Goal: Contribute content: Add original content to the website for others to see

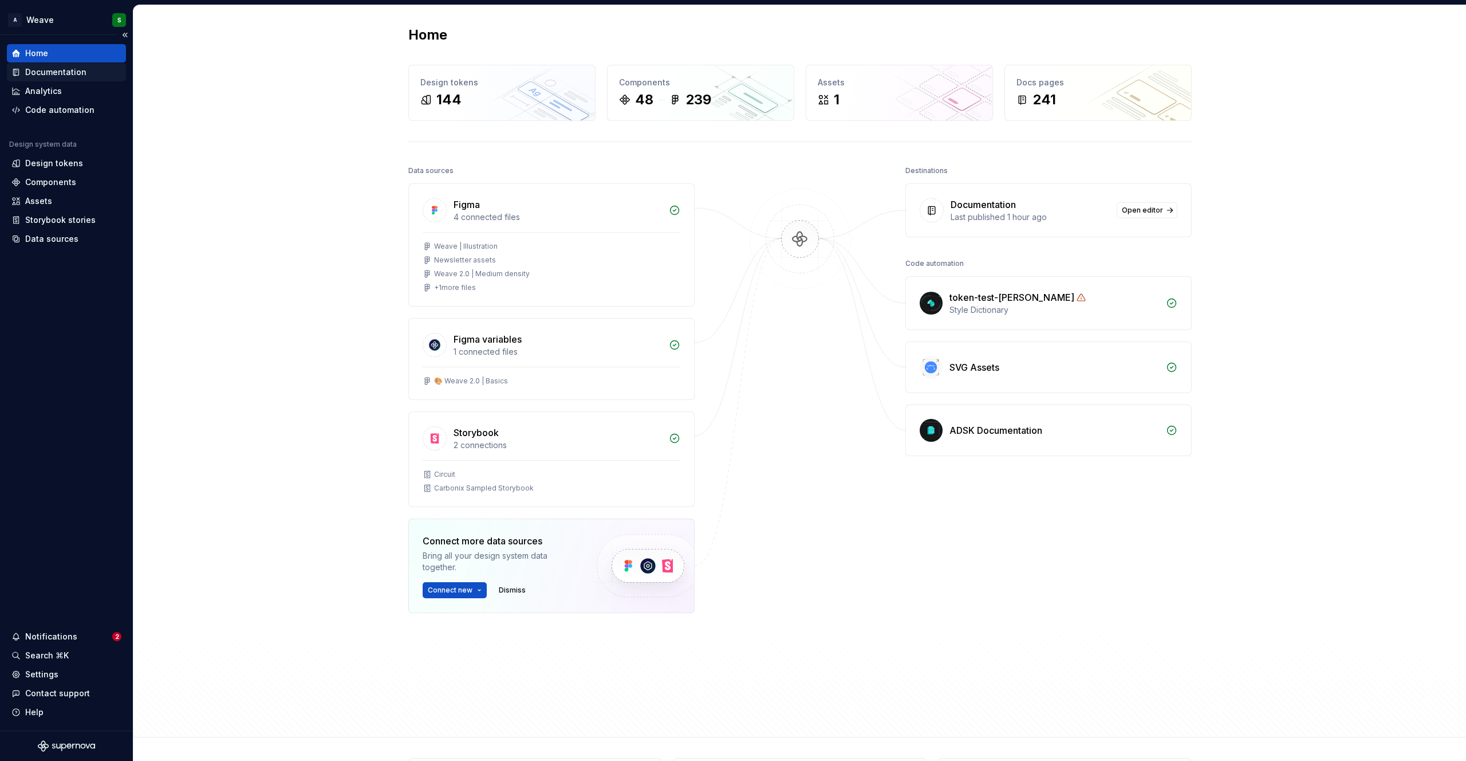
click at [57, 69] on div "Documentation" at bounding box center [55, 71] width 61 height 11
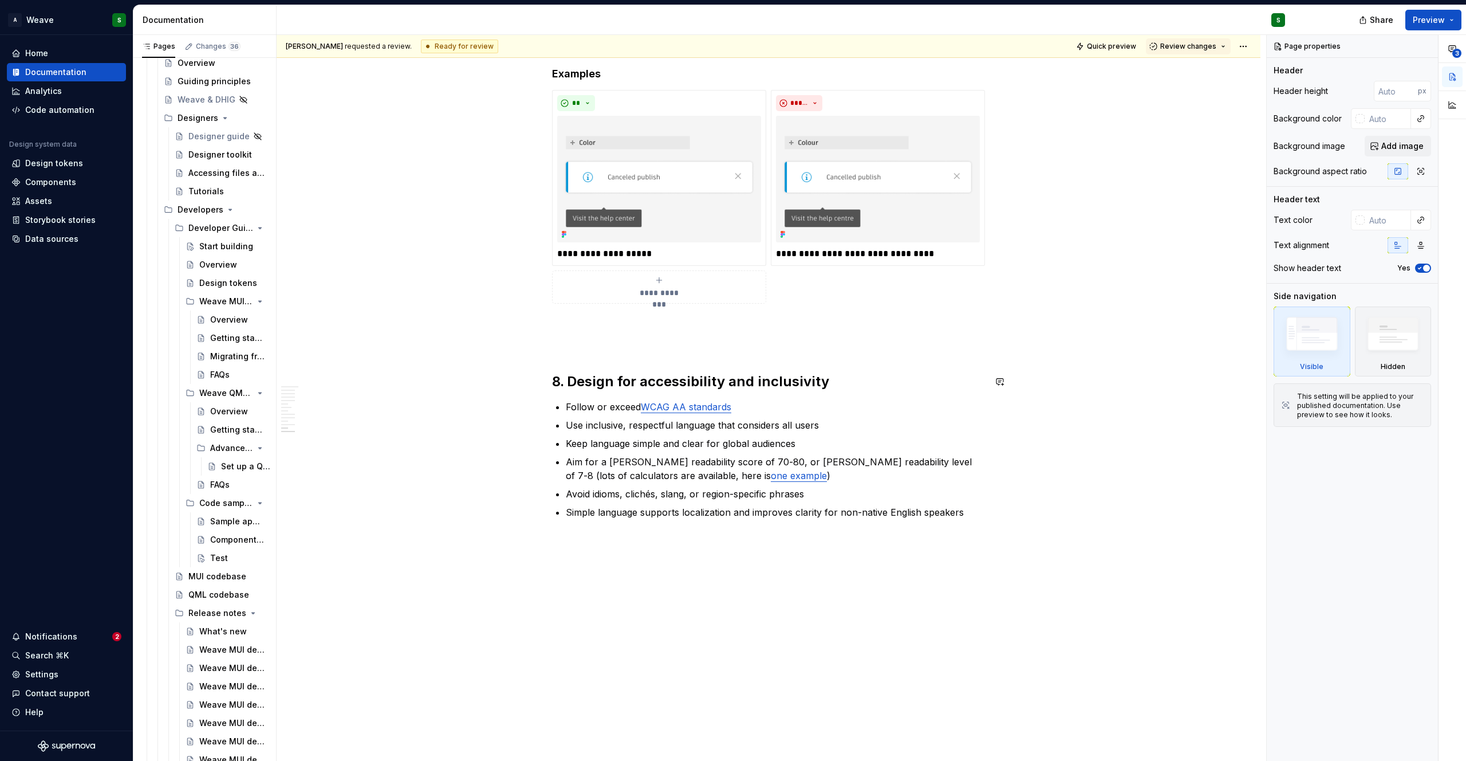
scroll to position [2108, 0]
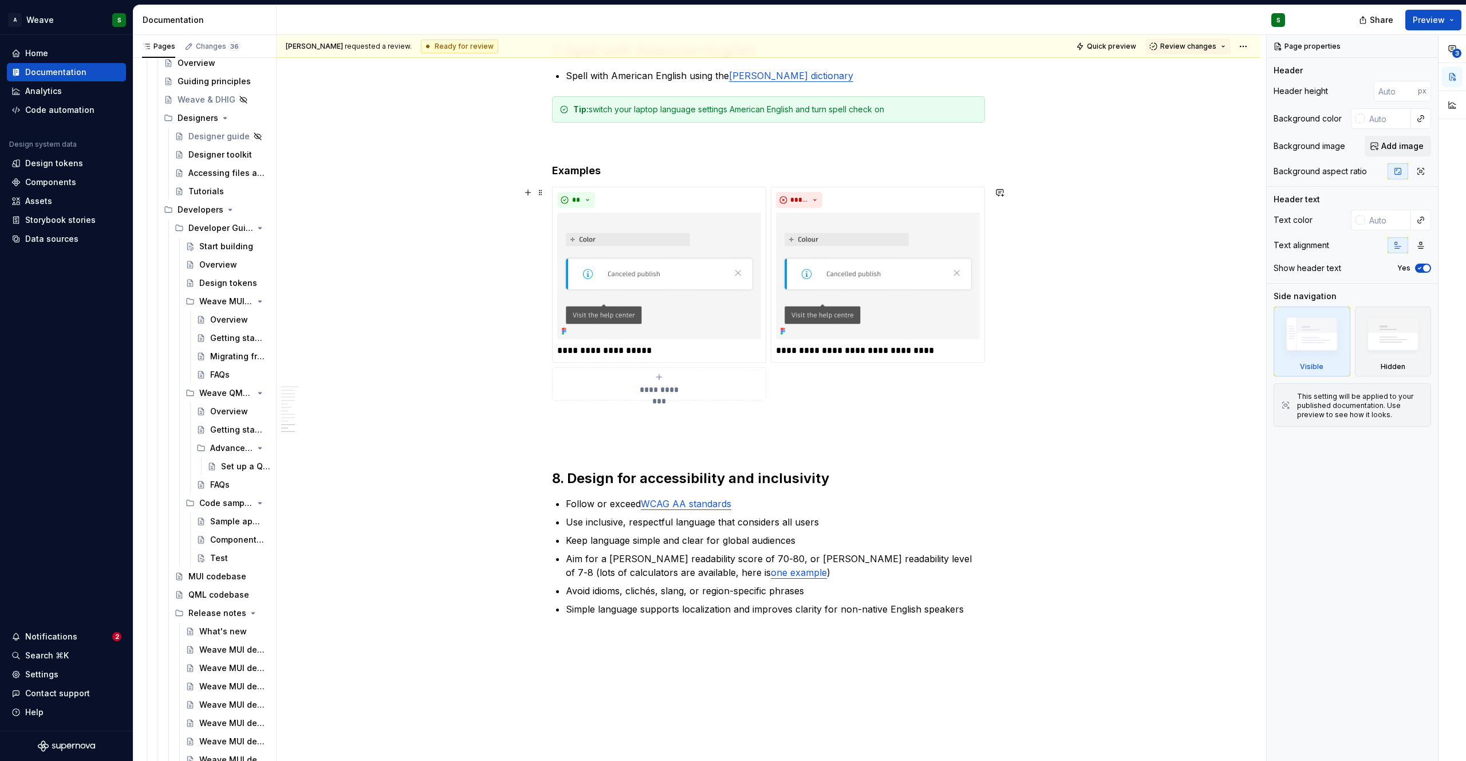
click at [659, 392] on span "**********" at bounding box center [659, 389] width 53 height 11
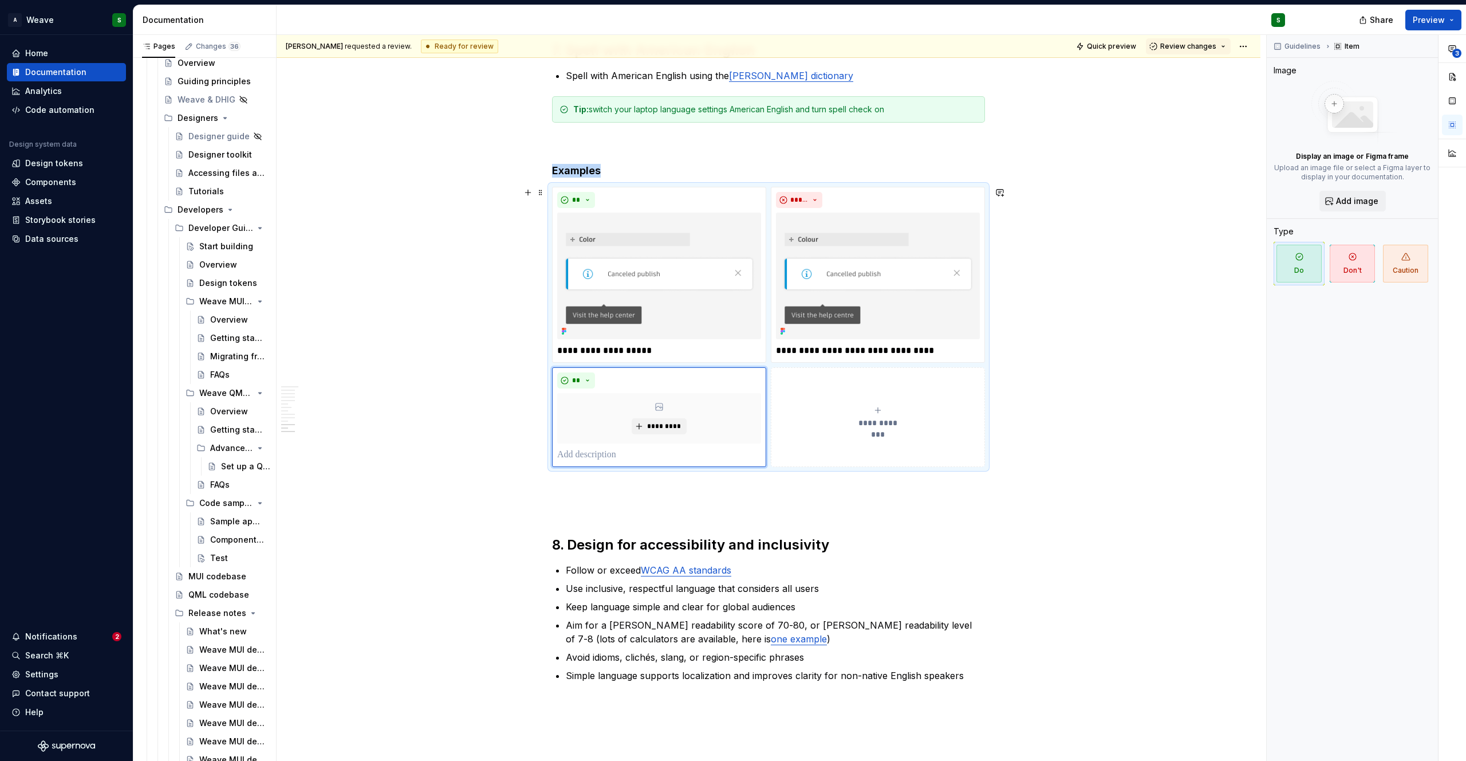
click at [834, 388] on button "**********" at bounding box center [878, 417] width 214 height 100
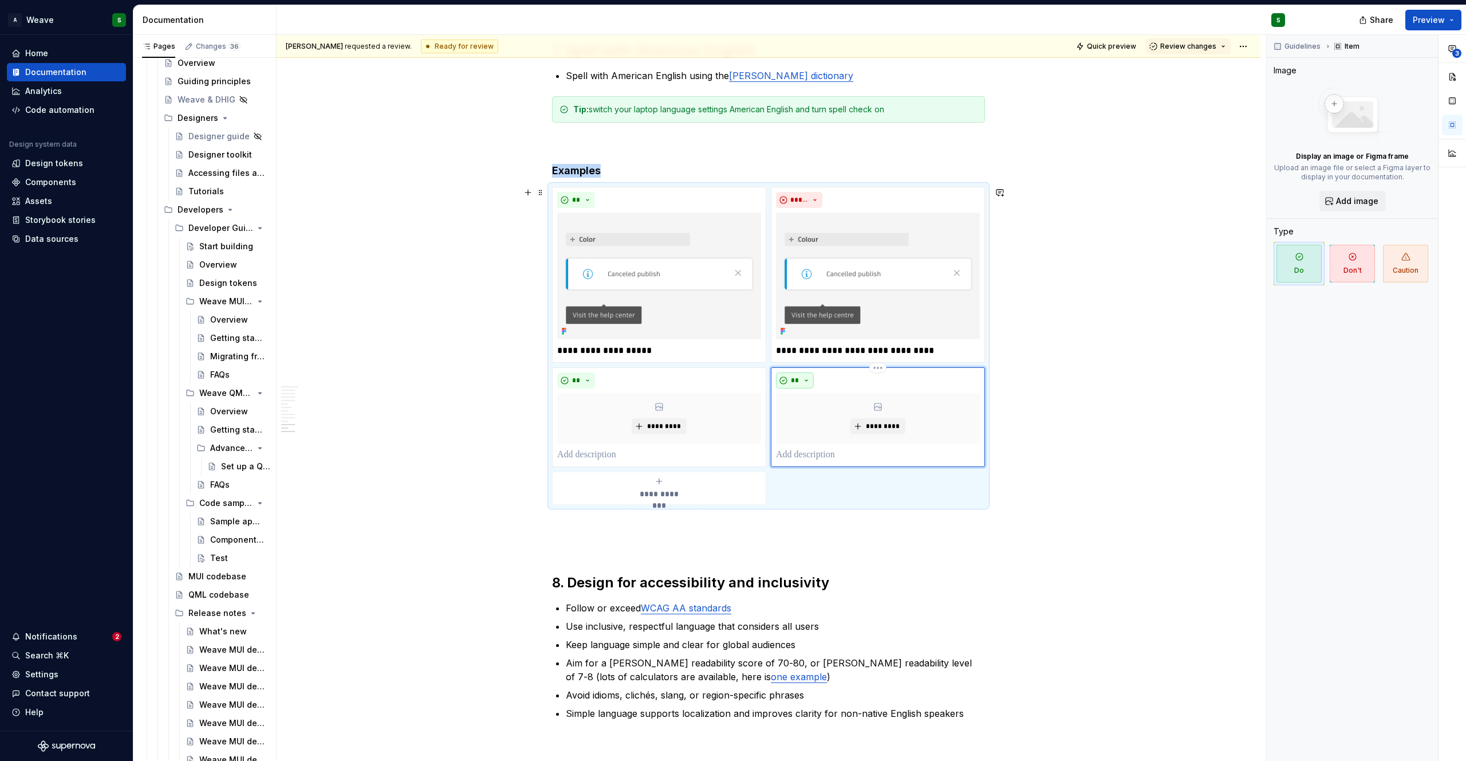
click at [803, 385] on button "**" at bounding box center [795, 380] width 38 height 16
click at [810, 420] on span "Don't" at bounding box center [827, 421] width 97 height 18
click at [674, 477] on div "**********" at bounding box center [659, 488] width 204 height 23
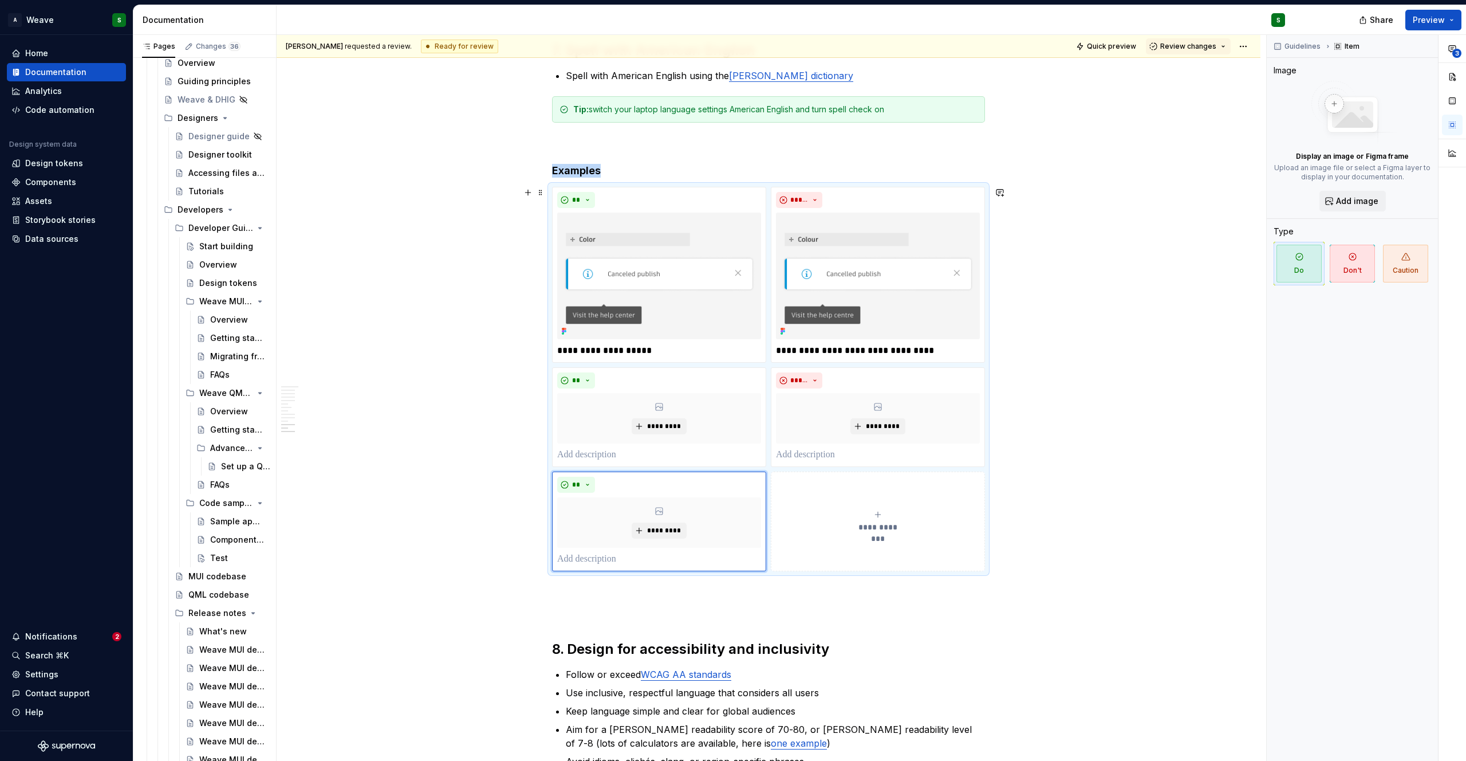
click at [811, 490] on button "**********" at bounding box center [878, 521] width 214 height 100
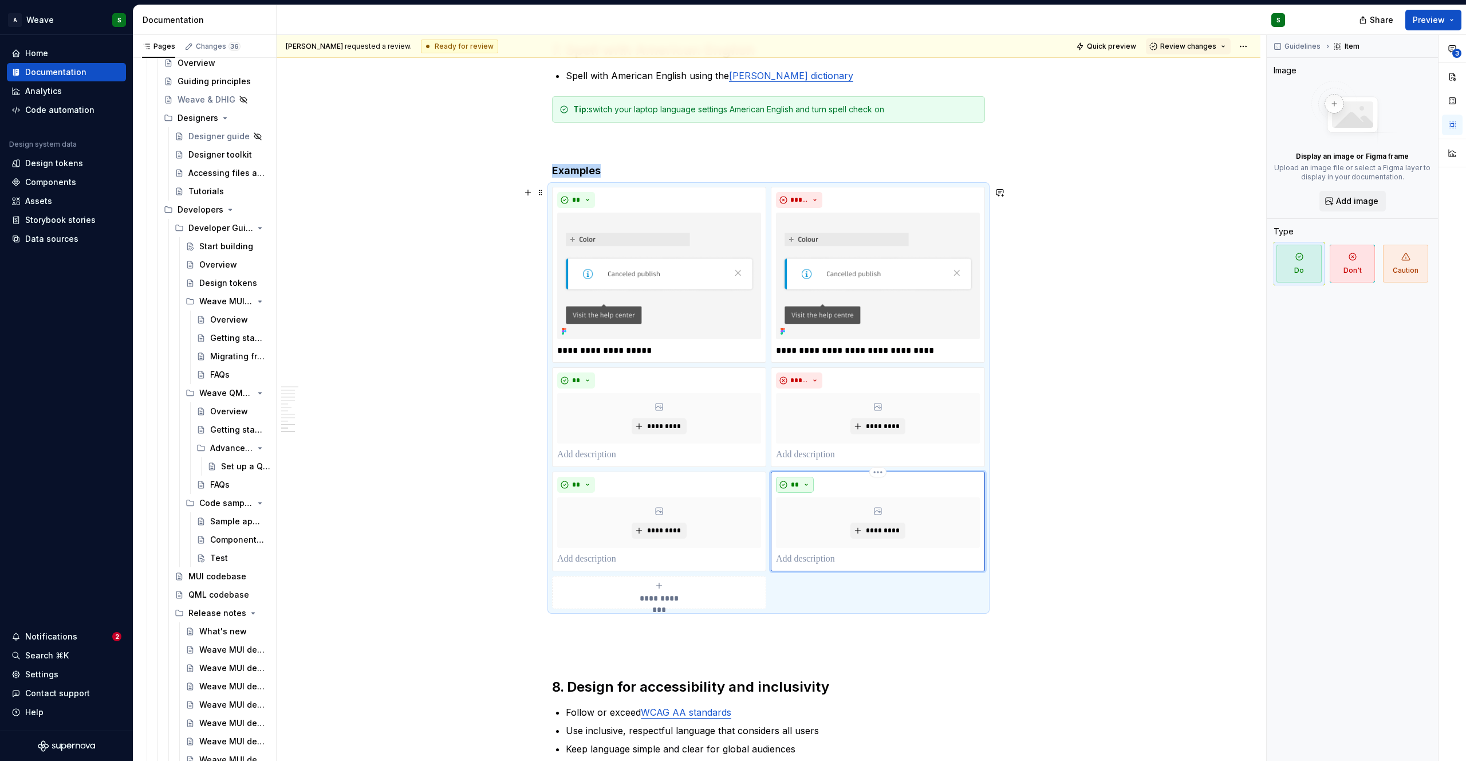
click at [794, 480] on span "**" at bounding box center [794, 484] width 9 height 9
click at [808, 522] on span "Don't" at bounding box center [827, 525] width 97 height 18
click at [664, 426] on span "*********" at bounding box center [663, 426] width 35 height 9
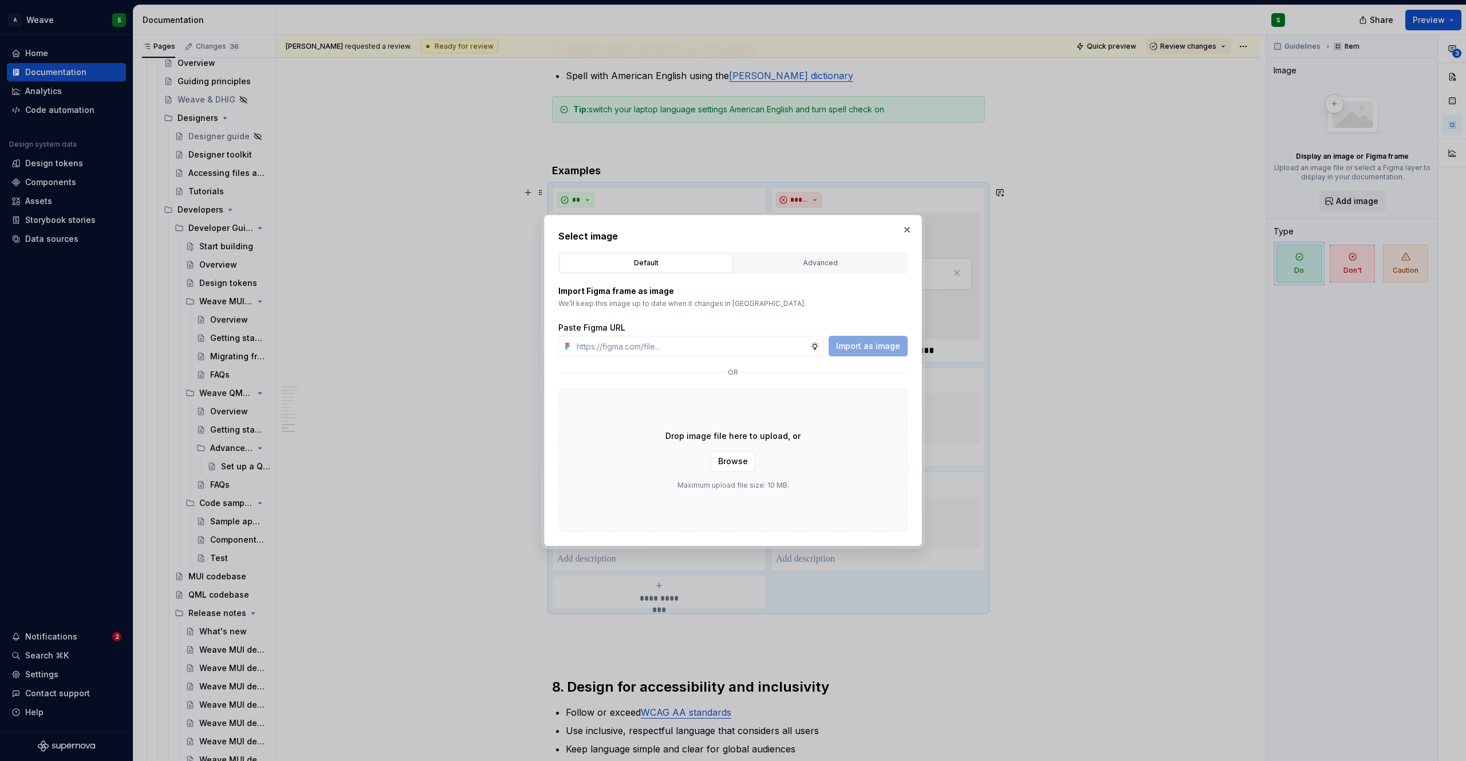
type textarea "*"
type input "[URL][DOMAIN_NAME]"
click at [851, 352] on button "Import as image" at bounding box center [868, 346] width 79 height 21
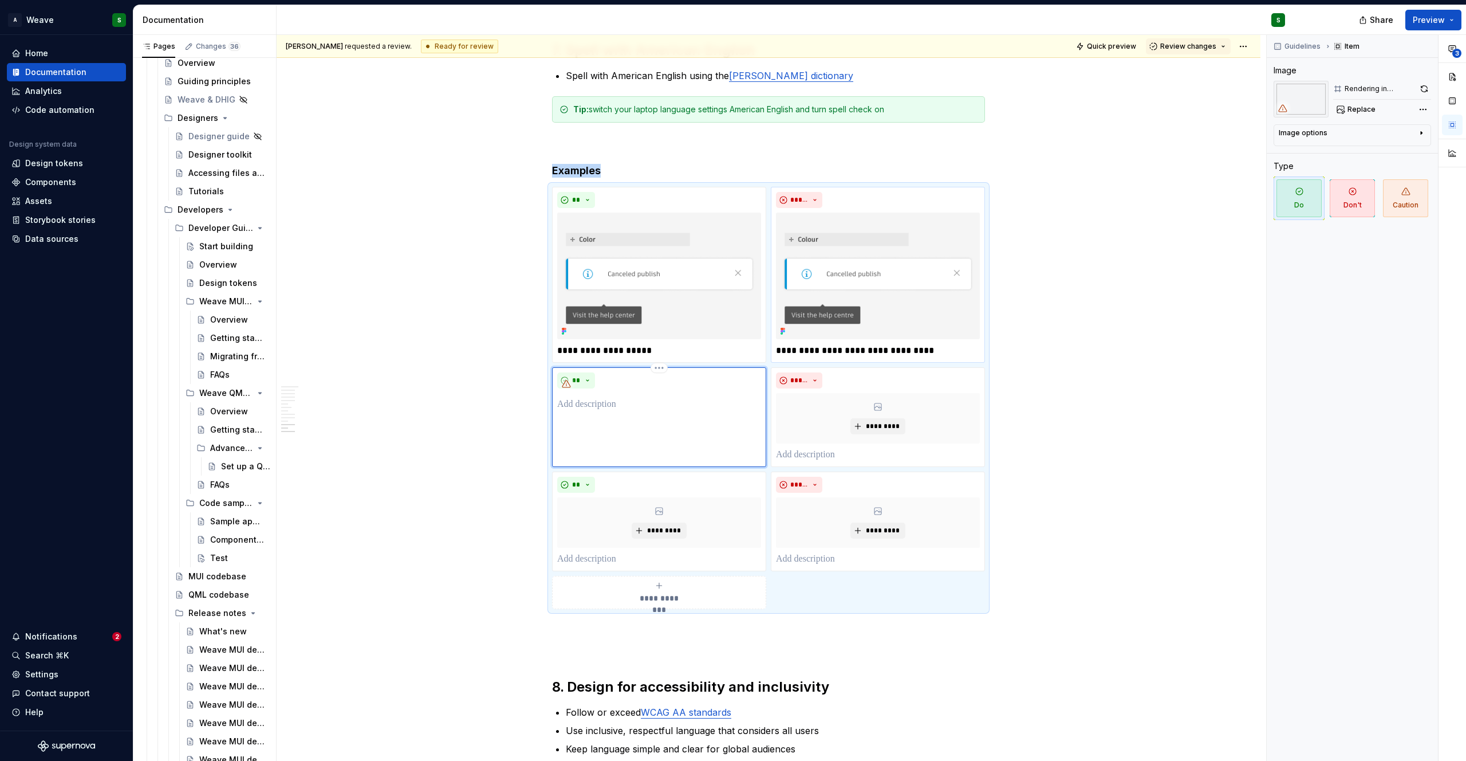
type textarea "*"
click at [865, 422] on span "*********" at bounding box center [882, 426] width 35 height 9
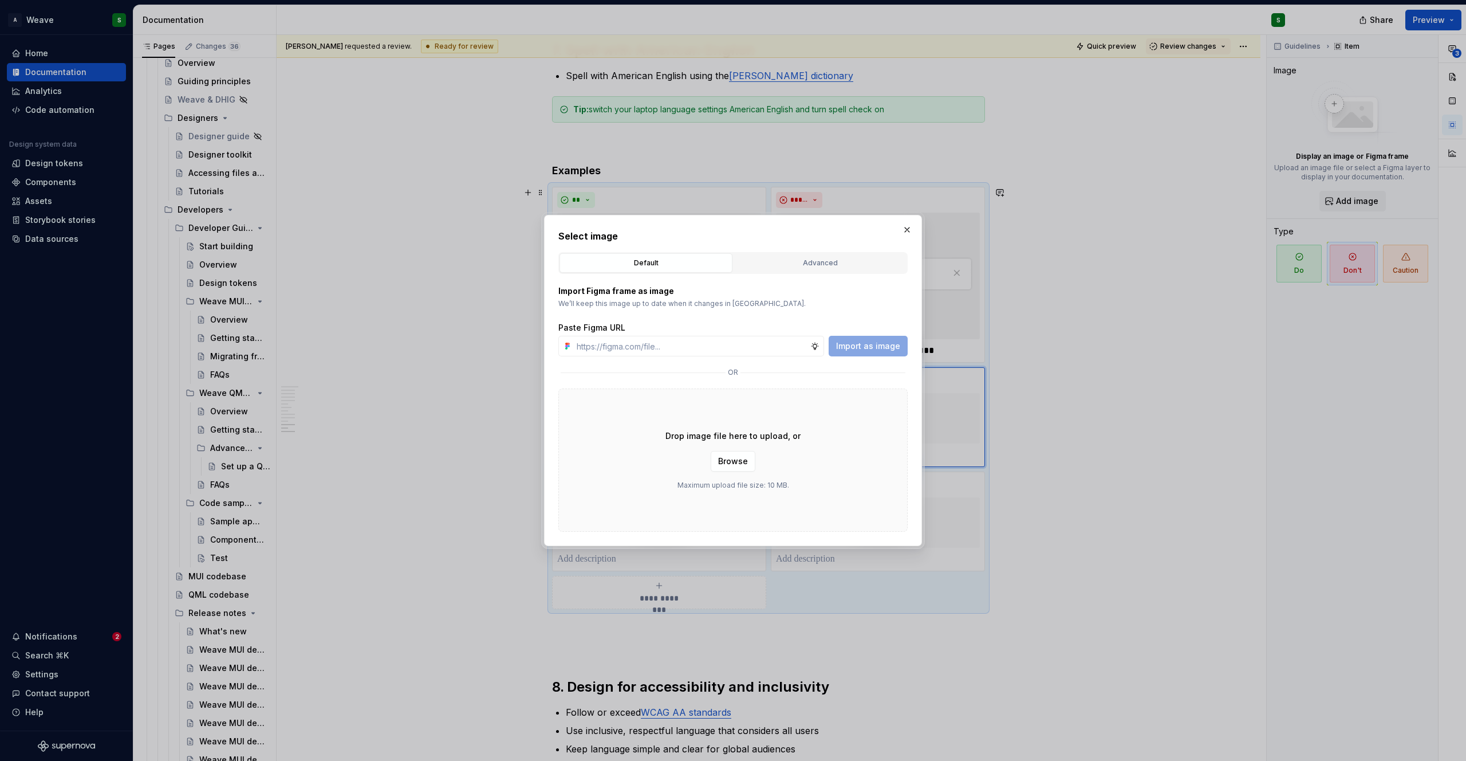
type input "[URL][DOMAIN_NAME]"
click at [876, 347] on span "Import as image" at bounding box center [868, 345] width 64 height 11
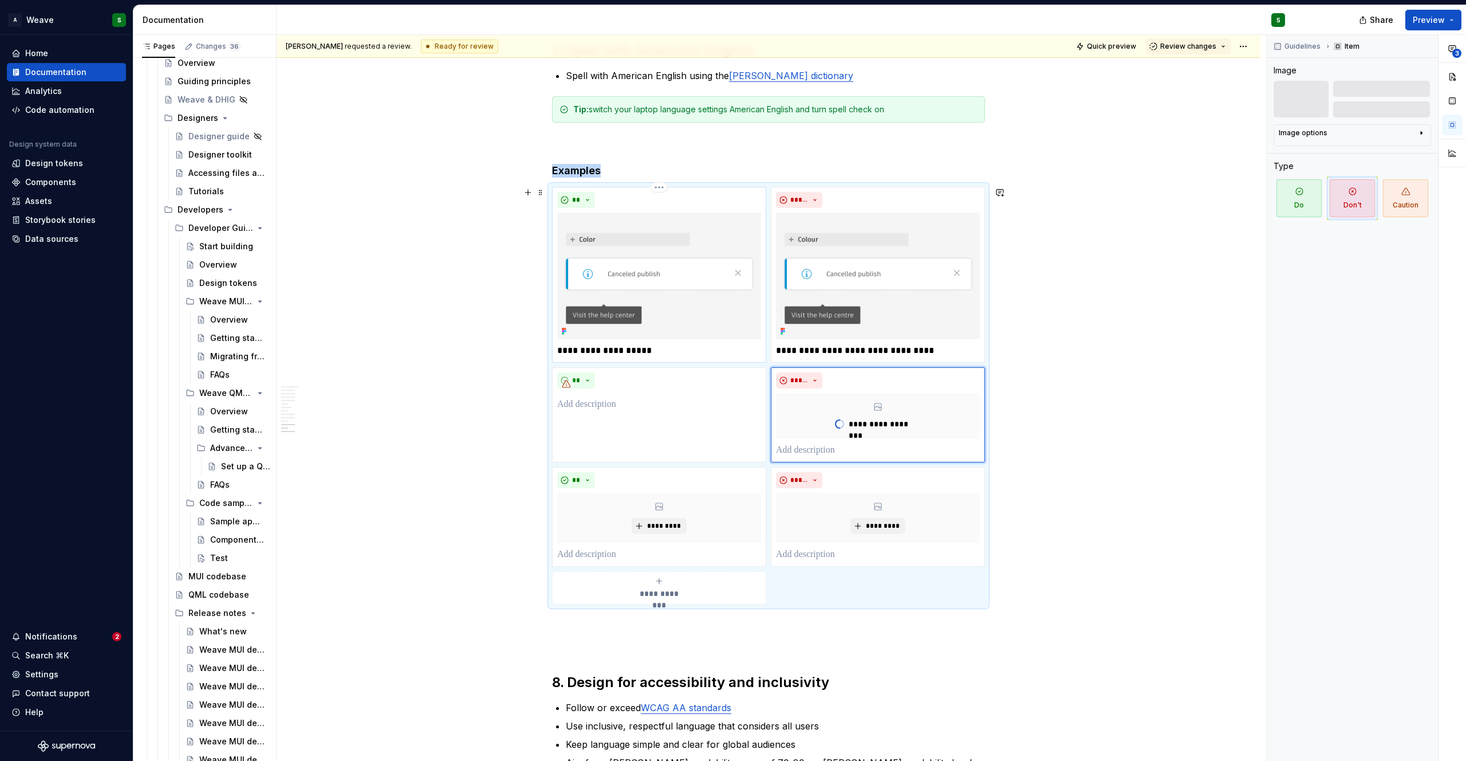
click at [674, 246] on img at bounding box center [659, 275] width 204 height 127
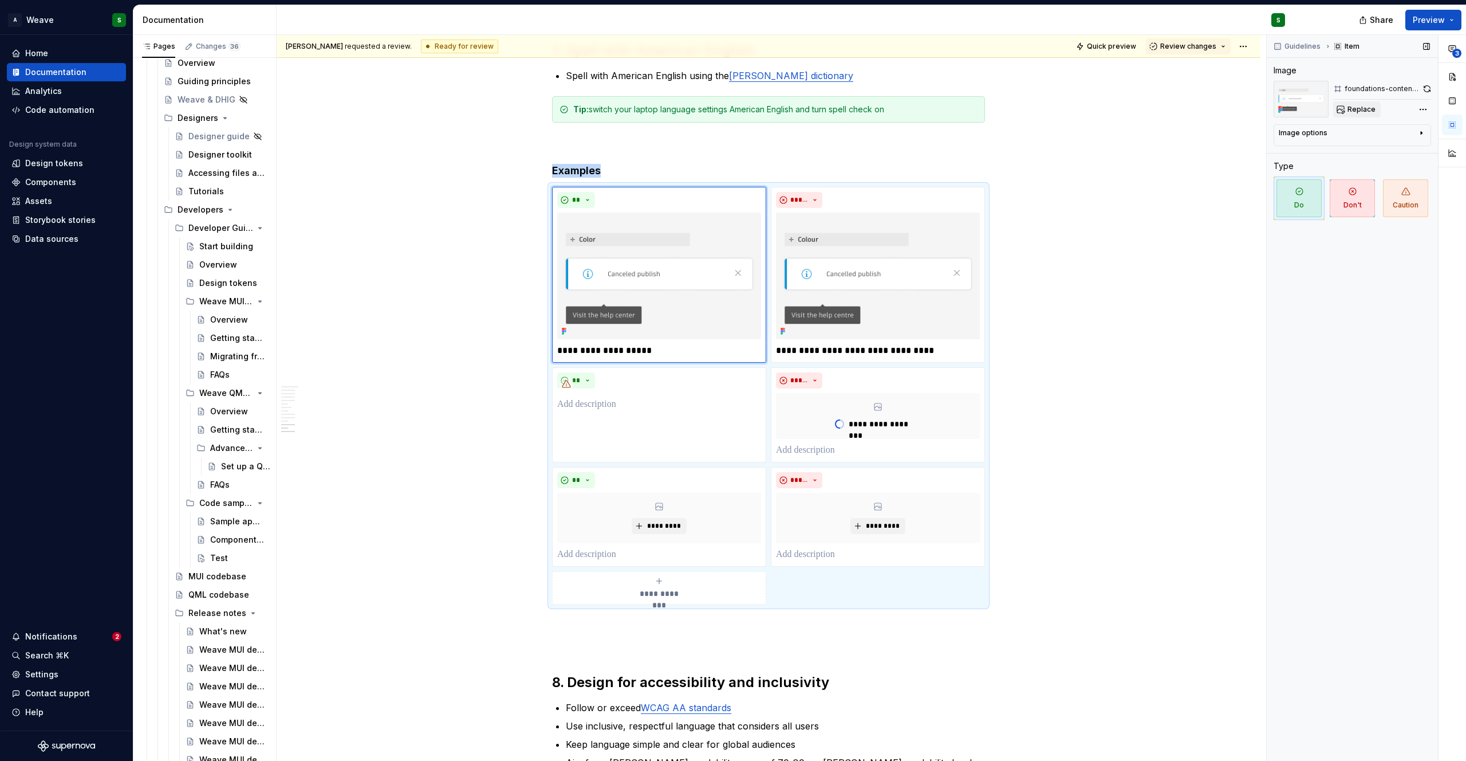
click at [1358, 107] on span "Replace" at bounding box center [1362, 109] width 28 height 9
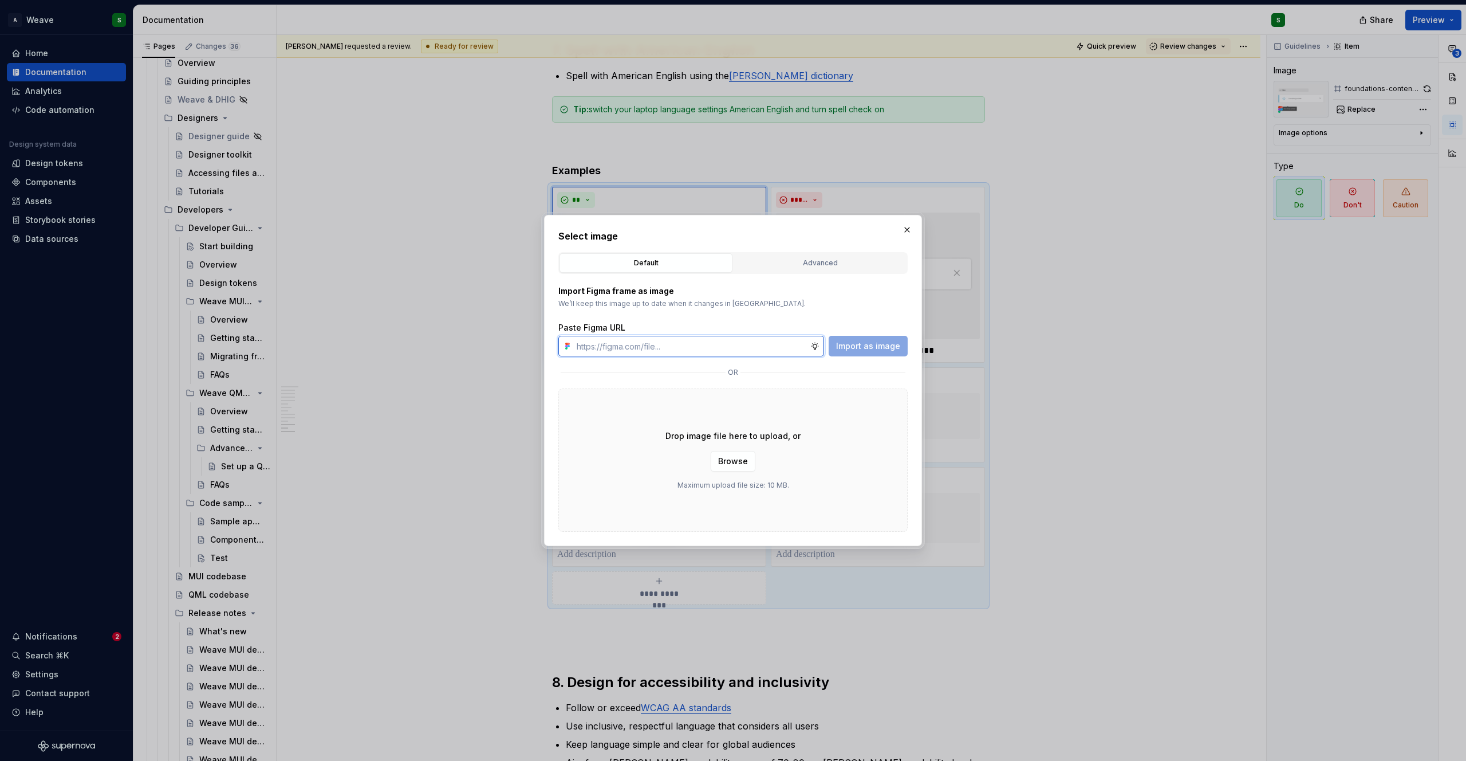
type textarea "*"
paste input "[URL][DOMAIN_NAME]"
type input "[URL][DOMAIN_NAME]"
click at [850, 339] on button "Import as image" at bounding box center [868, 346] width 79 height 21
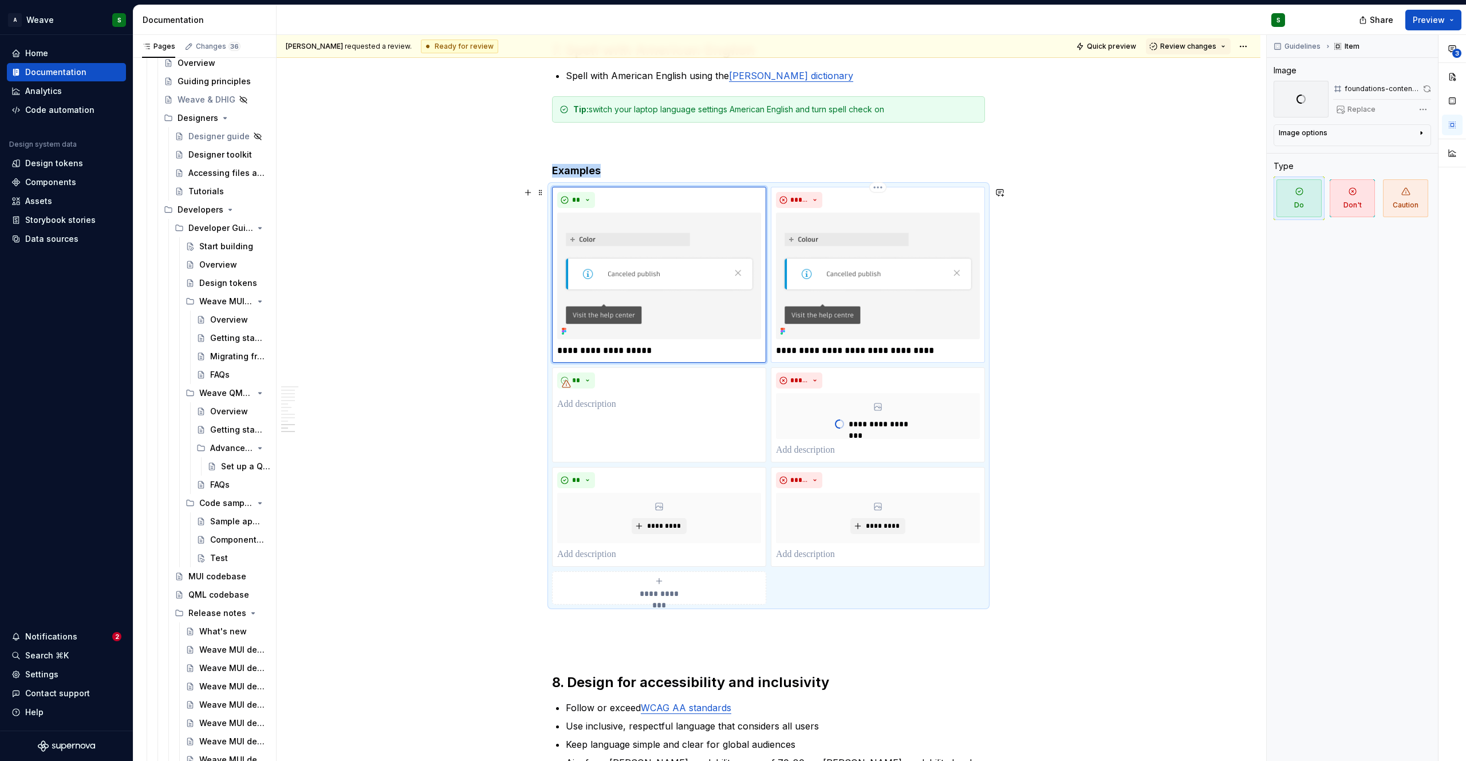
click at [894, 222] on img at bounding box center [878, 275] width 204 height 127
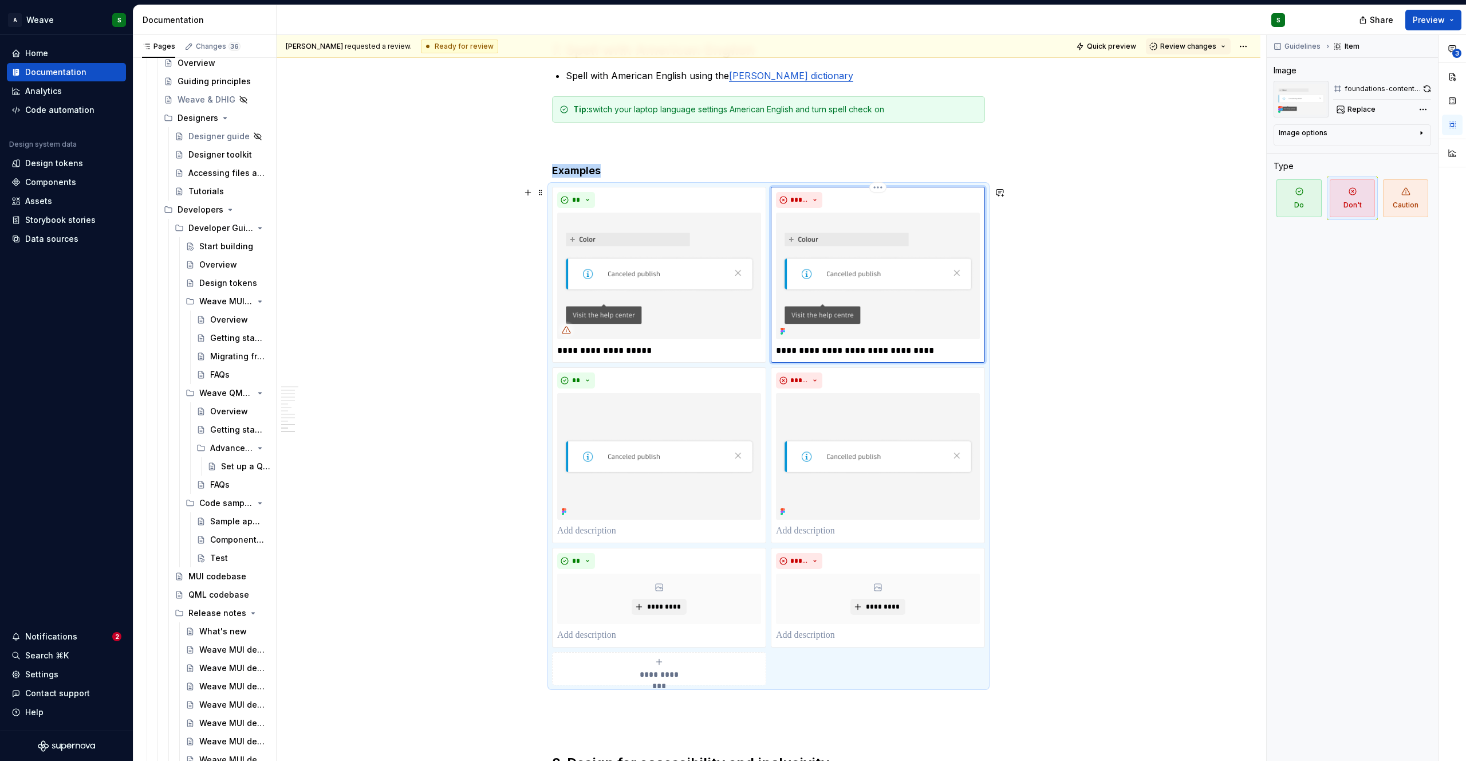
click at [871, 289] on img at bounding box center [878, 275] width 204 height 127
click at [1363, 109] on span "Replace" at bounding box center [1362, 109] width 28 height 9
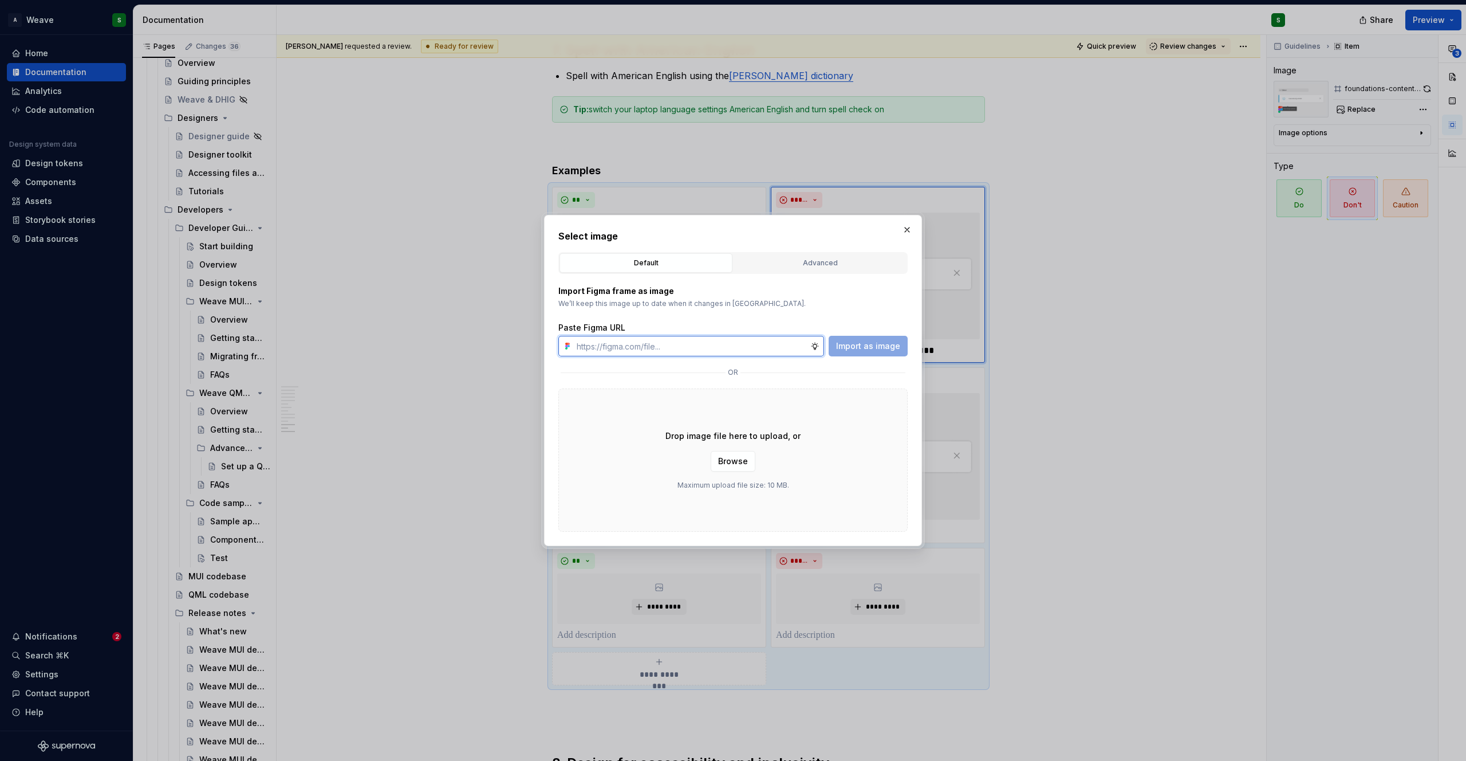
type textarea "*"
paste input "[URL][DOMAIN_NAME]"
type input "[URL][DOMAIN_NAME]"
click at [865, 343] on span "Import as image" at bounding box center [868, 345] width 64 height 11
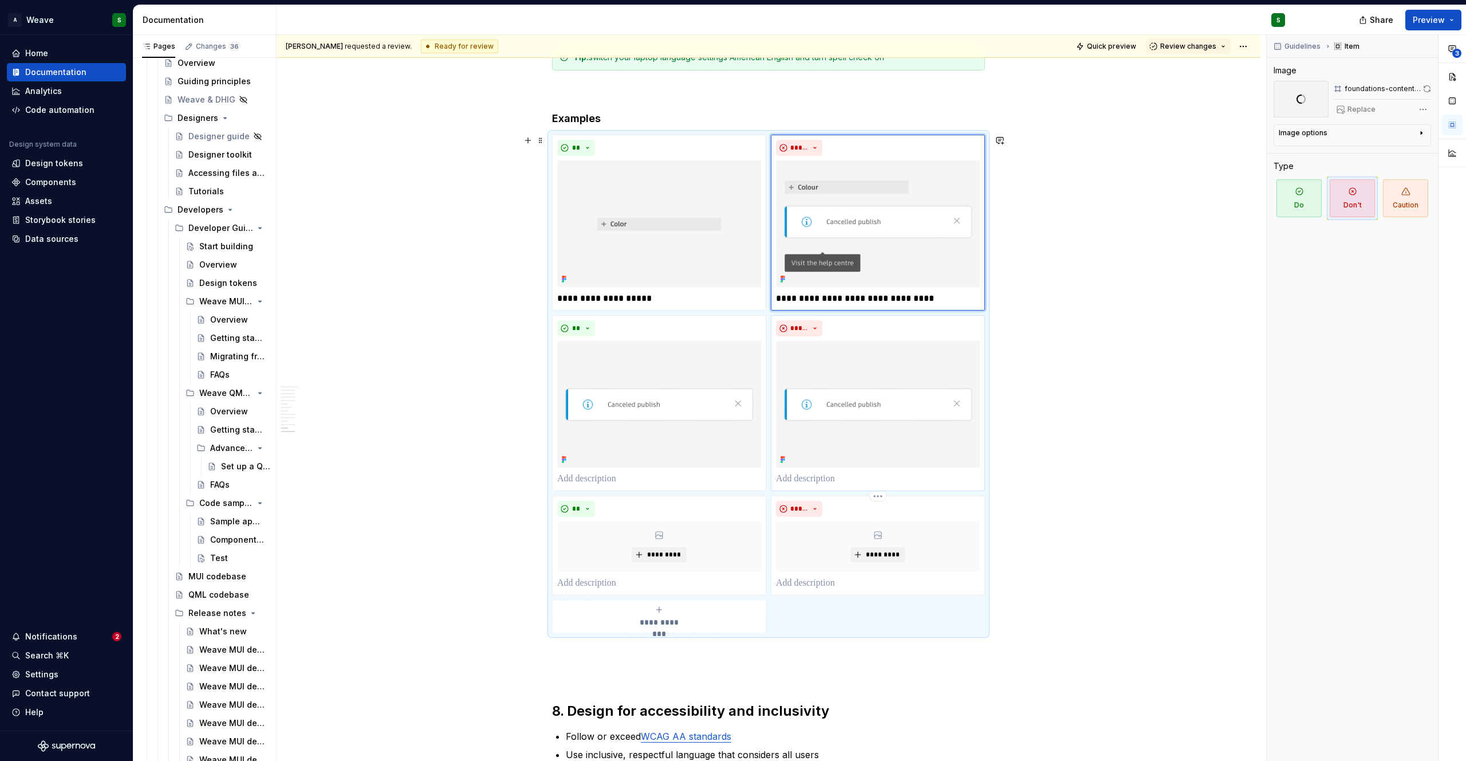
scroll to position [2171, 0]
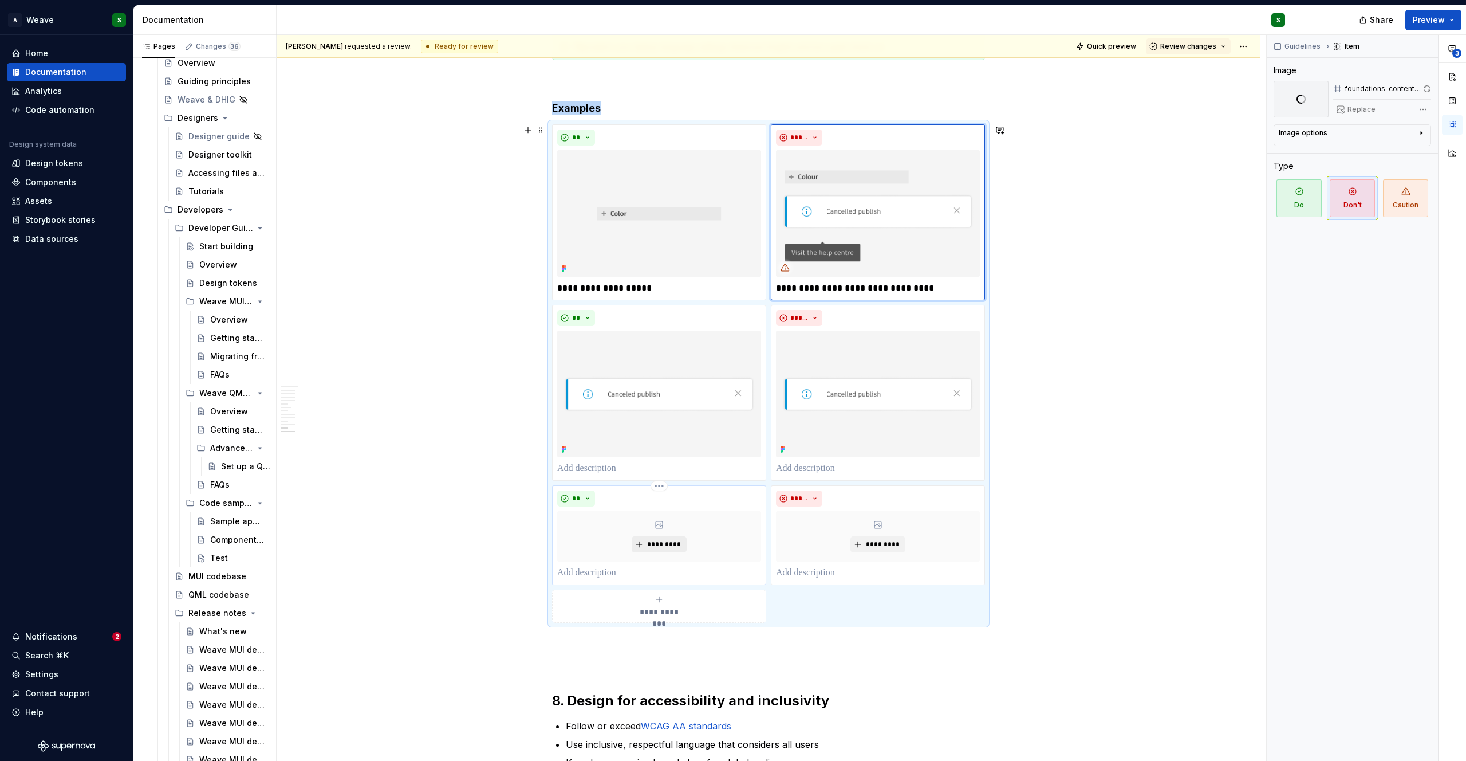
click at [656, 545] on span "*********" at bounding box center [663, 544] width 35 height 9
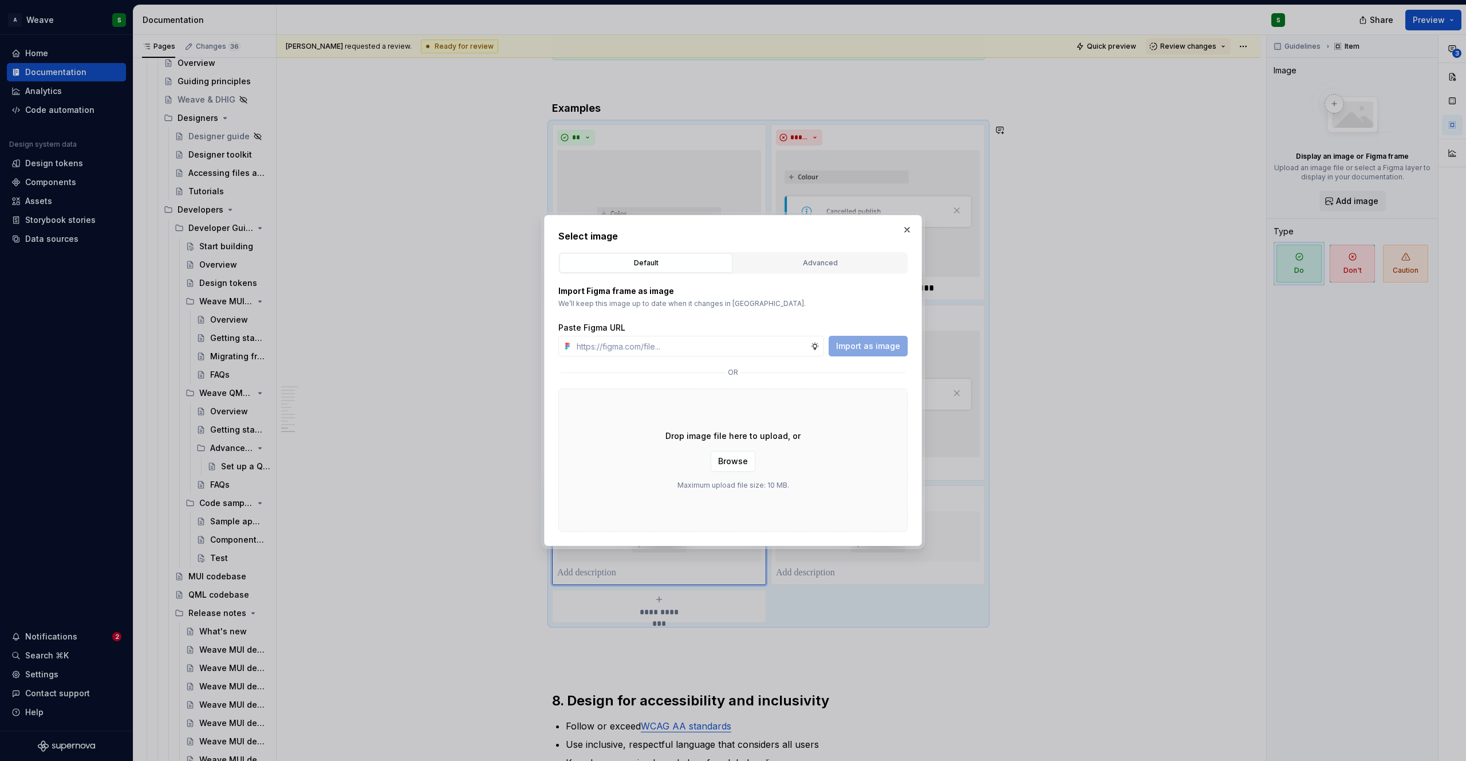
type textarea "*"
type input "[URL][DOMAIN_NAME]"
click at [852, 353] on button "Import as image" at bounding box center [868, 346] width 79 height 21
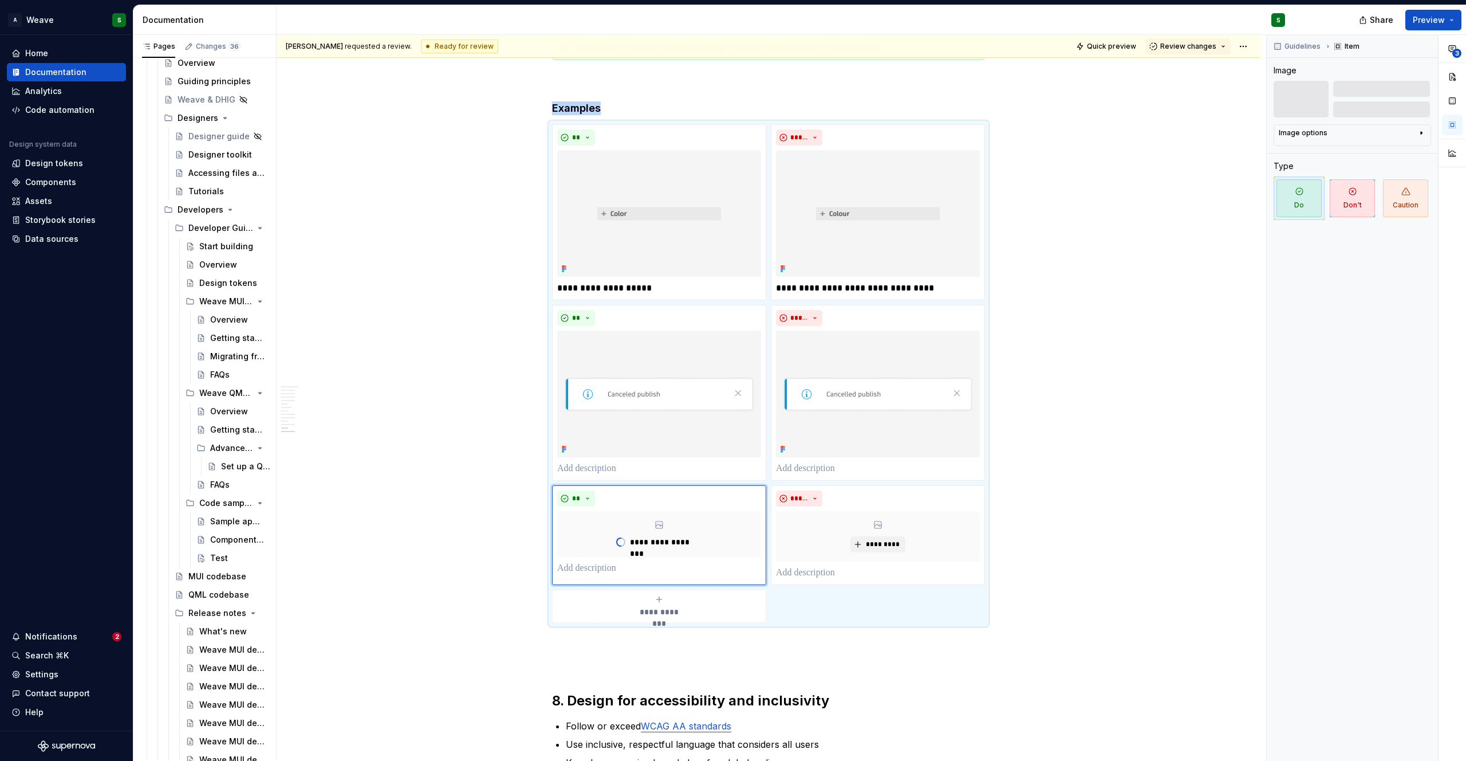
type textarea "*"
click at [869, 541] on span "*********" at bounding box center [882, 544] width 35 height 9
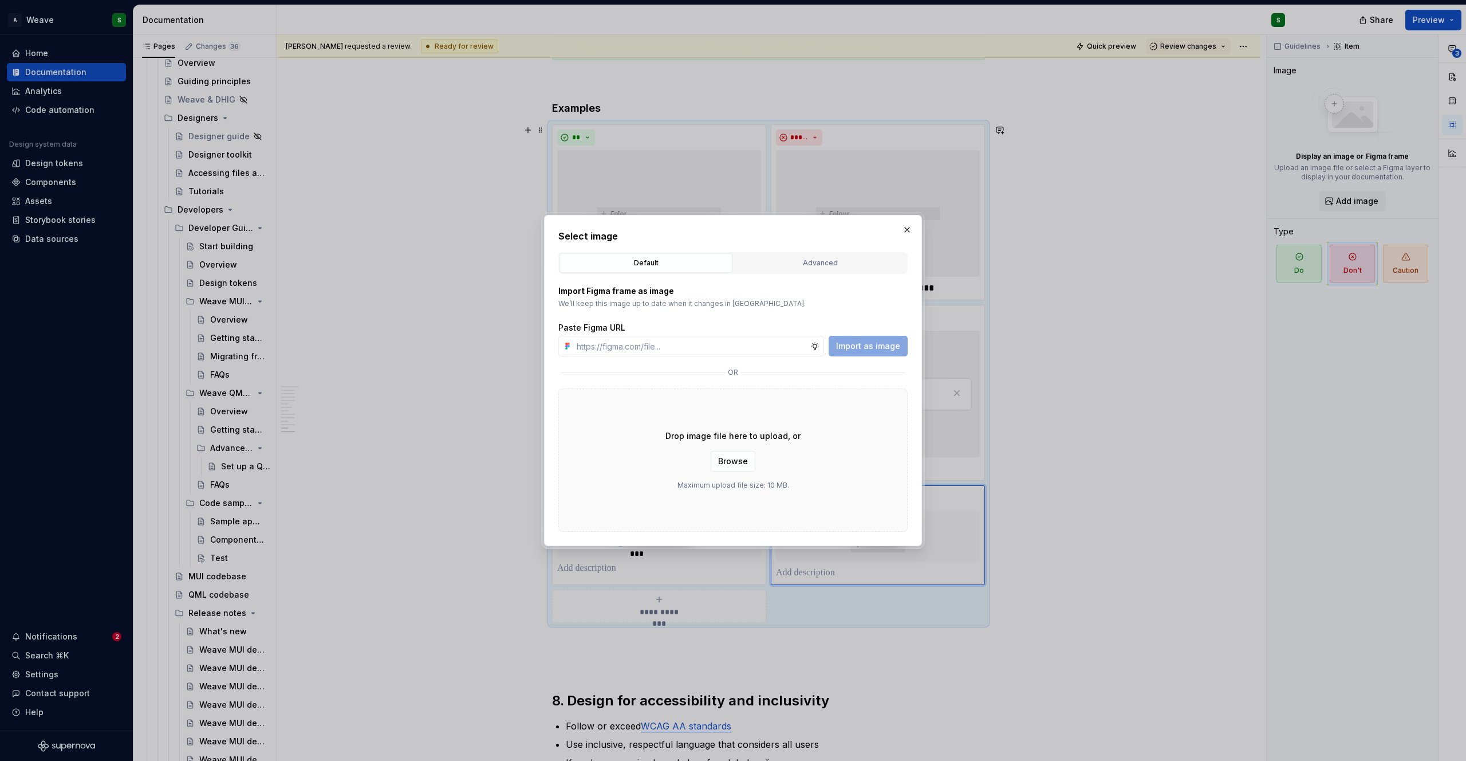
type input "[URL][DOMAIN_NAME]"
click at [888, 338] on button "Import as image" at bounding box center [868, 346] width 79 height 21
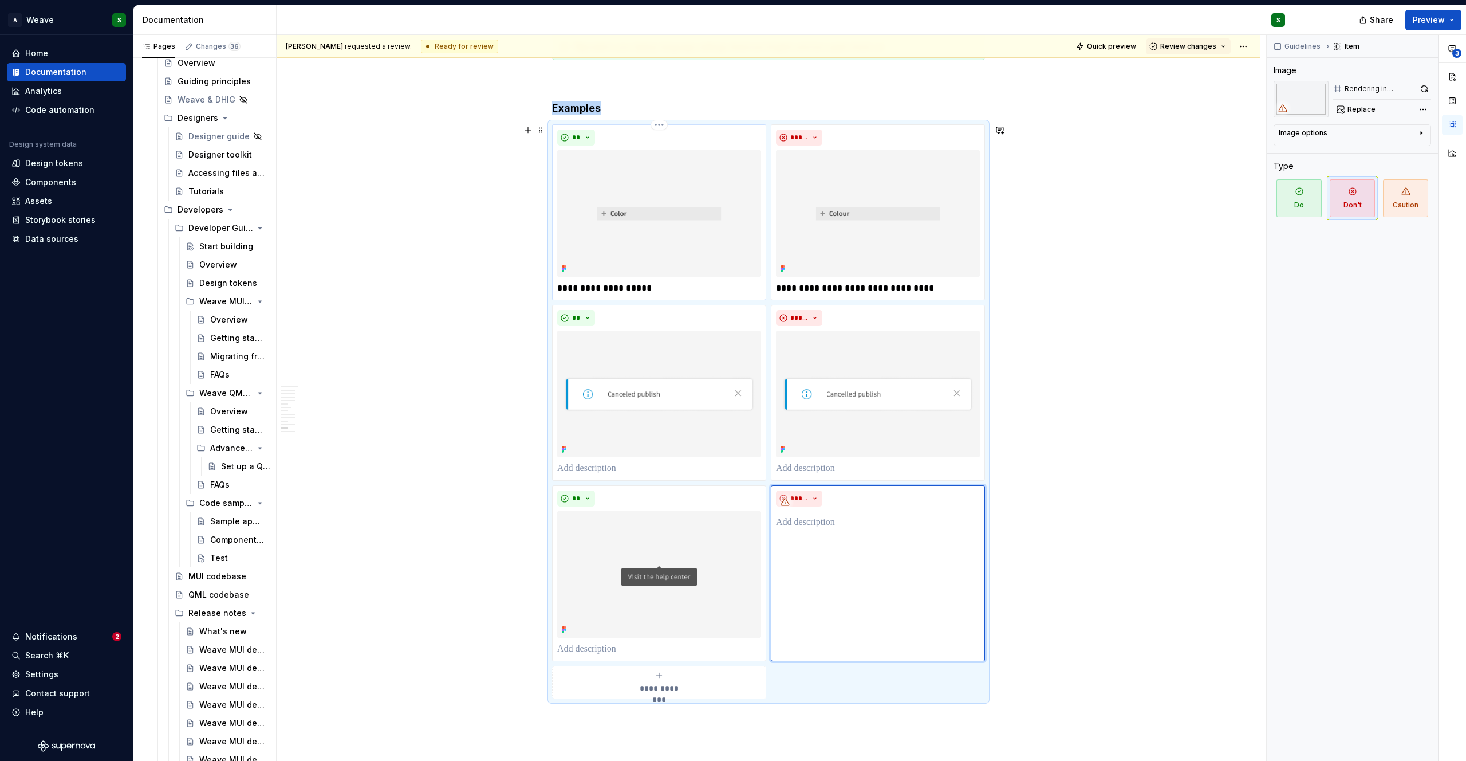
click at [619, 284] on p "**********" at bounding box center [659, 288] width 204 height 14
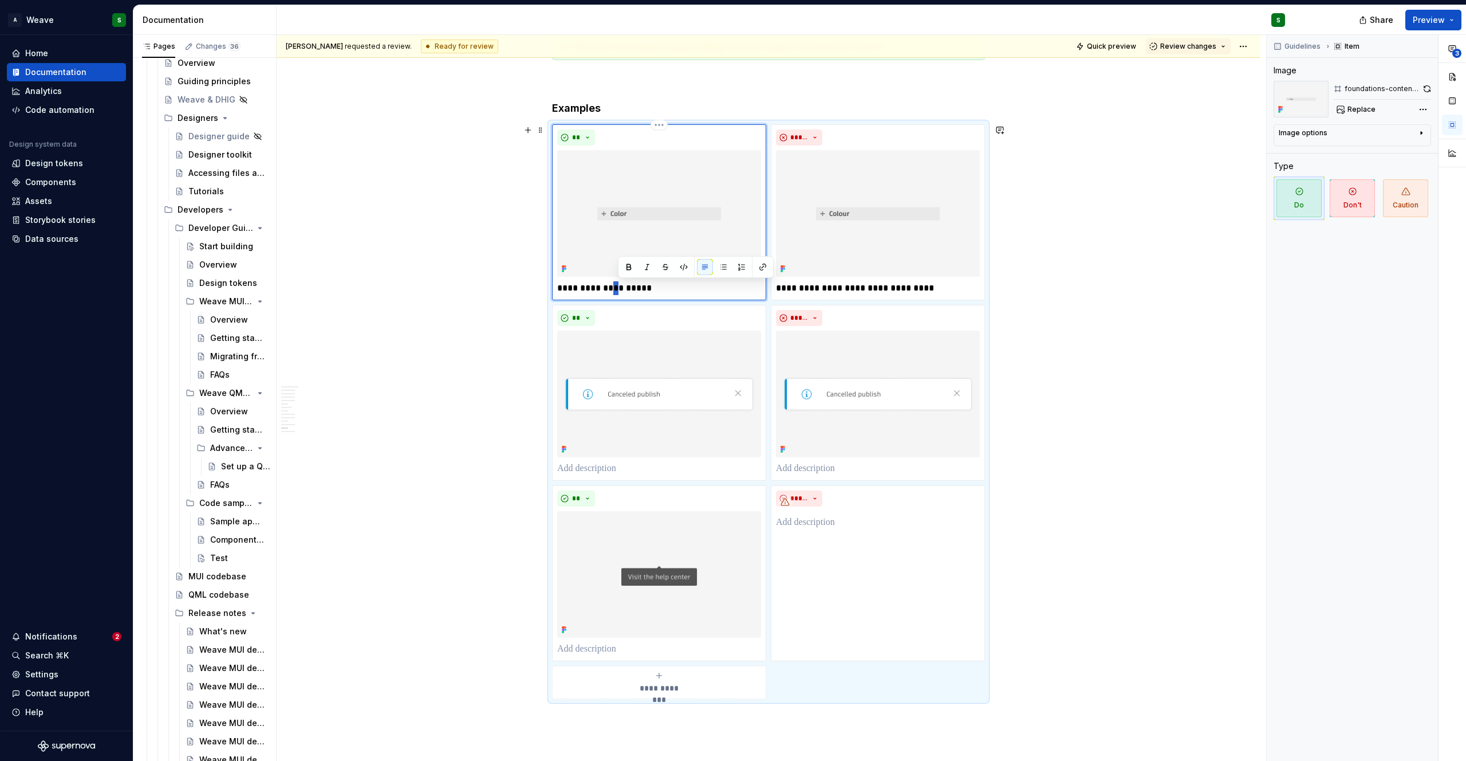
click at [619, 284] on p "**********" at bounding box center [659, 288] width 204 height 14
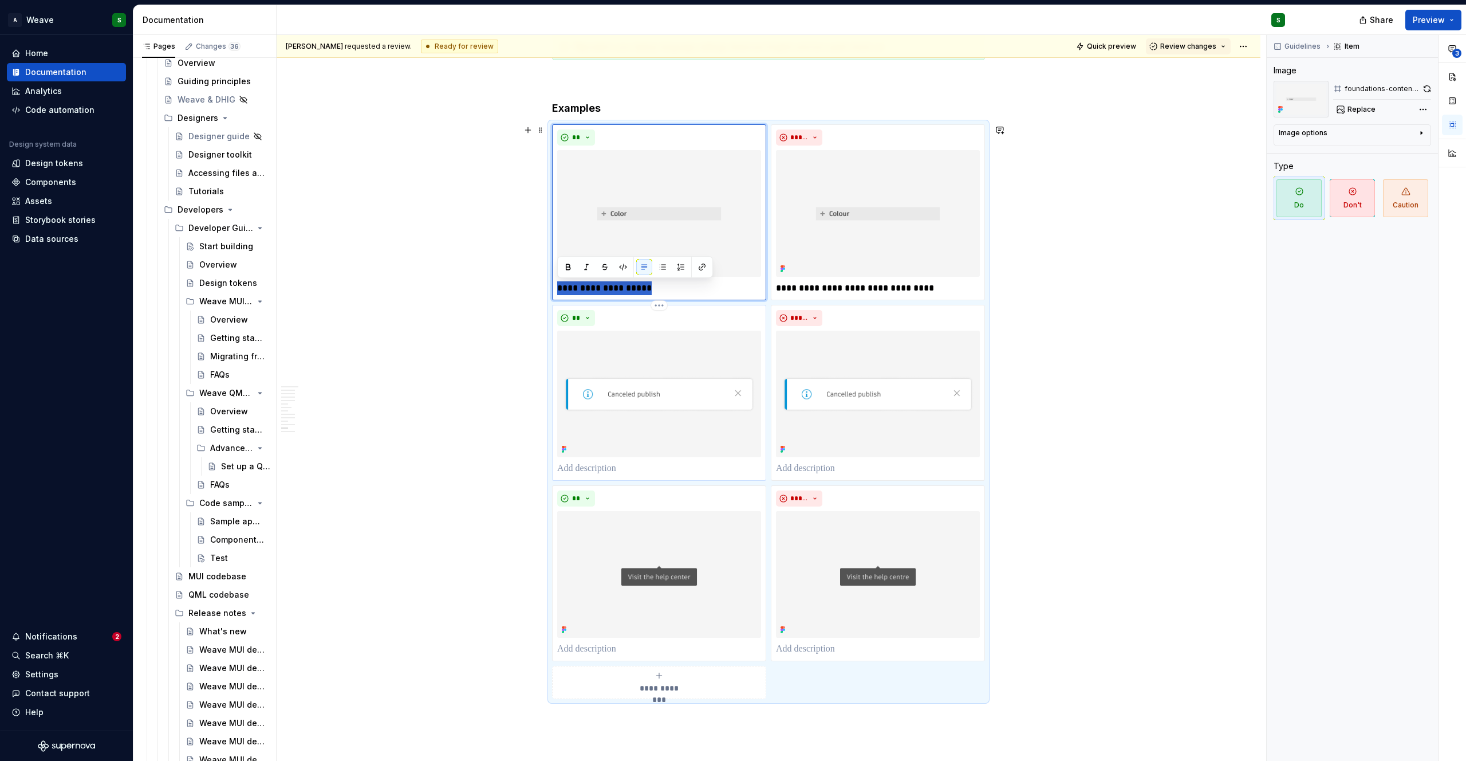
click at [585, 471] on p at bounding box center [659, 469] width 204 height 14
click at [583, 646] on p at bounding box center [659, 649] width 204 height 14
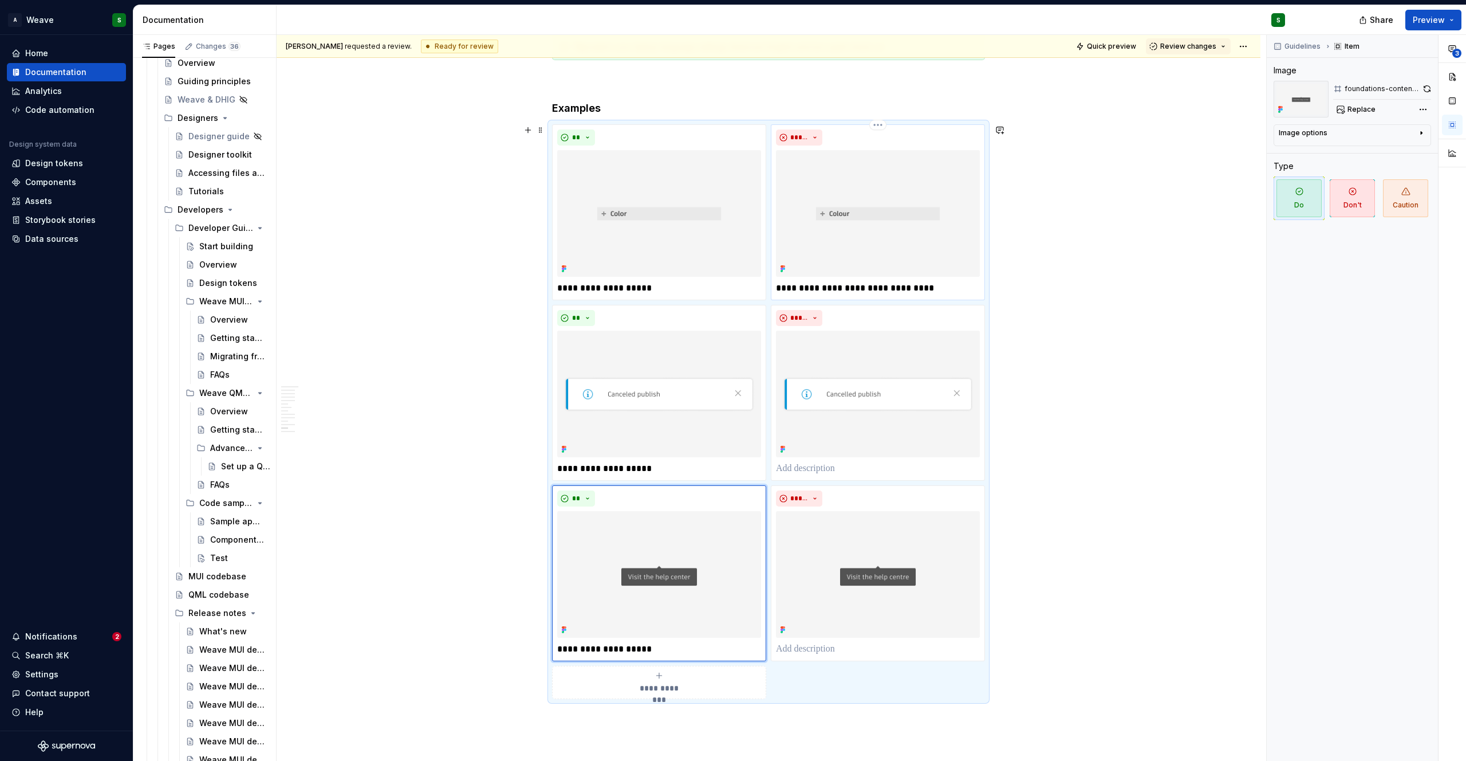
click at [812, 291] on p "**********" at bounding box center [878, 288] width 204 height 14
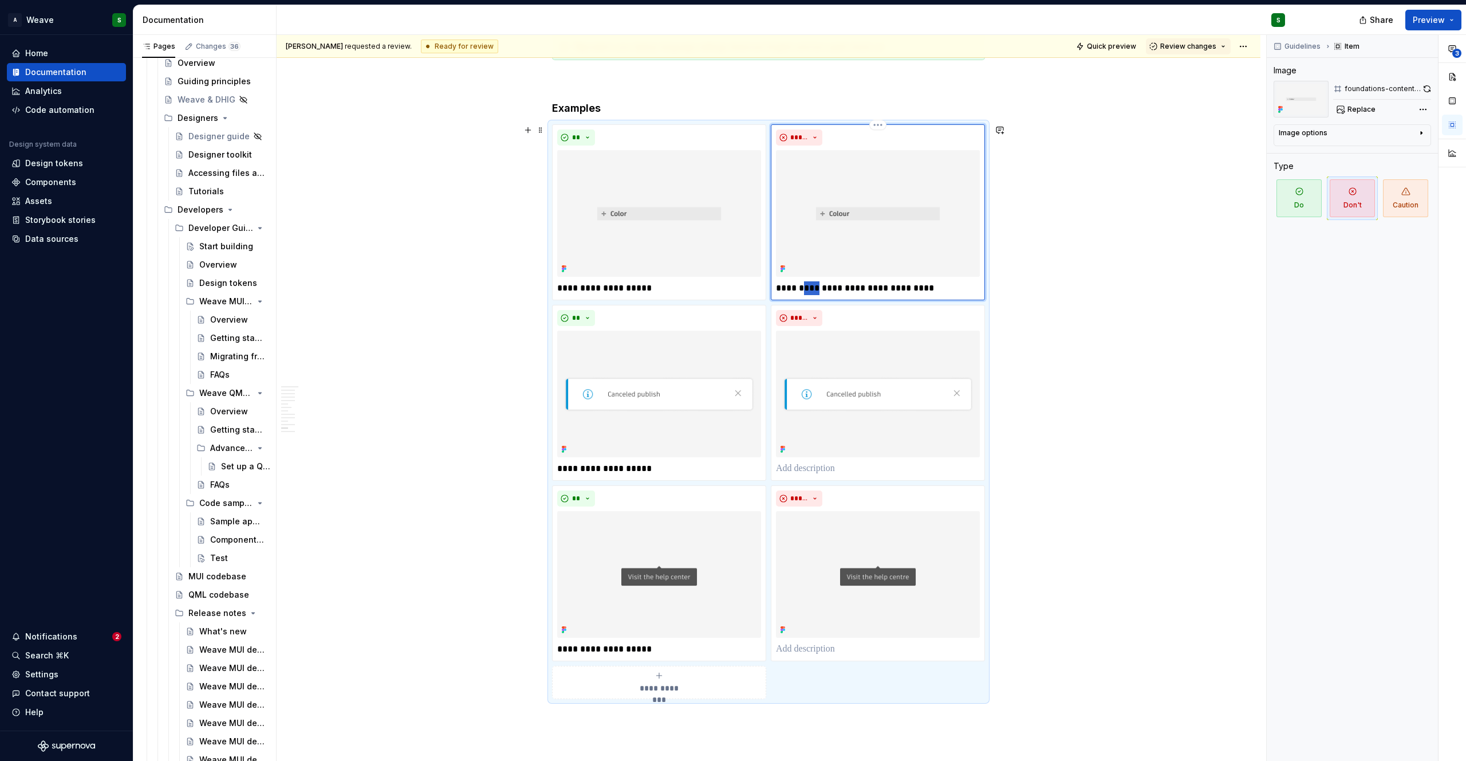
click at [812, 291] on p "**********" at bounding box center [878, 288] width 204 height 14
click at [818, 464] on p at bounding box center [878, 469] width 204 height 14
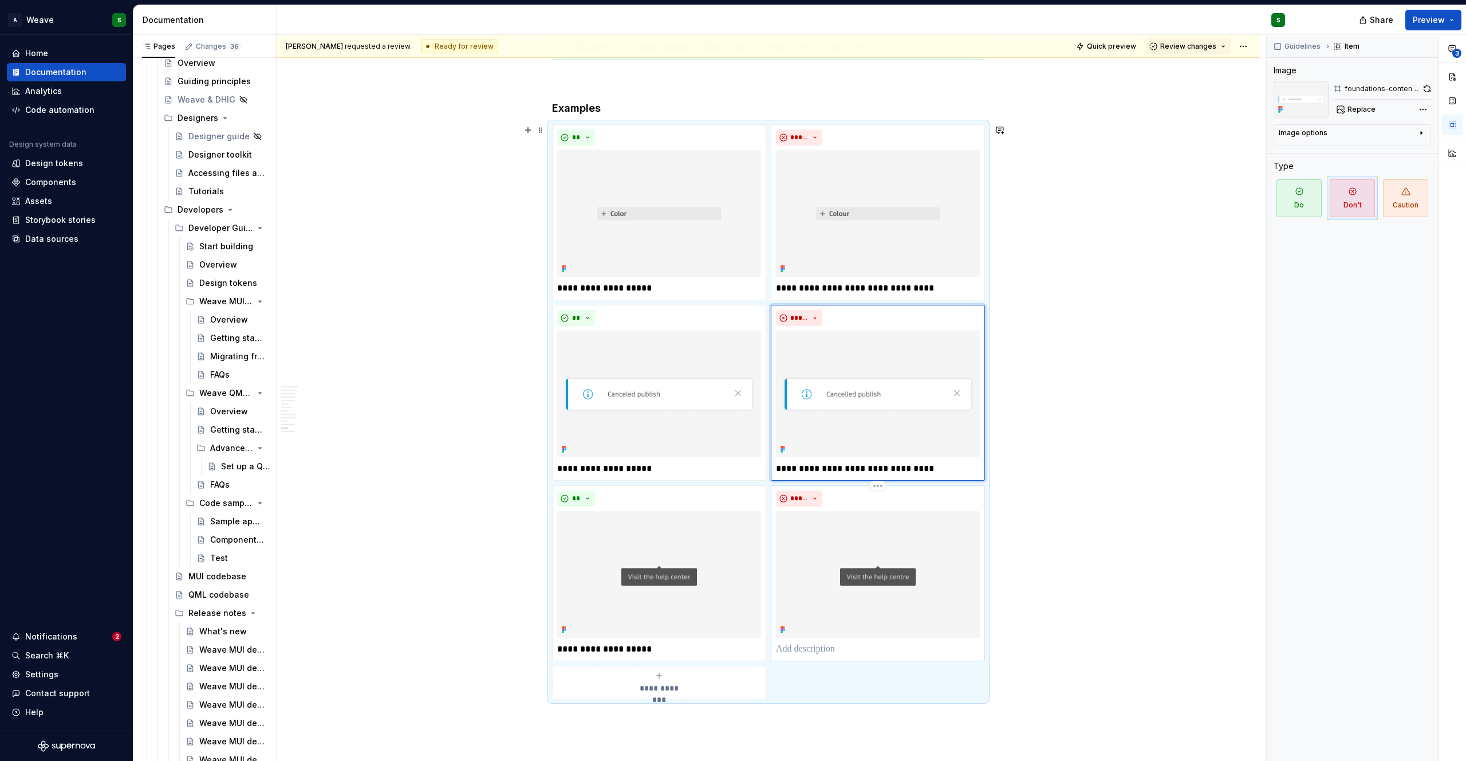
click at [790, 656] on p at bounding box center [878, 649] width 204 height 14
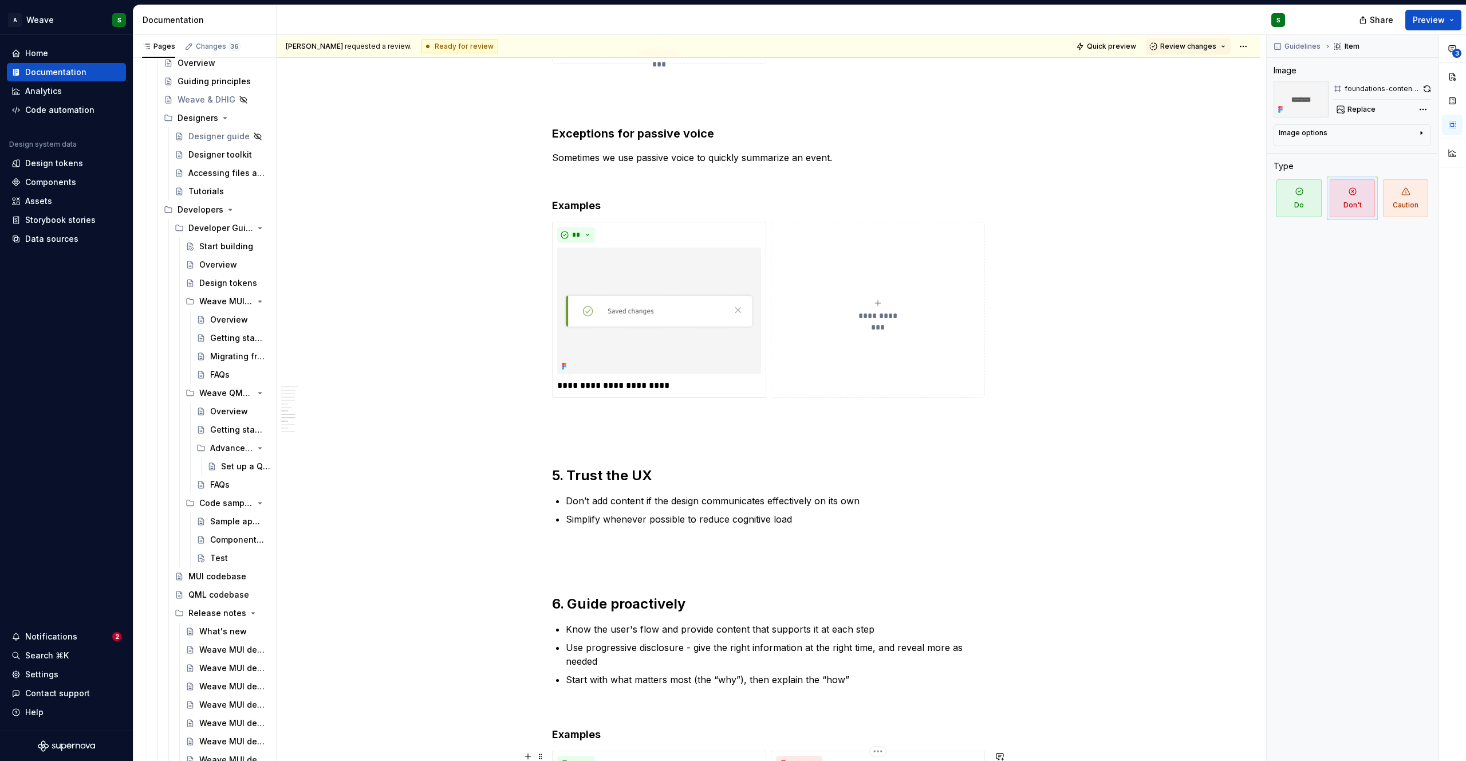
scroll to position [1386, 0]
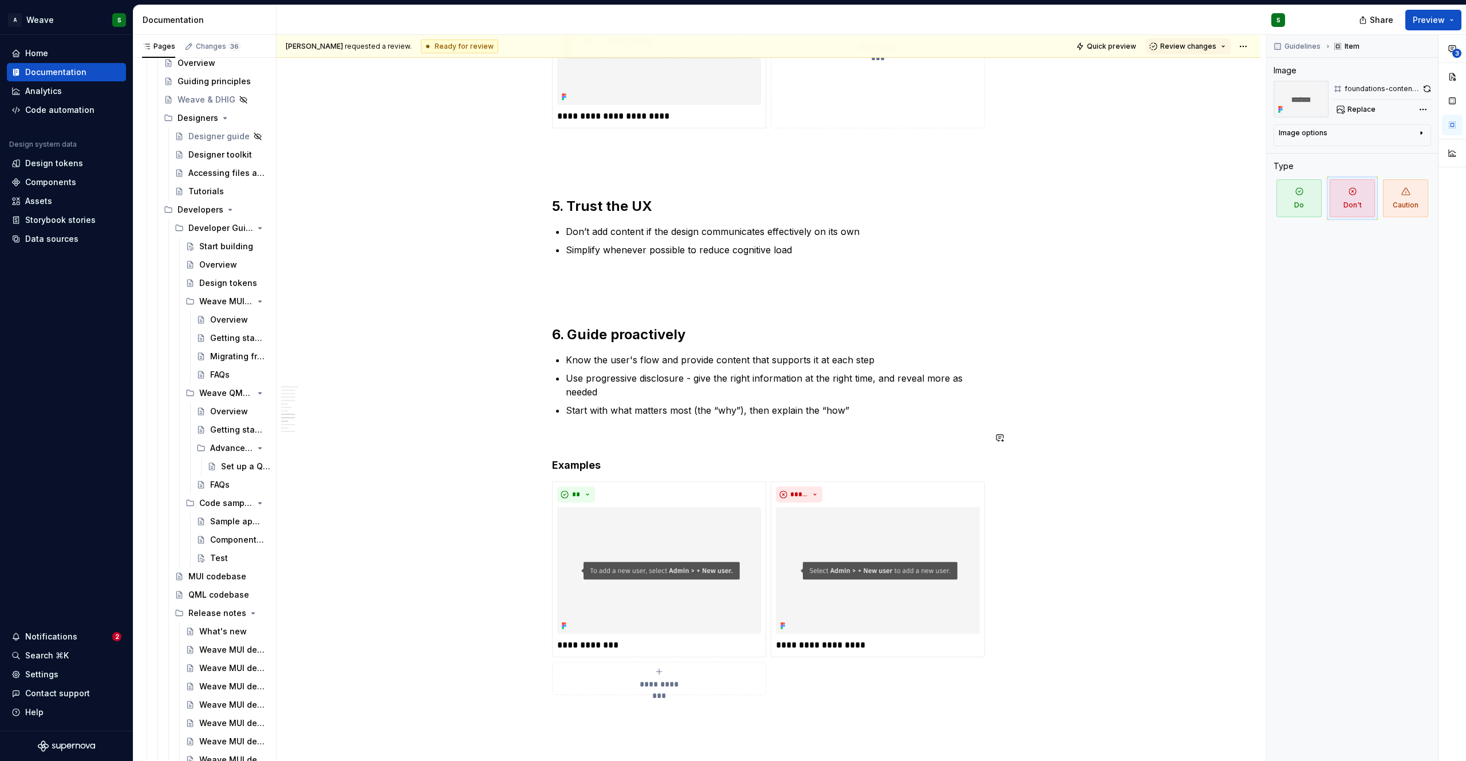
click at [822, 421] on div "**********" at bounding box center [768, 267] width 433 height 2861
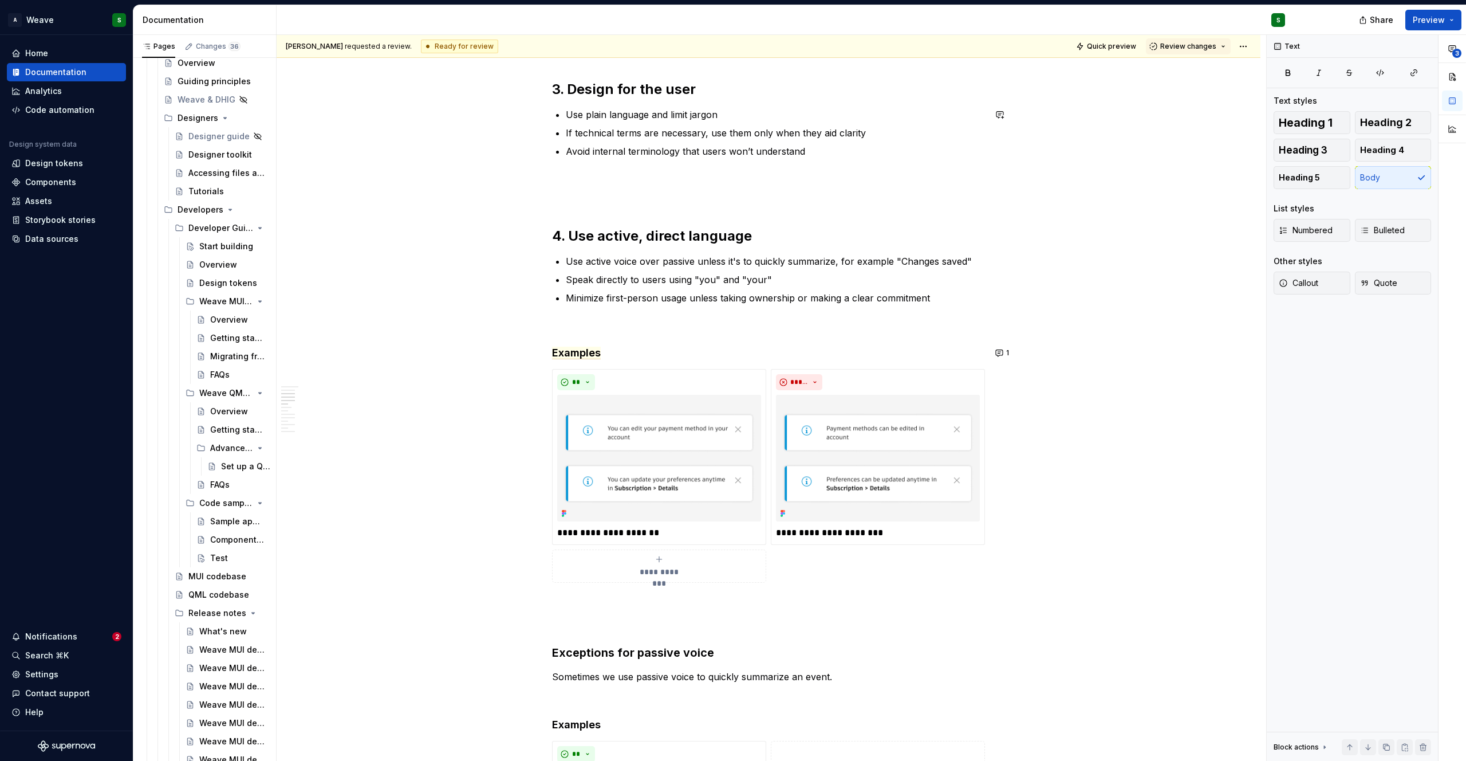
scroll to position [676, 0]
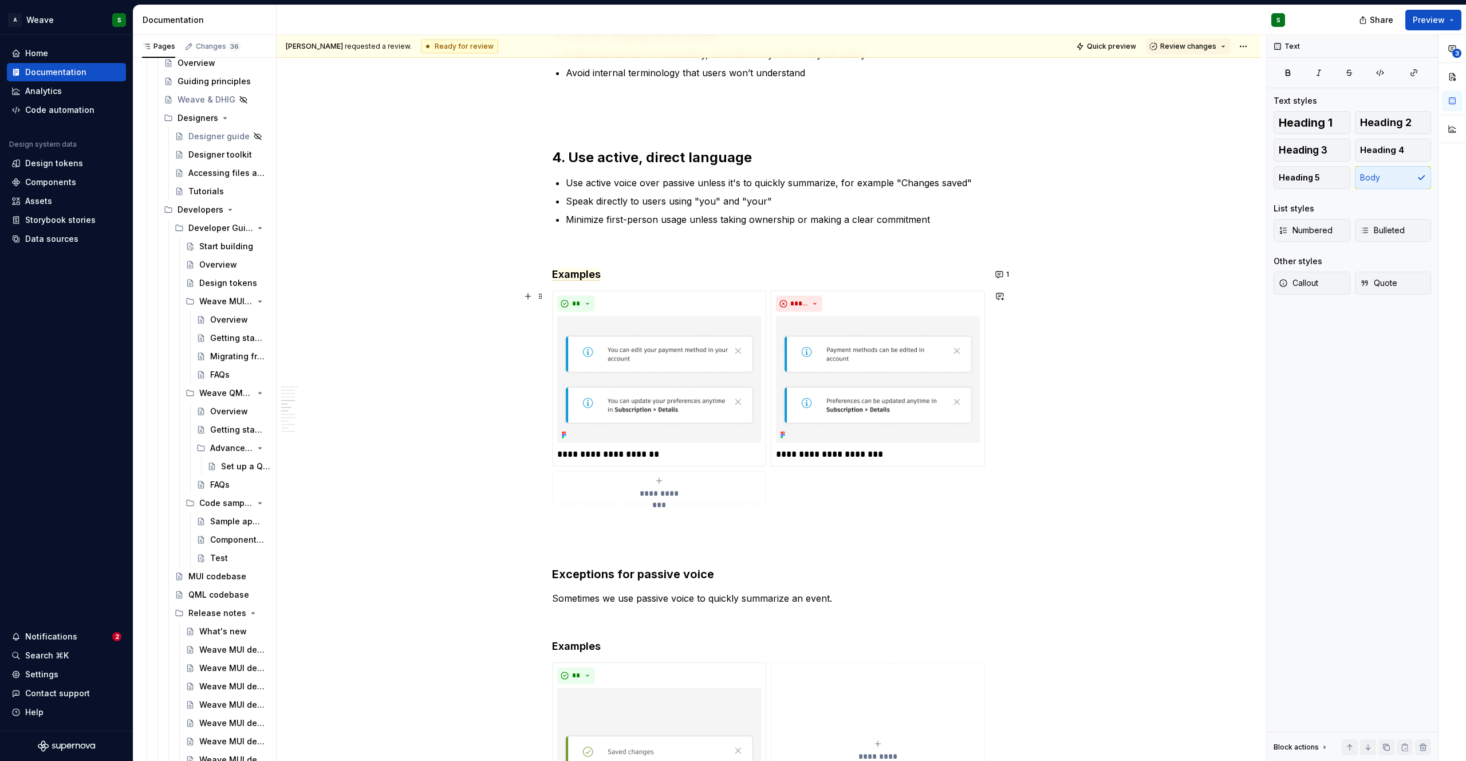
click at [649, 482] on div "**********" at bounding box center [659, 487] width 204 height 23
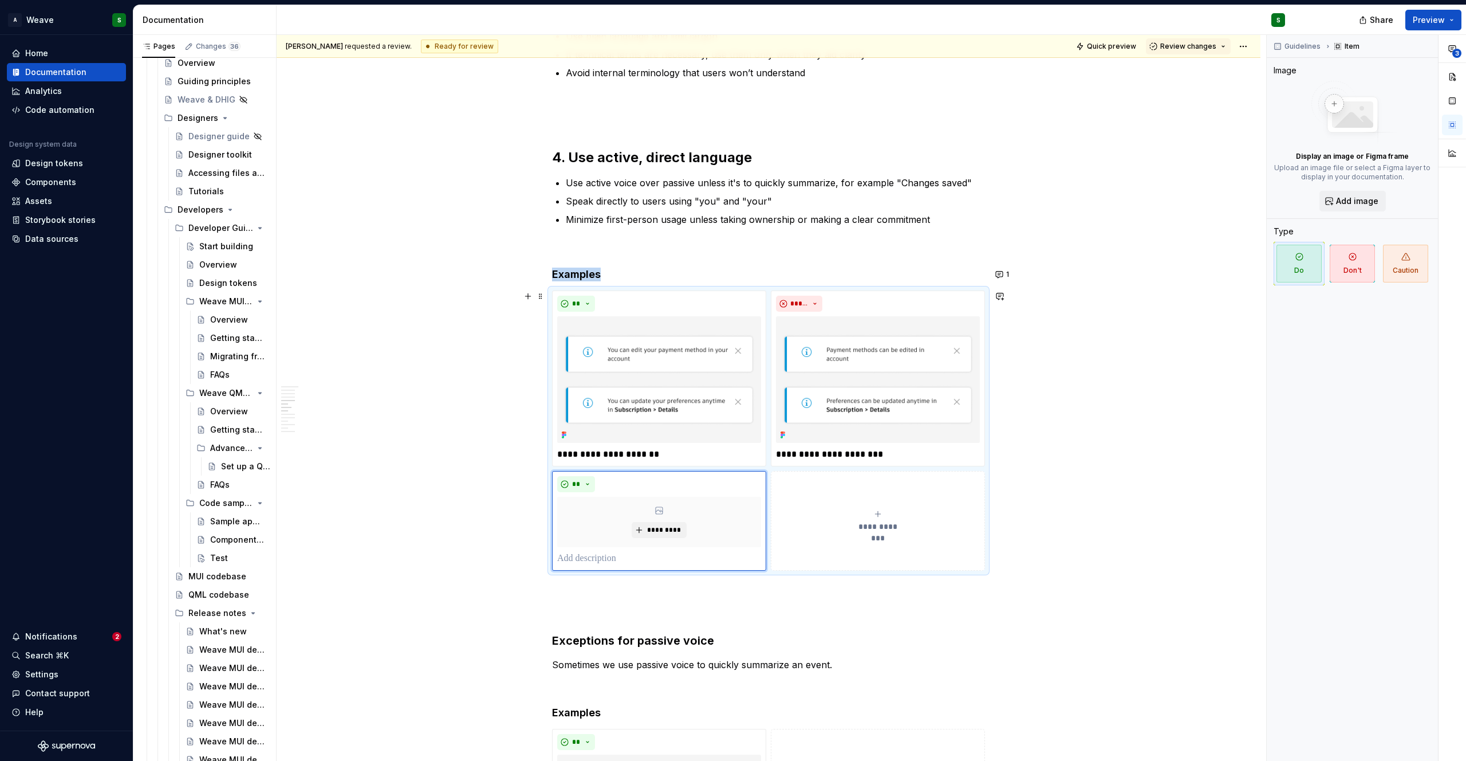
click at [880, 519] on div "**********" at bounding box center [878, 520] width 204 height 23
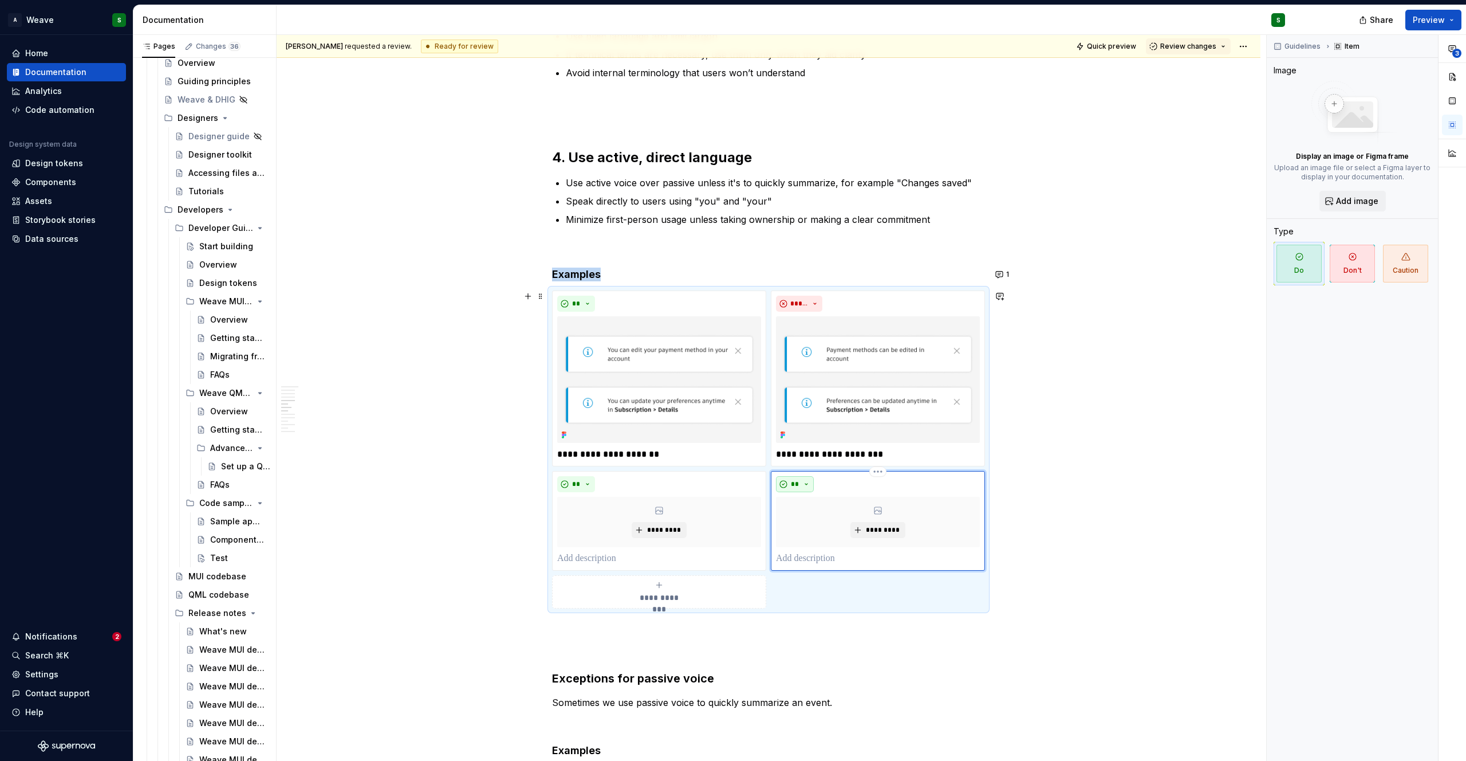
click at [800, 483] on button "**" at bounding box center [795, 484] width 38 height 16
click at [800, 526] on div "Suggestions" at bounding box center [801, 524] width 9 height 9
click at [708, 325] on img at bounding box center [659, 379] width 204 height 127
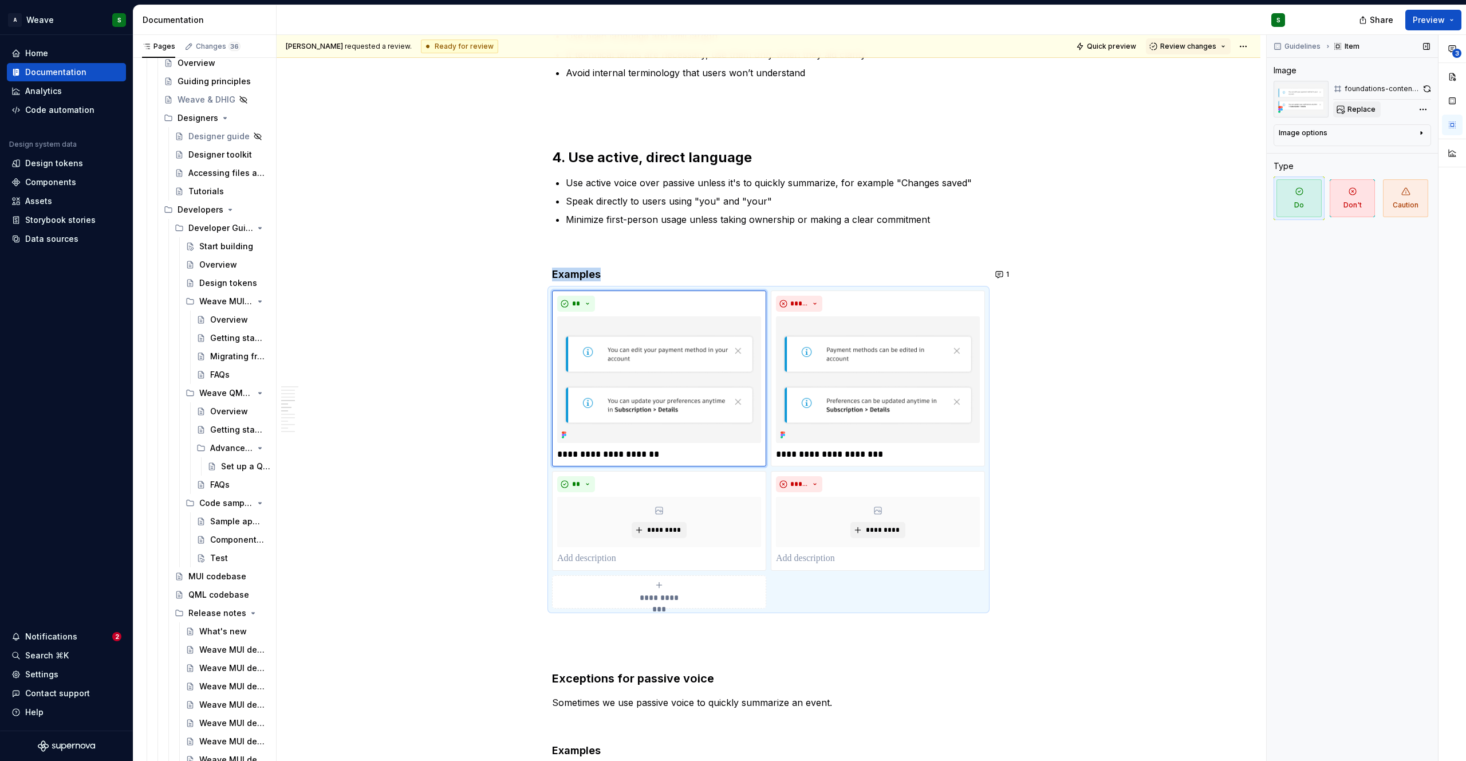
click at [1370, 106] on span "Replace" at bounding box center [1362, 109] width 28 height 9
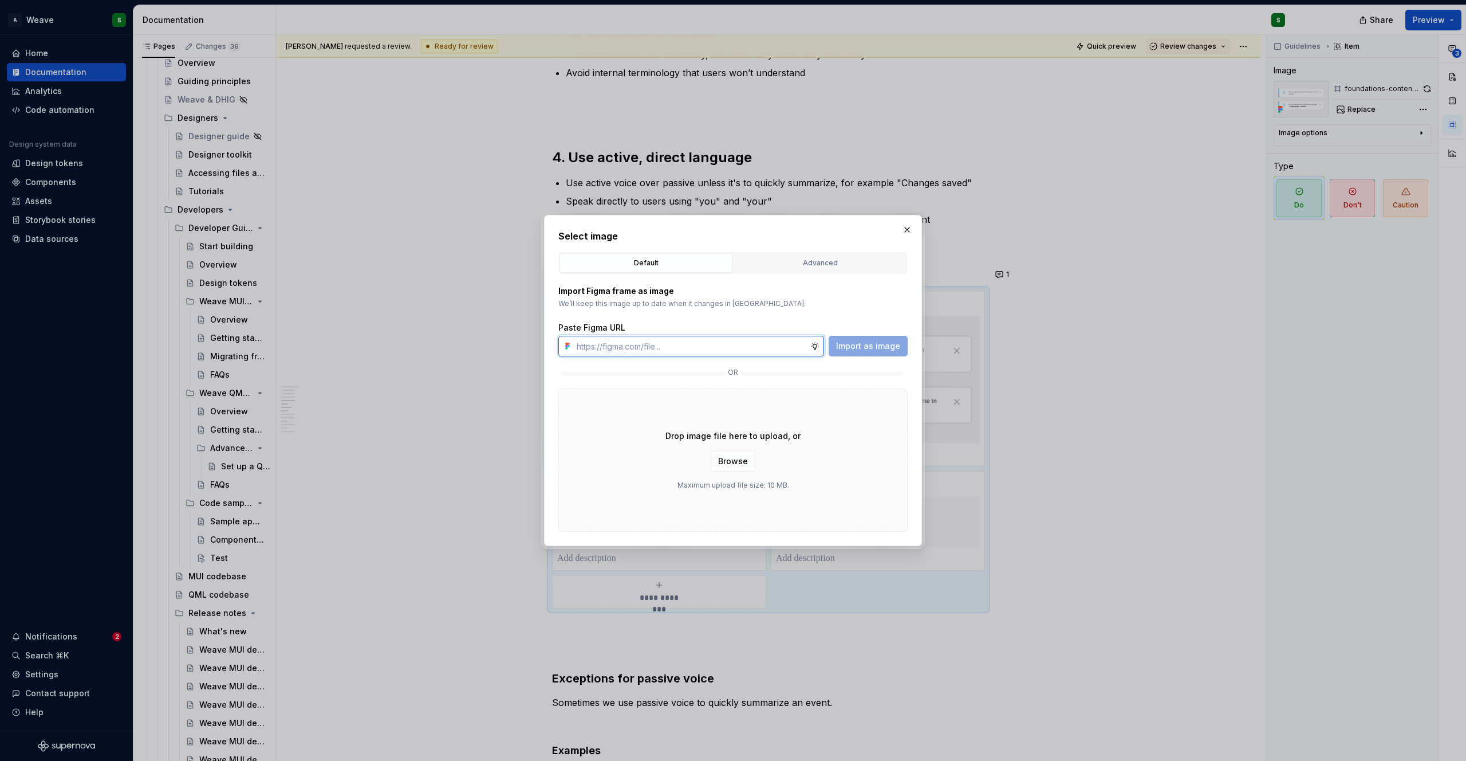
type textarea "*"
paste input "[URL][DOMAIN_NAME]"
type input "[URL][DOMAIN_NAME]"
click at [856, 342] on span "Import as image" at bounding box center [868, 345] width 64 height 11
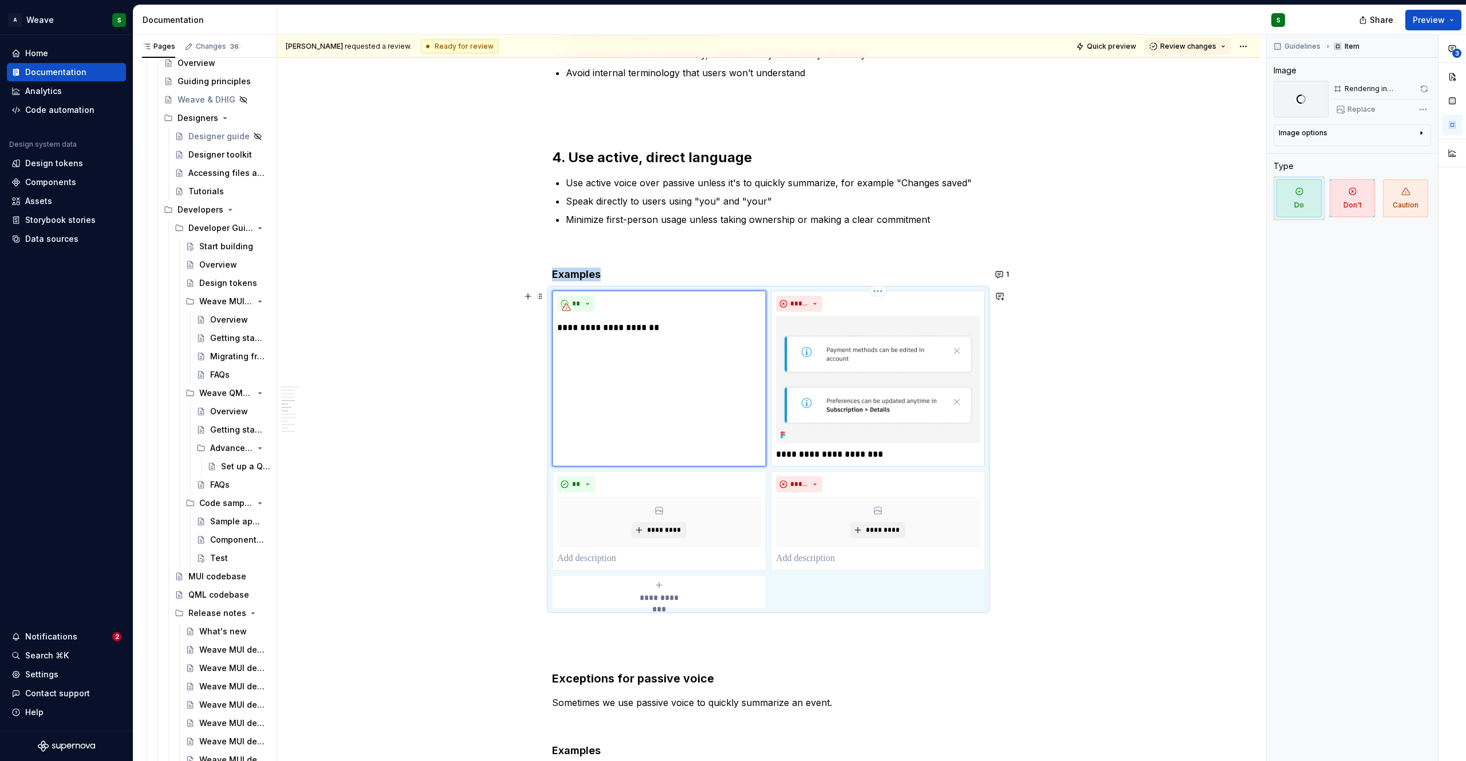
click at [816, 361] on img at bounding box center [878, 379] width 204 height 127
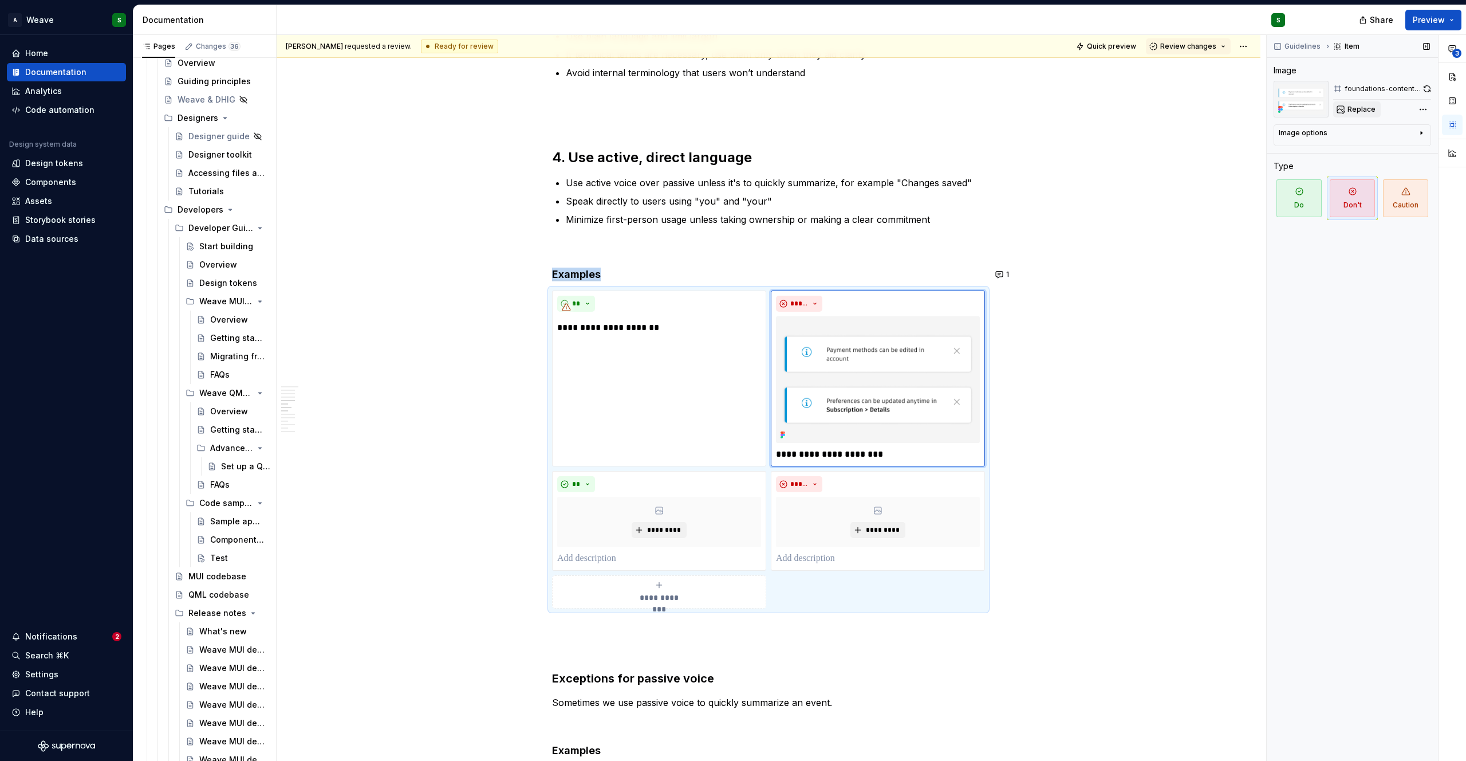
click at [1363, 111] on span "Replace" at bounding box center [1362, 109] width 28 height 9
type textarea "*"
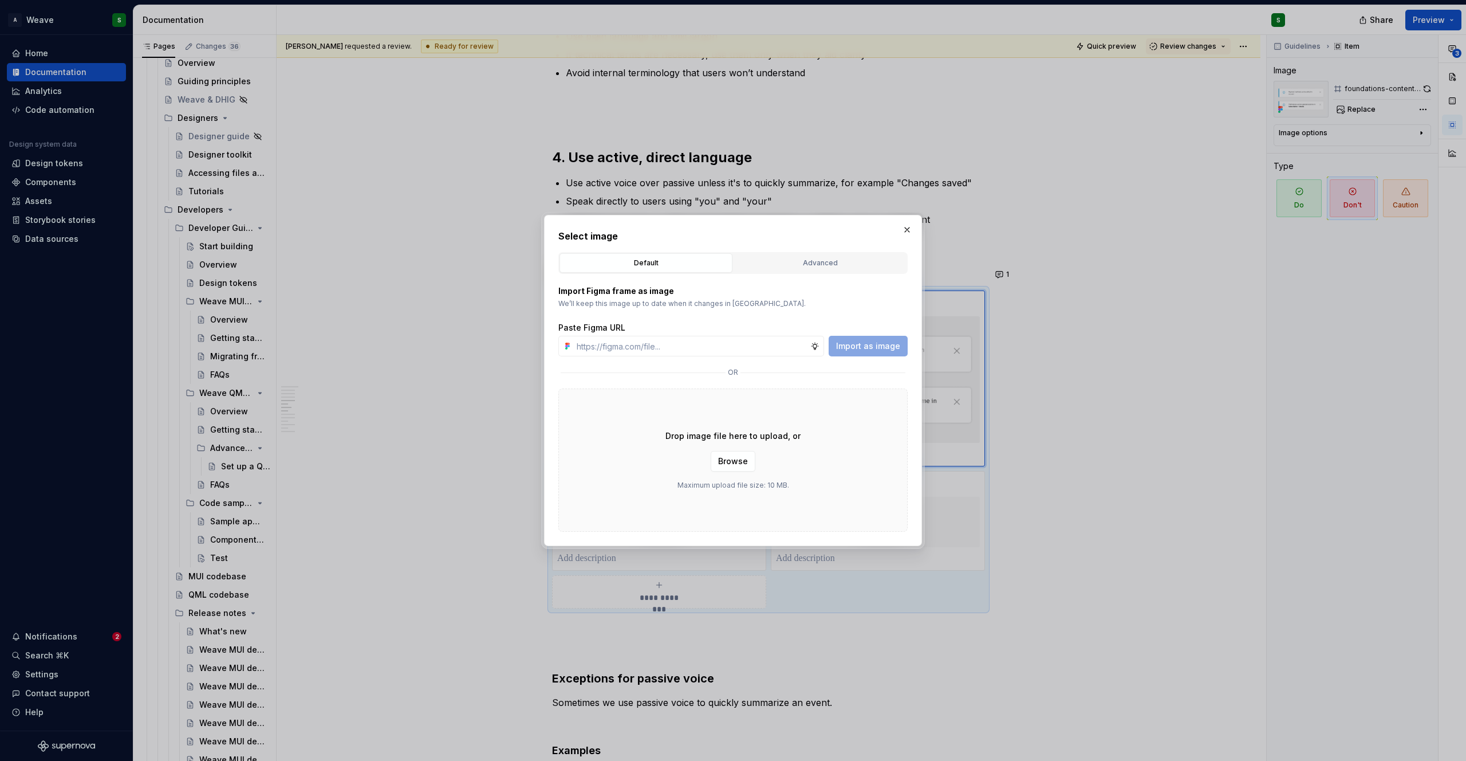
type input "[URL][DOMAIN_NAME]"
click at [860, 343] on span "Import as image" at bounding box center [868, 345] width 64 height 11
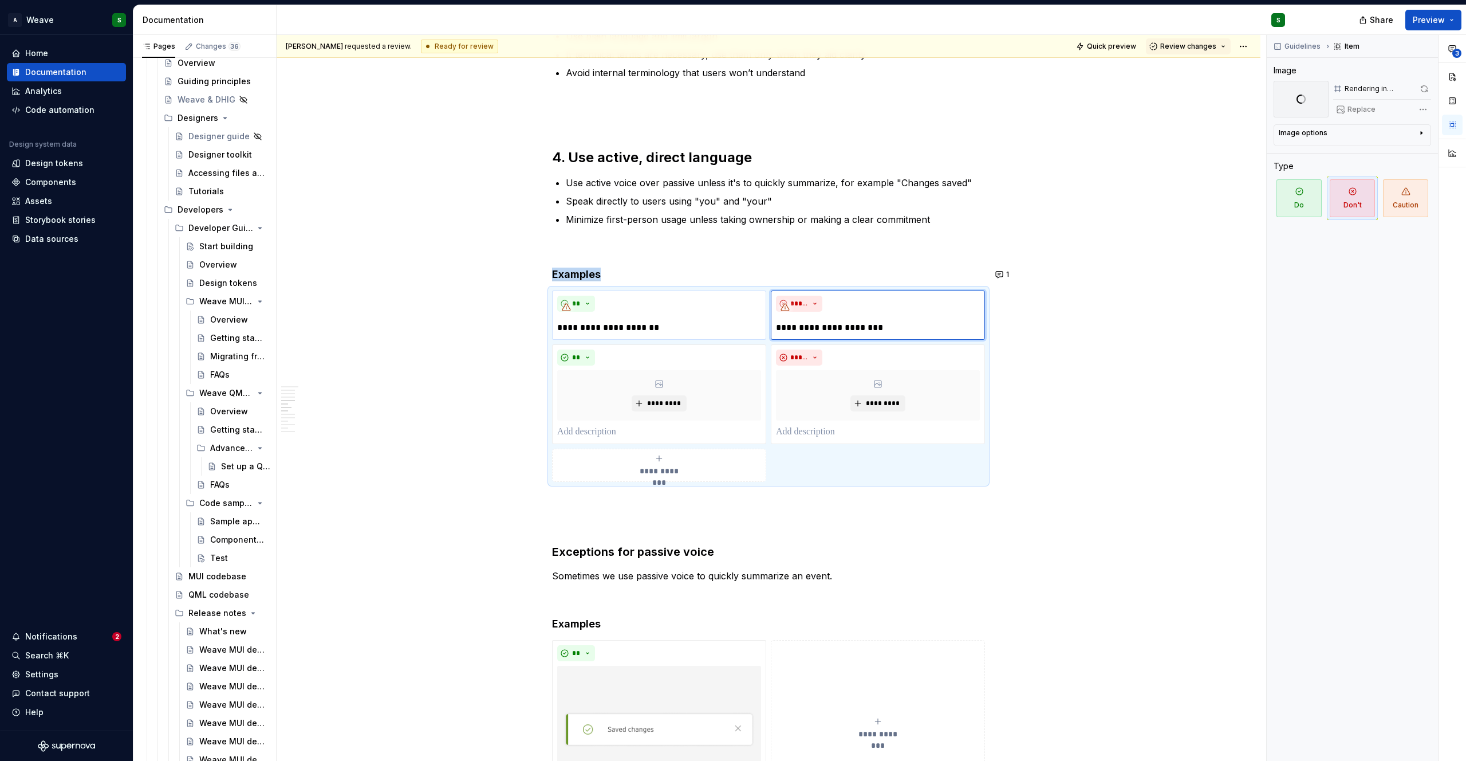
type textarea "*"
click at [647, 402] on span "*********" at bounding box center [663, 403] width 35 height 9
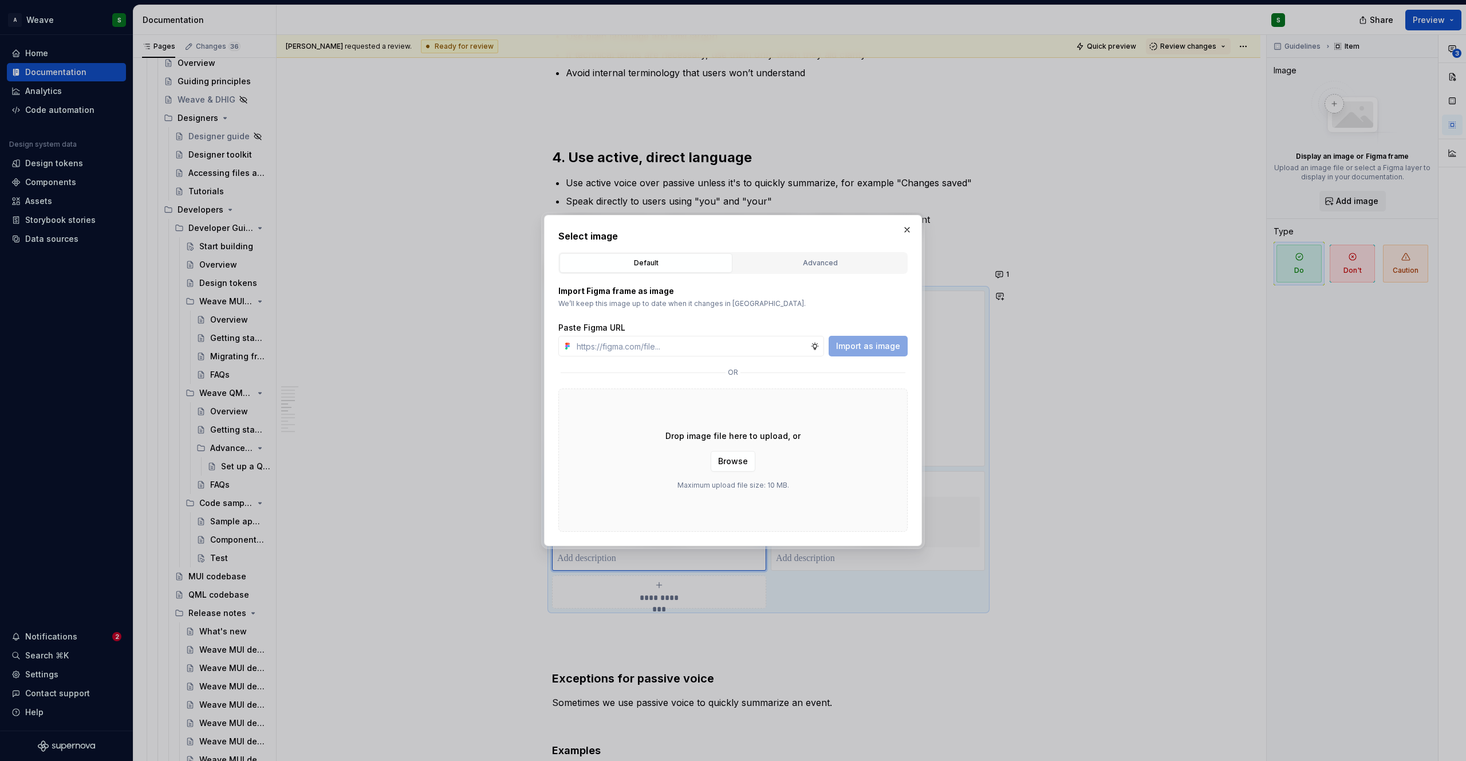
type input "[URL][DOMAIN_NAME]"
click at [869, 342] on span "Import as image" at bounding box center [868, 345] width 64 height 11
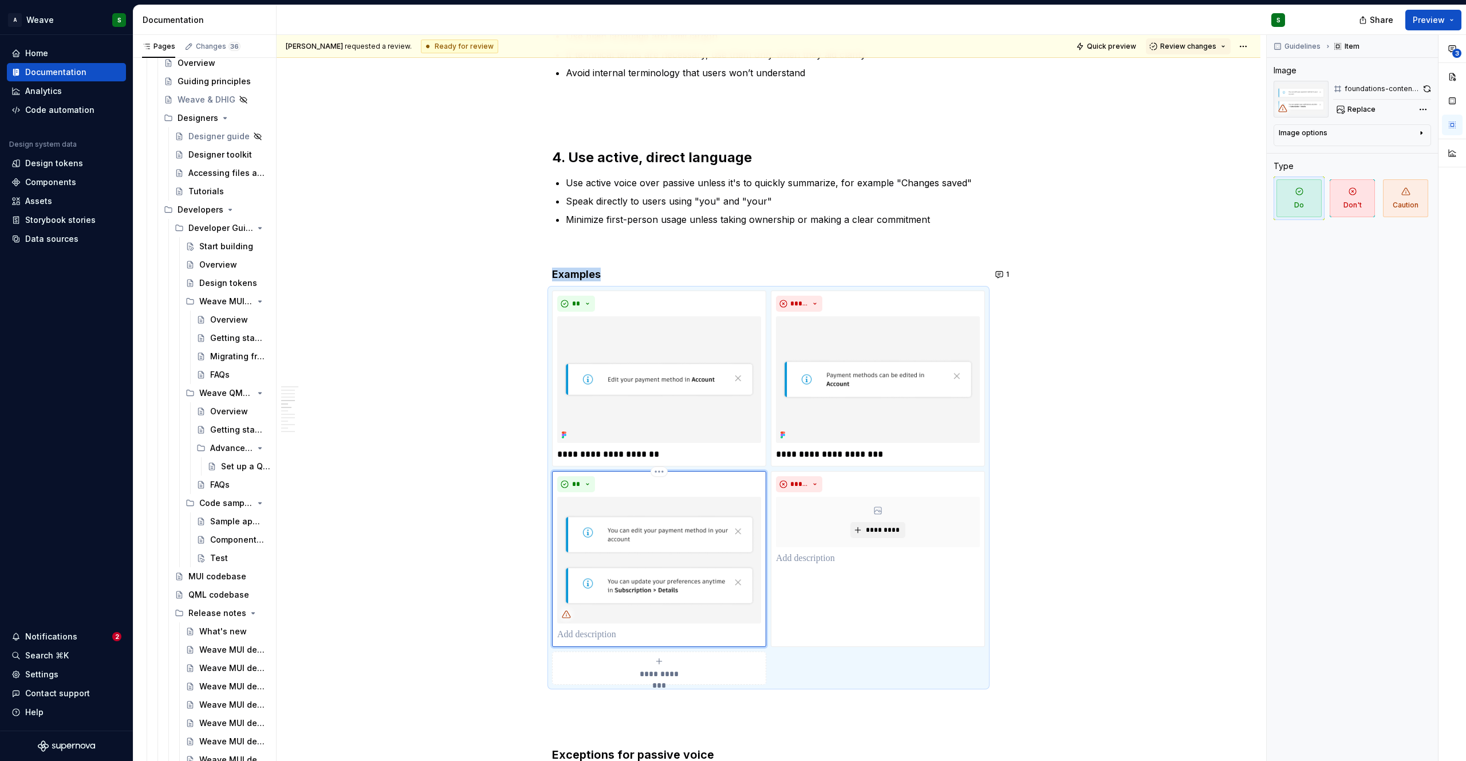
type textarea "*"
click at [867, 533] on span "*********" at bounding box center [882, 529] width 35 height 9
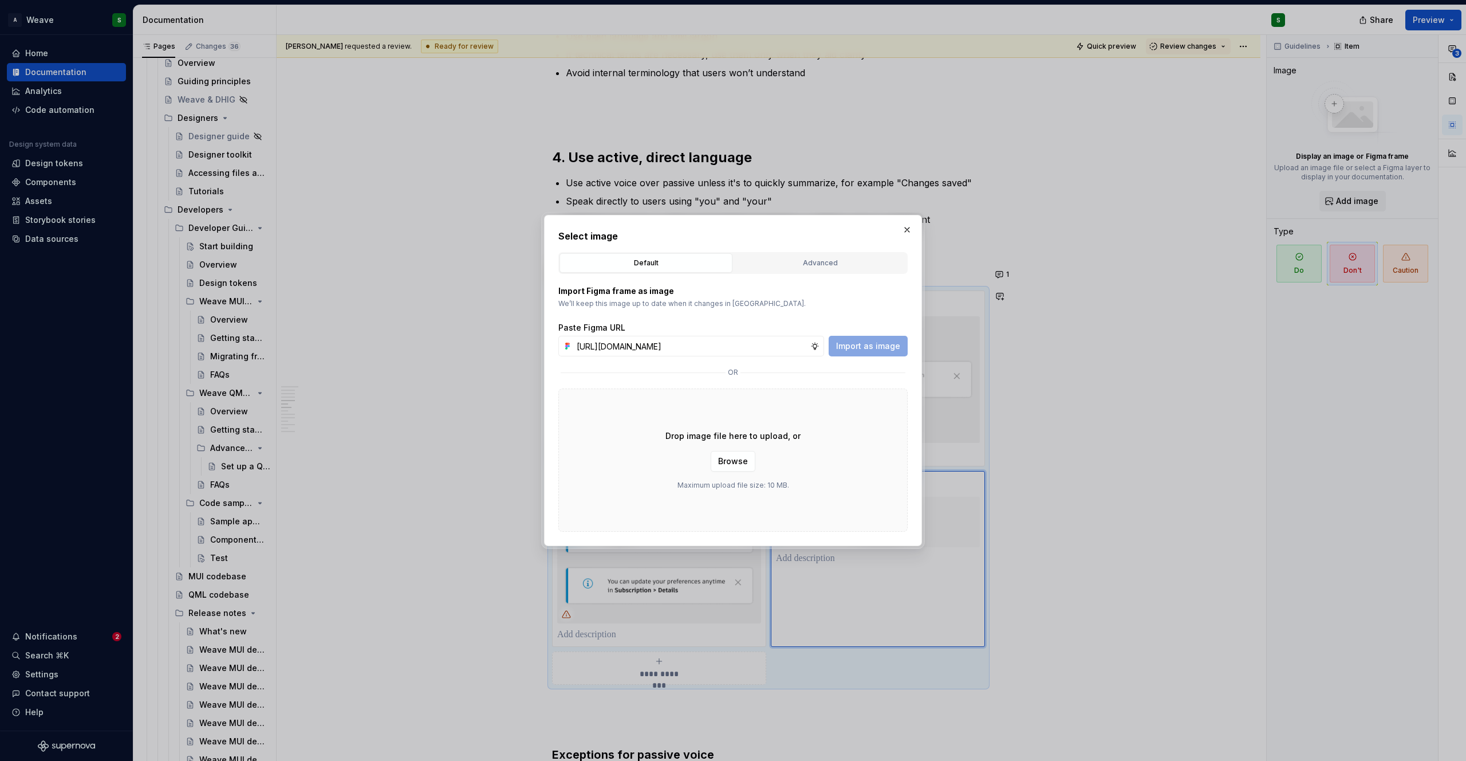
scroll to position [0, 253]
type input "[URL][DOMAIN_NAME]"
click at [847, 358] on div "Import Figma frame as image We’ll keep this image up to date when it changes in…" at bounding box center [732, 403] width 349 height 258
click at [849, 349] on span "Import as image" at bounding box center [868, 345] width 64 height 11
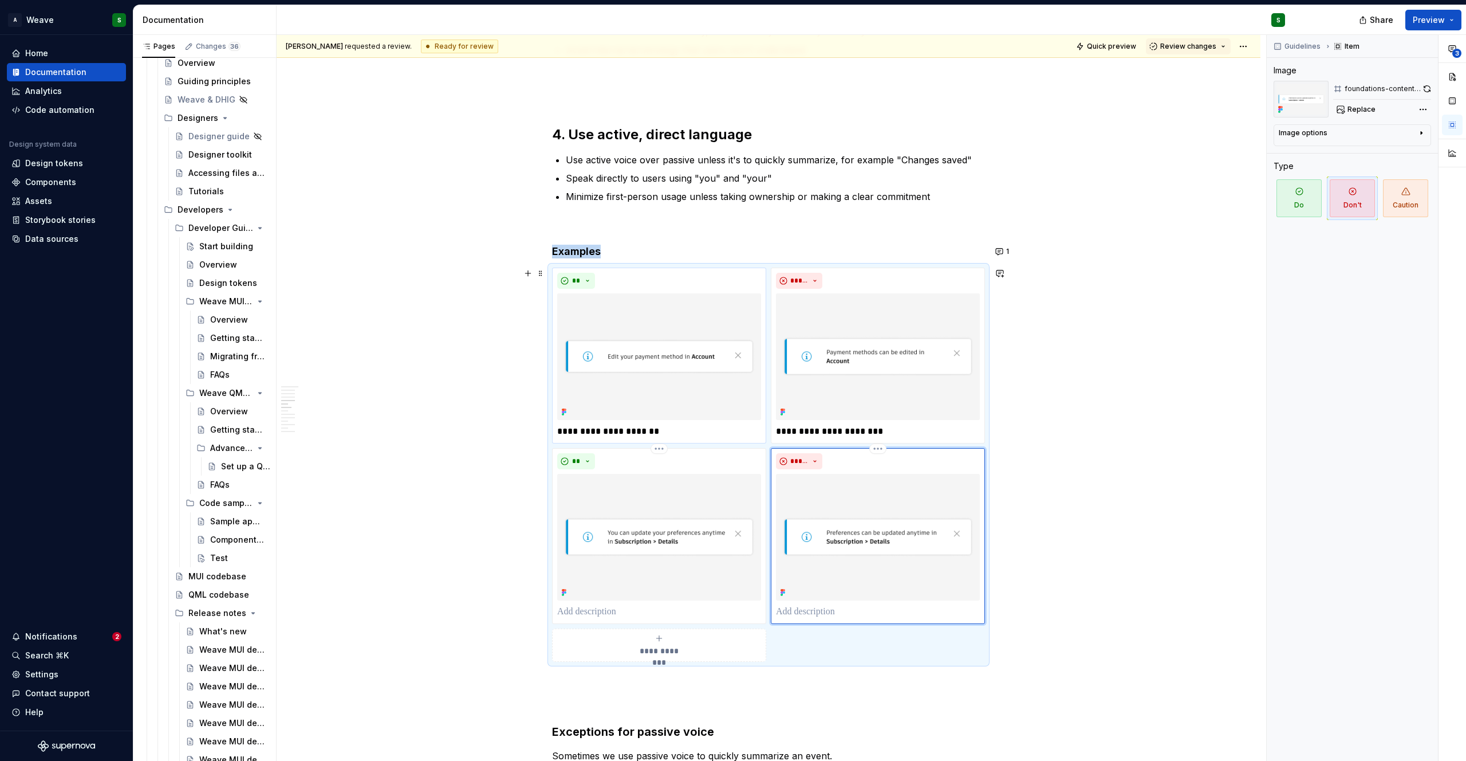
scroll to position [700, 0]
click at [607, 430] on p "**********" at bounding box center [659, 430] width 204 height 14
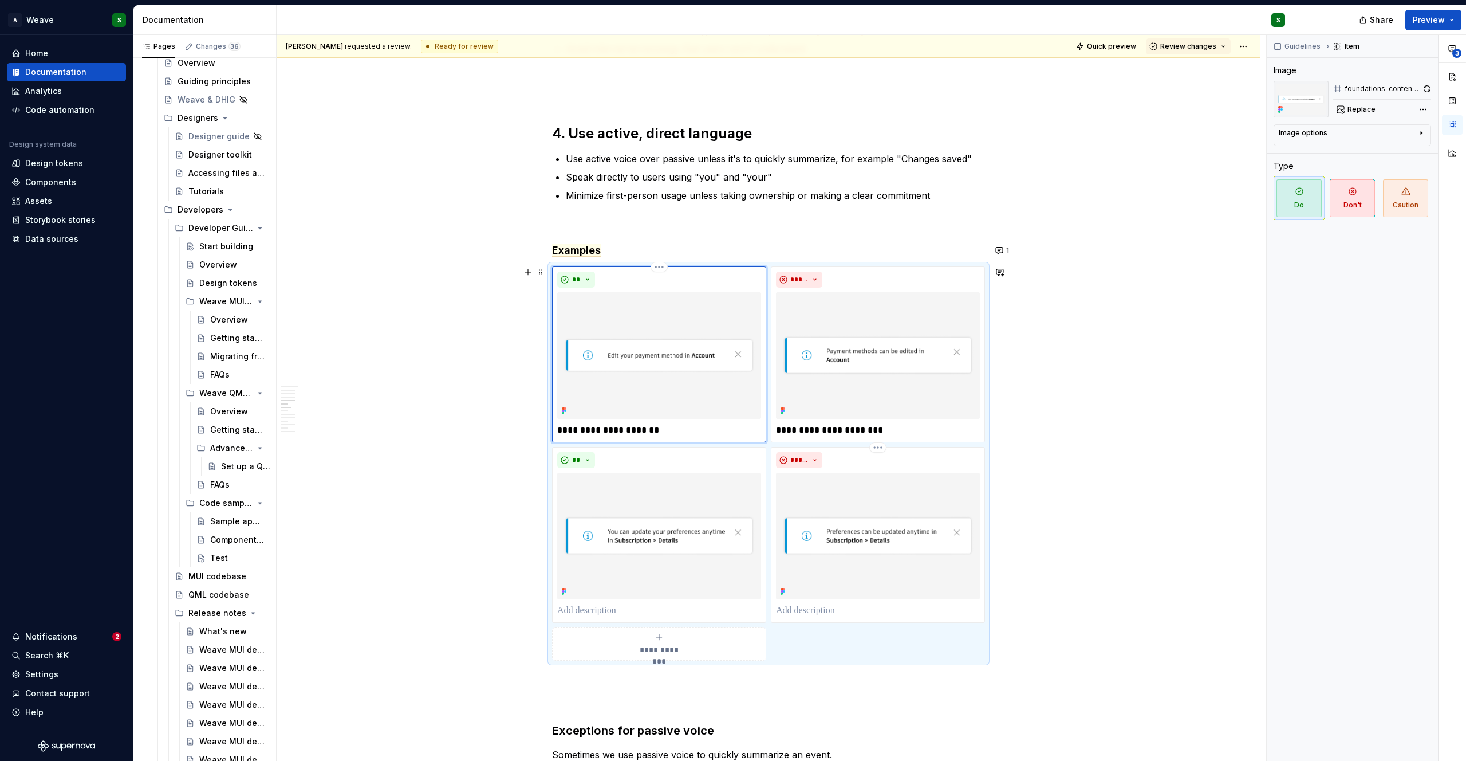
click at [607, 430] on p "**********" at bounding box center [659, 430] width 204 height 14
click at [597, 430] on p "**********" at bounding box center [659, 430] width 204 height 14
type textarea "*"
click at [641, 428] on p "**********" at bounding box center [659, 430] width 204 height 14
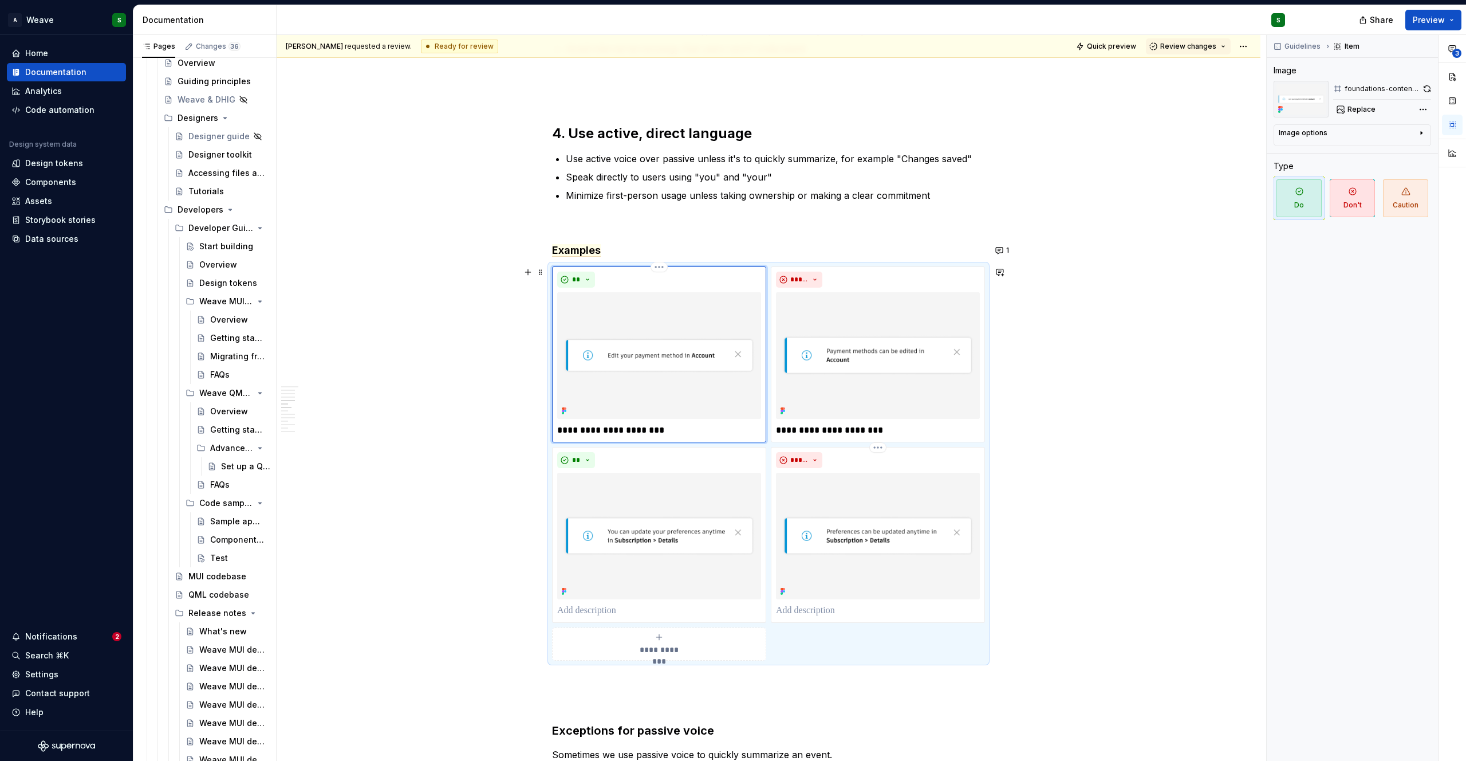
click at [641, 428] on p "**********" at bounding box center [659, 430] width 204 height 14
click at [599, 609] on p at bounding box center [659, 611] width 204 height 14
click at [817, 430] on p "**********" at bounding box center [878, 430] width 204 height 14
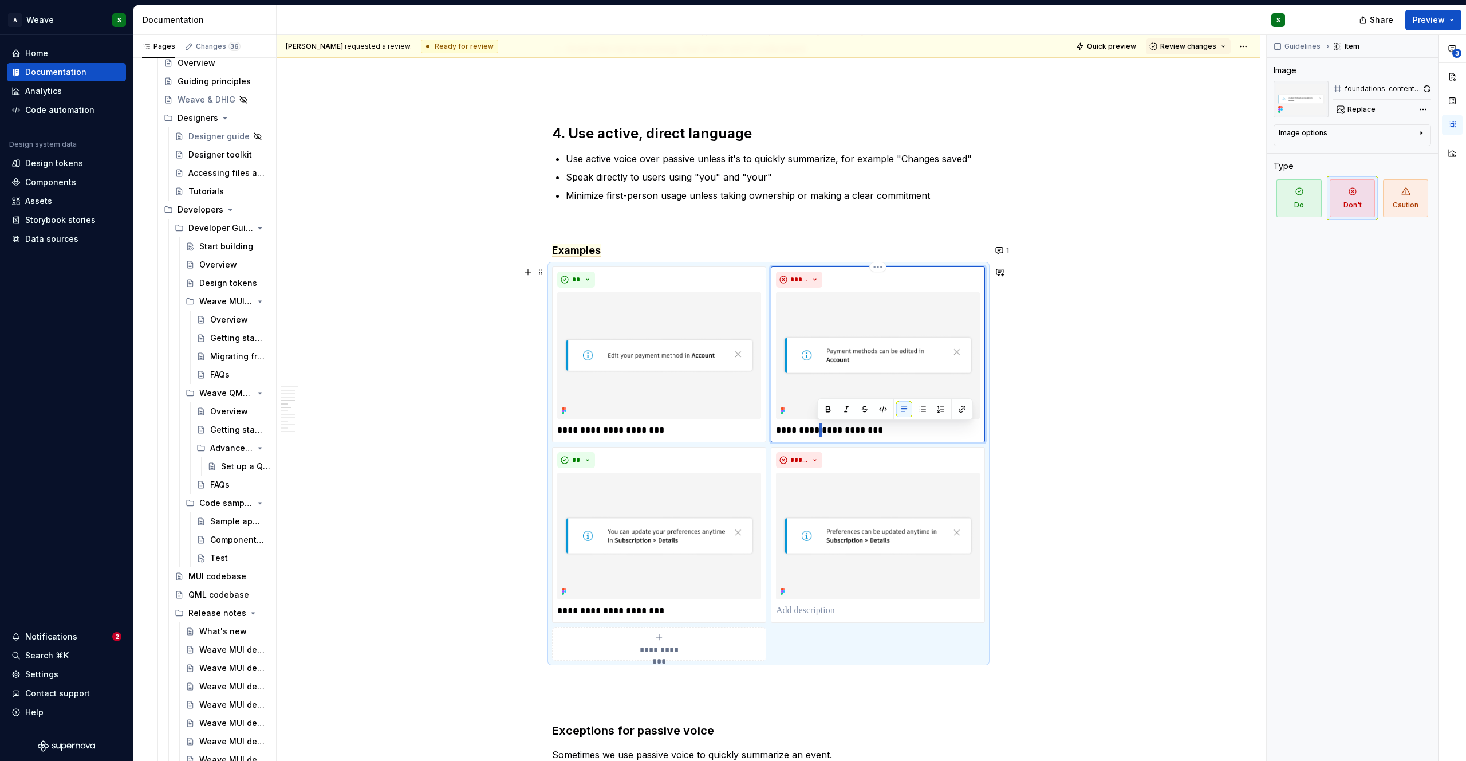
click at [817, 430] on p "**********" at bounding box center [878, 430] width 204 height 14
click at [812, 607] on p at bounding box center [878, 611] width 204 height 14
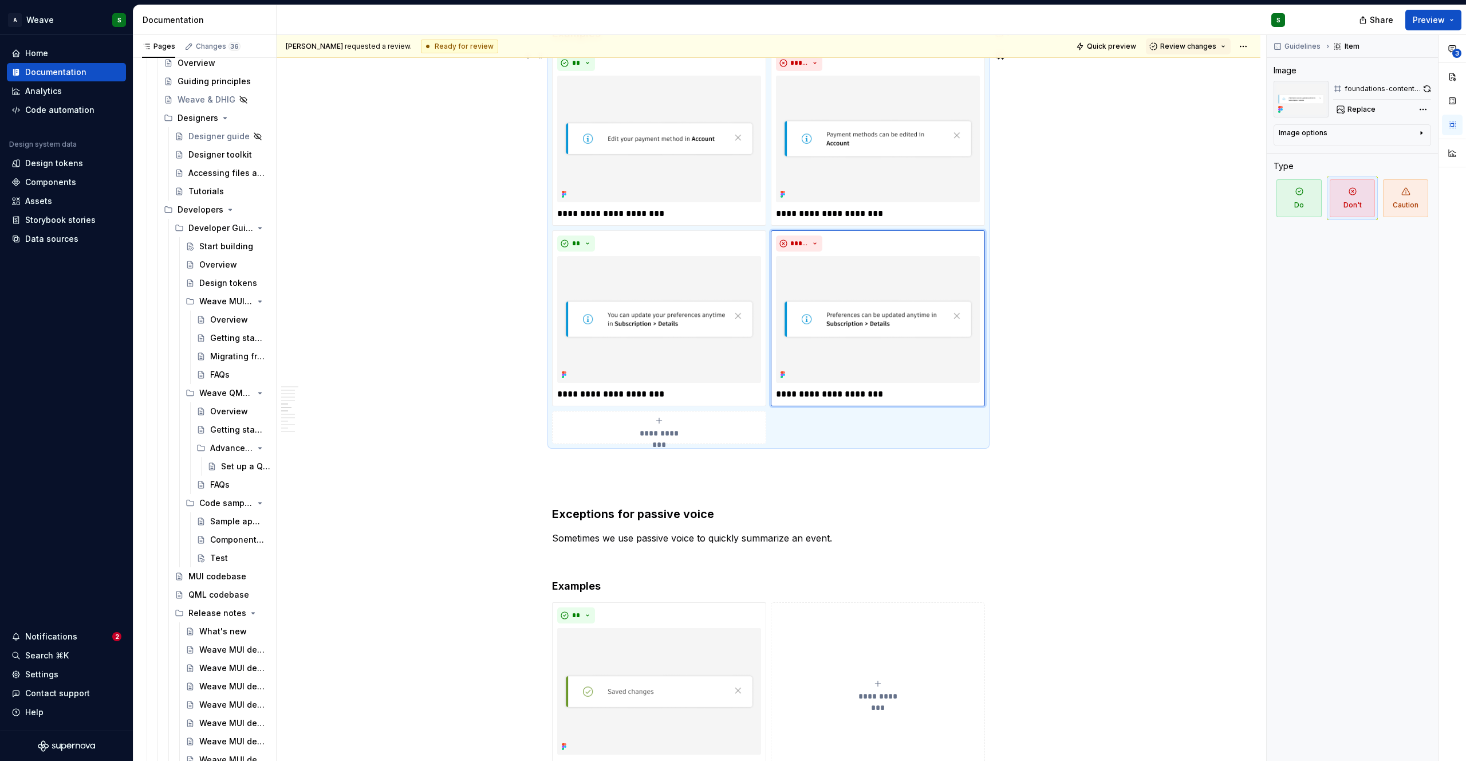
scroll to position [892, 0]
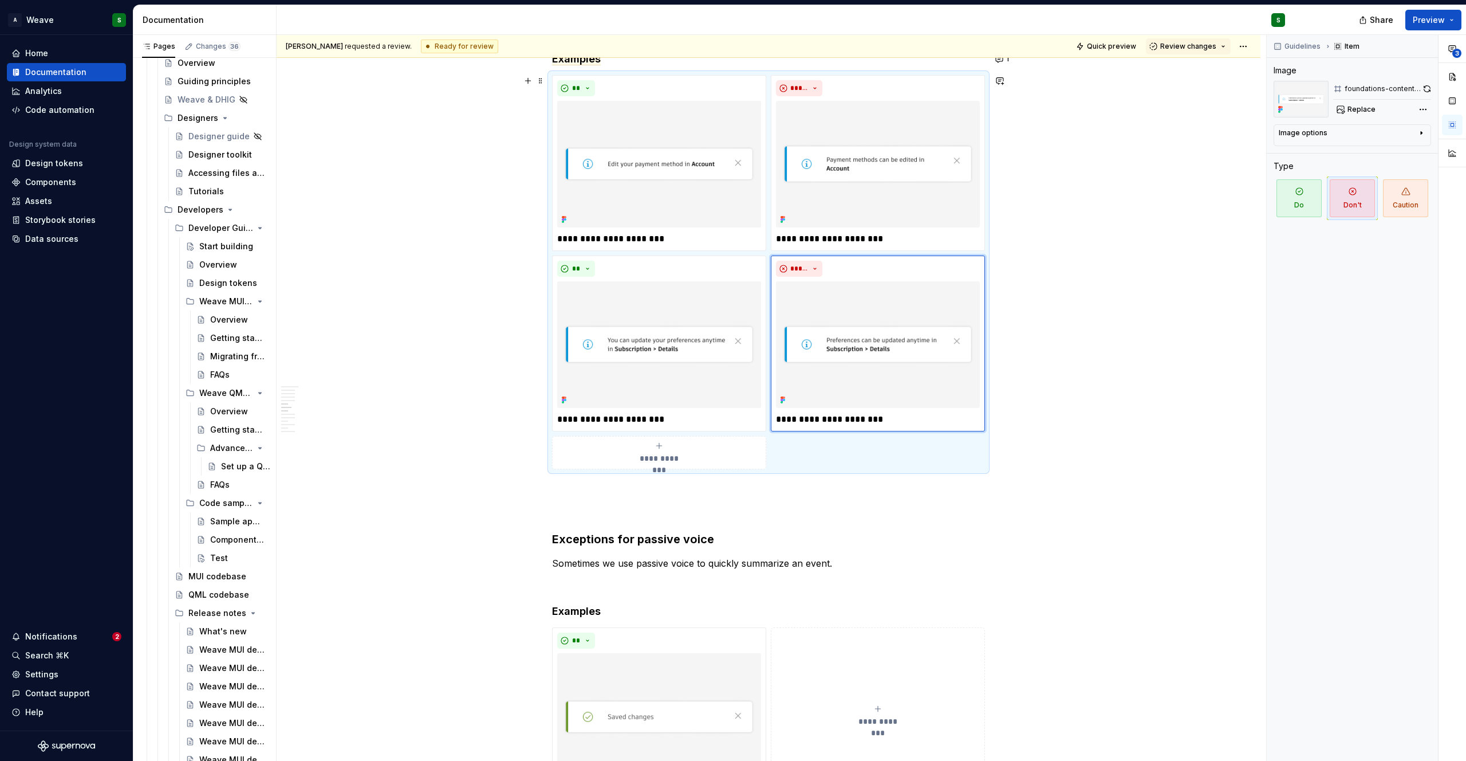
click at [574, 540] on h3 "Exceptions for passive voice" at bounding box center [768, 540] width 433 height 16
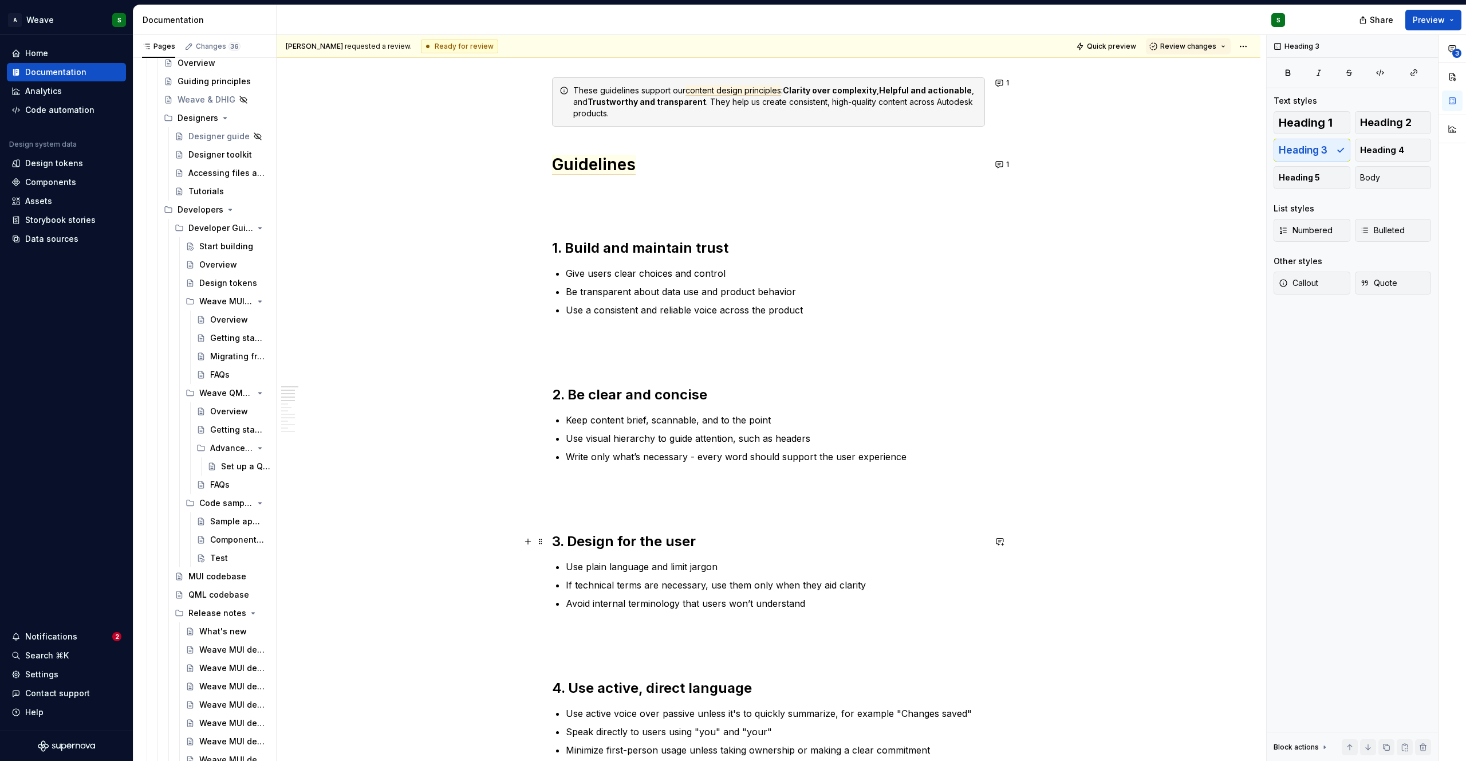
scroll to position [0, 0]
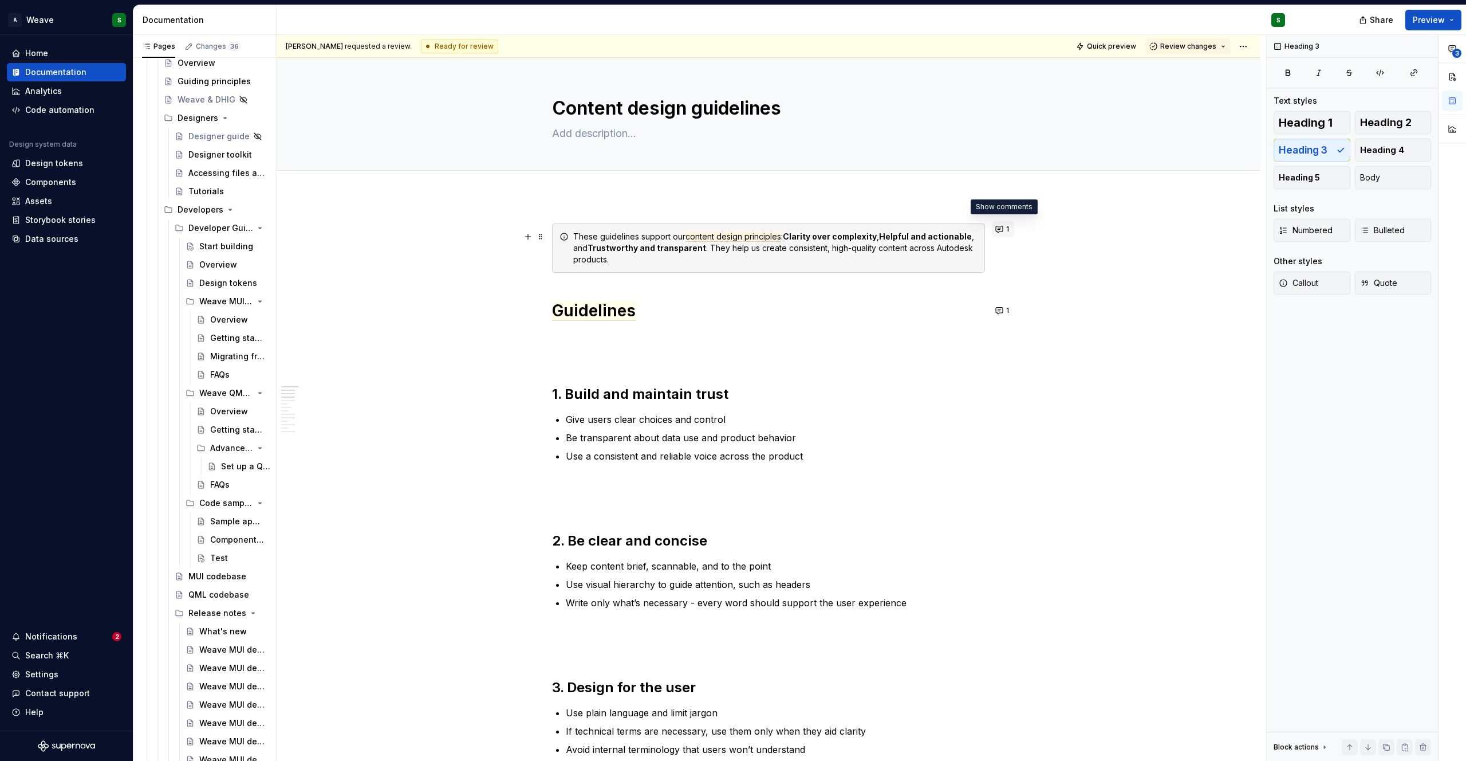
click at [999, 230] on button "1" at bounding box center [1003, 229] width 22 height 16
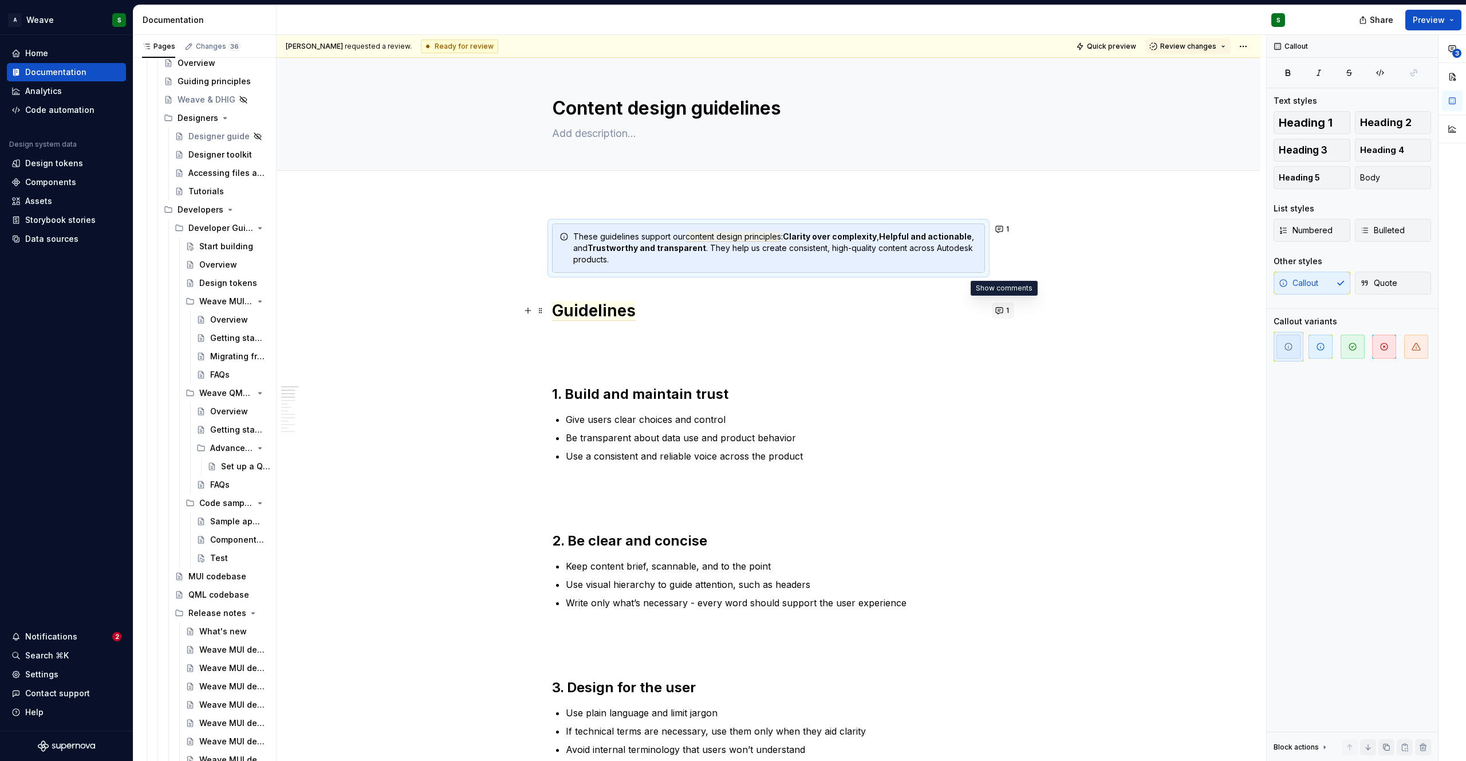
click at [998, 312] on button "1" at bounding box center [1003, 310] width 22 height 16
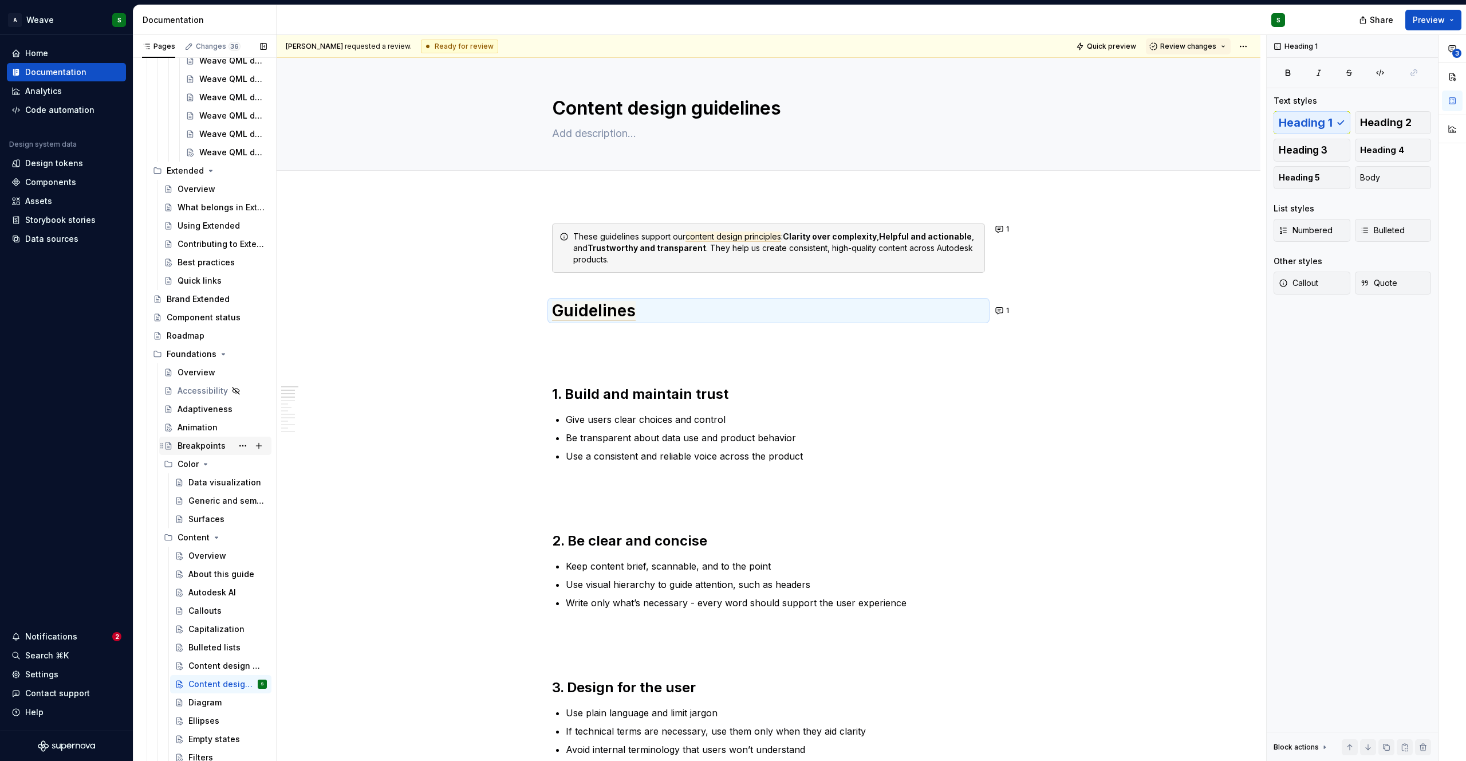
scroll to position [1020, 0]
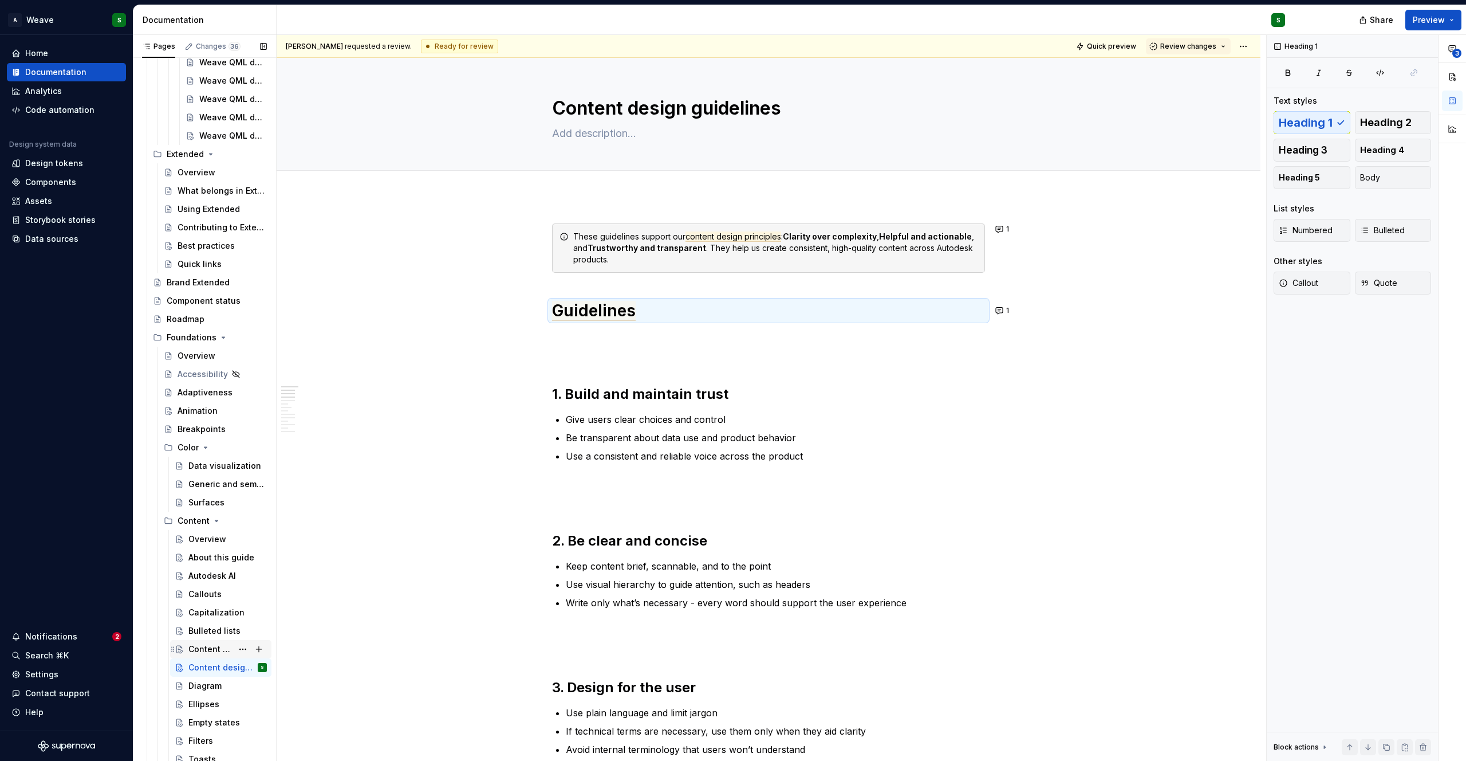
click at [204, 649] on div "Content design principles" at bounding box center [210, 648] width 44 height 11
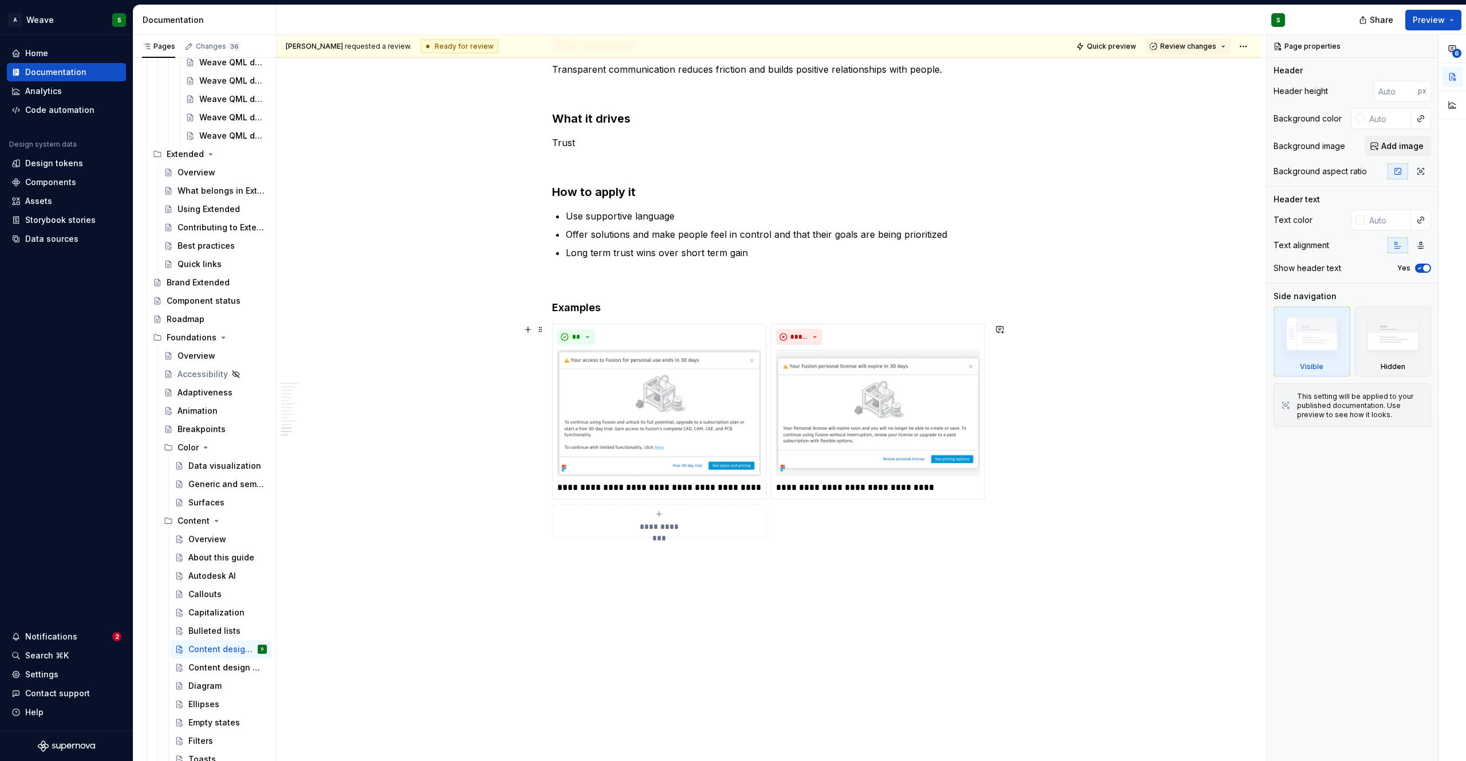
scroll to position [1927, 0]
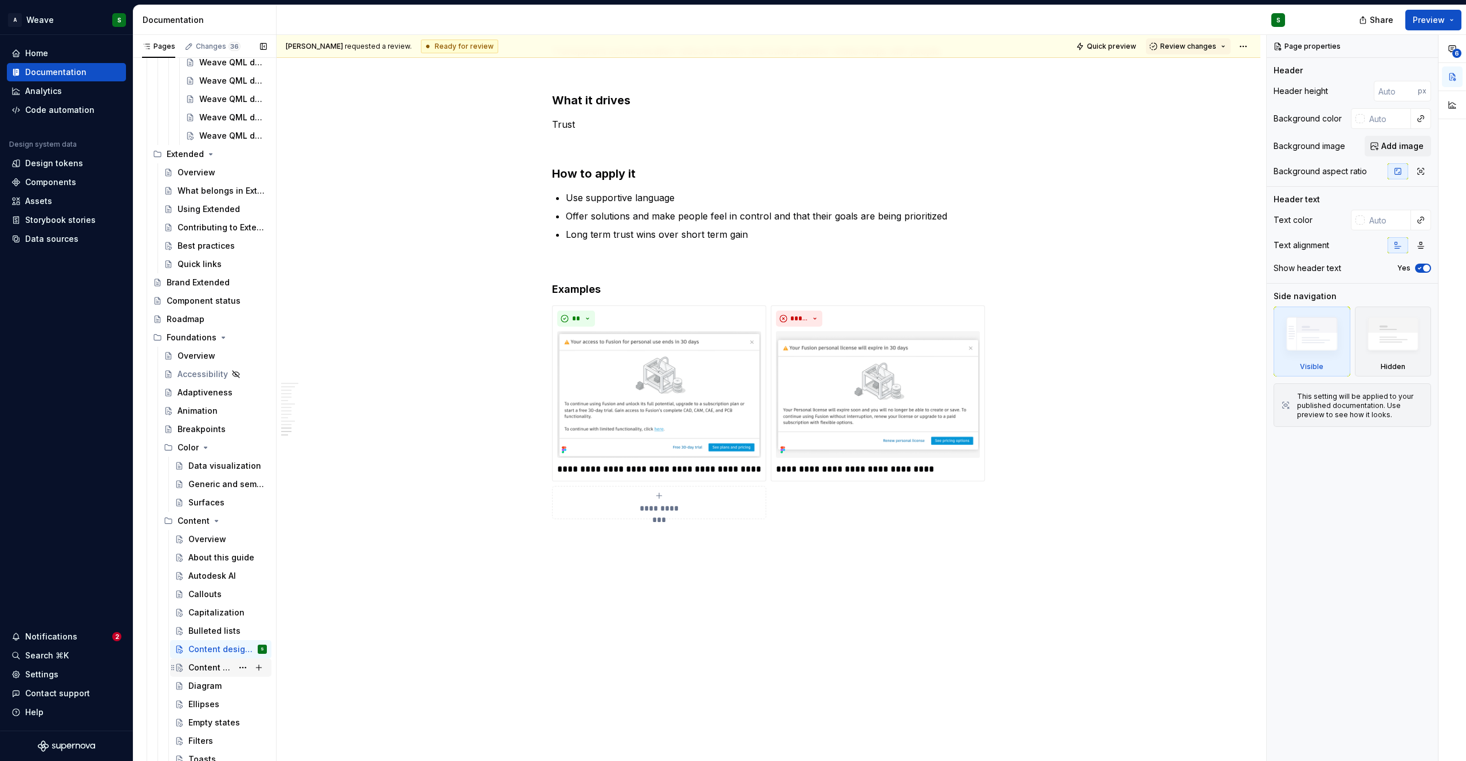
click at [196, 663] on div "Content design guidelines" at bounding box center [210, 667] width 44 height 11
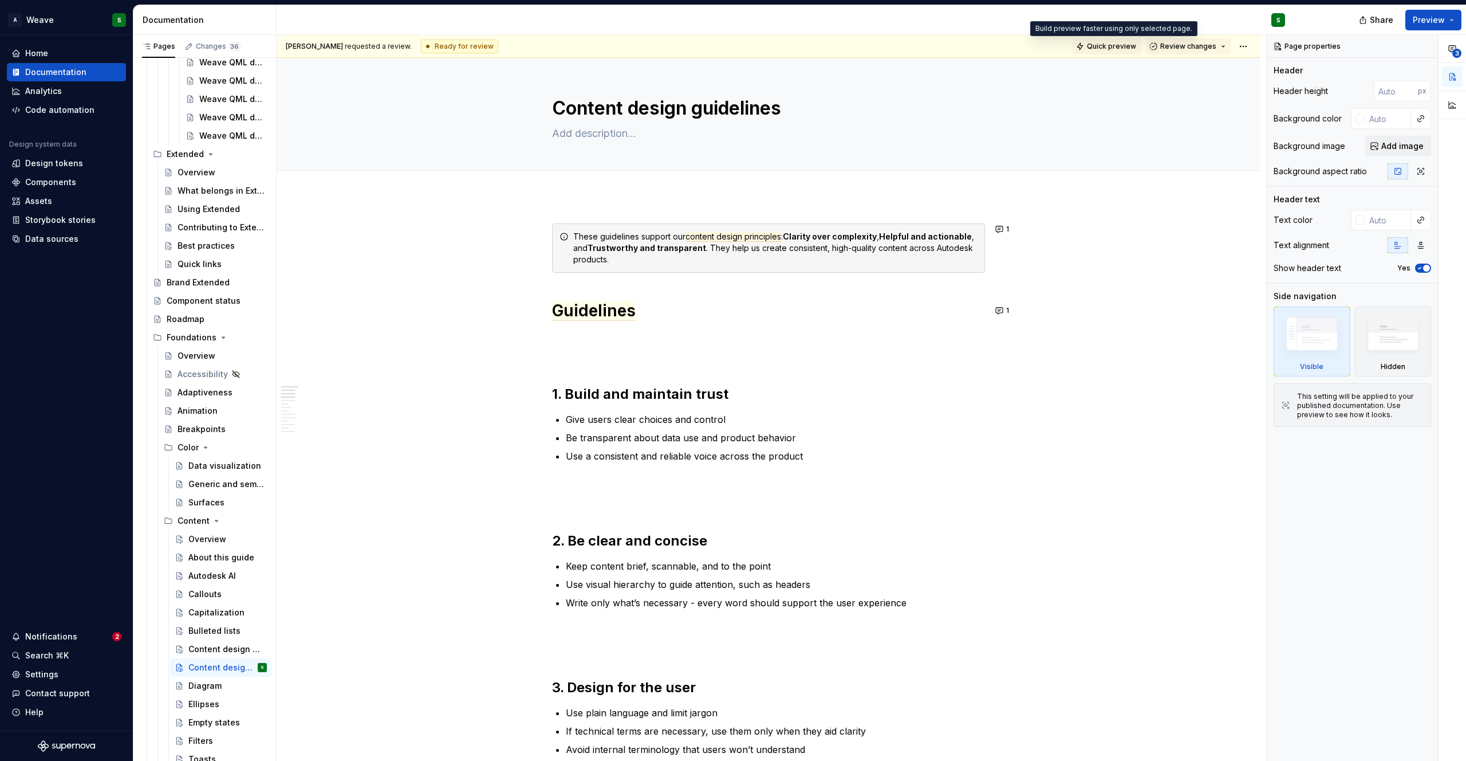
click at [1107, 40] on button "Quick preview" at bounding box center [1107, 46] width 69 height 16
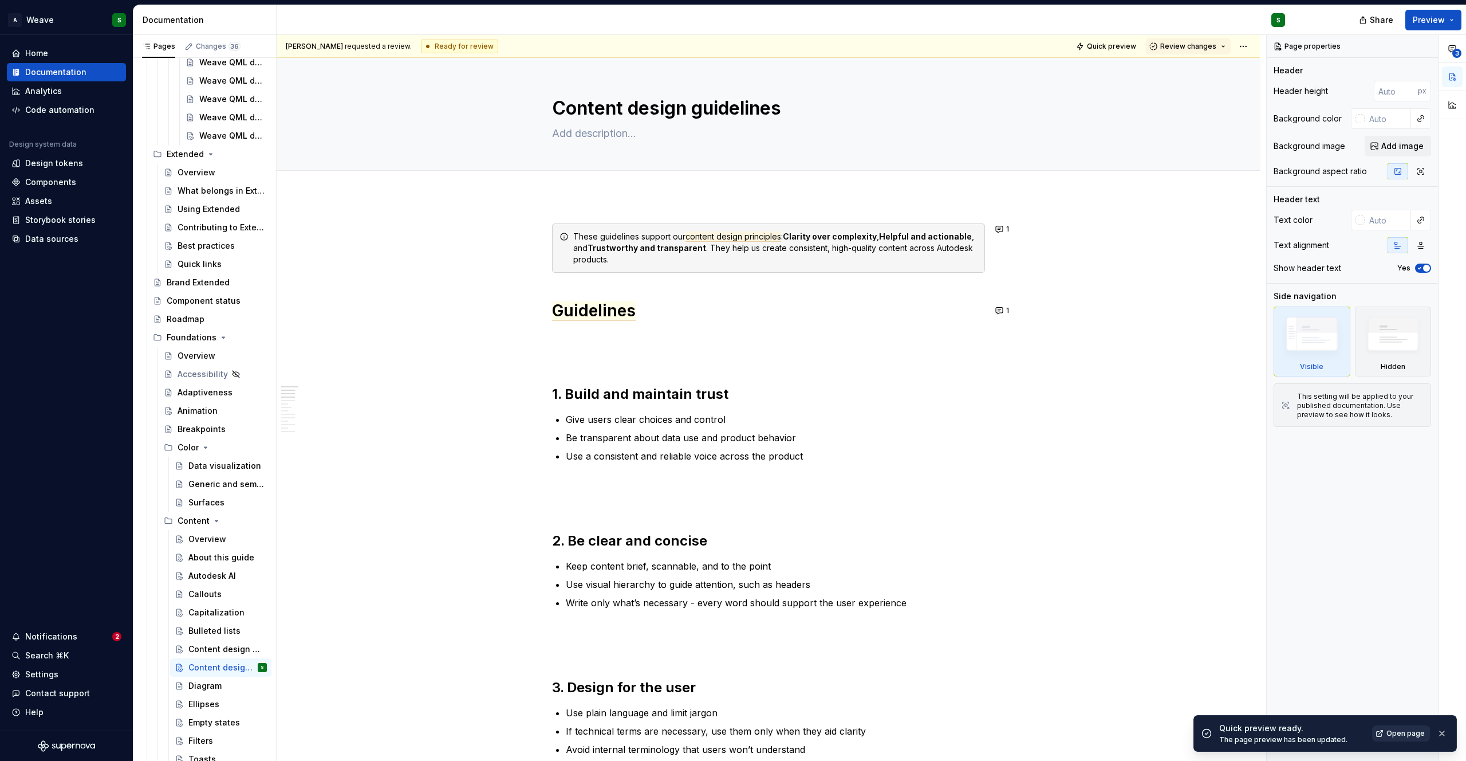
click at [1399, 735] on span "Open page" at bounding box center [1406, 733] width 38 height 9
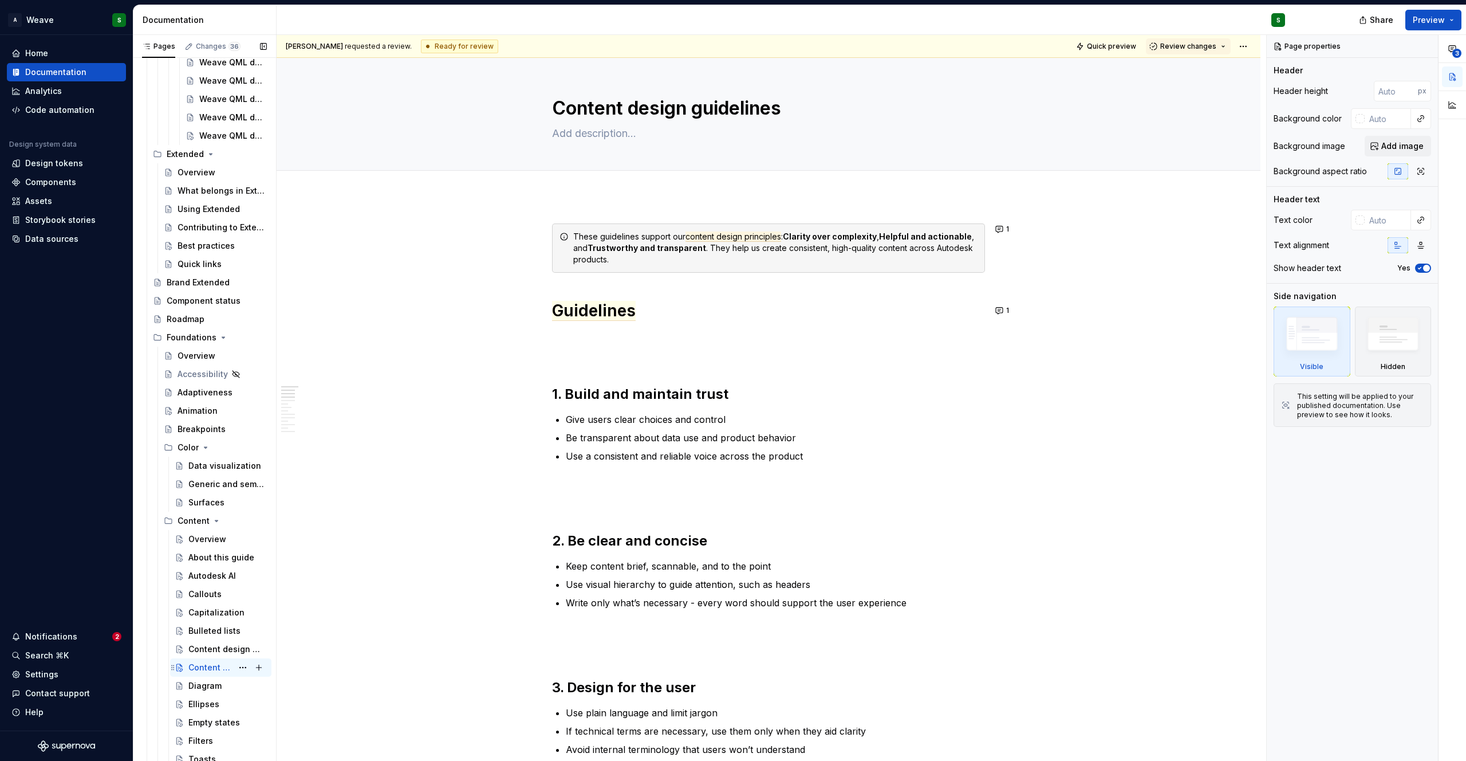
click at [195, 672] on div "Content design guidelines" at bounding box center [210, 667] width 44 height 11
click at [235, 666] on button "Page tree" at bounding box center [243, 667] width 16 height 16
click at [281, 597] on div "Duplicate page" at bounding box center [306, 598] width 112 height 11
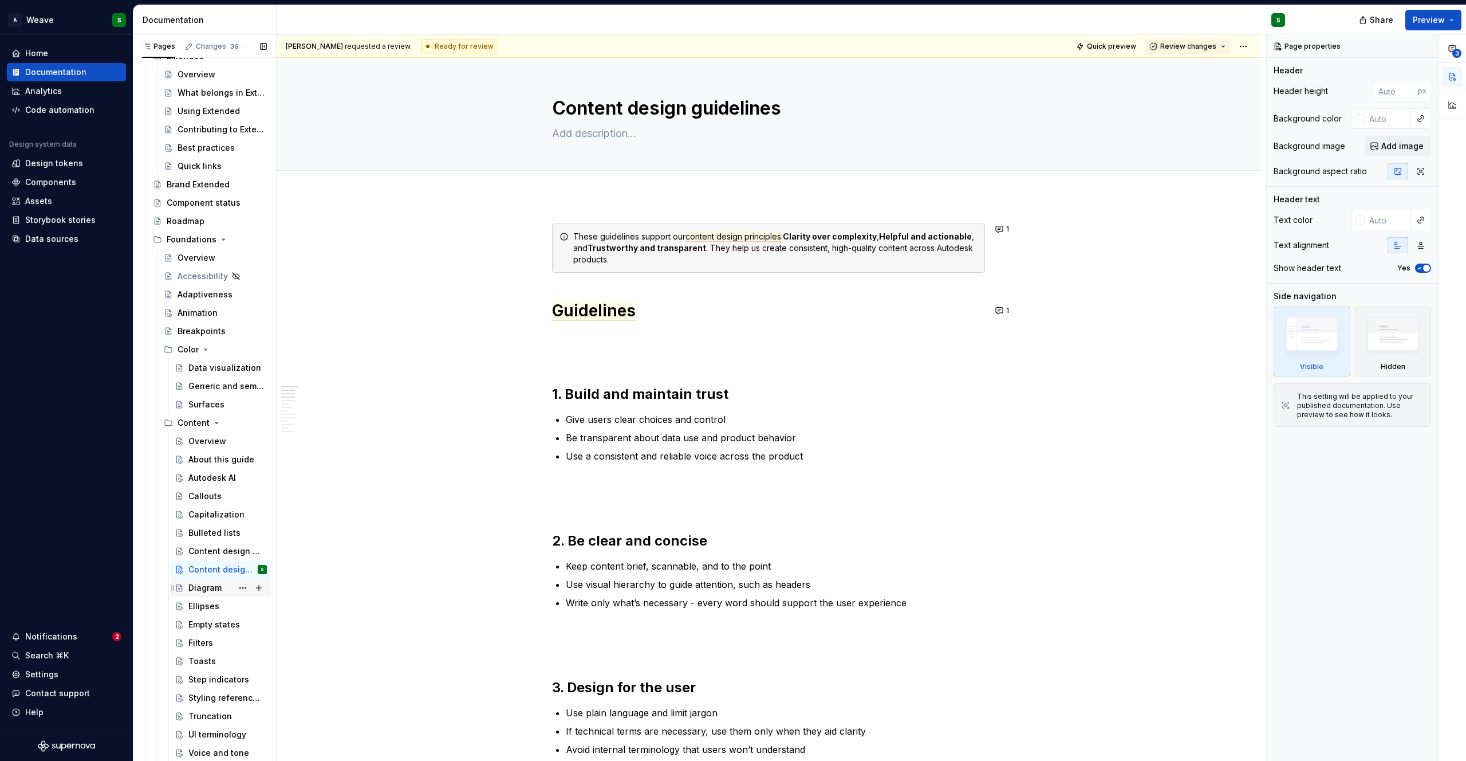
scroll to position [1119, 0]
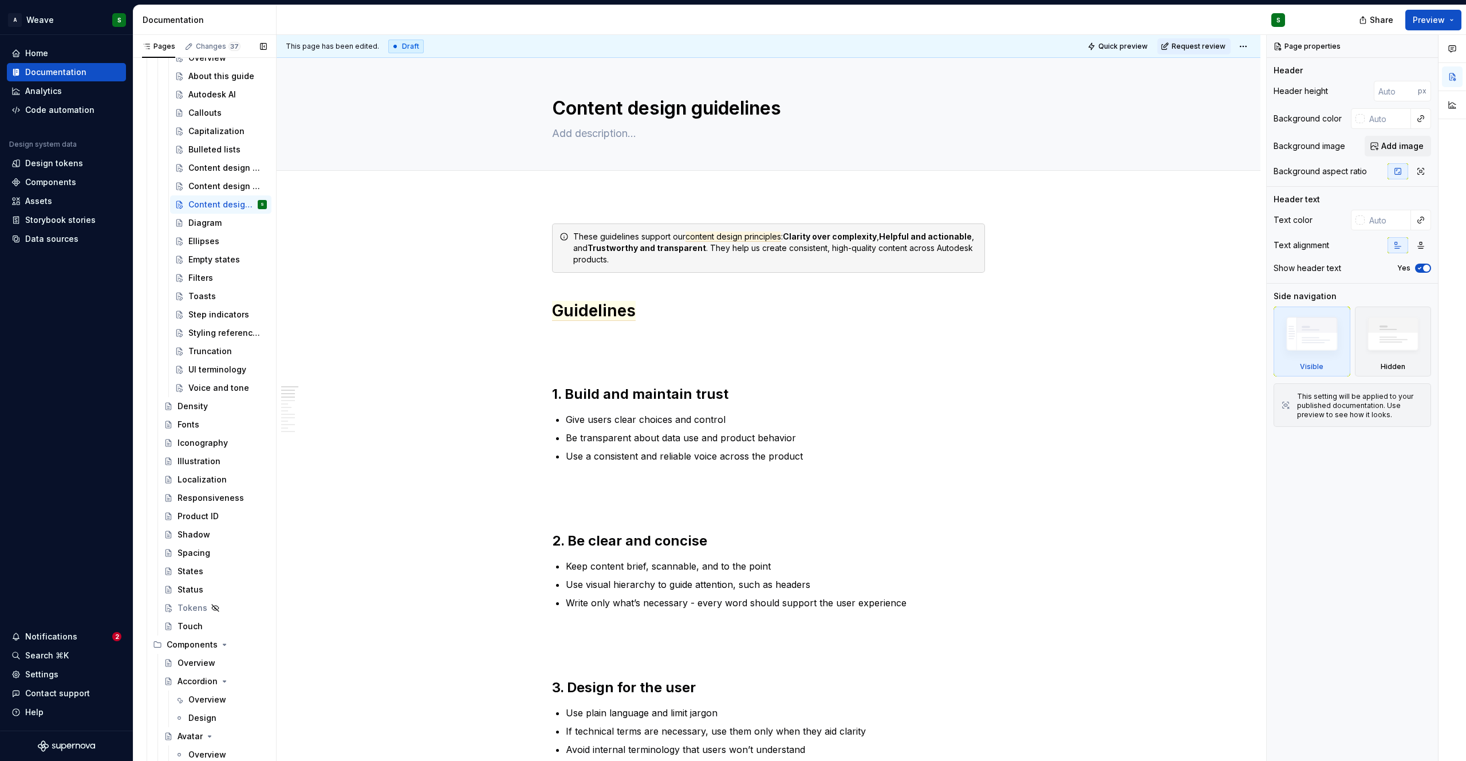
scroll to position [1320, 0]
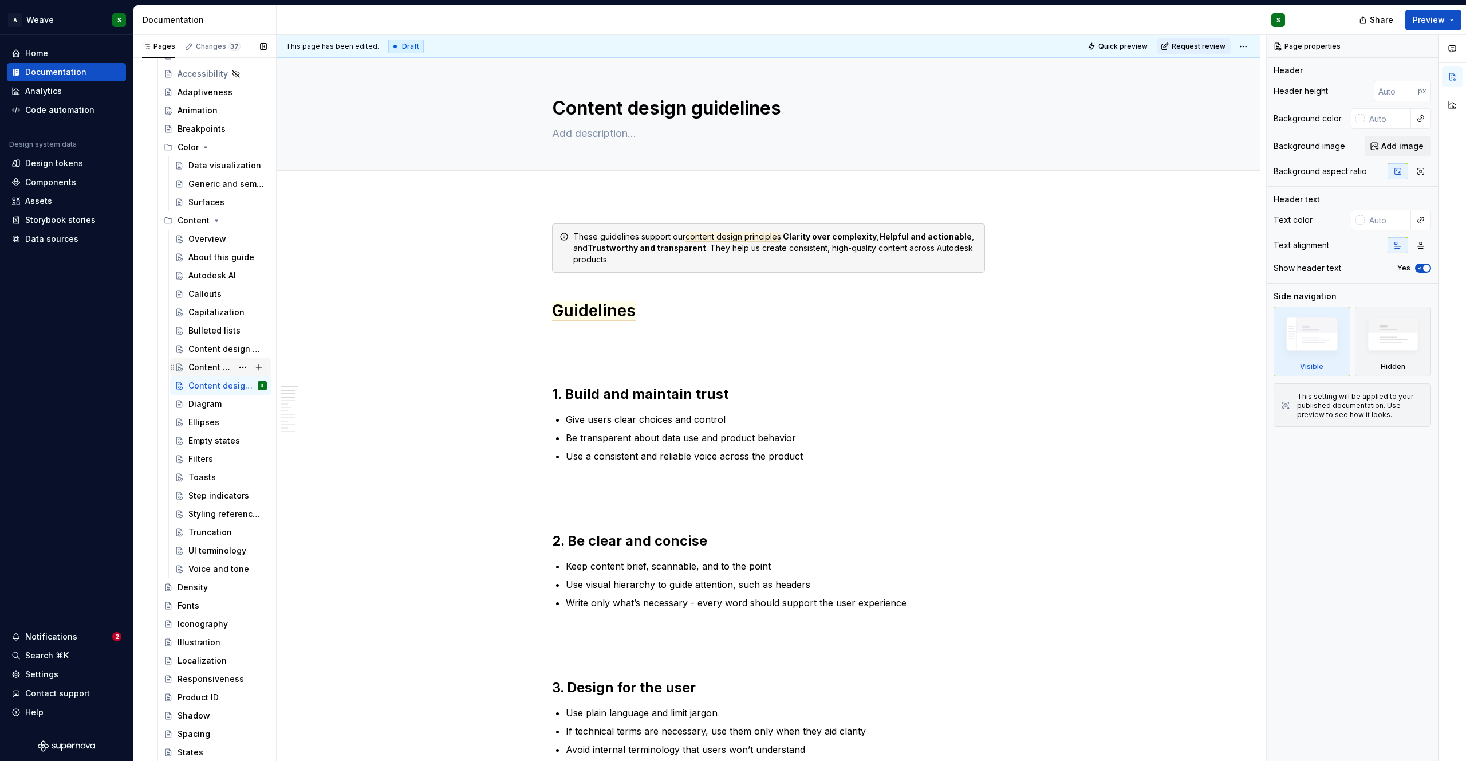
click at [215, 367] on div "Content design guidelines" at bounding box center [210, 366] width 44 height 11
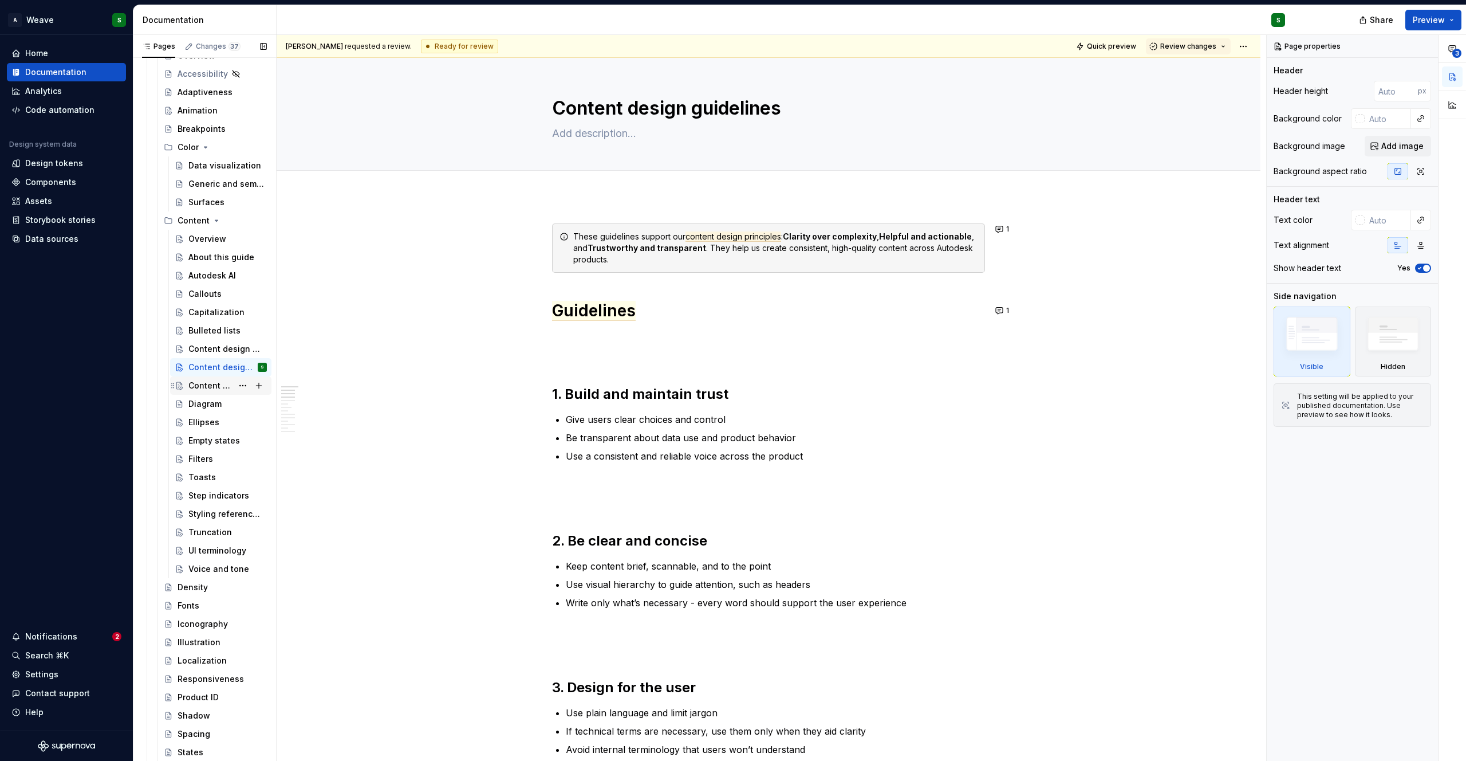
click at [204, 387] on div "Content design guidelines" at bounding box center [210, 385] width 44 height 11
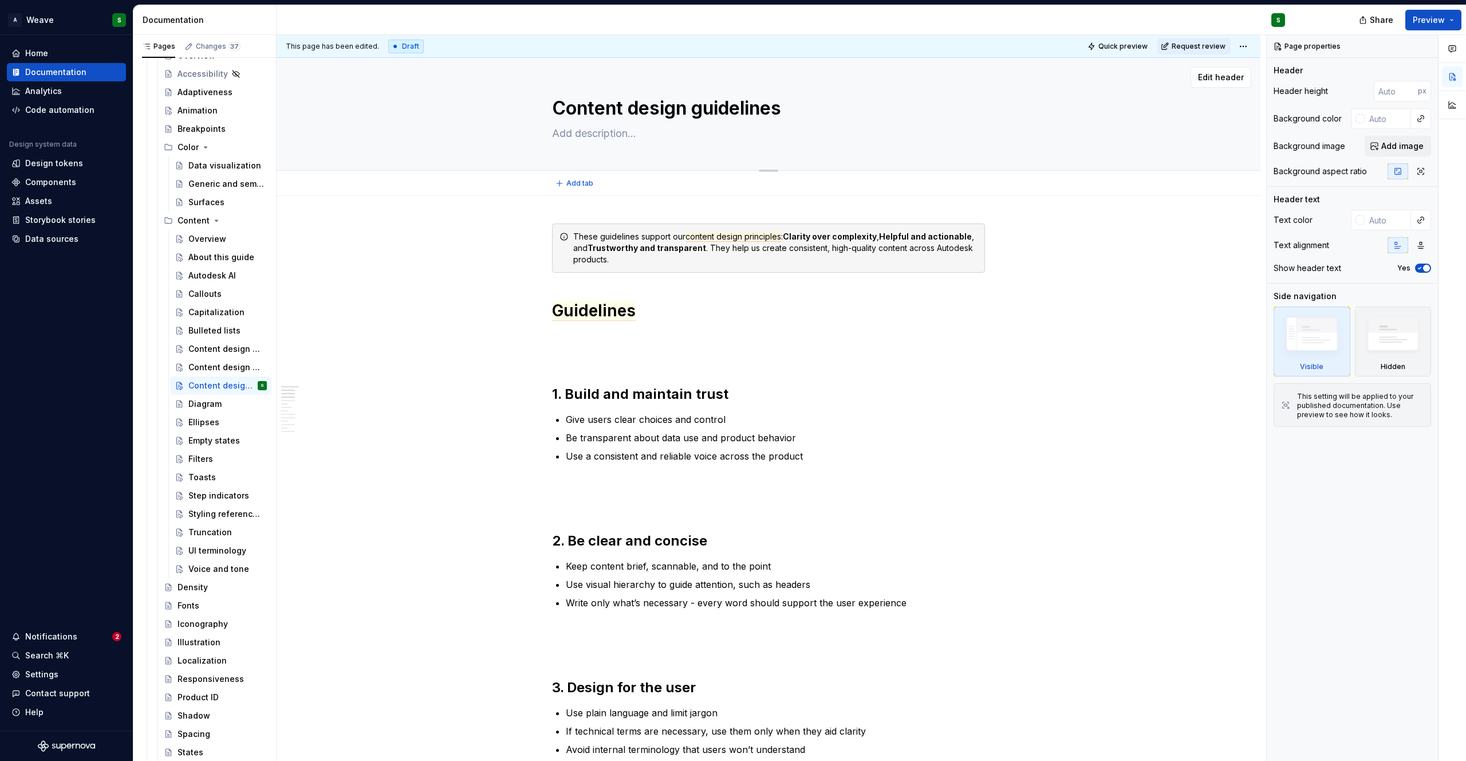
click at [718, 107] on textarea "Content design guidelines" at bounding box center [766, 108] width 433 height 27
type textarea "*"
type textarea "G"
type textarea "*"
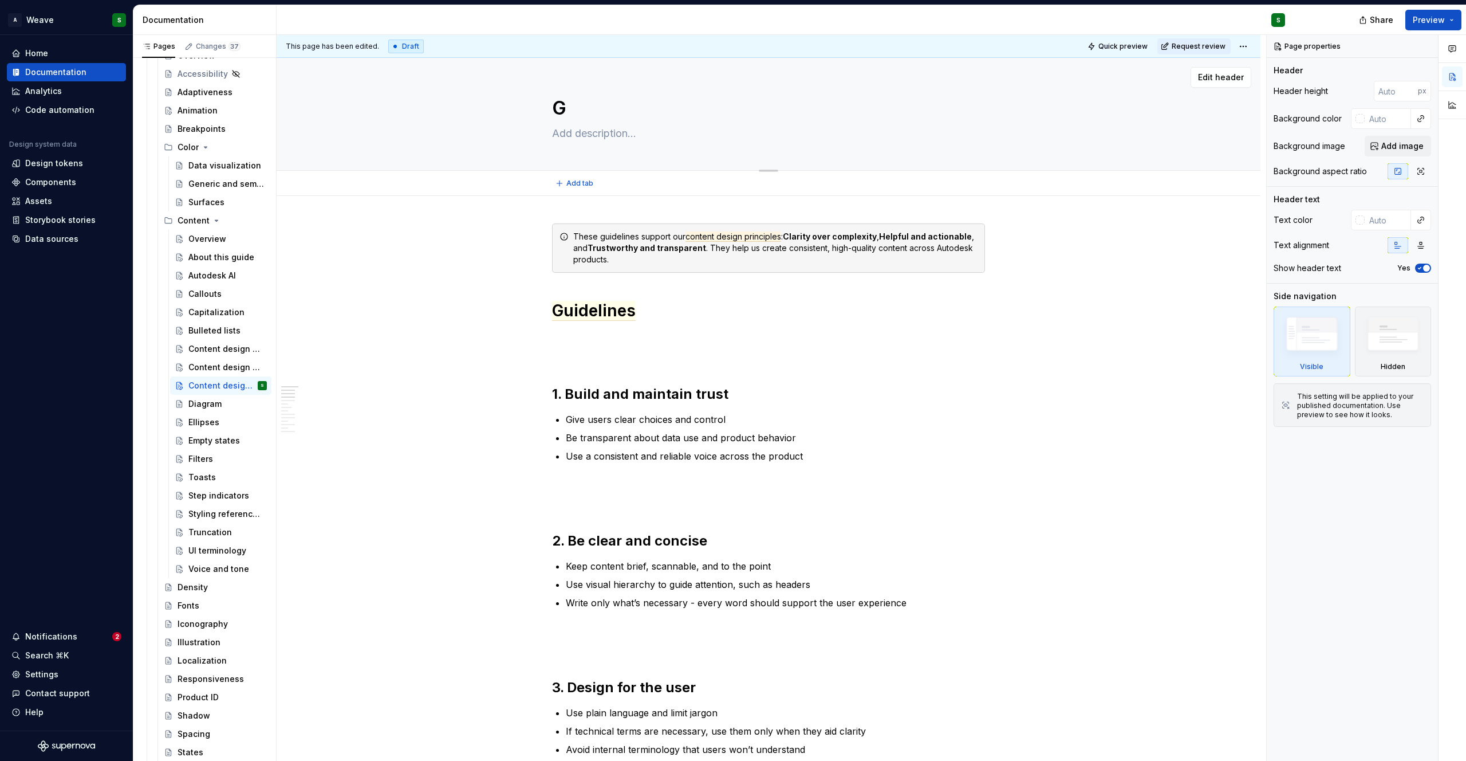
type textarea "Gr"
type textarea "*"
type textarea "Gram"
type textarea "*"
type textarea "Gramm"
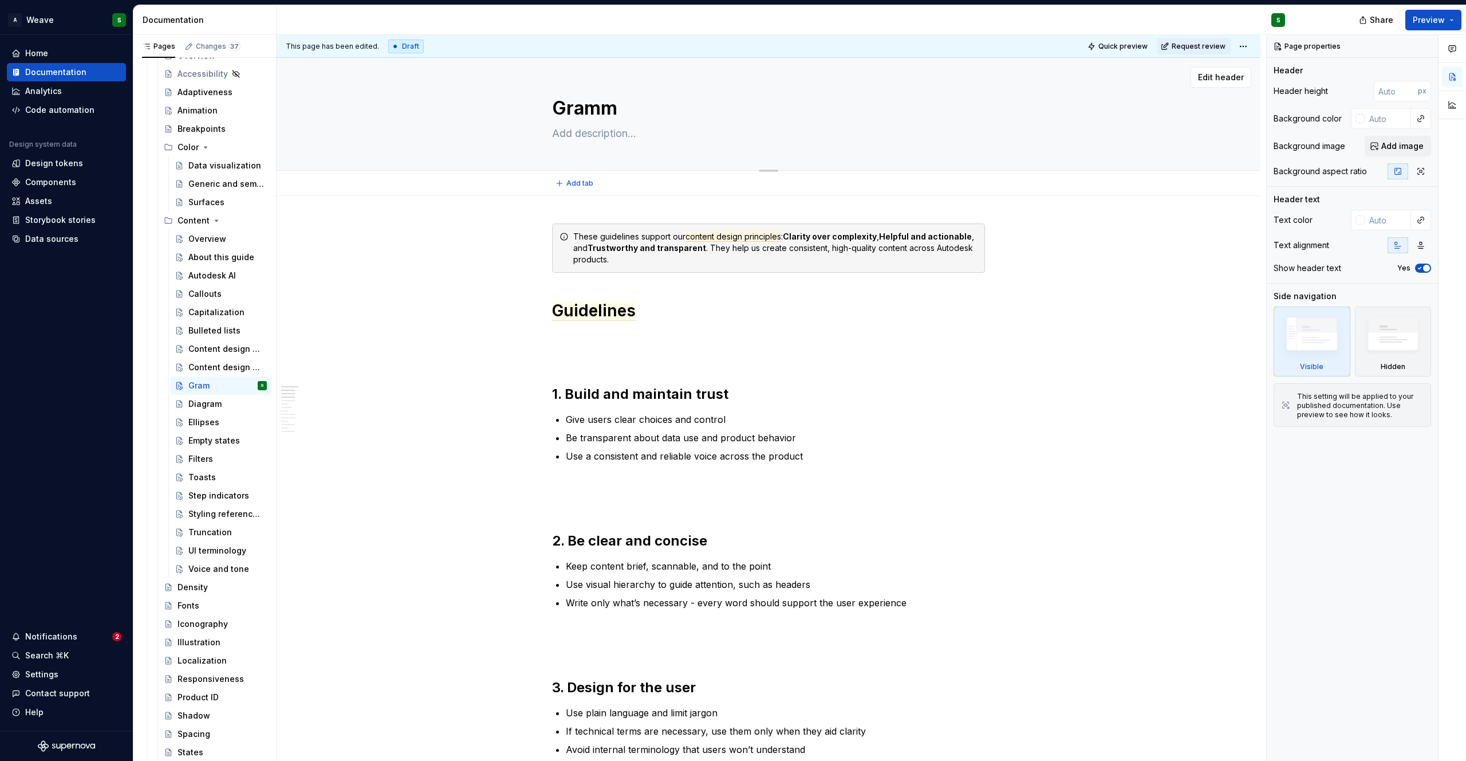
type textarea "*"
type textarea "Gramma"
type textarea "*"
type textarea "Grammat"
type textarea "*"
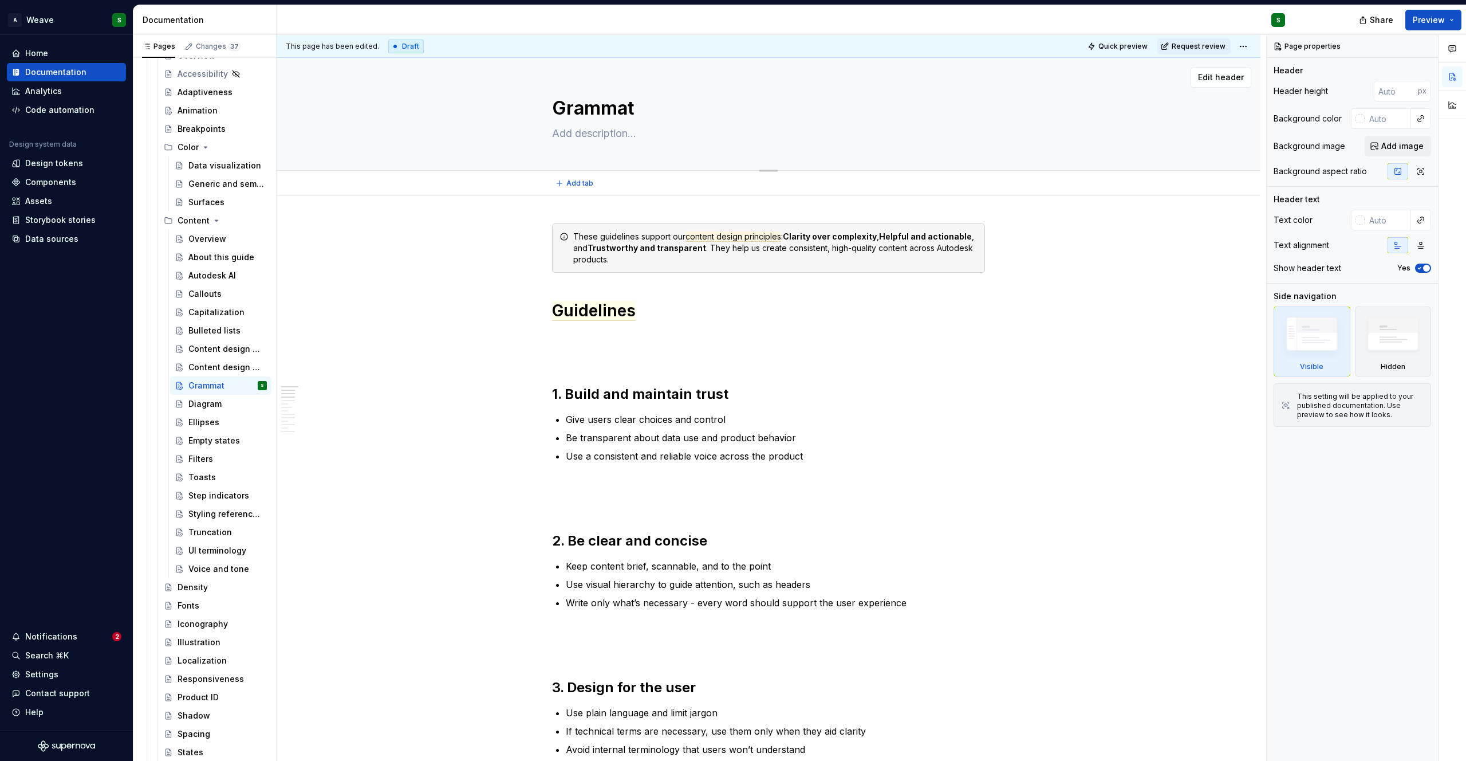
type textarea "Gramma"
type textarea "*"
type textarea "Grammar"
type textarea "*"
type textarea "Grammar"
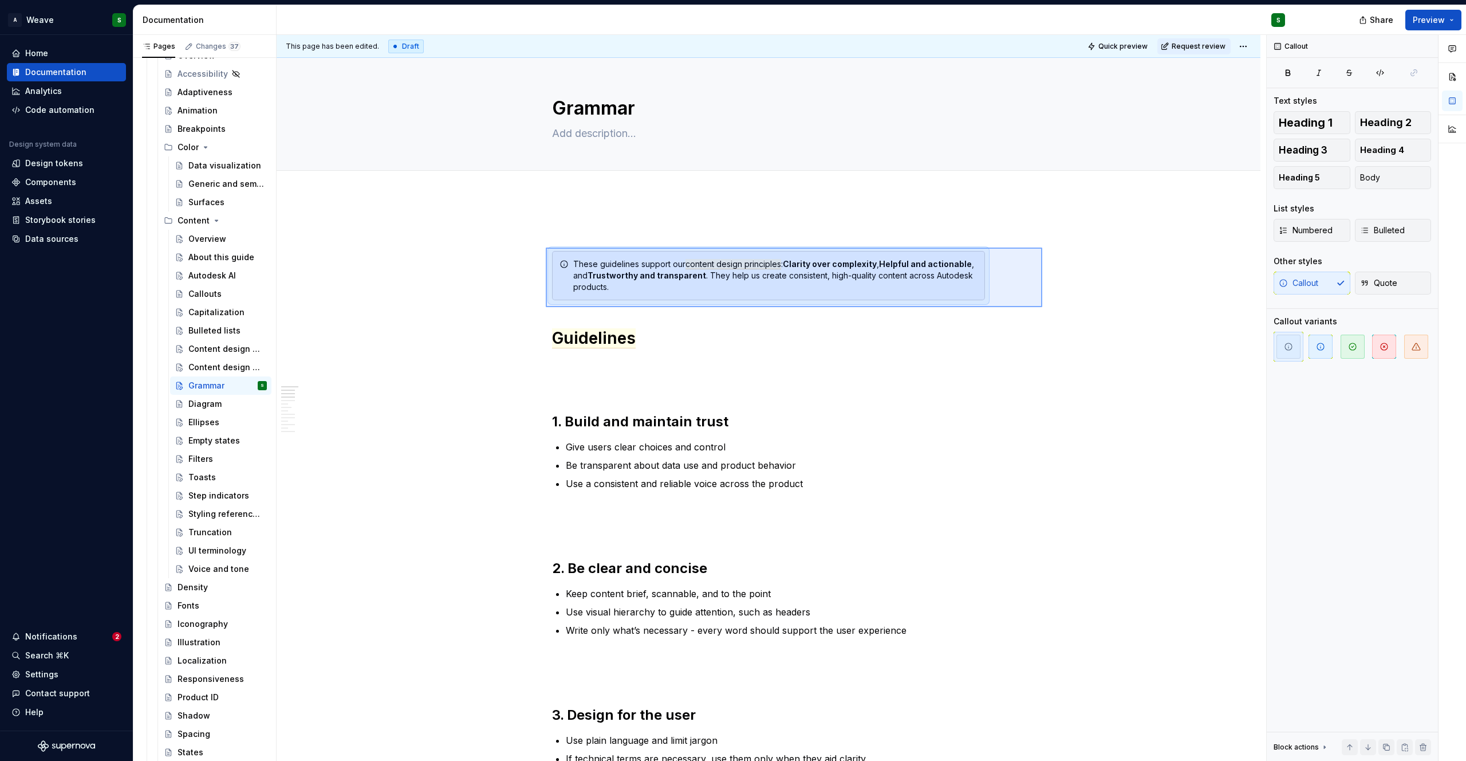
drag, startPoint x: 546, startPoint y: 247, endPoint x: 1042, endPoint y: 307, distance: 500.1
click at [1042, 307] on div "This page has been edited. Draft Quick preview Request review Grammar Edit head…" at bounding box center [772, 398] width 990 height 726
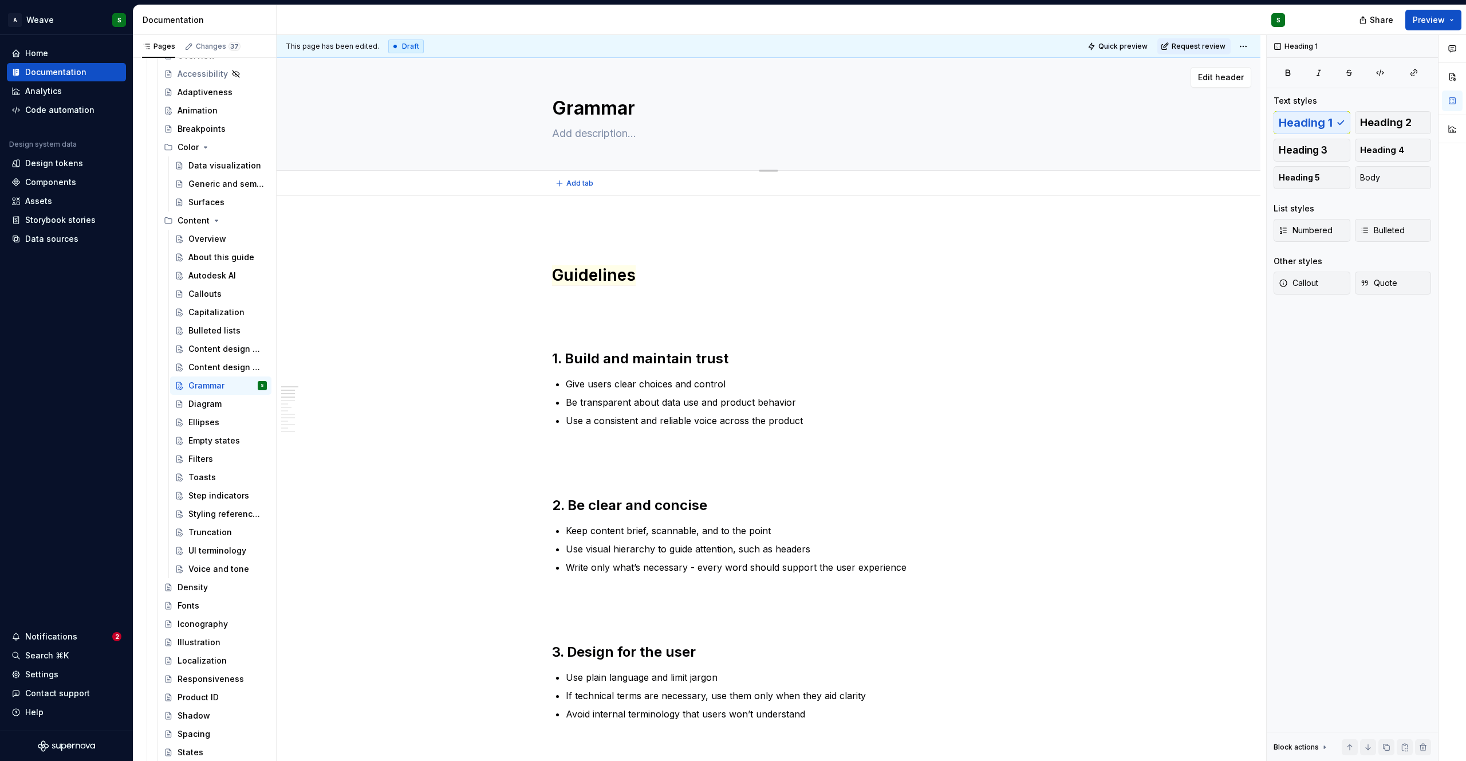
click at [642, 110] on textarea "Grammar" at bounding box center [766, 108] width 433 height 27
click at [576, 274] on span "Guidelines" at bounding box center [594, 275] width 84 height 20
type textarea "*"
click at [651, 279] on span "Grammar guidelines" at bounding box center [632, 275] width 160 height 20
click at [1005, 270] on button "button" at bounding box center [1000, 275] width 16 height 16
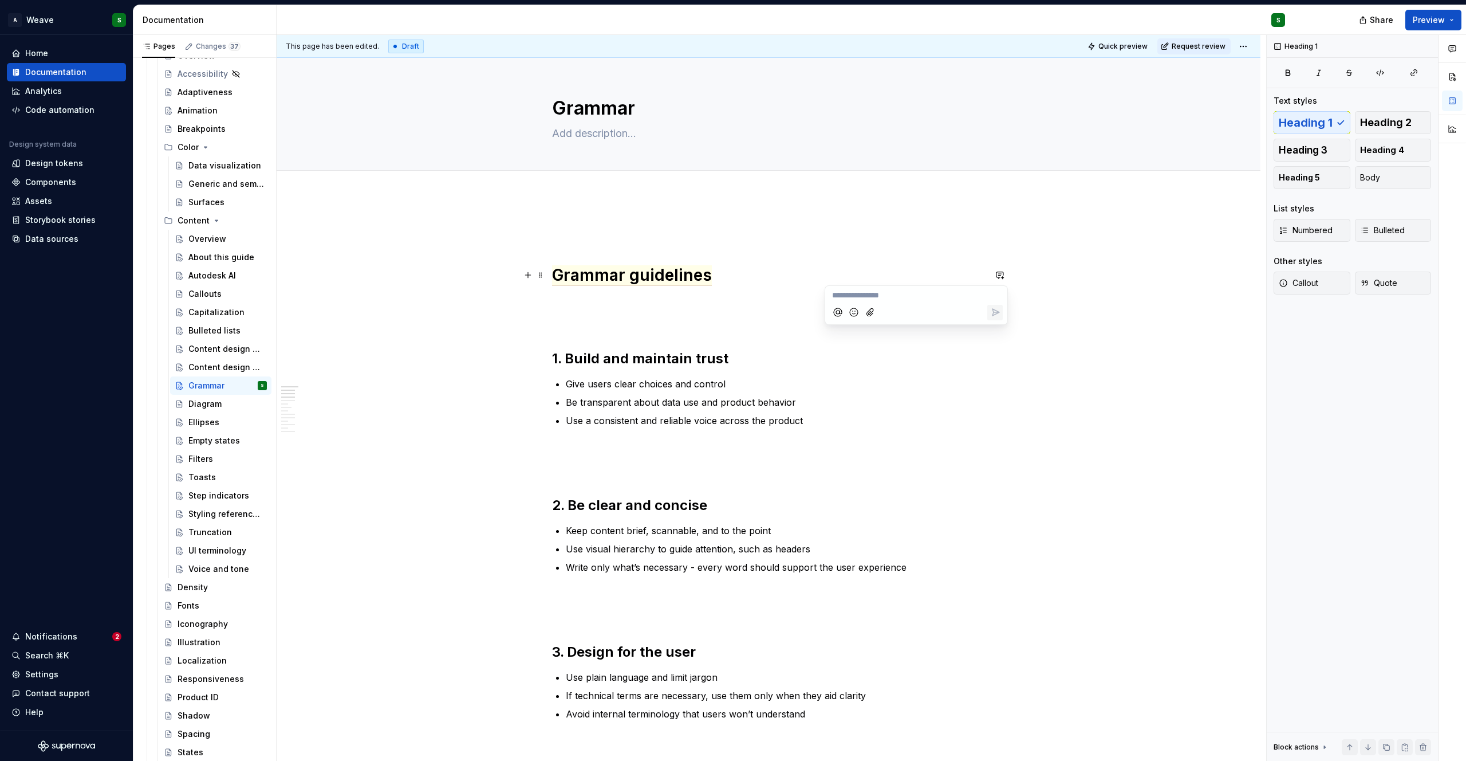
click at [598, 279] on span "Grammar guidelines" at bounding box center [632, 275] width 160 height 20
click at [560, 273] on span "Grammar guidelines" at bounding box center [632, 275] width 160 height 20
click at [628, 400] on p "Be transparent about data use and product behavior" at bounding box center [775, 402] width 419 height 14
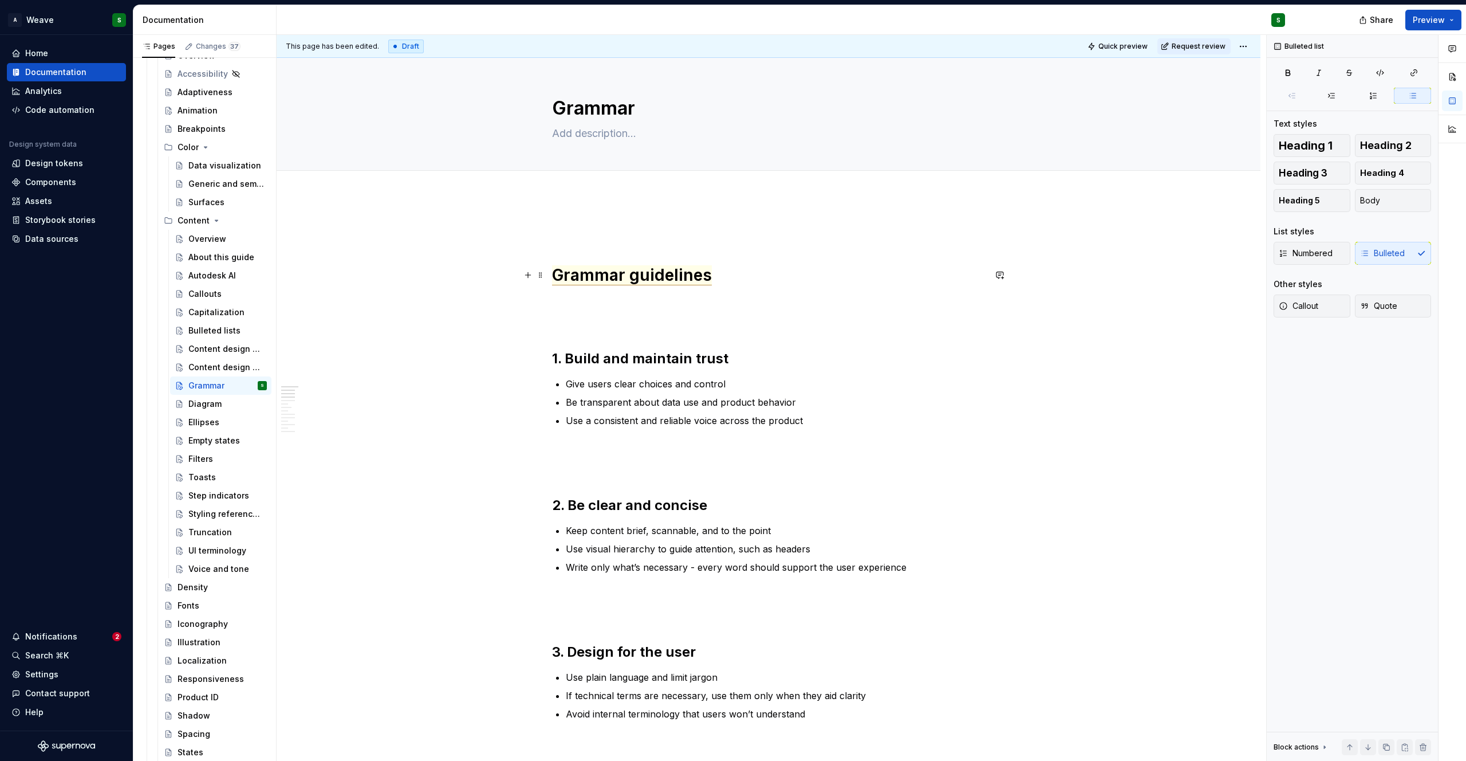
click at [697, 275] on span "Grammar guidelines" at bounding box center [632, 275] width 160 height 20
click at [708, 273] on commenthighlight "Grammar guidelines" at bounding box center [632, 275] width 160 height 20
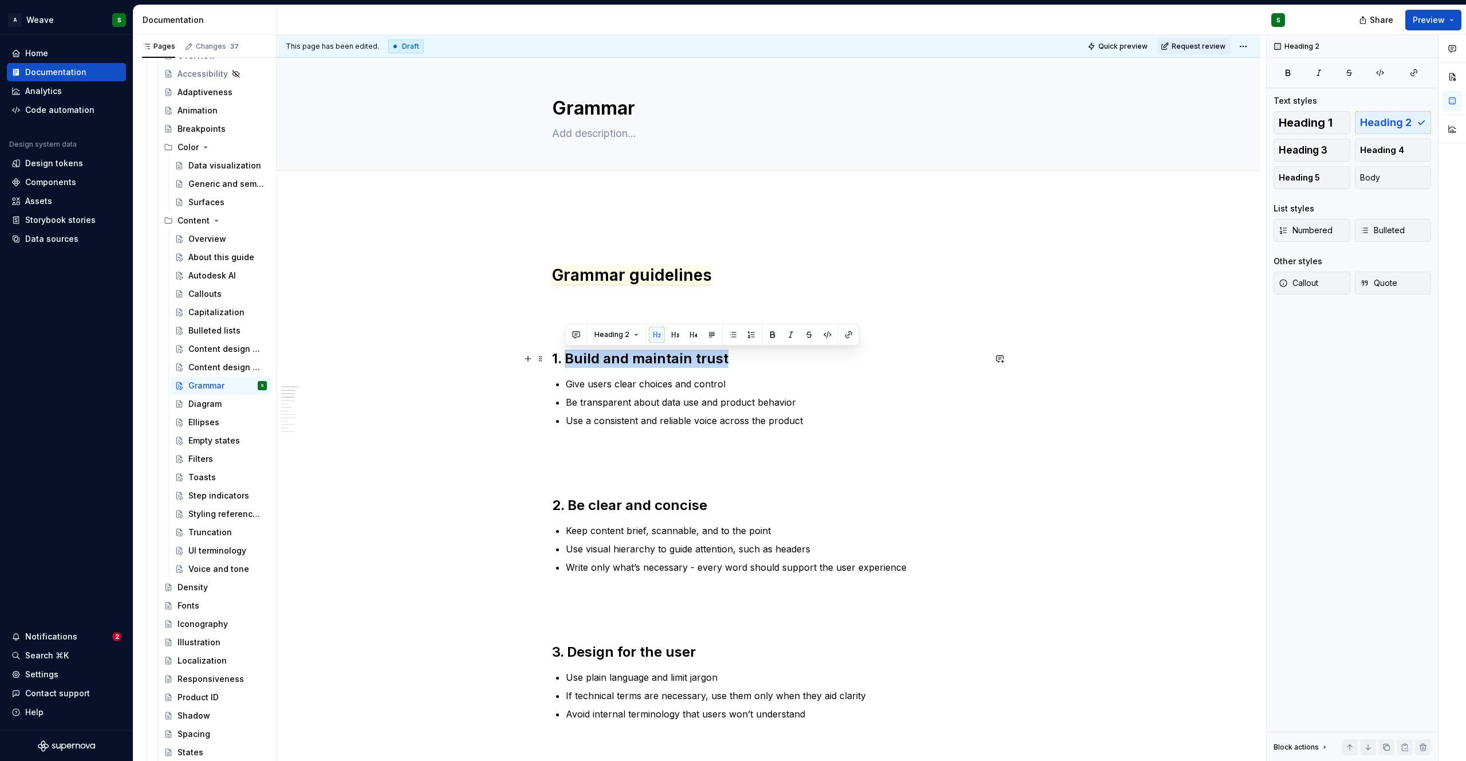
drag, startPoint x: 565, startPoint y: 359, endPoint x: 738, endPoint y: 361, distance: 173.0
click at [738, 361] on h2 "1. Build and maintain trust" at bounding box center [768, 358] width 433 height 18
drag, startPoint x: 660, startPoint y: 359, endPoint x: 560, endPoint y: 354, distance: 100.4
click at [560, 354] on h2 "1. Sentense case" at bounding box center [768, 358] width 433 height 18
click at [564, 359] on h2 "1. Capitalization" at bounding box center [768, 358] width 433 height 18
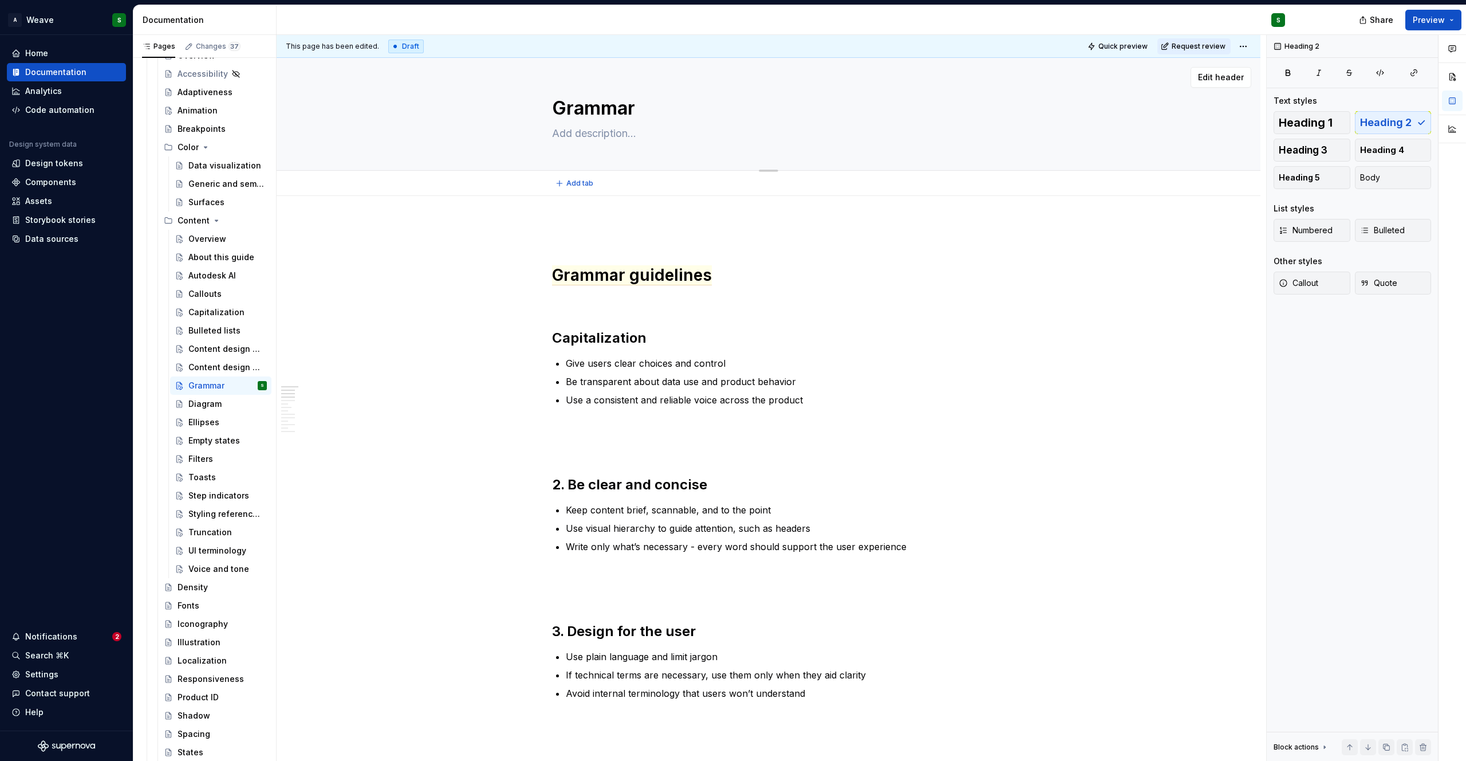
click at [642, 112] on textarea "Grammar" at bounding box center [766, 108] width 433 height 27
type textarea "*"
type textarea "Grammar"
type textarea "*"
type textarea "Grammar g"
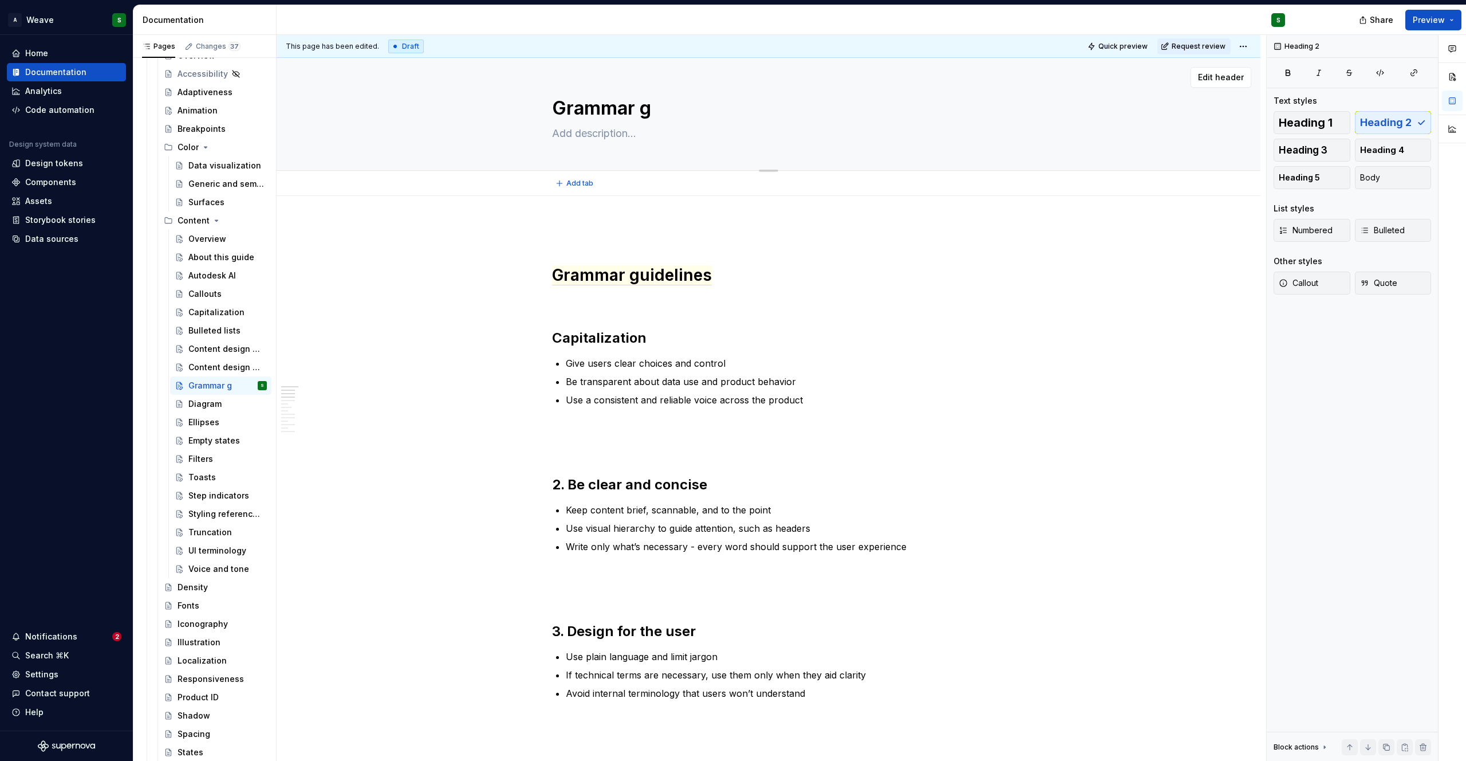
type textarea "*"
type textarea "Grammar gu"
type textarea "*"
type textarea "Grammar gui"
type textarea "*"
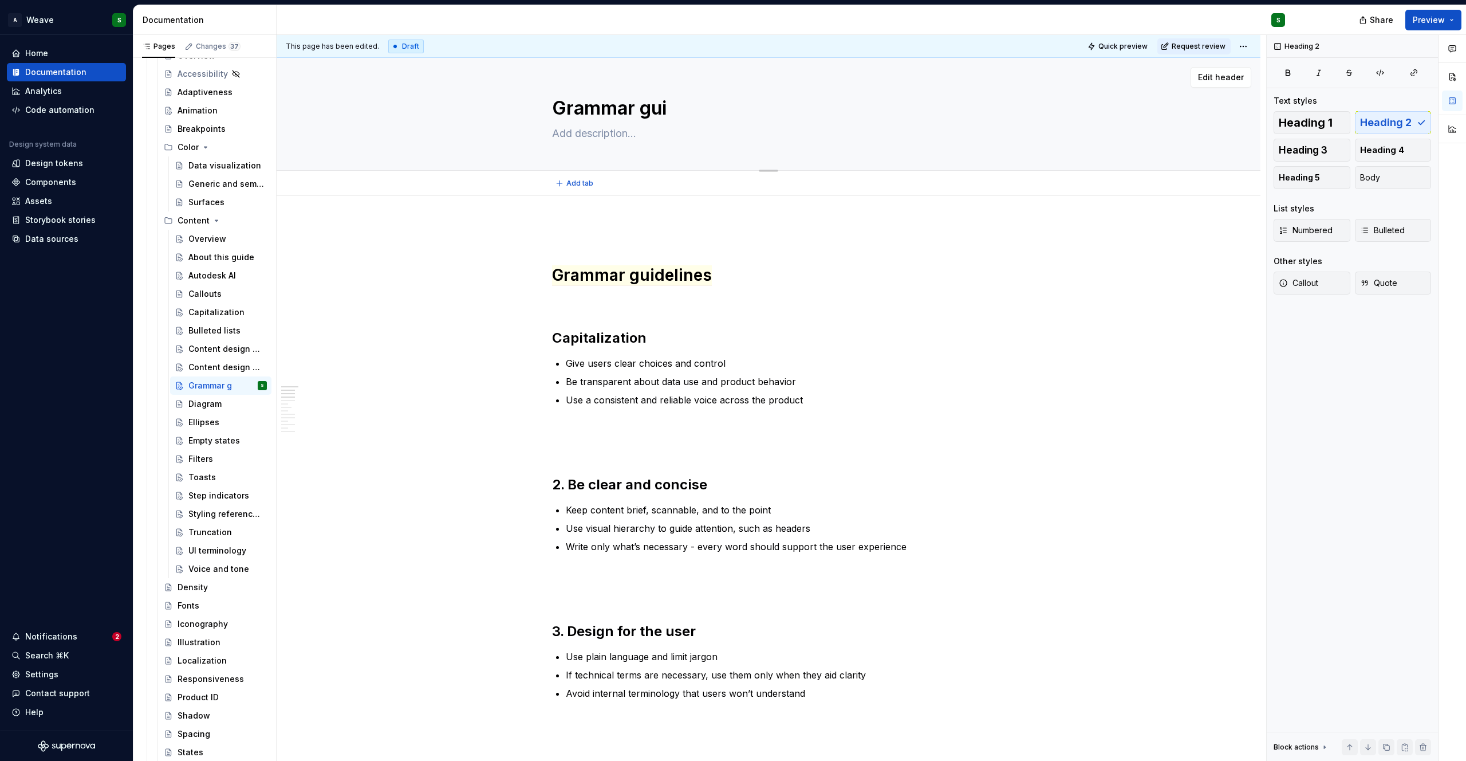
type textarea "Grammar guid"
type textarea "*"
type textarea "Grammar guide"
type textarea "*"
type textarea "Grammar guidel"
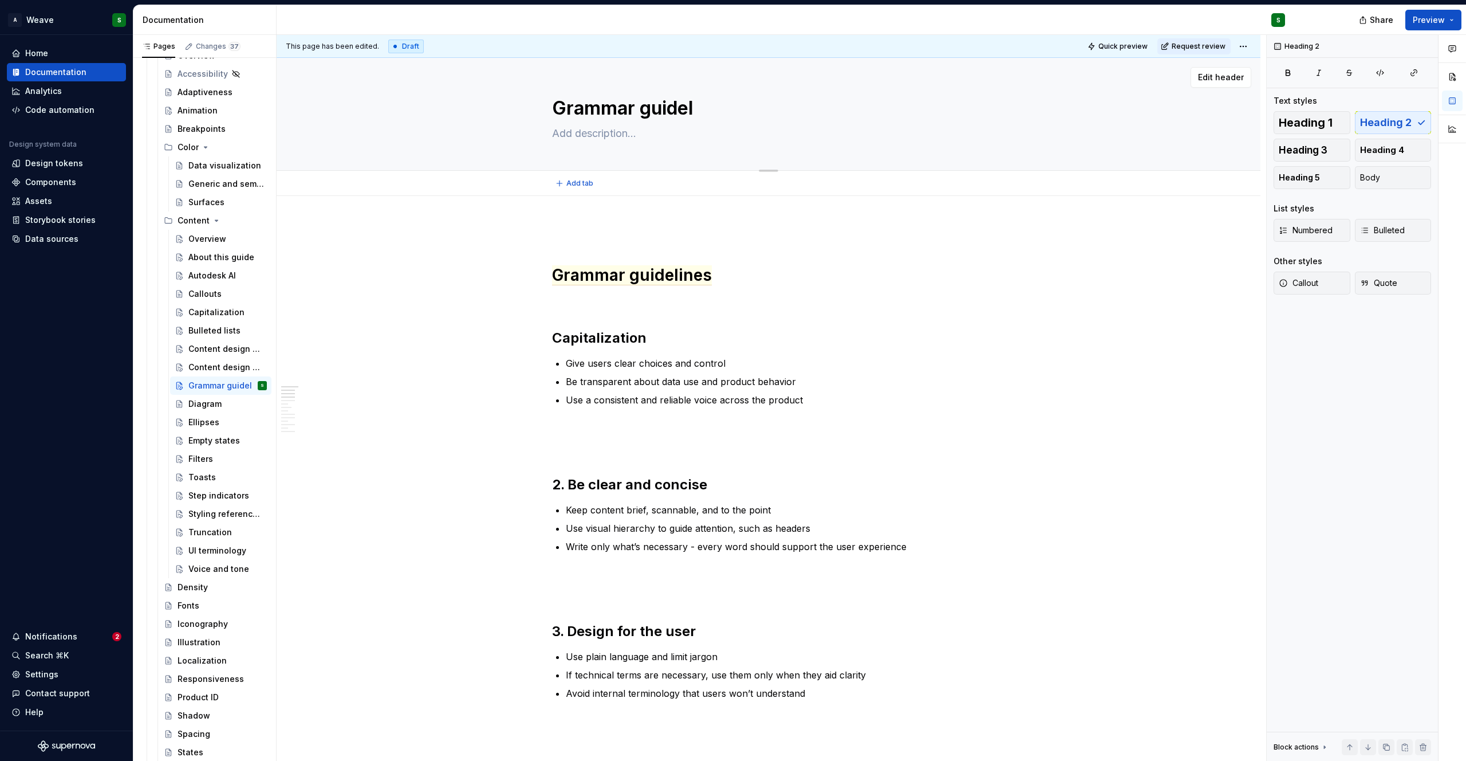
type textarea "*"
type textarea "Grammar guidelin"
type textarea "*"
type textarea "Grammar guideline"
type textarea "*"
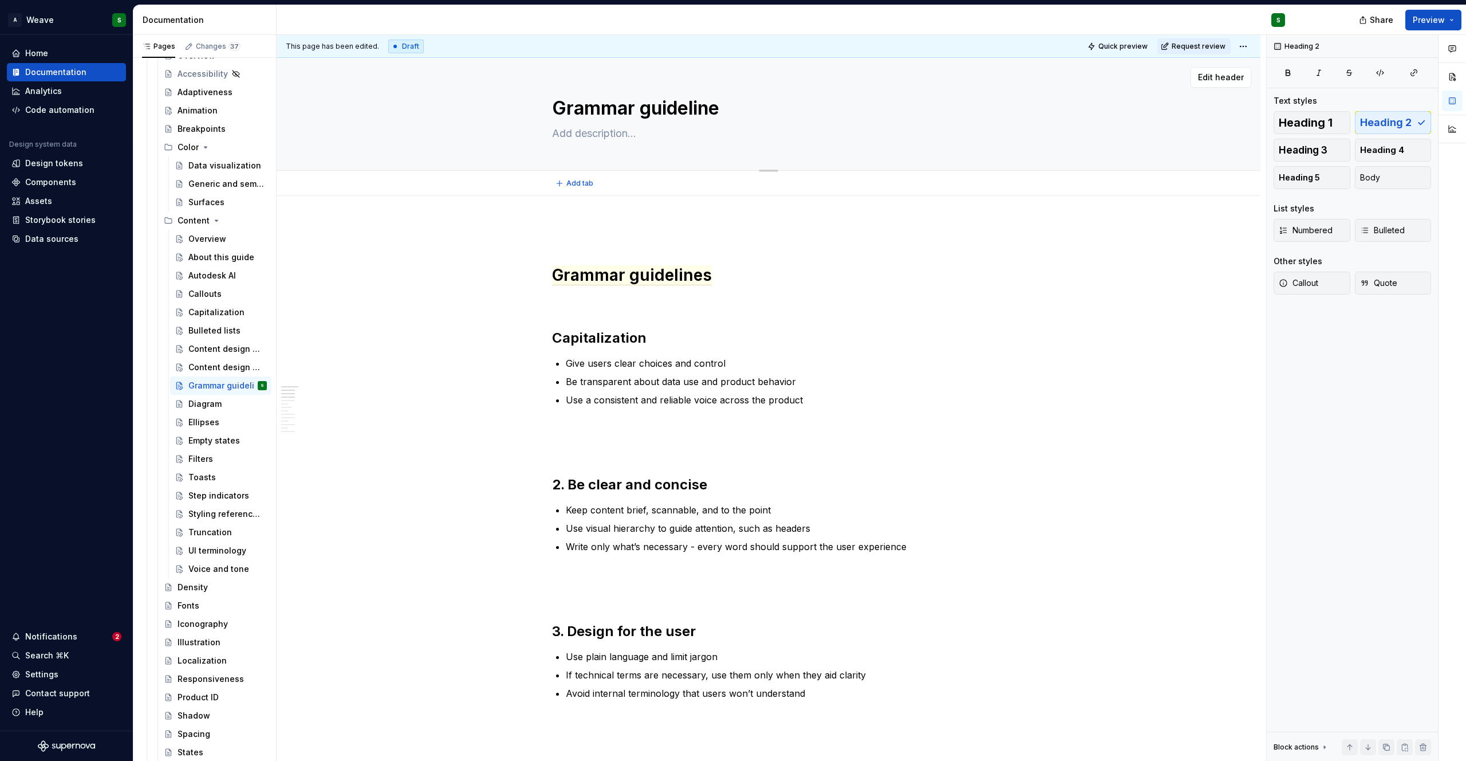
type textarea "Grammar guidelines"
type textarea "*"
type textarea "Grammar guidelines"
drag, startPoint x: 553, startPoint y: 483, endPoint x: 716, endPoint y: 486, distance: 162.7
click at [716, 486] on h2 "2. Be clear and concise" at bounding box center [768, 484] width 433 height 18
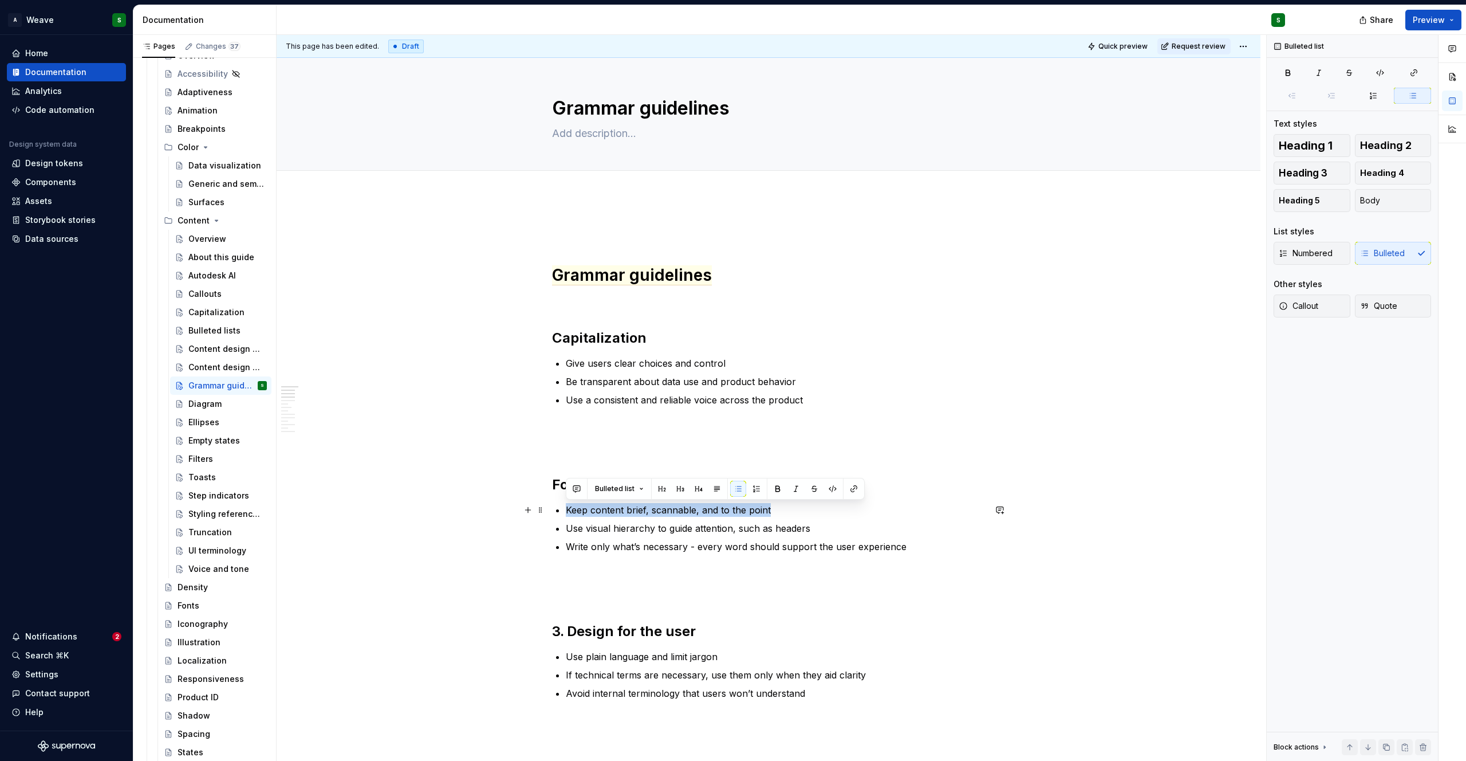
drag, startPoint x: 570, startPoint y: 510, endPoint x: 782, endPoint y: 513, distance: 211.9
click at [782, 513] on p "Keep content brief, scannable, and to the point" at bounding box center [775, 510] width 419 height 14
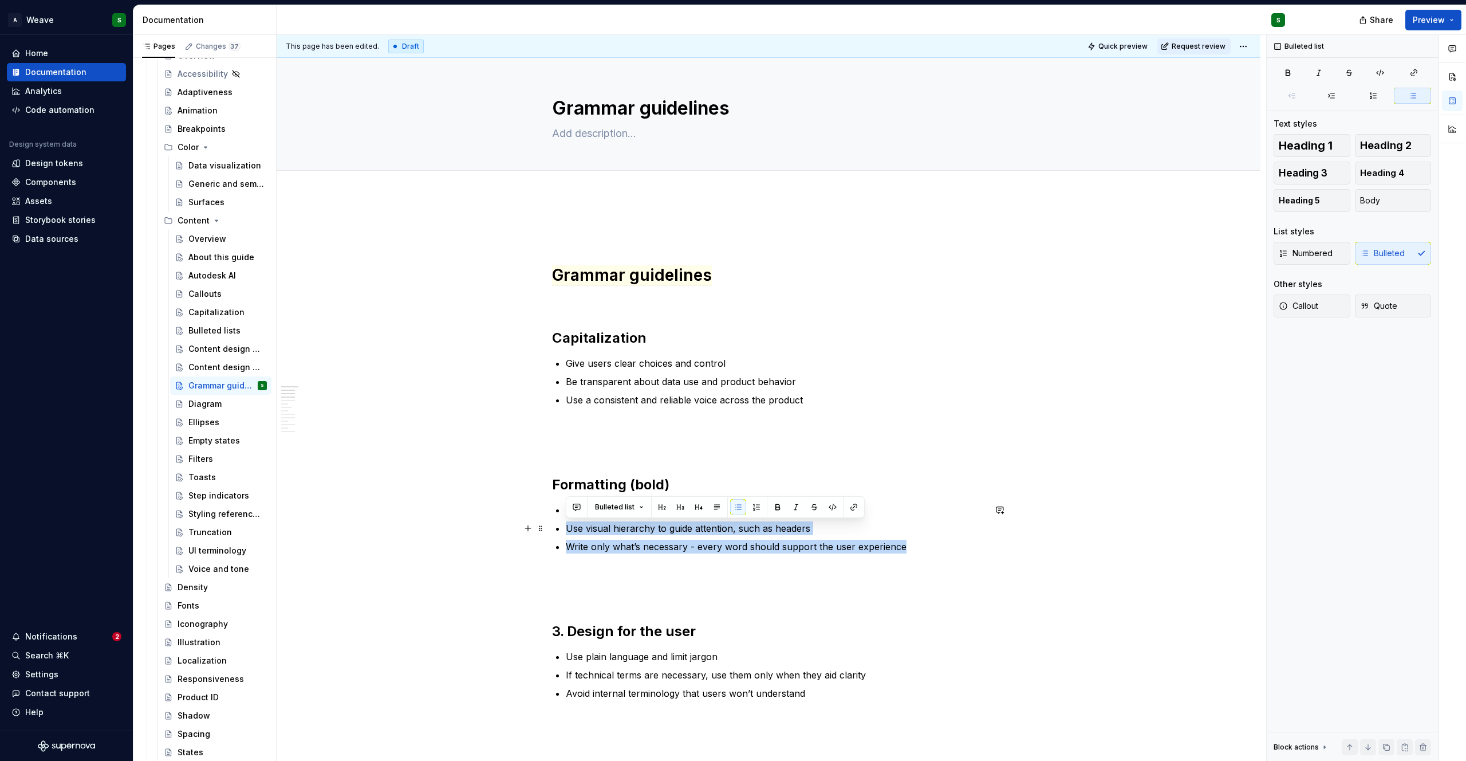
drag, startPoint x: 905, startPoint y: 548, endPoint x: 556, endPoint y: 531, distance: 349.2
click at [566, 531] on ul "TBD Use visual hierarchy to guide attention, such as headers Write only what’s …" at bounding box center [775, 528] width 419 height 50
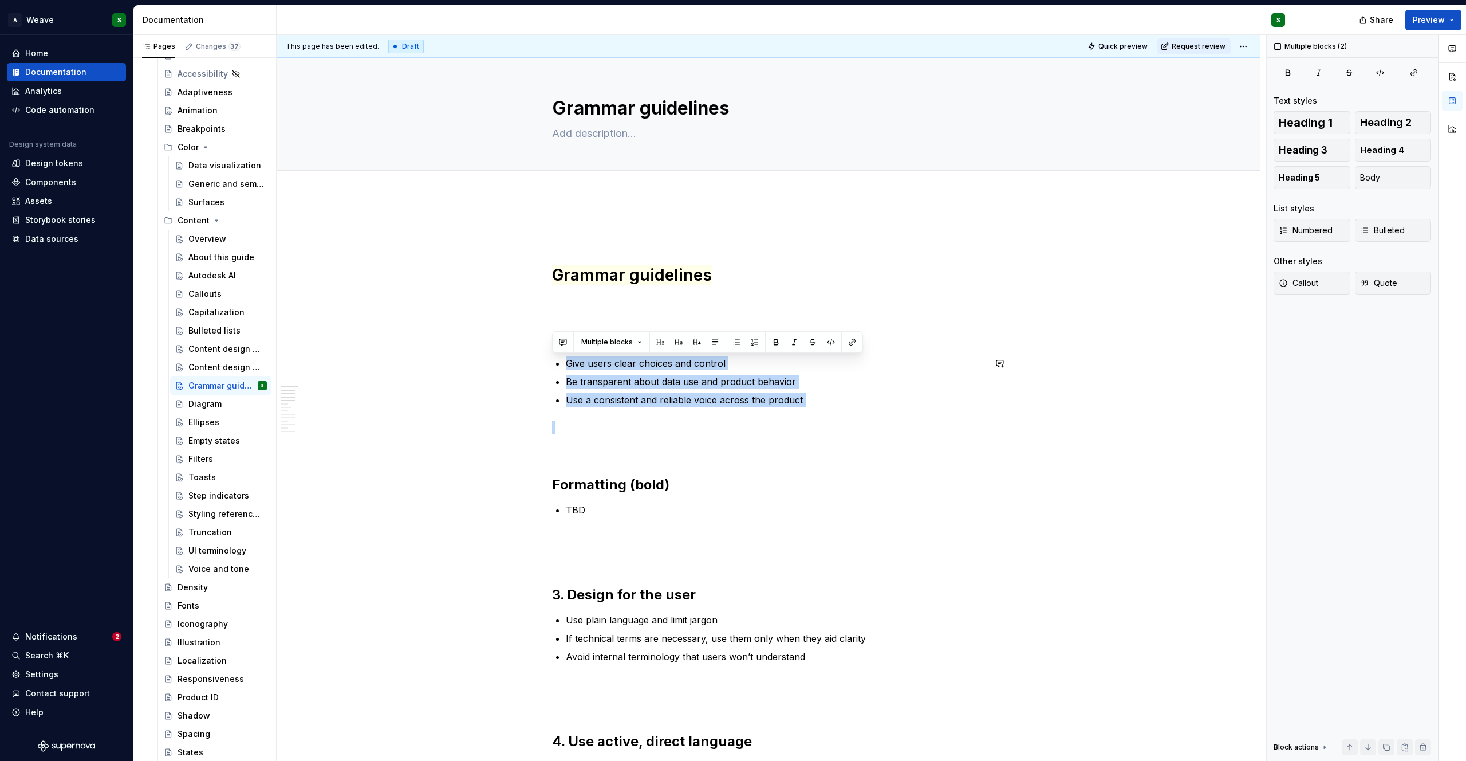
drag, startPoint x: 565, startPoint y: 359, endPoint x: 811, endPoint y: 410, distance: 250.8
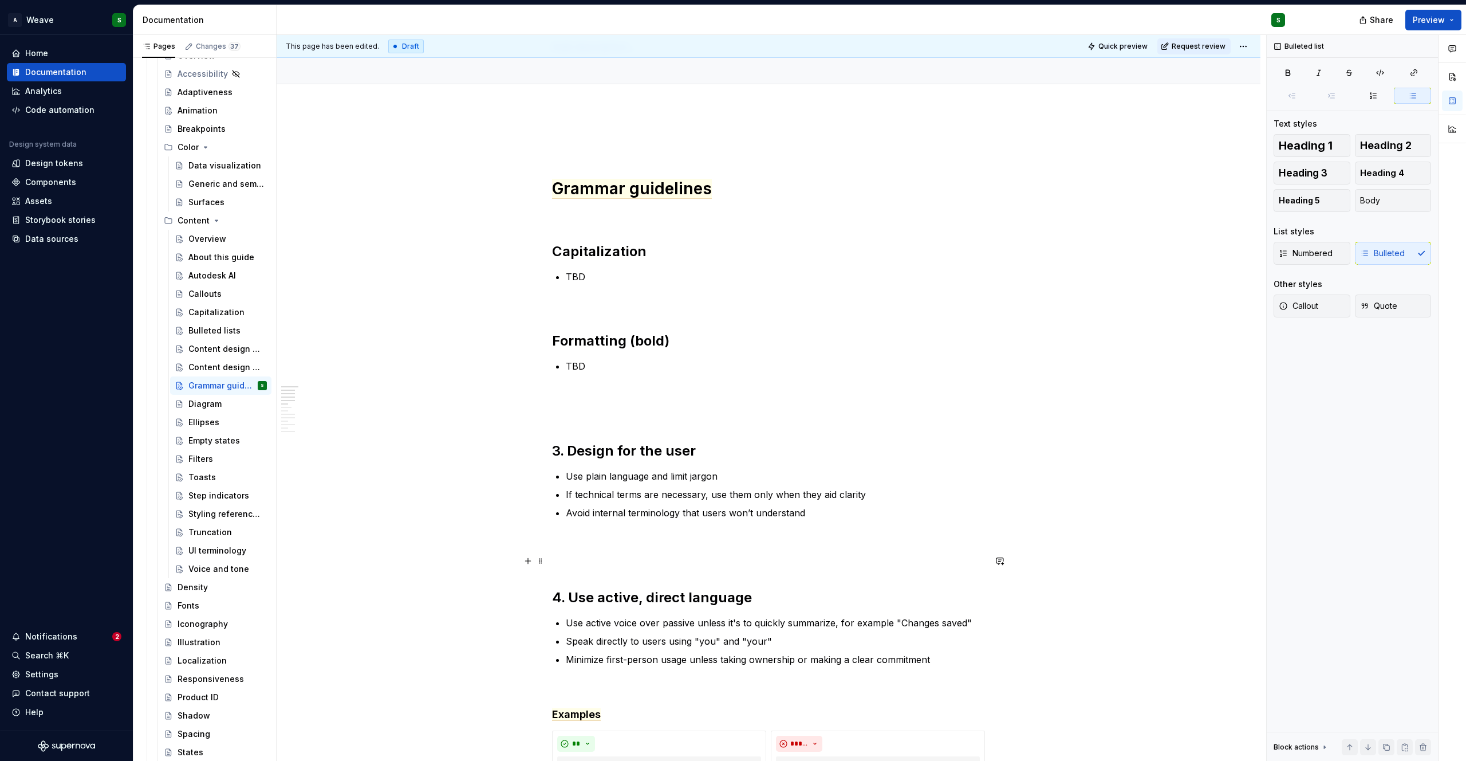
scroll to position [88, 0]
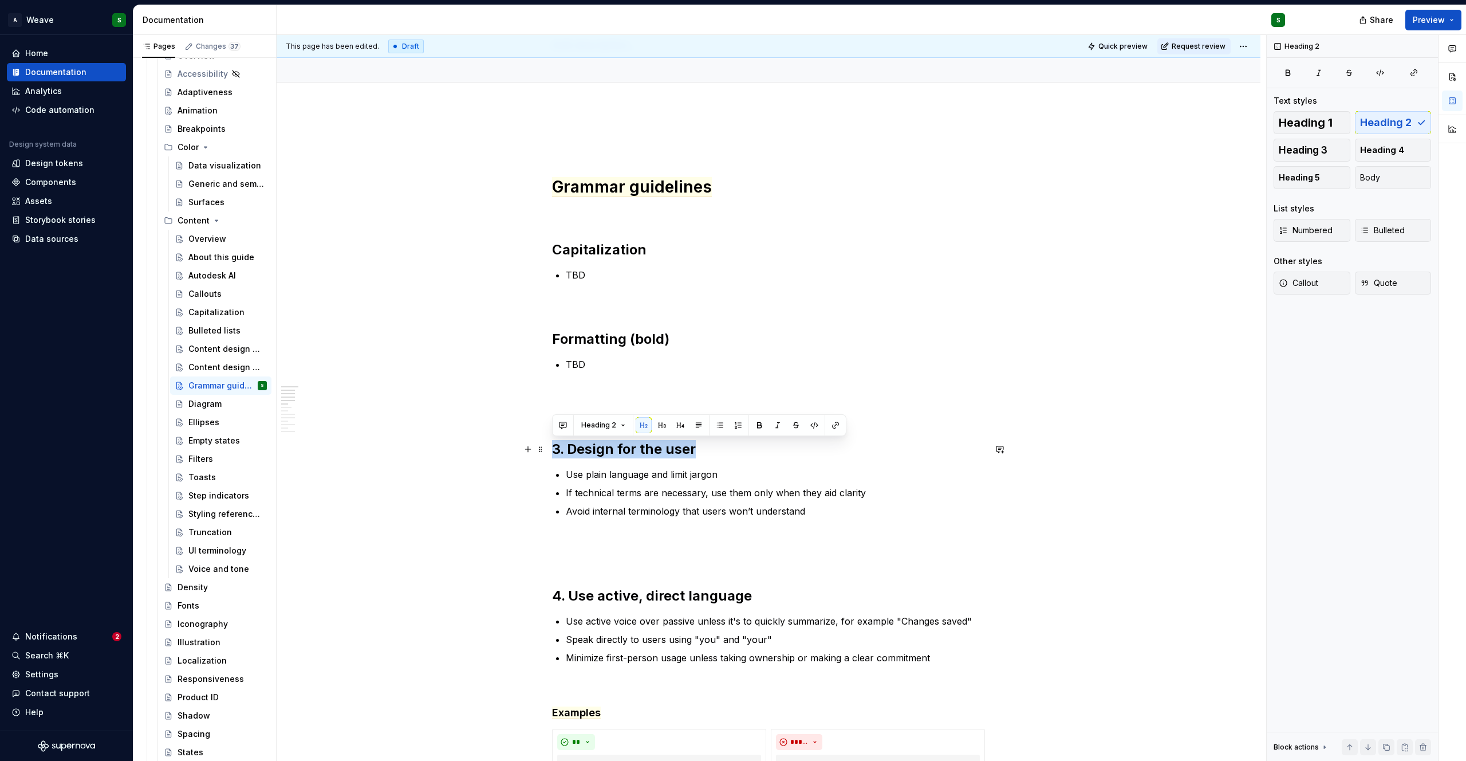
drag, startPoint x: 552, startPoint y: 450, endPoint x: 726, endPoint y: 449, distance: 173.5
click at [726, 449] on h2 "3. Design for the user" at bounding box center [768, 449] width 433 height 18
click at [574, 594] on h2 "4. Use active, direct language" at bounding box center [768, 596] width 433 height 18
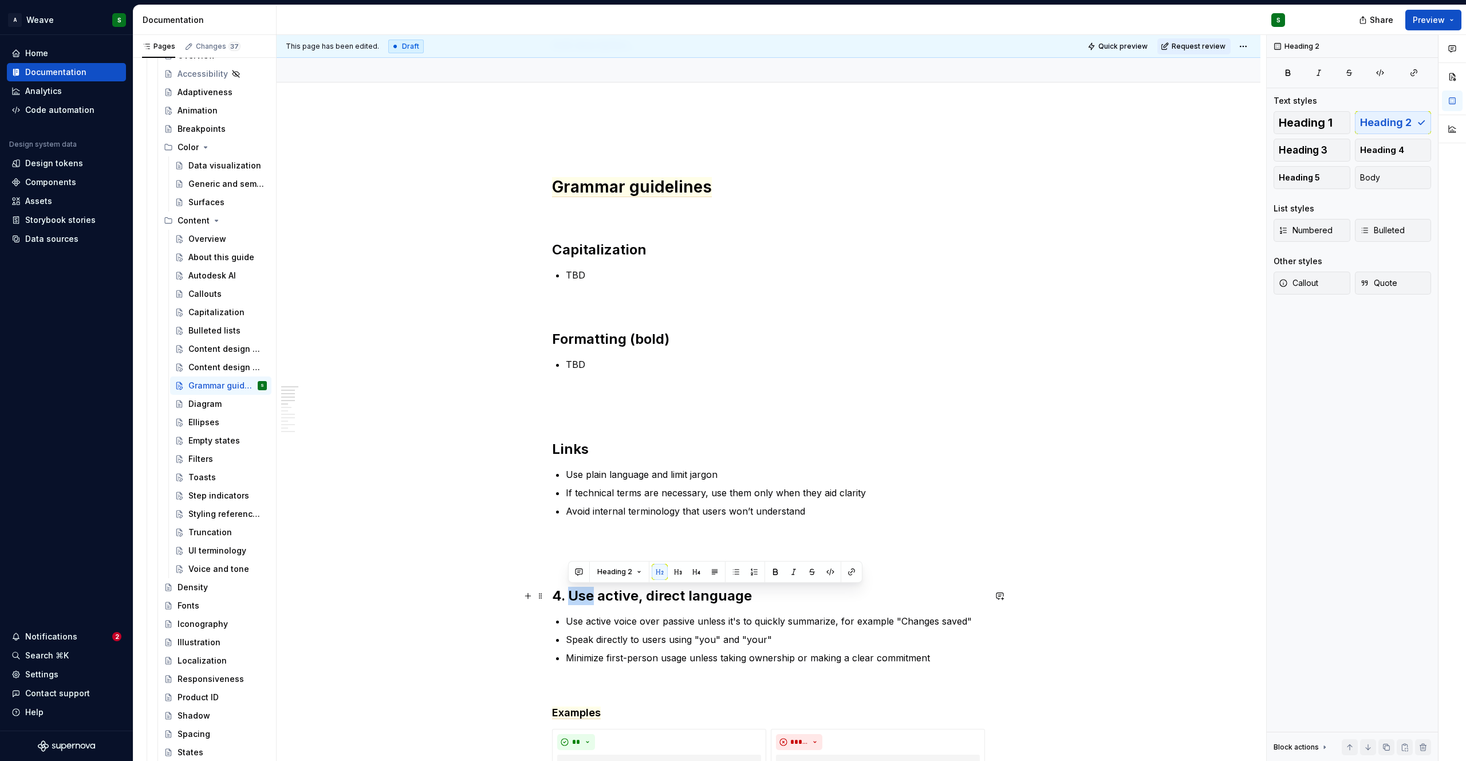
click at [574, 594] on h2 "4. Use active, direct language" at bounding box center [768, 596] width 433 height 18
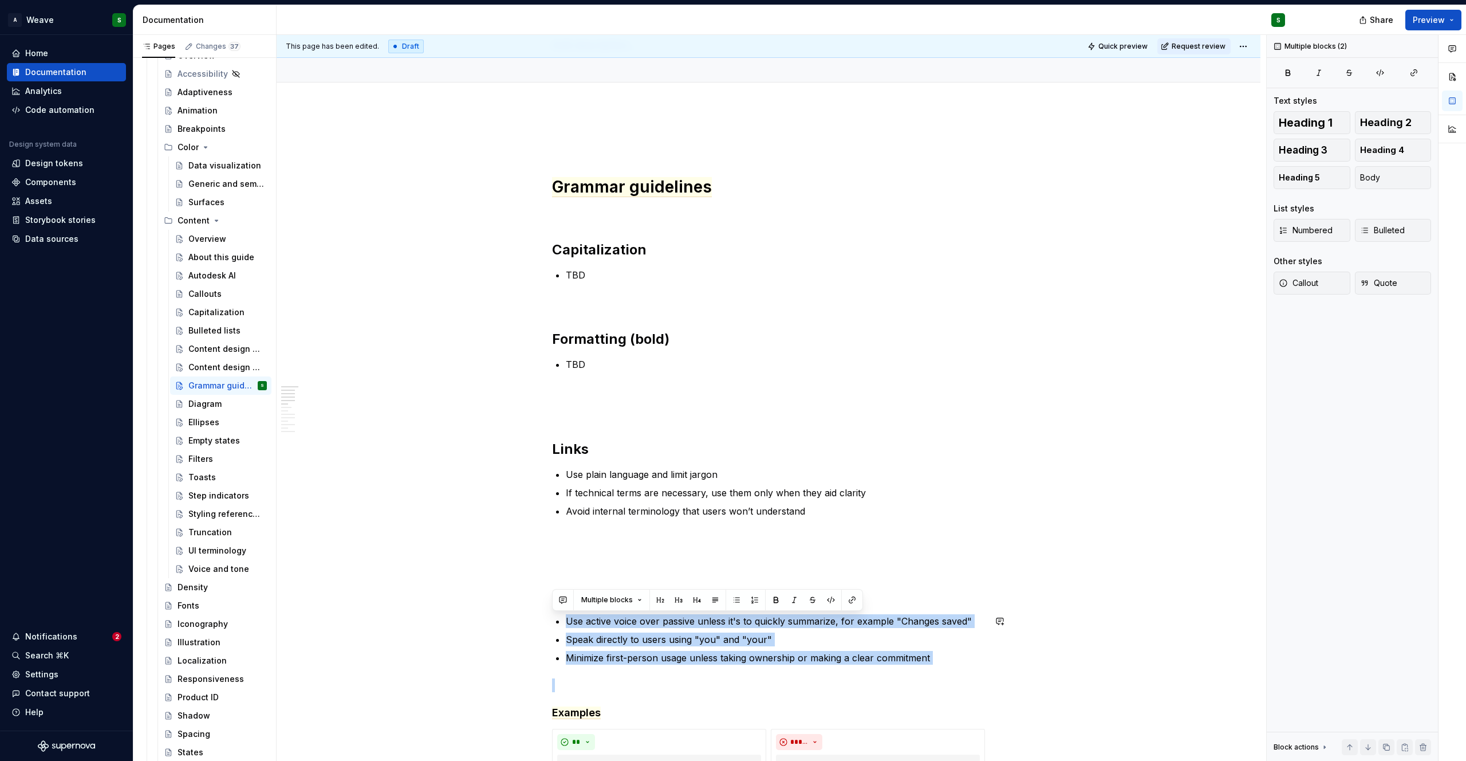
drag, startPoint x: 565, startPoint y: 622, endPoint x: 978, endPoint y: 666, distance: 414.7
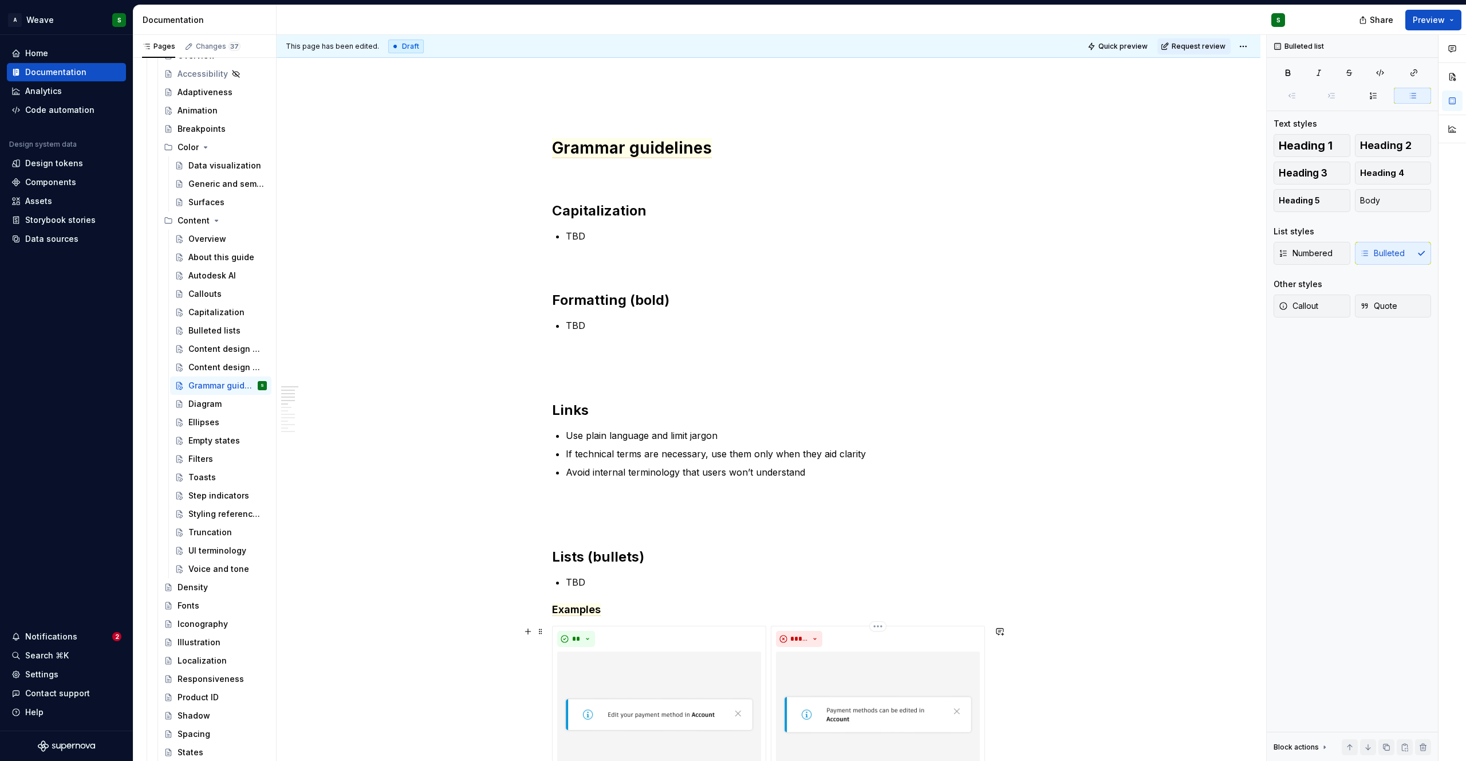
scroll to position [120, 0]
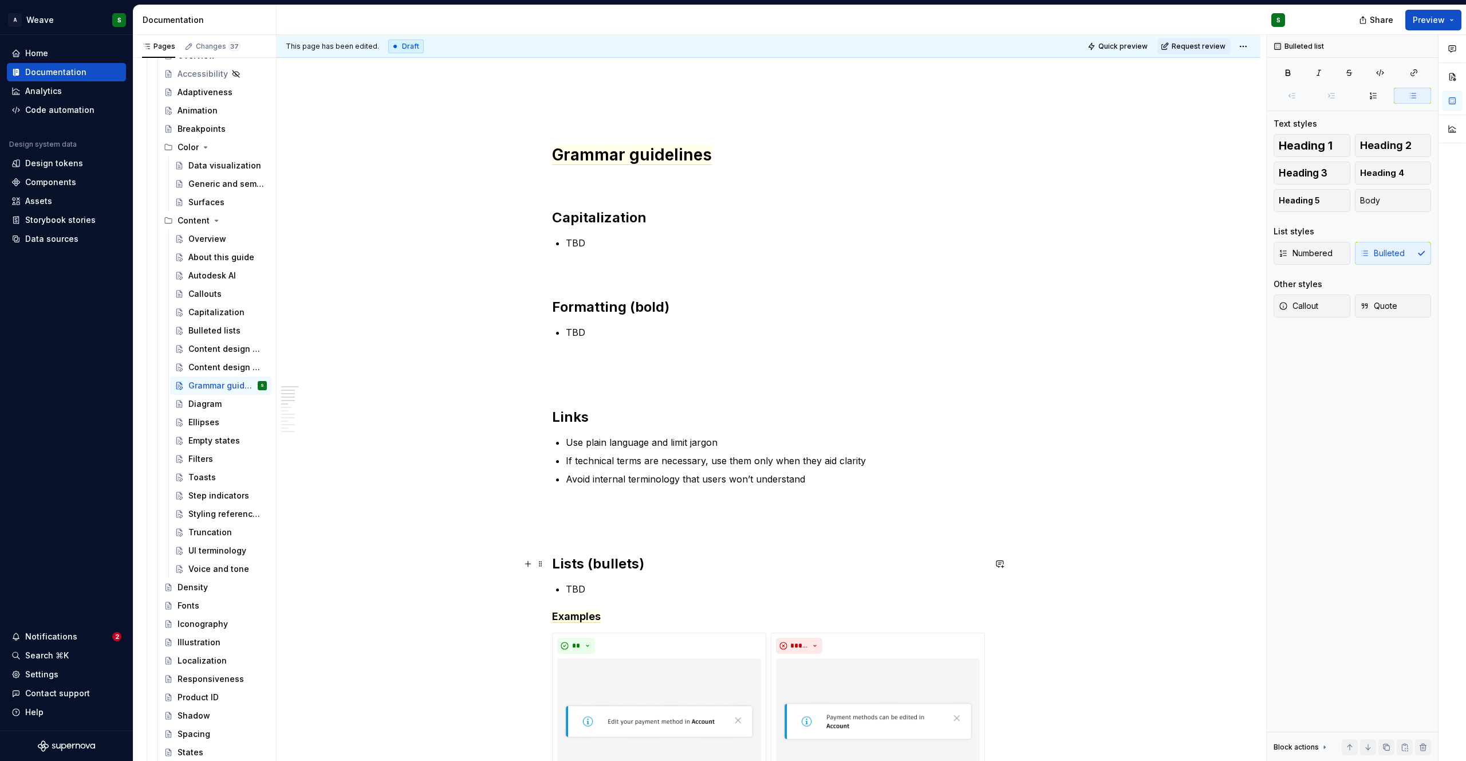
click at [636, 567] on h2 "Lists (bullets)" at bounding box center [768, 563] width 433 height 18
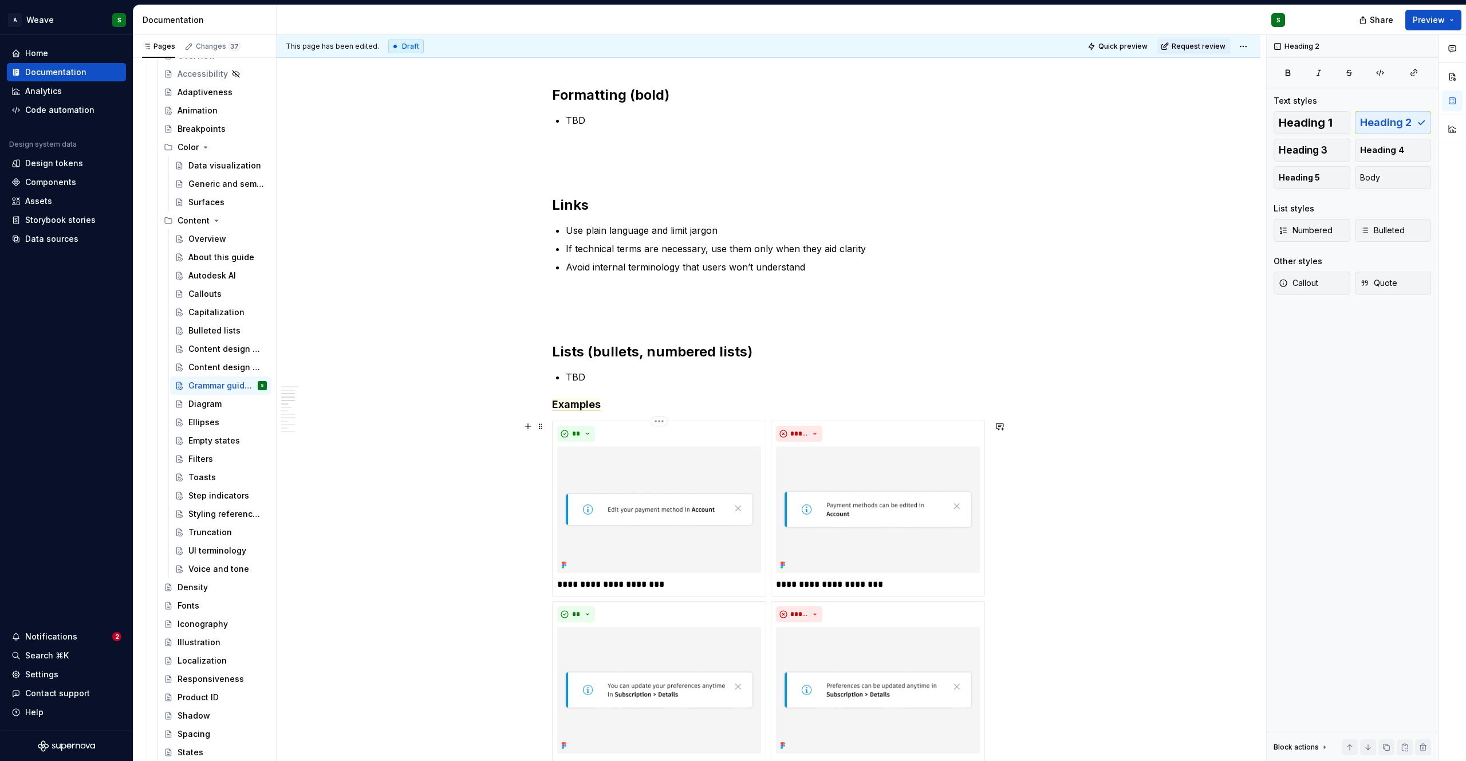
scroll to position [0, 0]
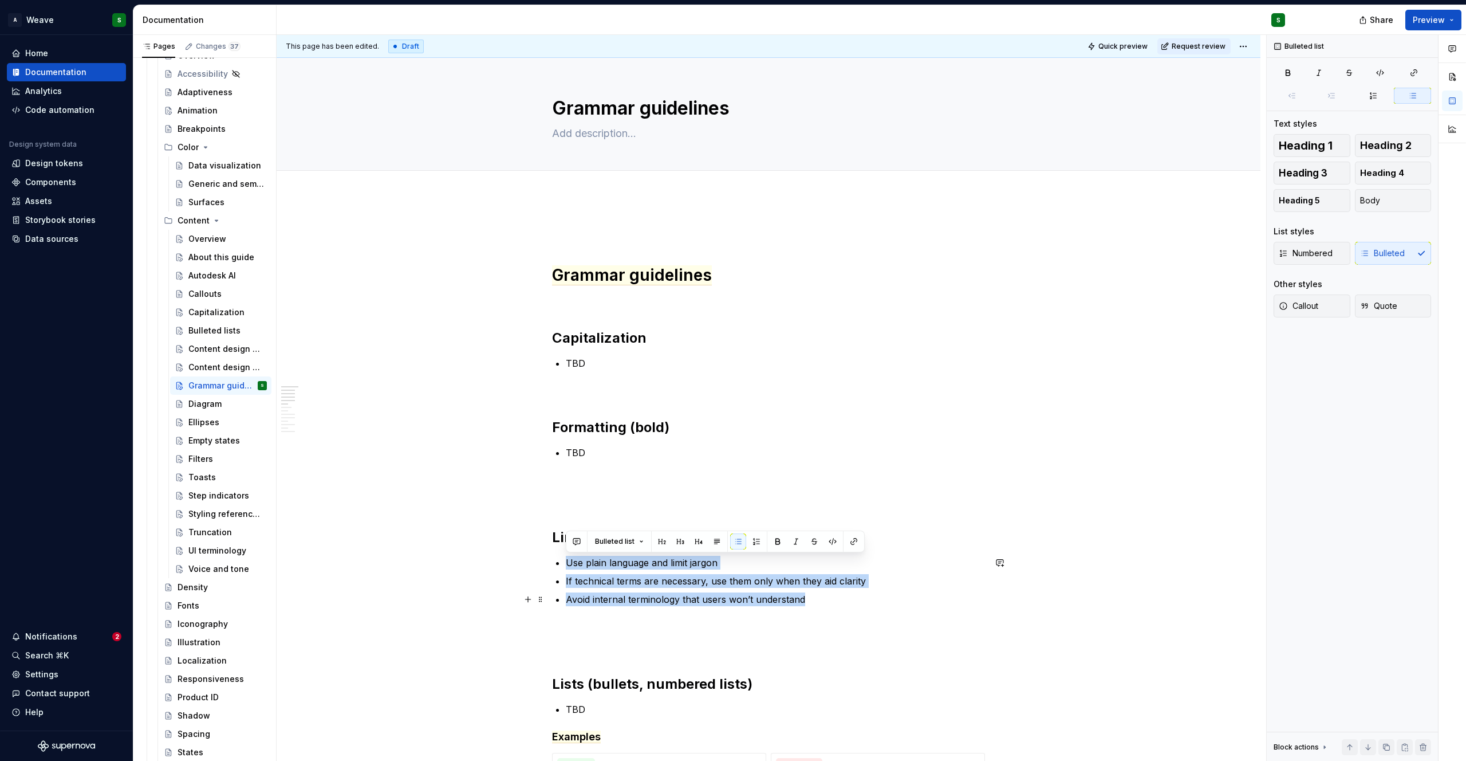
drag, startPoint x: 566, startPoint y: 564, endPoint x: 852, endPoint y: 595, distance: 287.5
click at [852, 595] on ul "Use plain language and limit jargon If technical terms are necessary, use them …" at bounding box center [775, 581] width 419 height 50
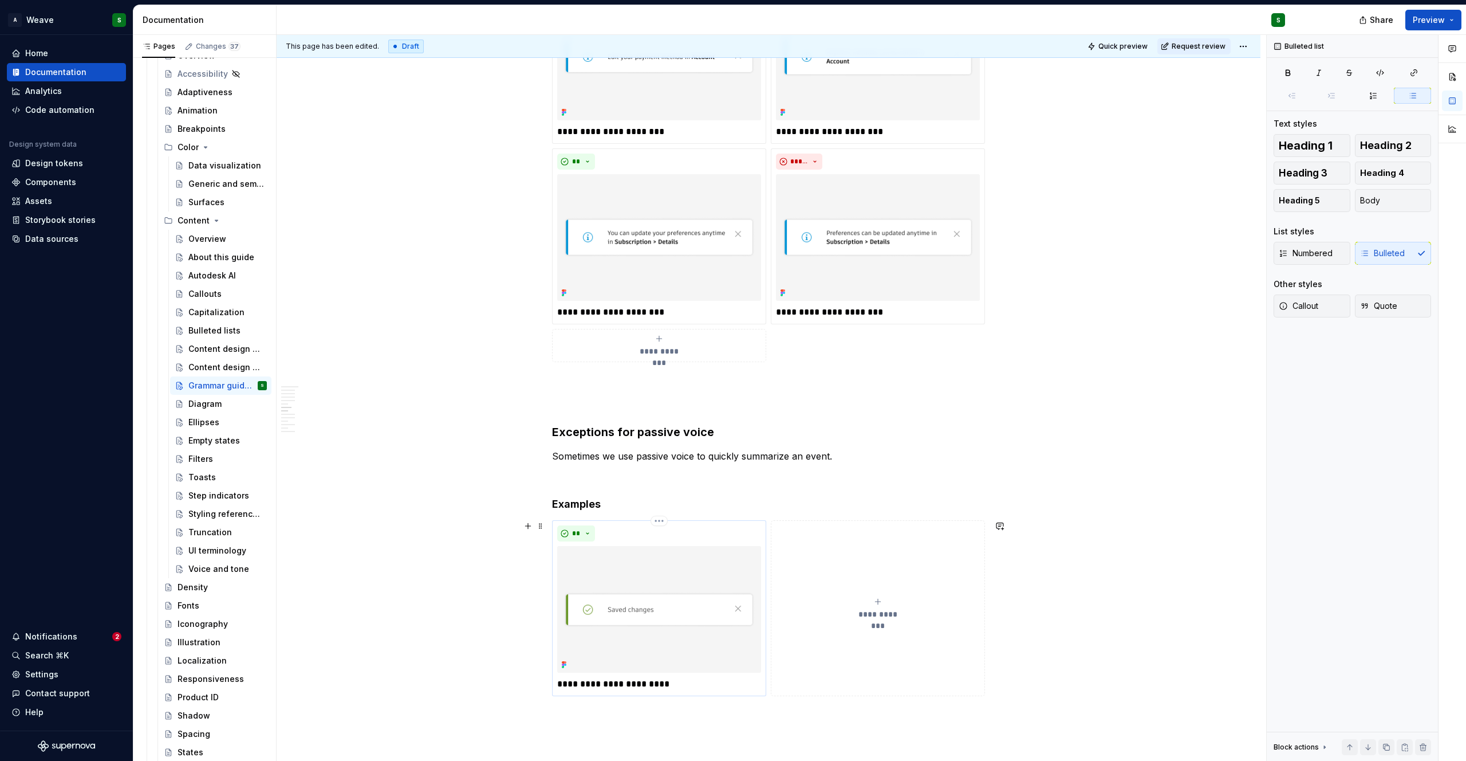
scroll to position [753, 0]
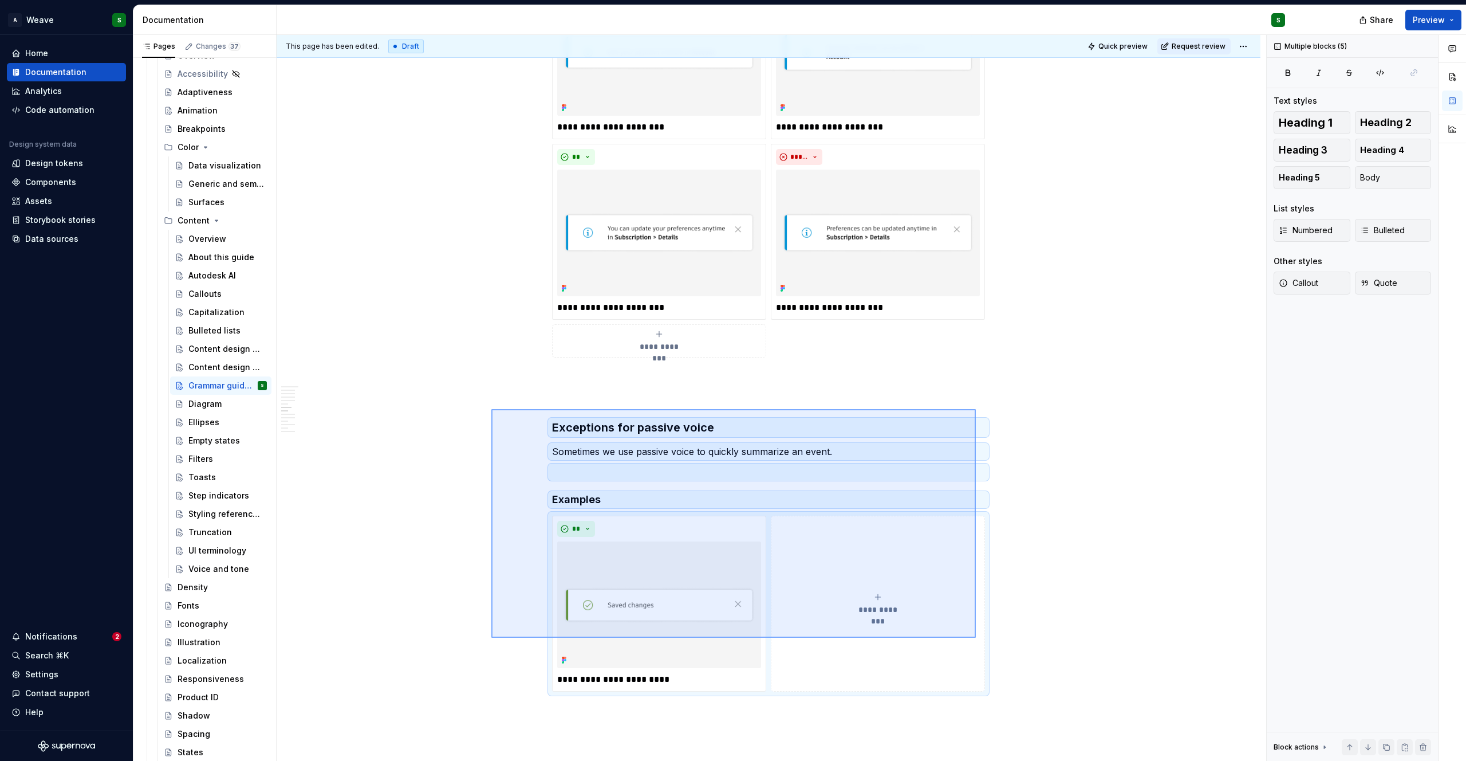
drag, startPoint x: 754, startPoint y: 487, endPoint x: 1008, endPoint y: 680, distance: 319.3
click at [1008, 680] on div "**********" at bounding box center [772, 398] width 990 height 726
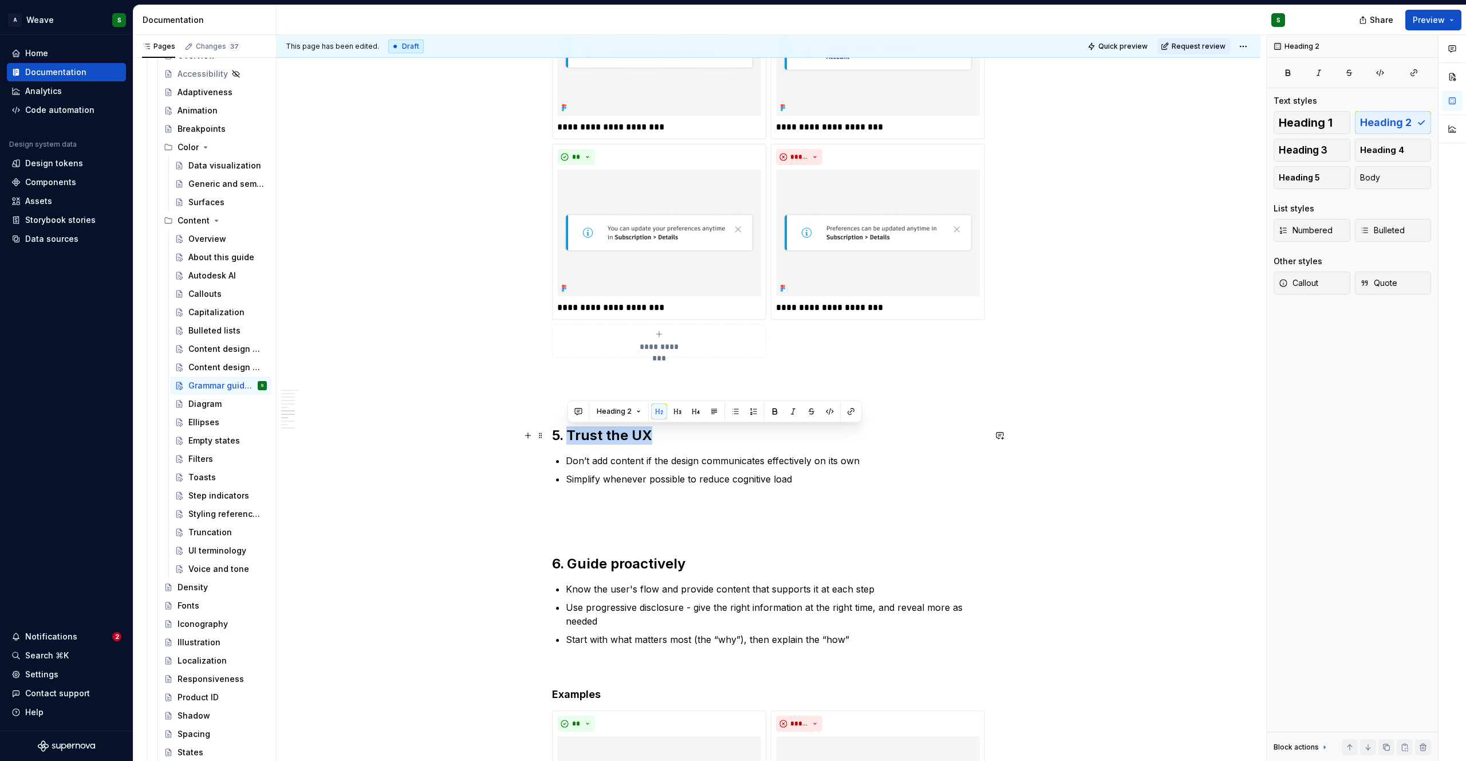
drag, startPoint x: 571, startPoint y: 435, endPoint x: 674, endPoint y: 442, distance: 103.3
click at [674, 442] on h2 "5. Trust the UX" at bounding box center [768, 435] width 433 height 18
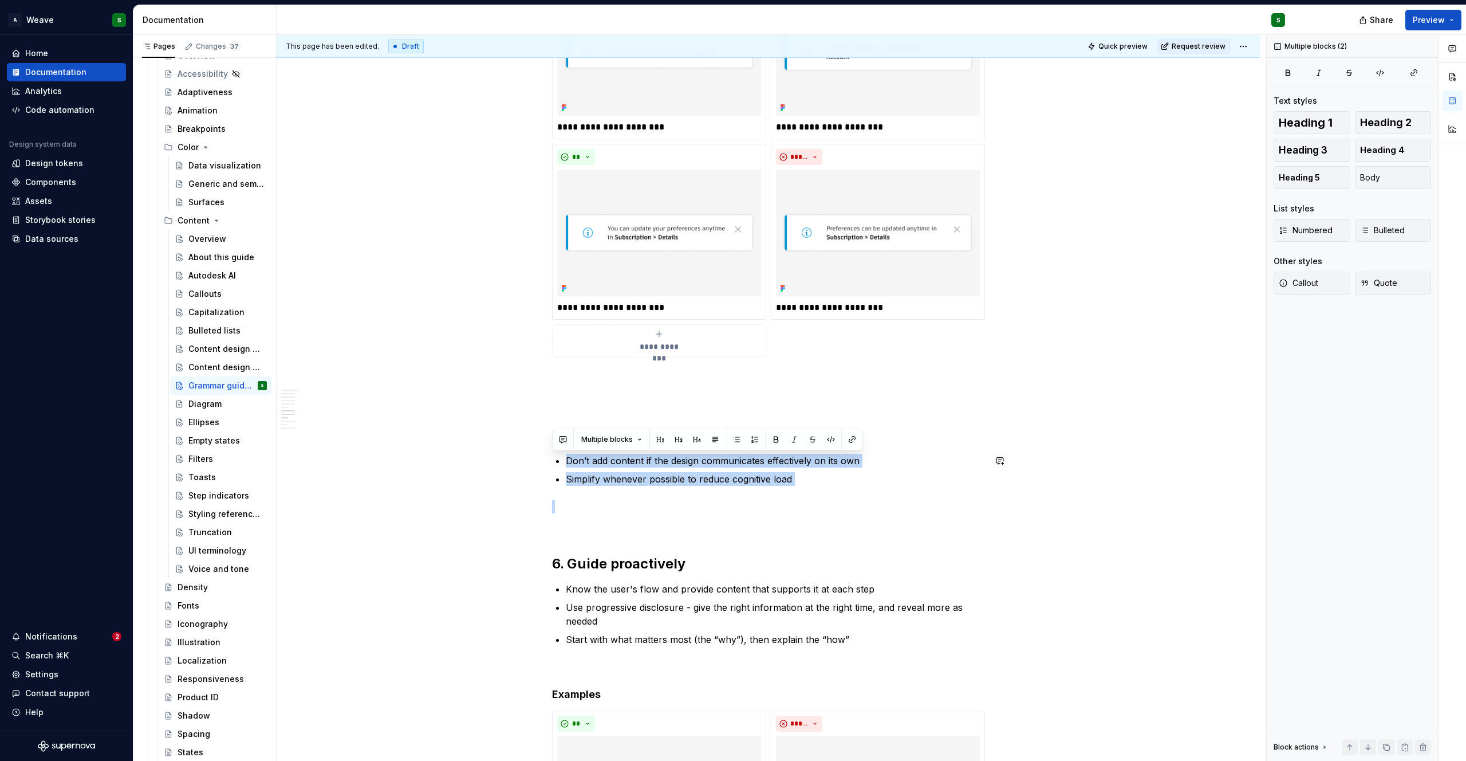
drag, startPoint x: 567, startPoint y: 462, endPoint x: 868, endPoint y: 488, distance: 301.8
click at [868, 488] on div "**********" at bounding box center [768, 699] width 433 height 2457
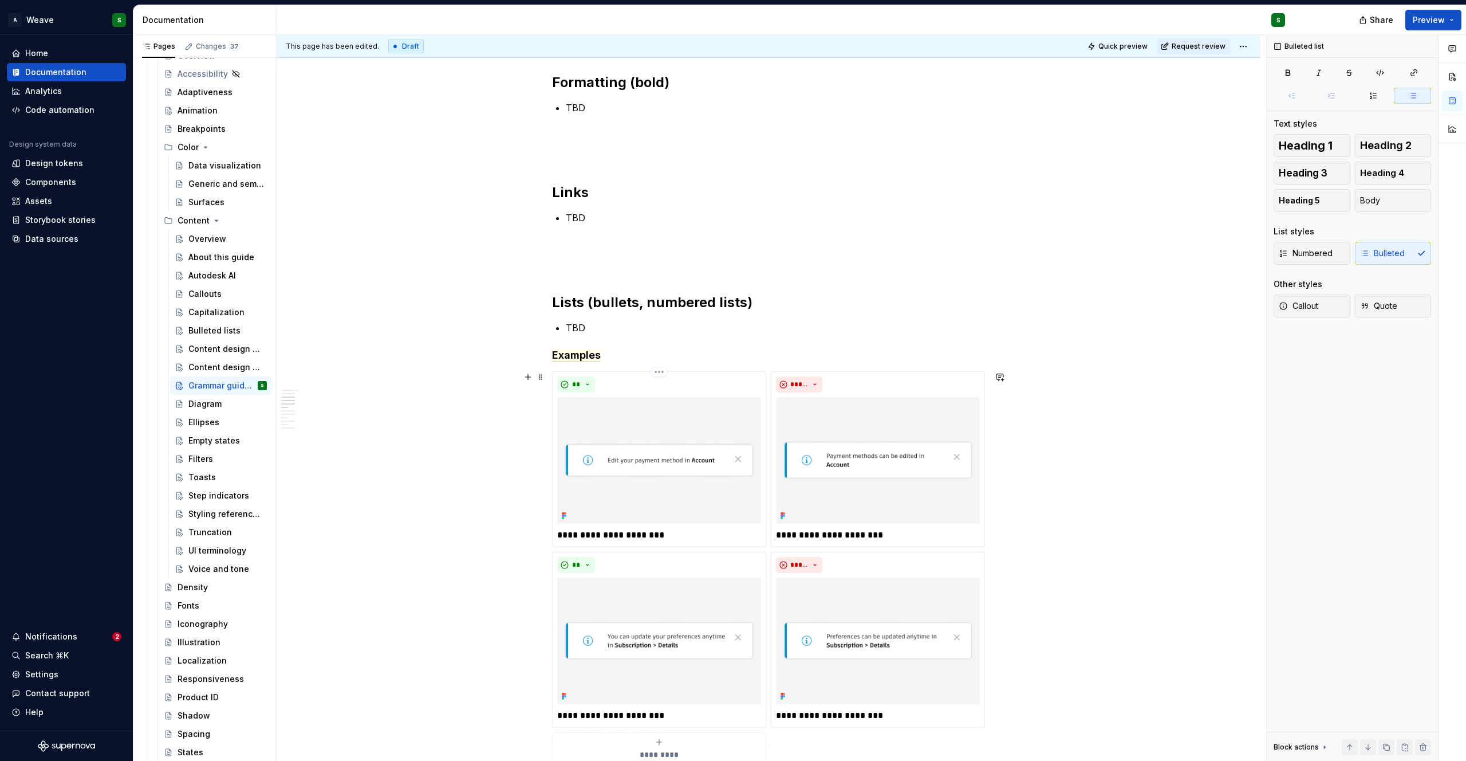
scroll to position [356, 0]
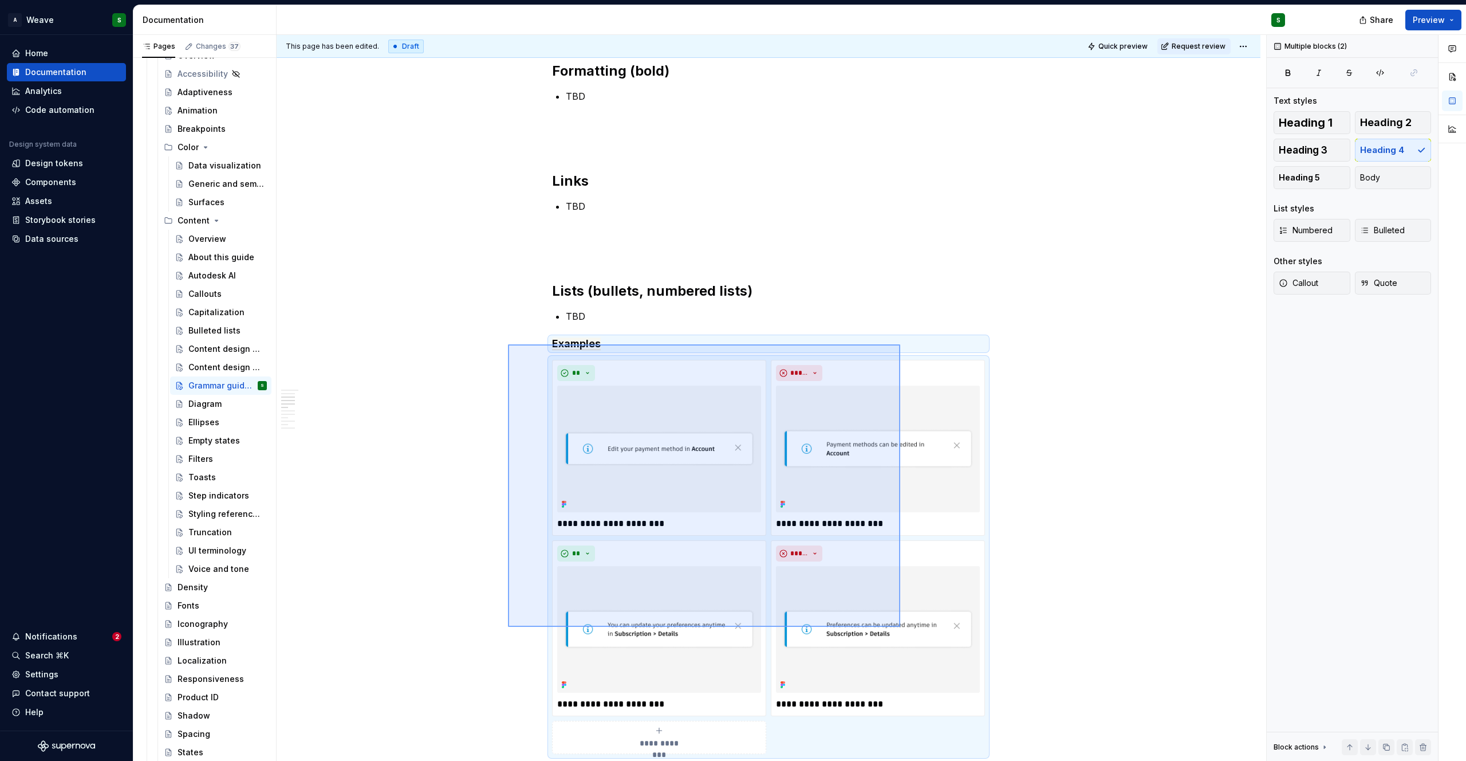
drag, startPoint x: 508, startPoint y: 344, endPoint x: 899, endPoint y: 627, distance: 482.0
click at [899, 627] on div "**********" at bounding box center [772, 398] width 990 height 726
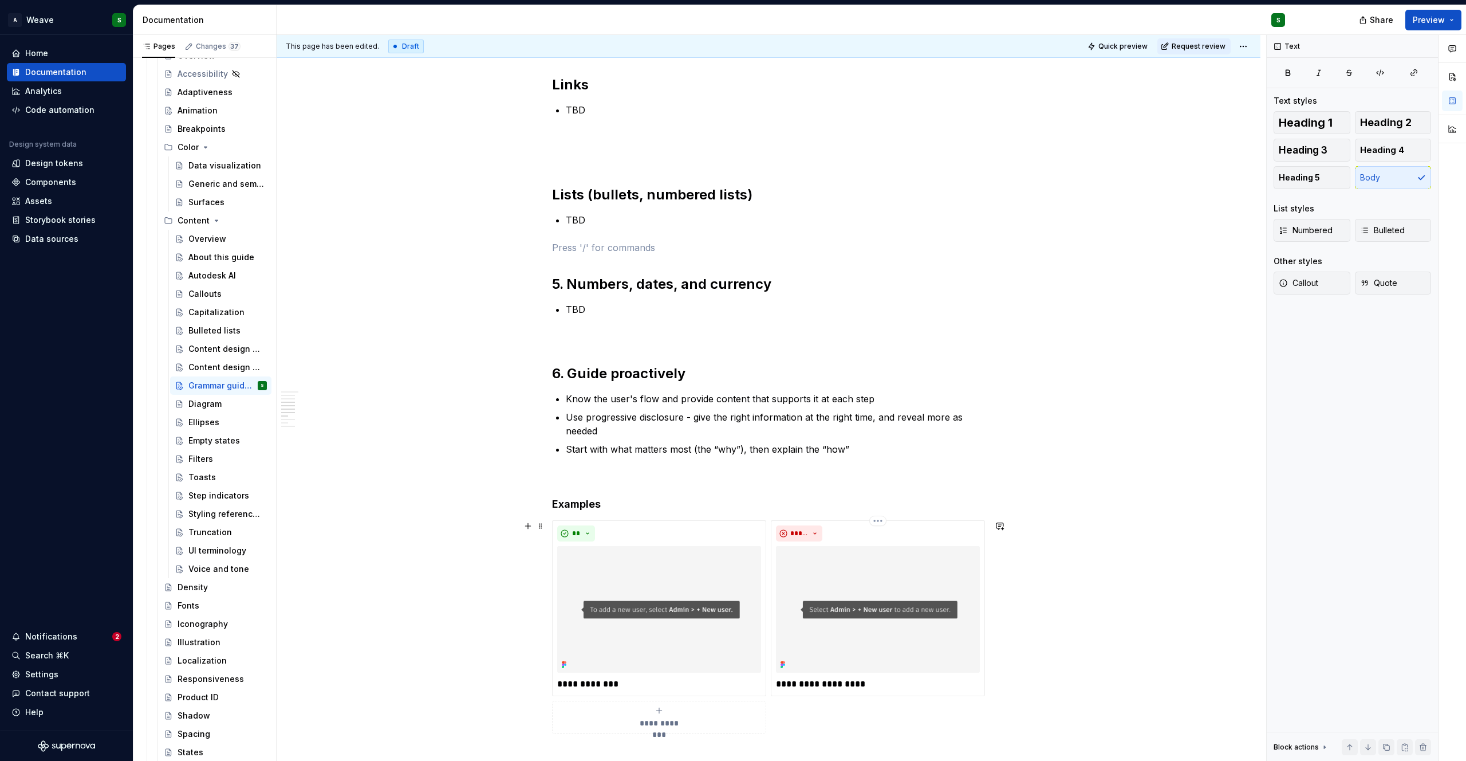
scroll to position [456, 0]
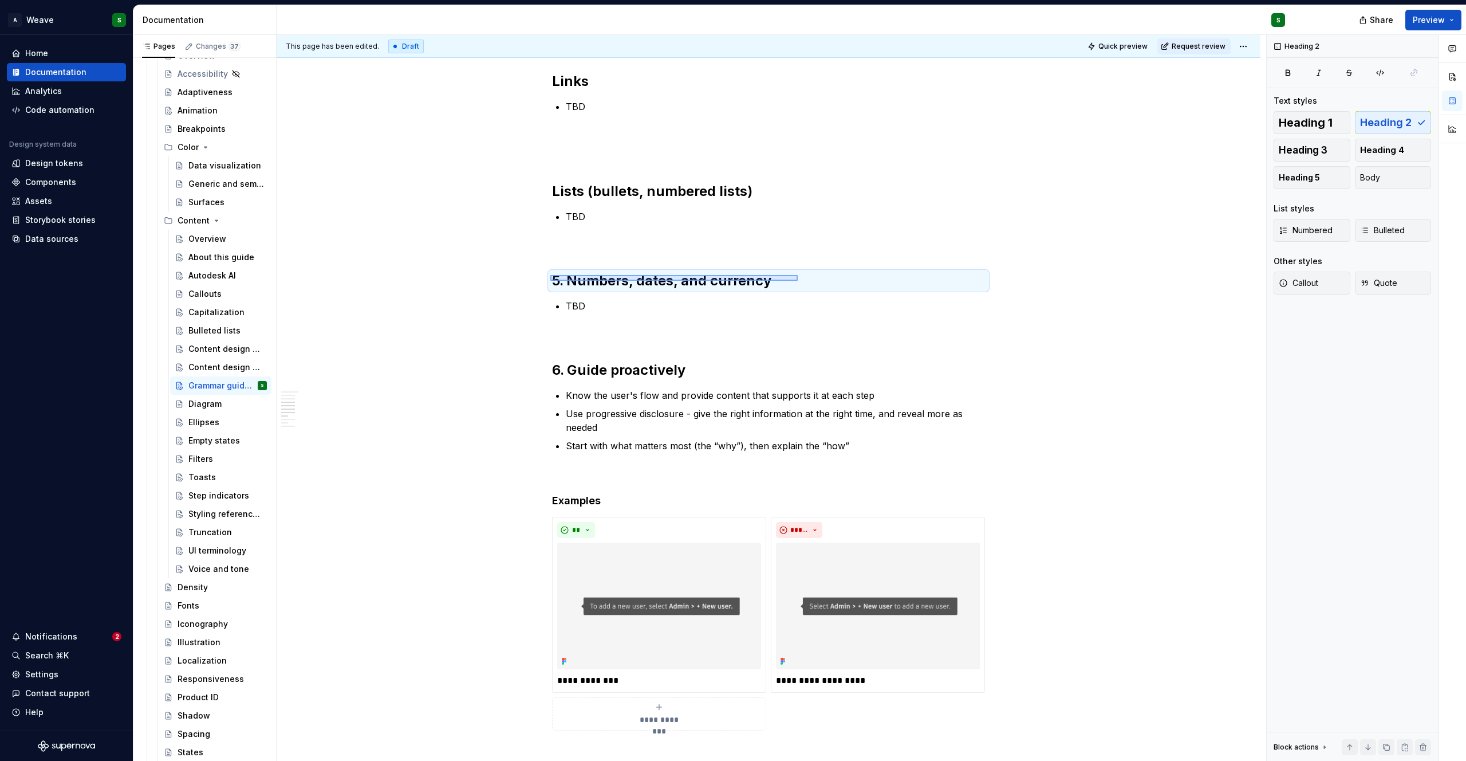
drag, startPoint x: 683, startPoint y: 277, endPoint x: 798, endPoint y: 281, distance: 115.2
click at [798, 281] on div "**********" at bounding box center [772, 398] width 990 height 726
click at [754, 278] on h2 "5. Numbers, dates, and currency" at bounding box center [768, 280] width 433 height 18
drag, startPoint x: 787, startPoint y: 280, endPoint x: 518, endPoint y: 273, distance: 269.3
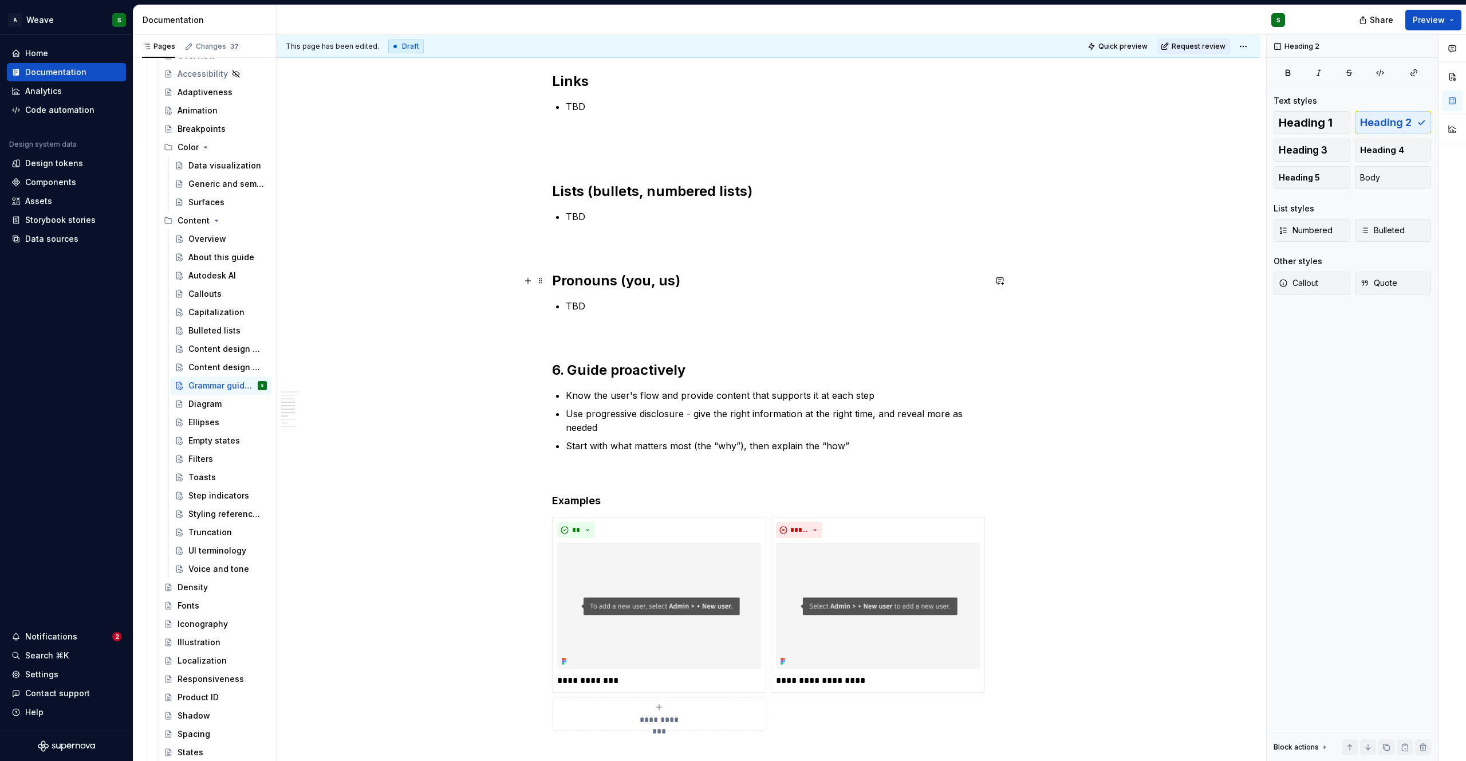
click at [656, 280] on h2 "Pronouns (you, us)" at bounding box center [768, 280] width 433 height 18
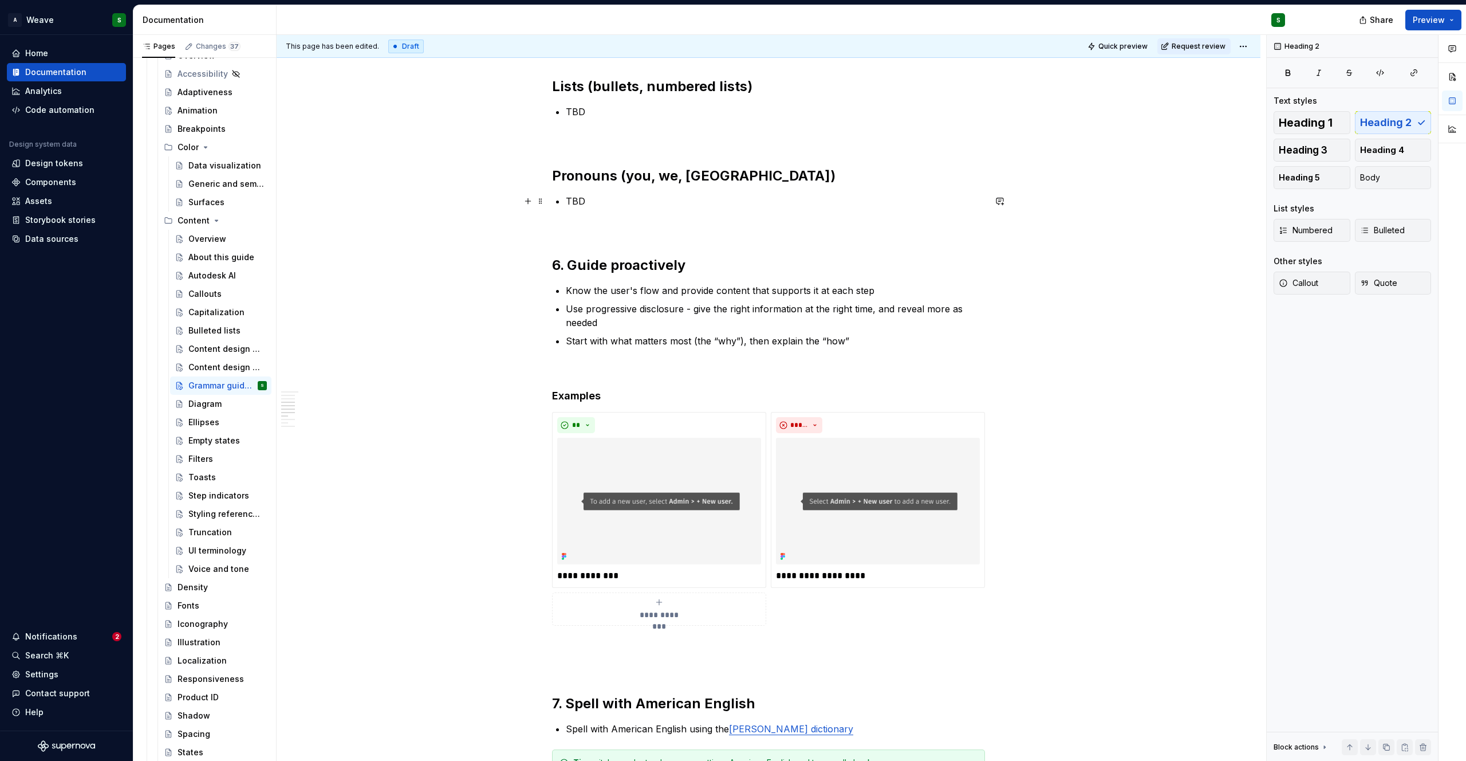
scroll to position [373, 0]
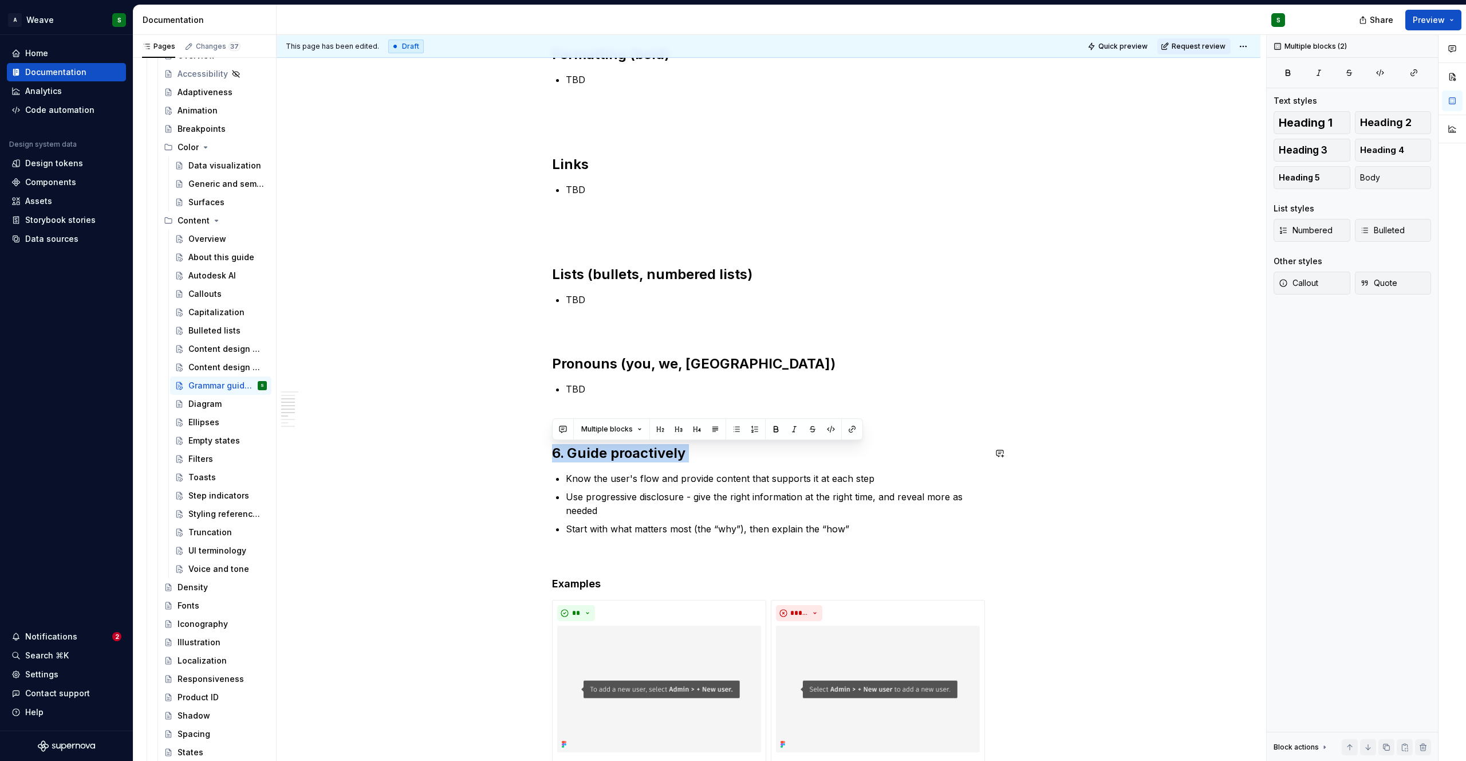
drag, startPoint x: 553, startPoint y: 454, endPoint x: 733, endPoint y: 463, distance: 180.1
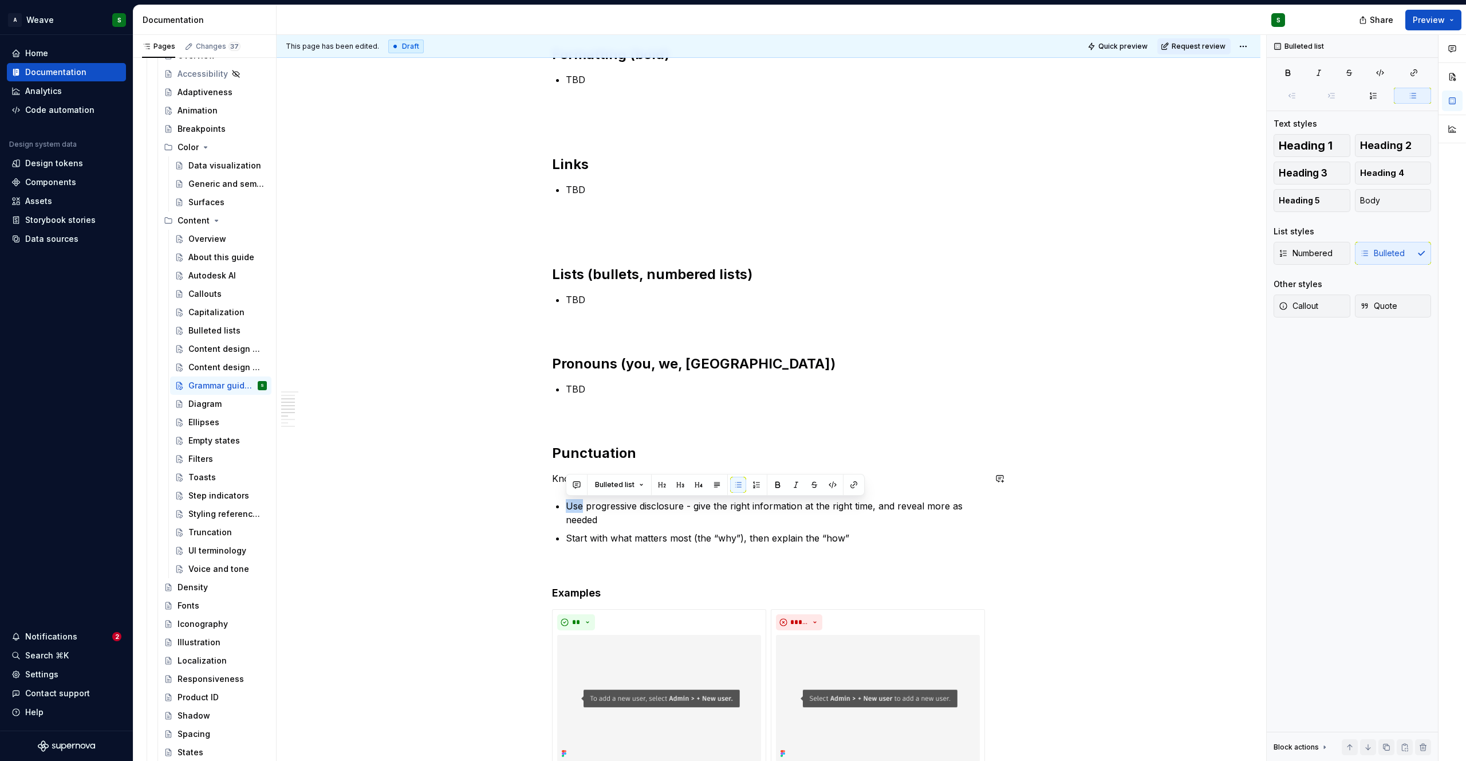
click at [693, 486] on button "button" at bounding box center [699, 485] width 16 height 16
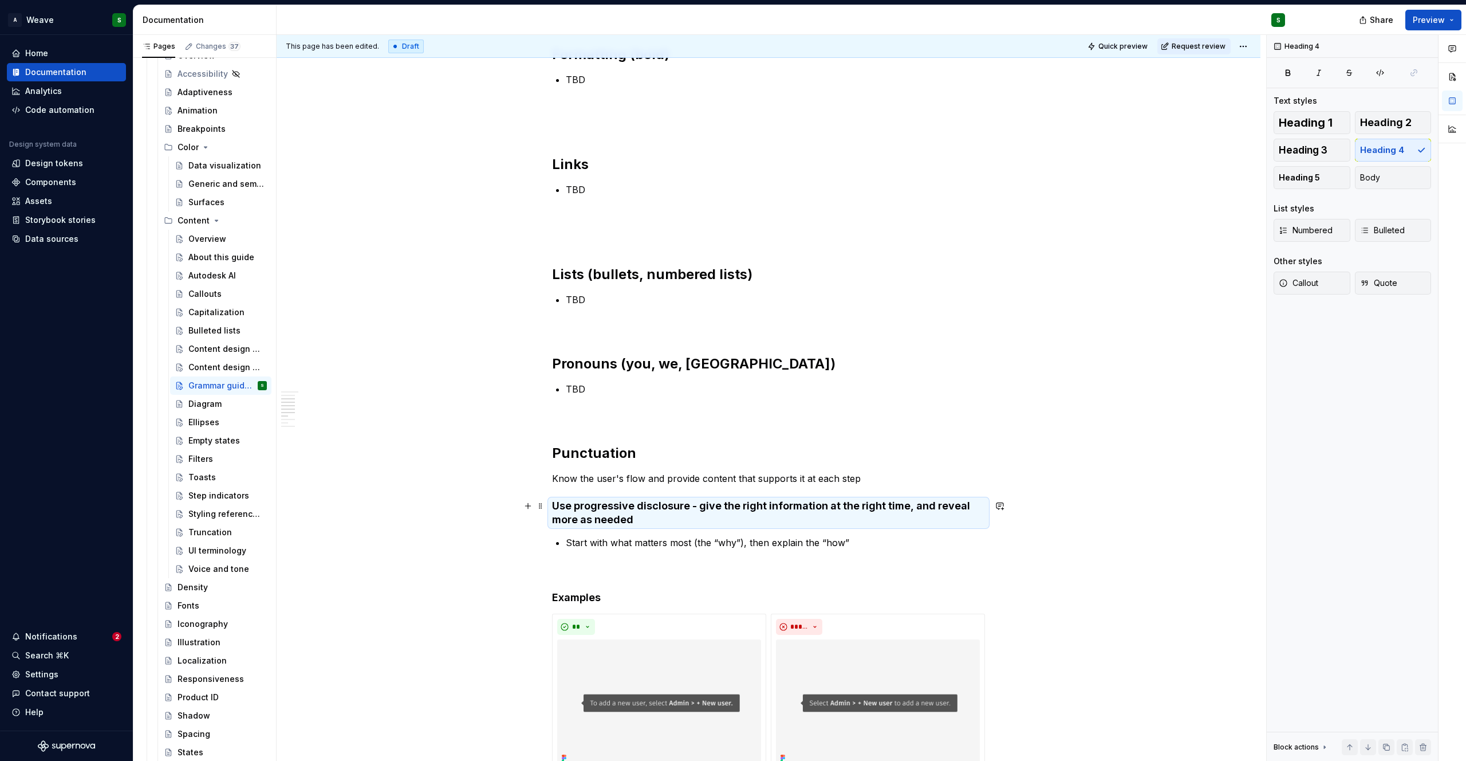
click at [656, 526] on h4 "Use progressive disclosure - give the right information at the right time, and …" at bounding box center [768, 512] width 433 height 27
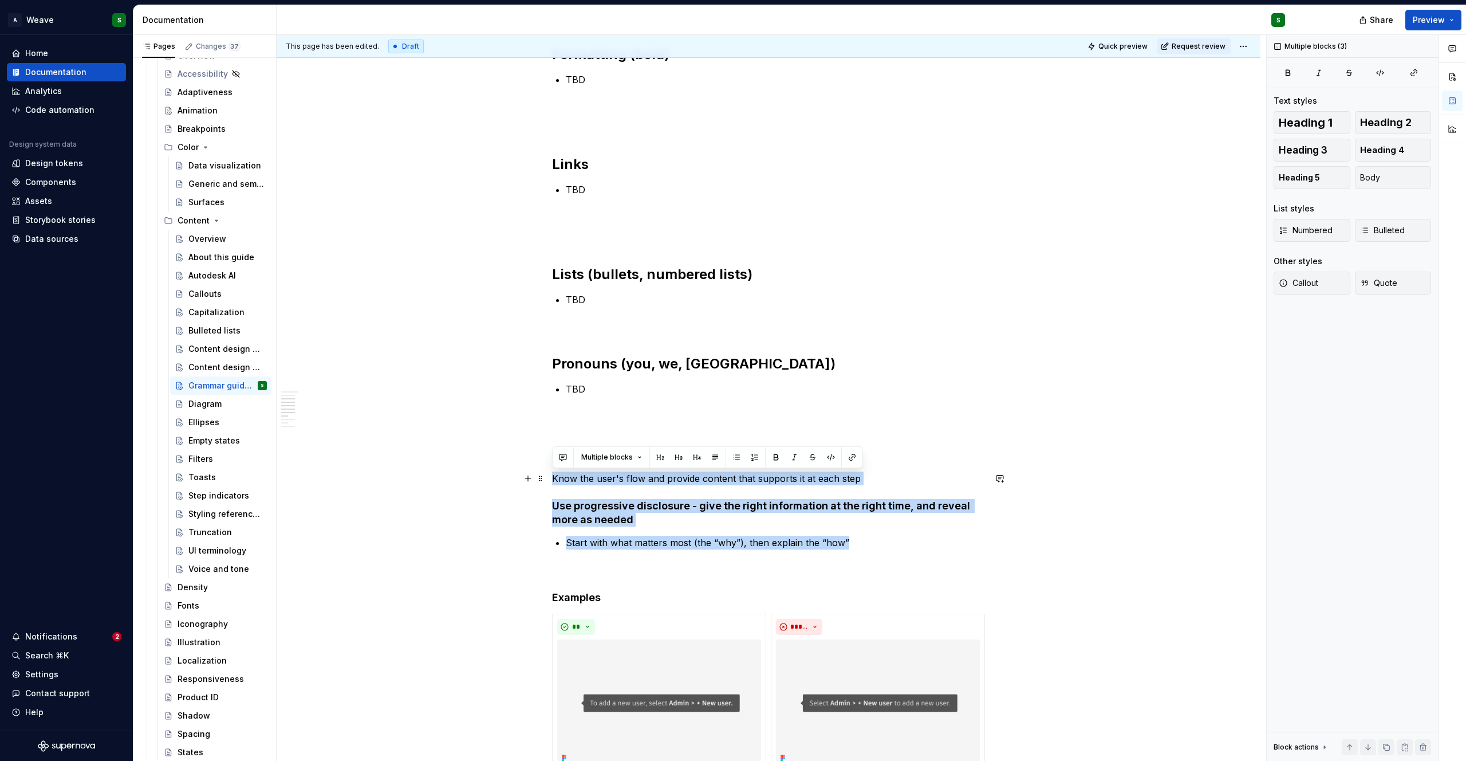
drag, startPoint x: 859, startPoint y: 546, endPoint x: 546, endPoint y: 483, distance: 319.1
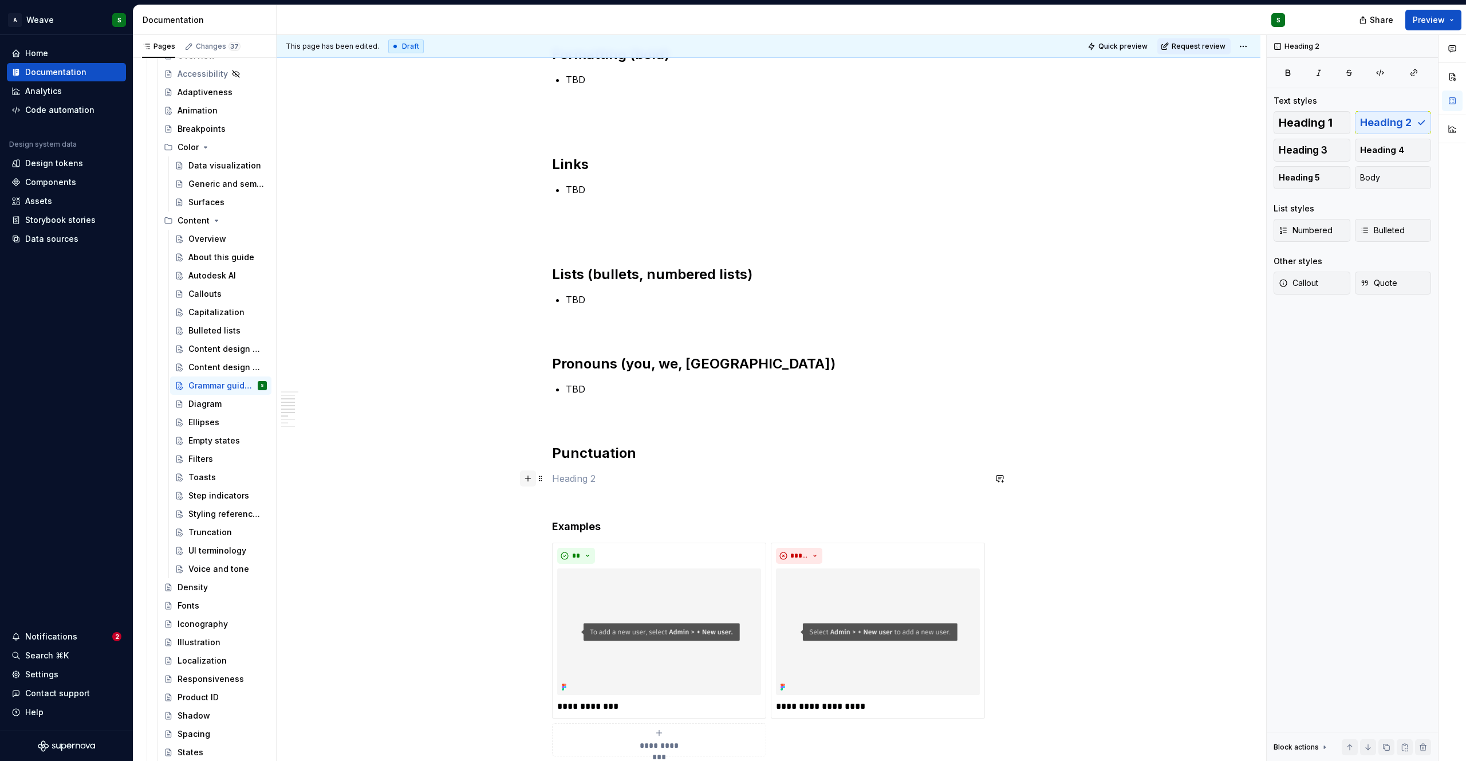
click at [529, 479] on button "button" at bounding box center [528, 478] width 16 height 16
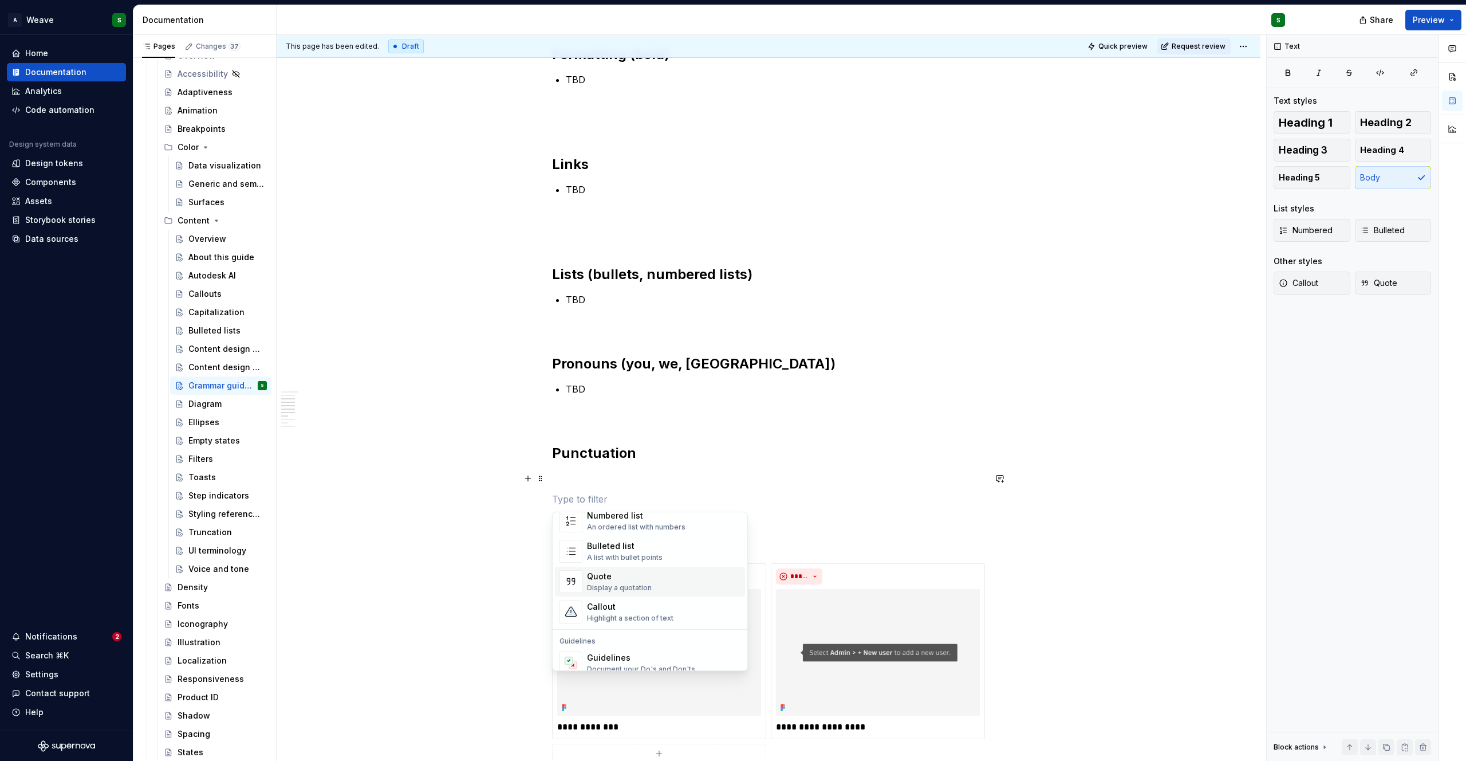
scroll to position [192, 0]
click at [648, 574] on div "A list with bullet points" at bounding box center [625, 571] width 76 height 9
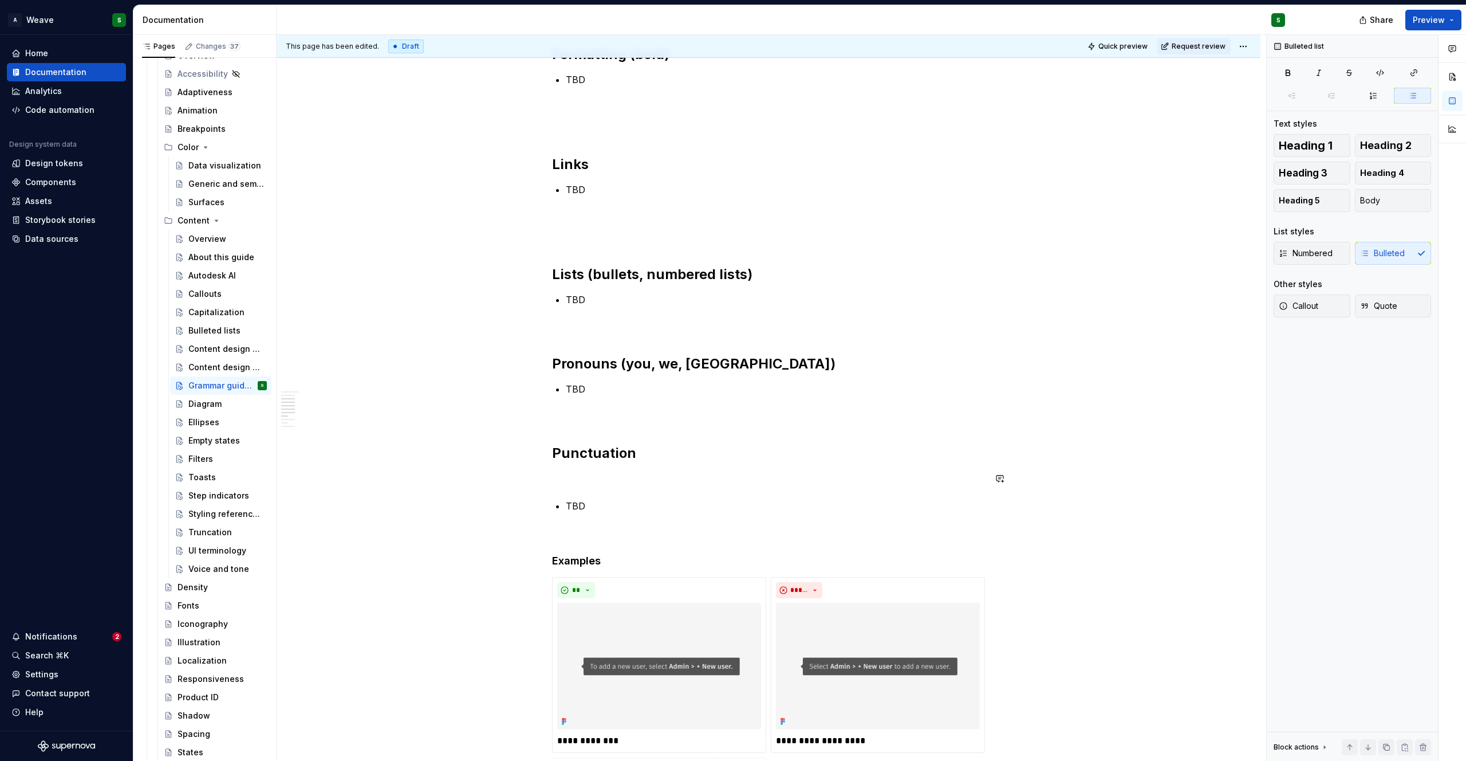
click at [567, 471] on p at bounding box center [768, 478] width 433 height 14
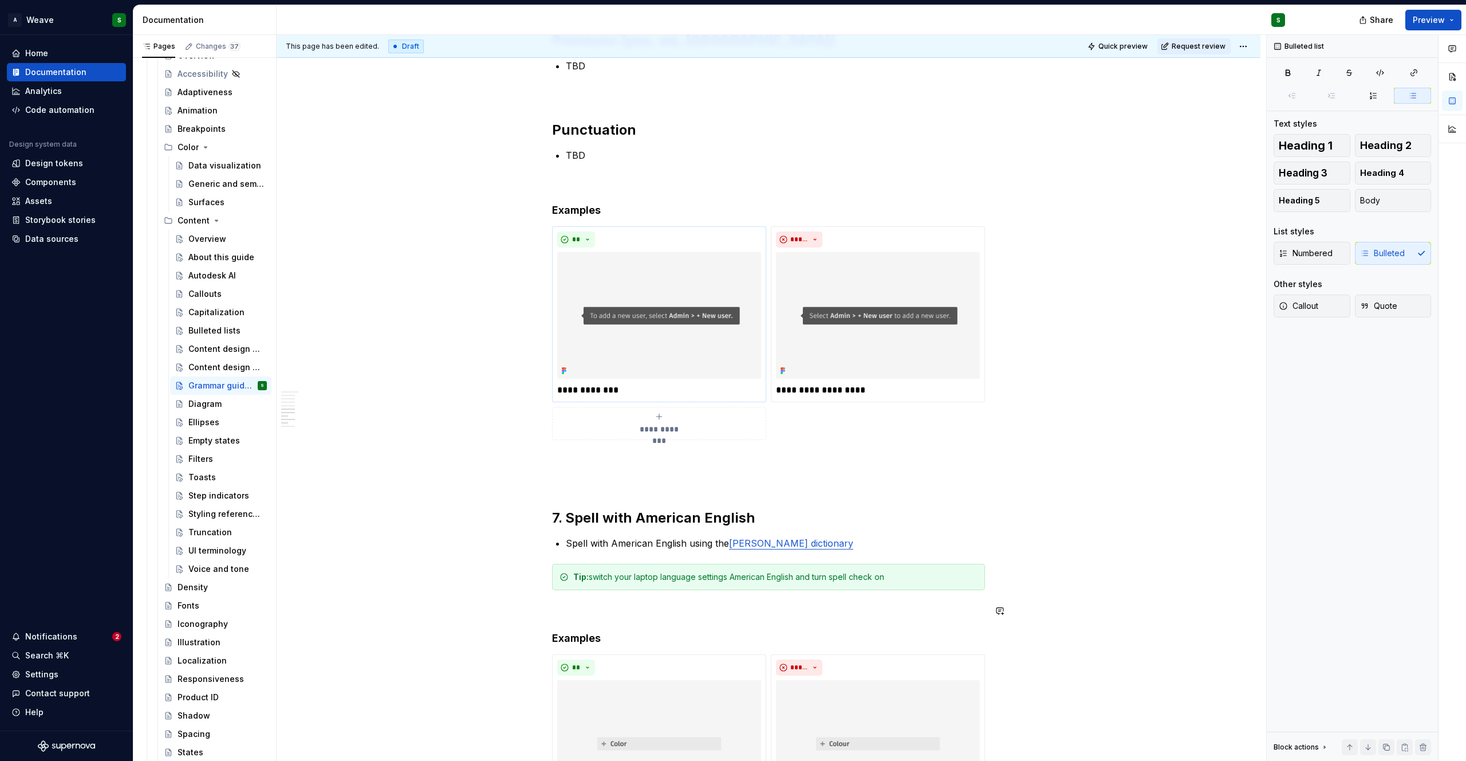
scroll to position [851, 0]
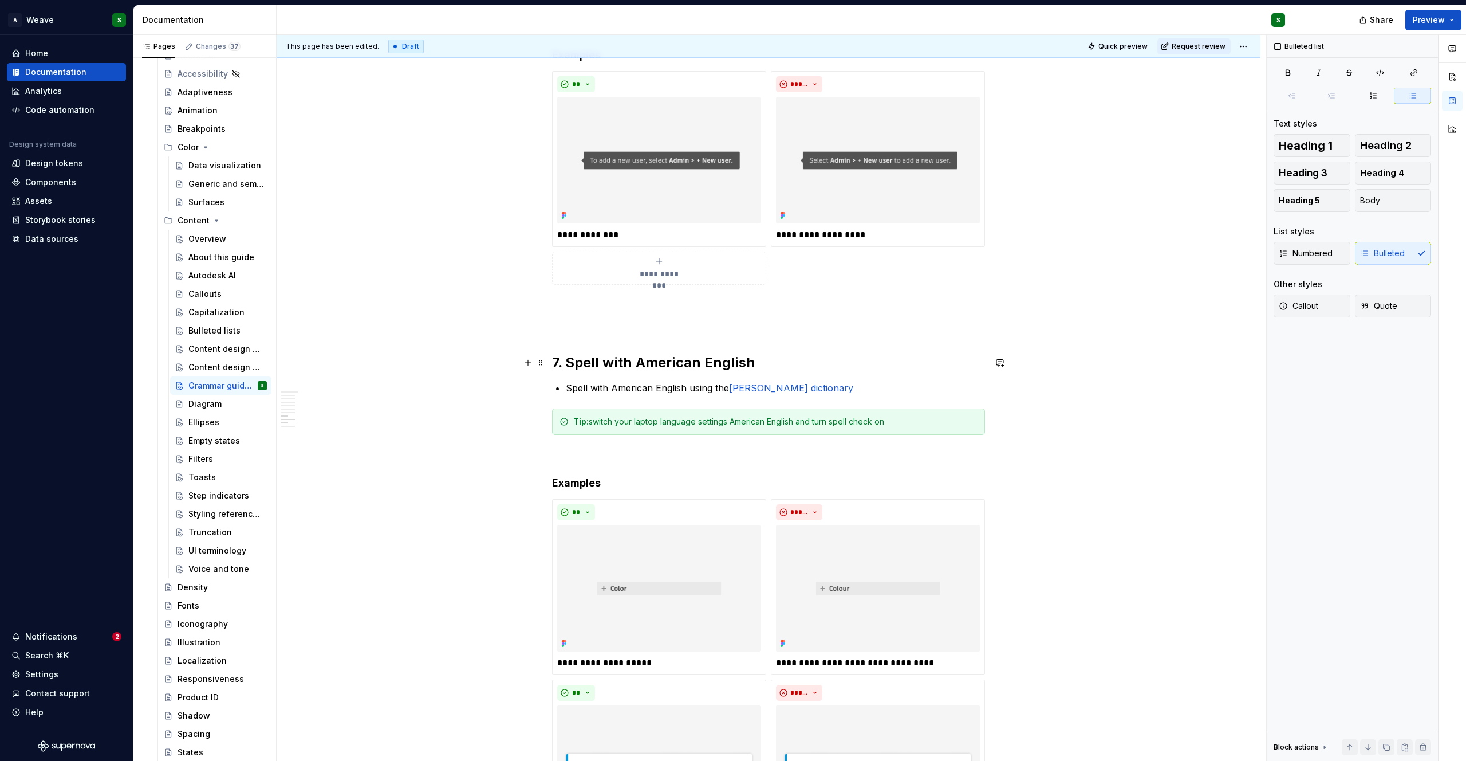
click at [579, 357] on h2 "7. Spell with American English" at bounding box center [768, 362] width 433 height 18
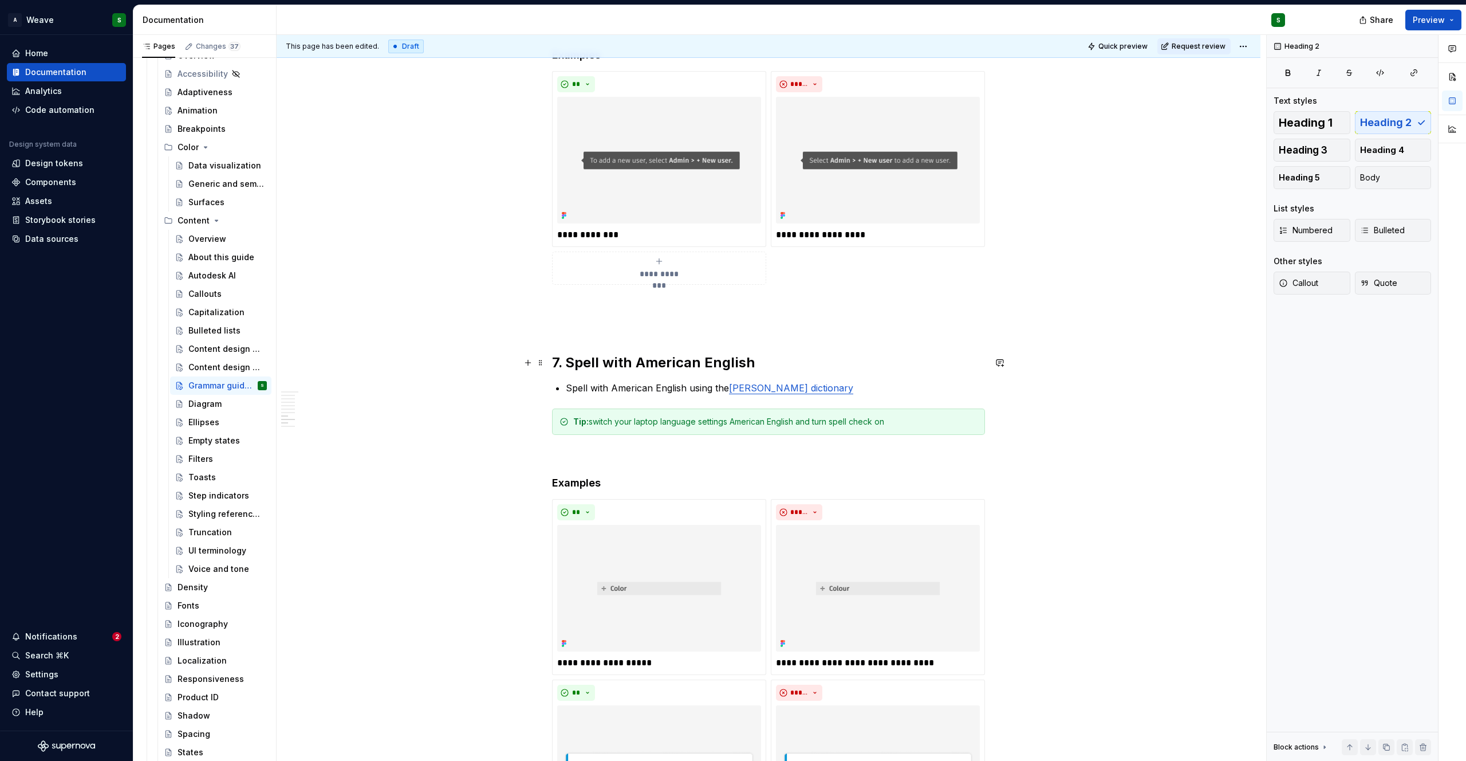
click at [579, 357] on h2 "7. Spell with American English" at bounding box center [768, 362] width 433 height 18
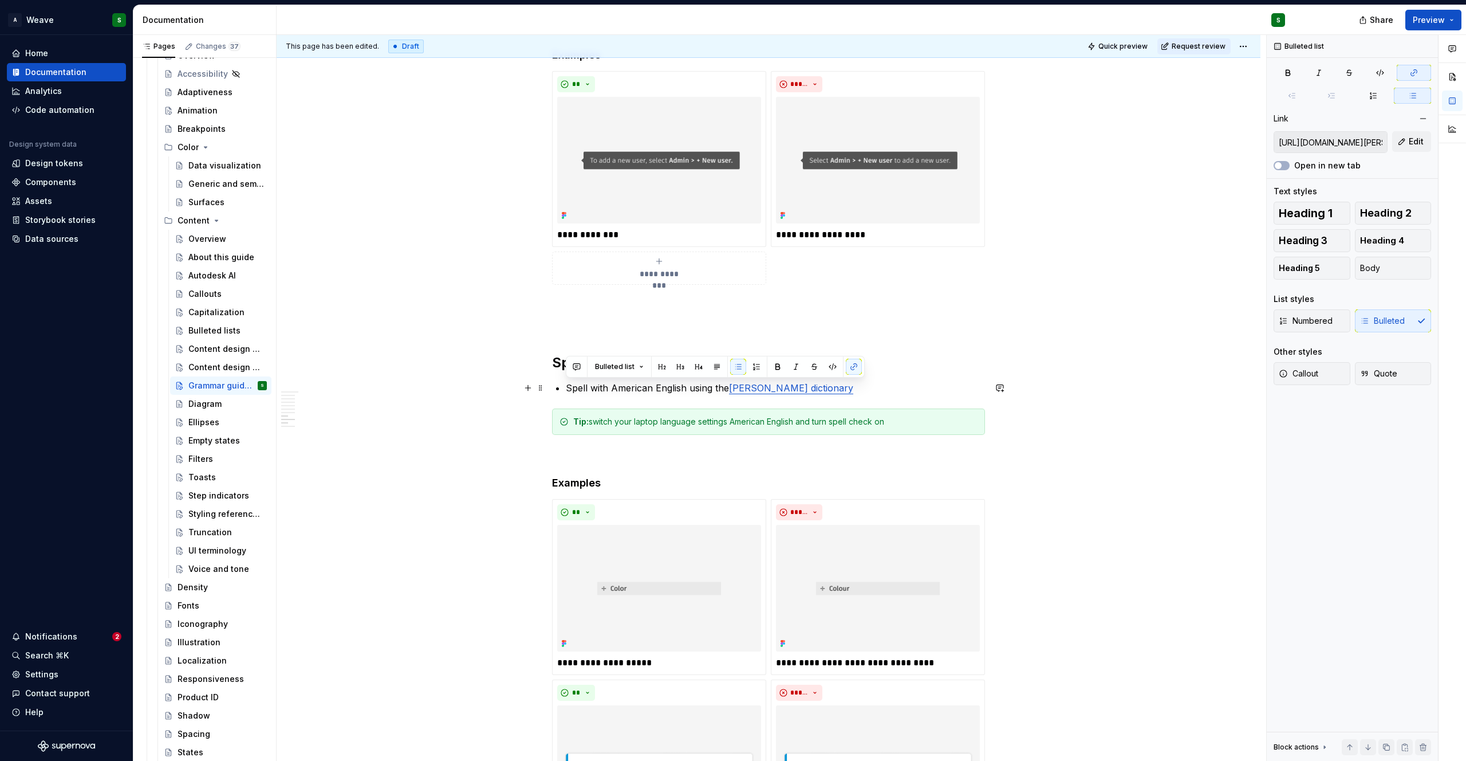
drag, startPoint x: 573, startPoint y: 391, endPoint x: 870, endPoint y: 389, distance: 296.7
click at [870, 389] on p "Spell with American English using the [PERSON_NAME] dictionary" at bounding box center [775, 388] width 419 height 14
click at [528, 492] on div "**********" at bounding box center [769, 438] width 984 height 2186
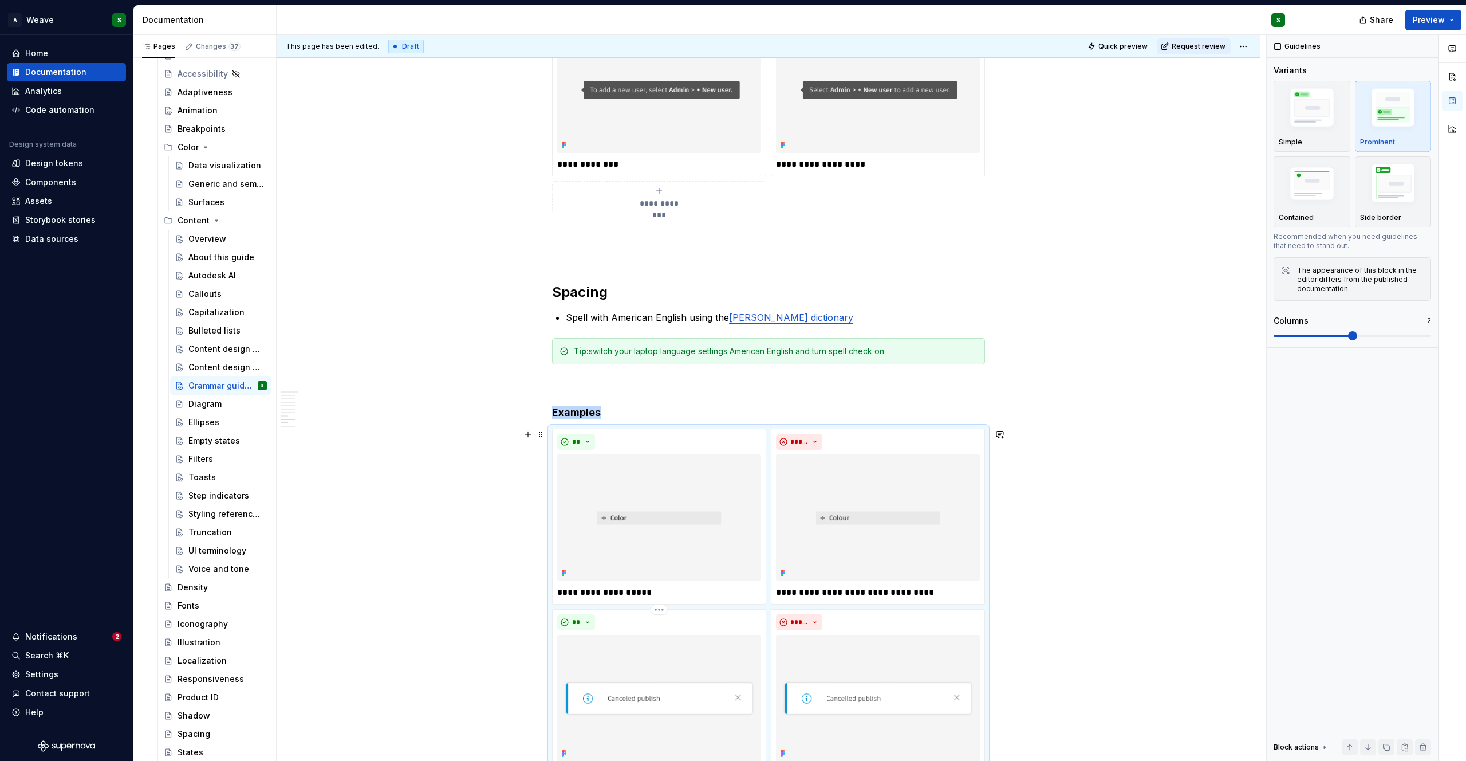
scroll to position [849, 0]
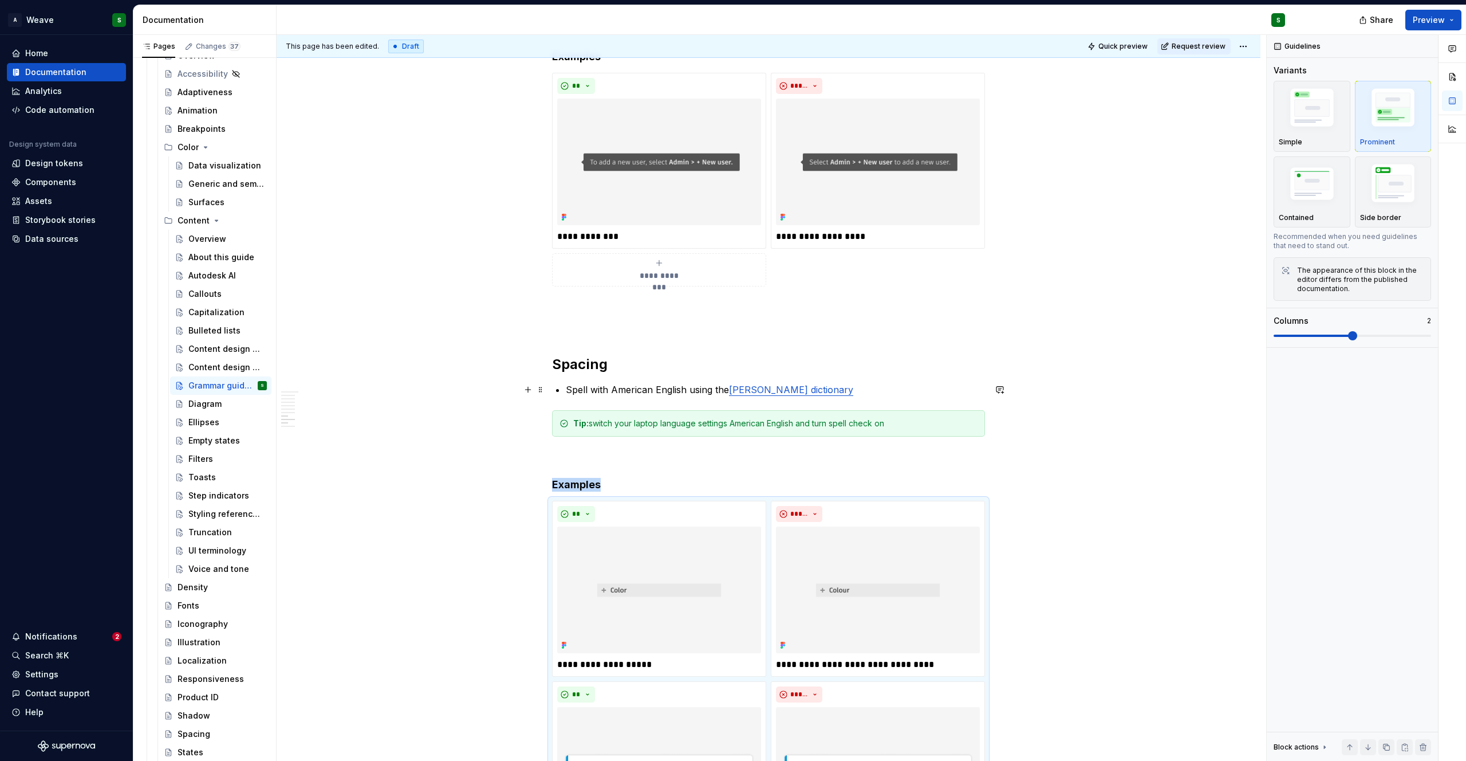
click at [600, 392] on p "Spell with American English using the [PERSON_NAME] dictionary" at bounding box center [775, 390] width 419 height 14
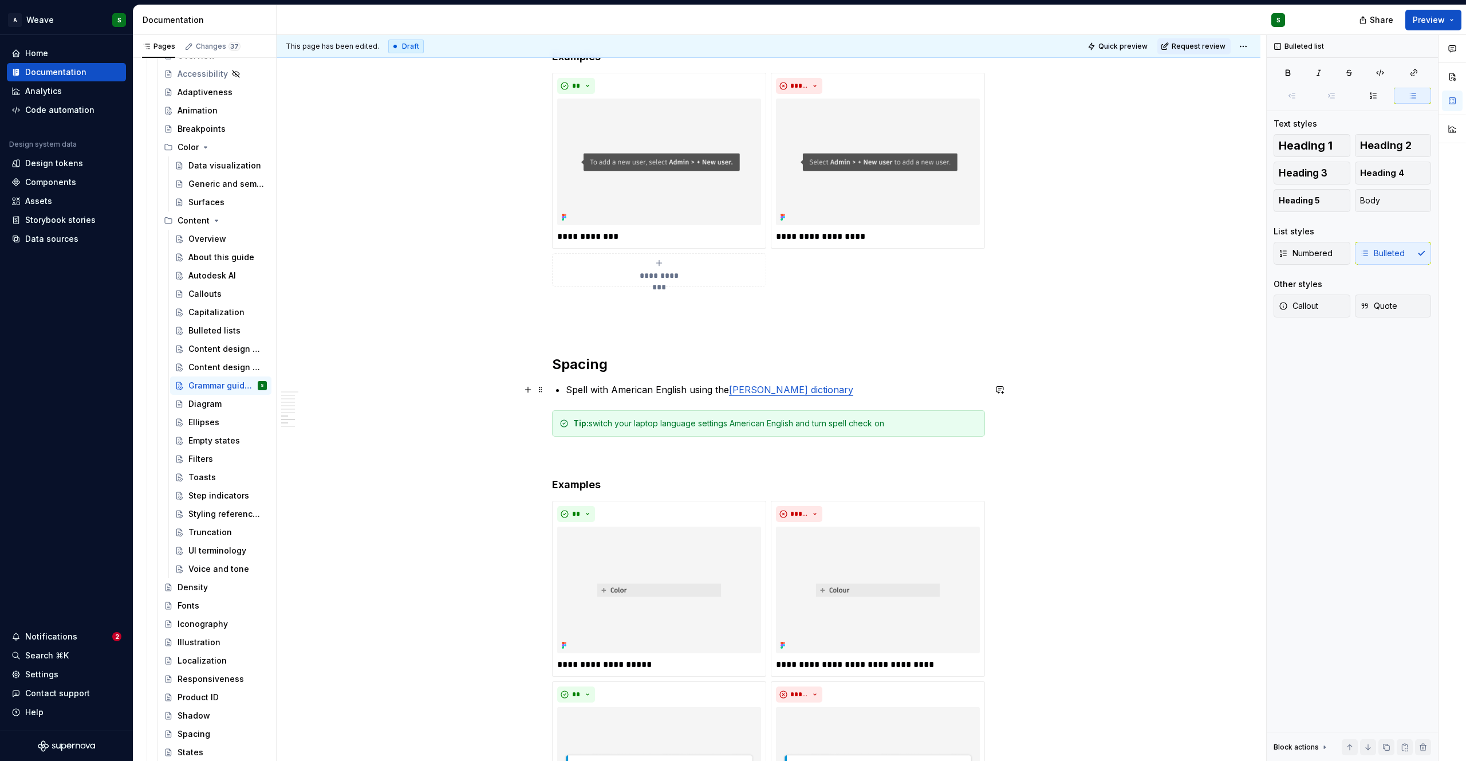
click at [600, 392] on p "Spell with American English using the [PERSON_NAME] dictionary" at bounding box center [775, 390] width 419 height 14
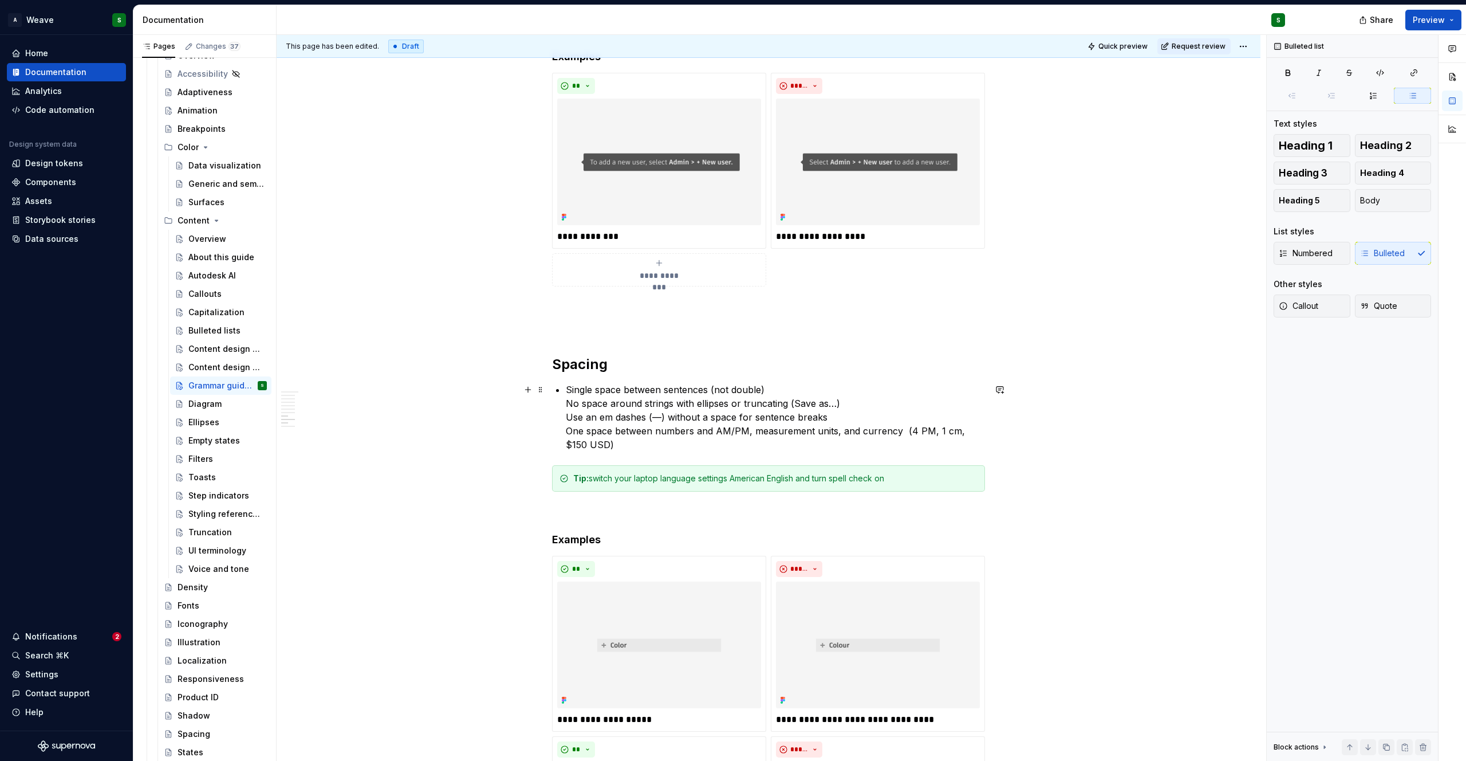
click at [770, 395] on p "Single space between sentences (not double) No space around strings with ellips…" at bounding box center [775, 417] width 419 height 69
click at [846, 412] on p "No space around strings with ellipses or truncating (Save as…) Use an em dashes…" at bounding box center [775, 428] width 419 height 55
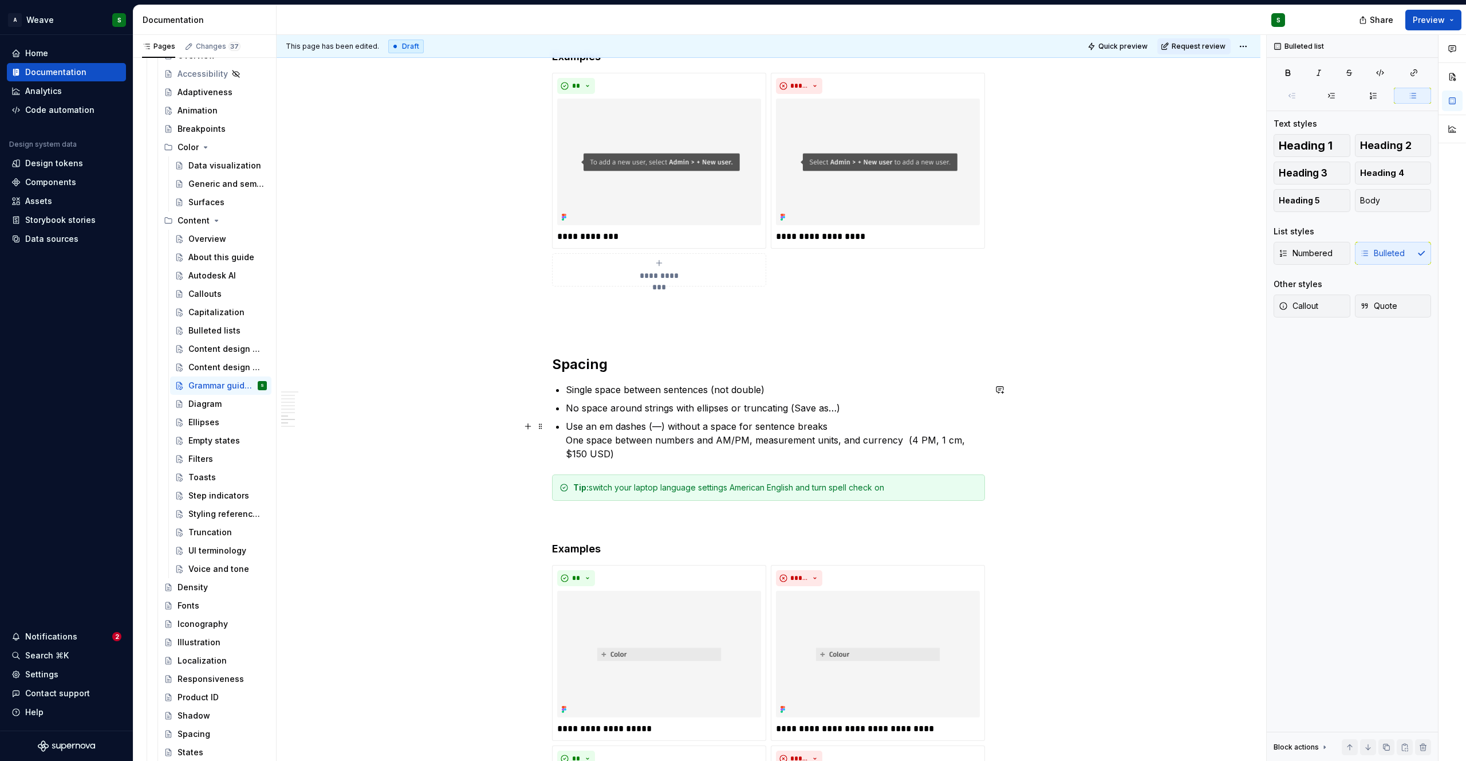
click at [825, 430] on p "Use an em dashes (—) without a space for sentence breaks One space between numb…" at bounding box center [775, 439] width 419 height 41
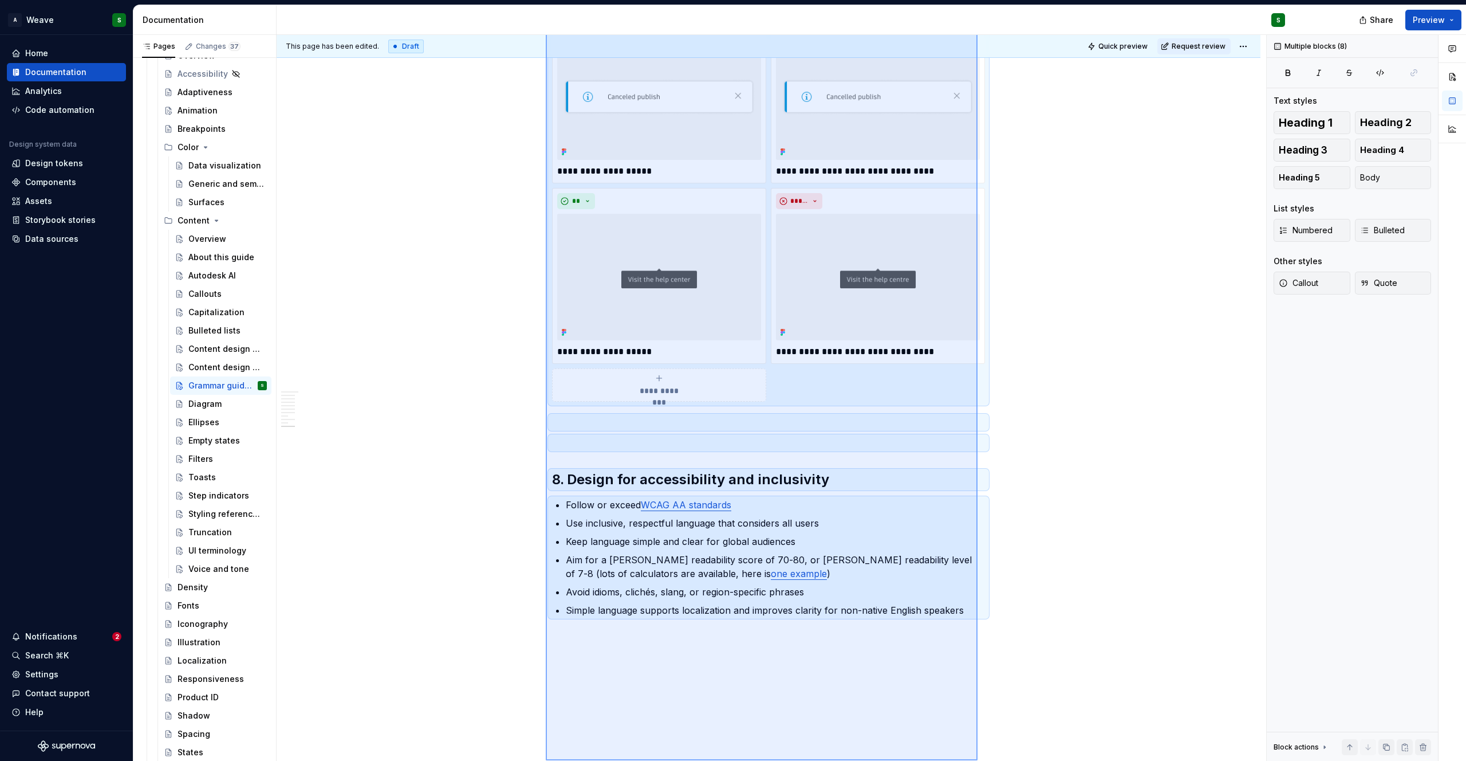
scroll to position [1592, 0]
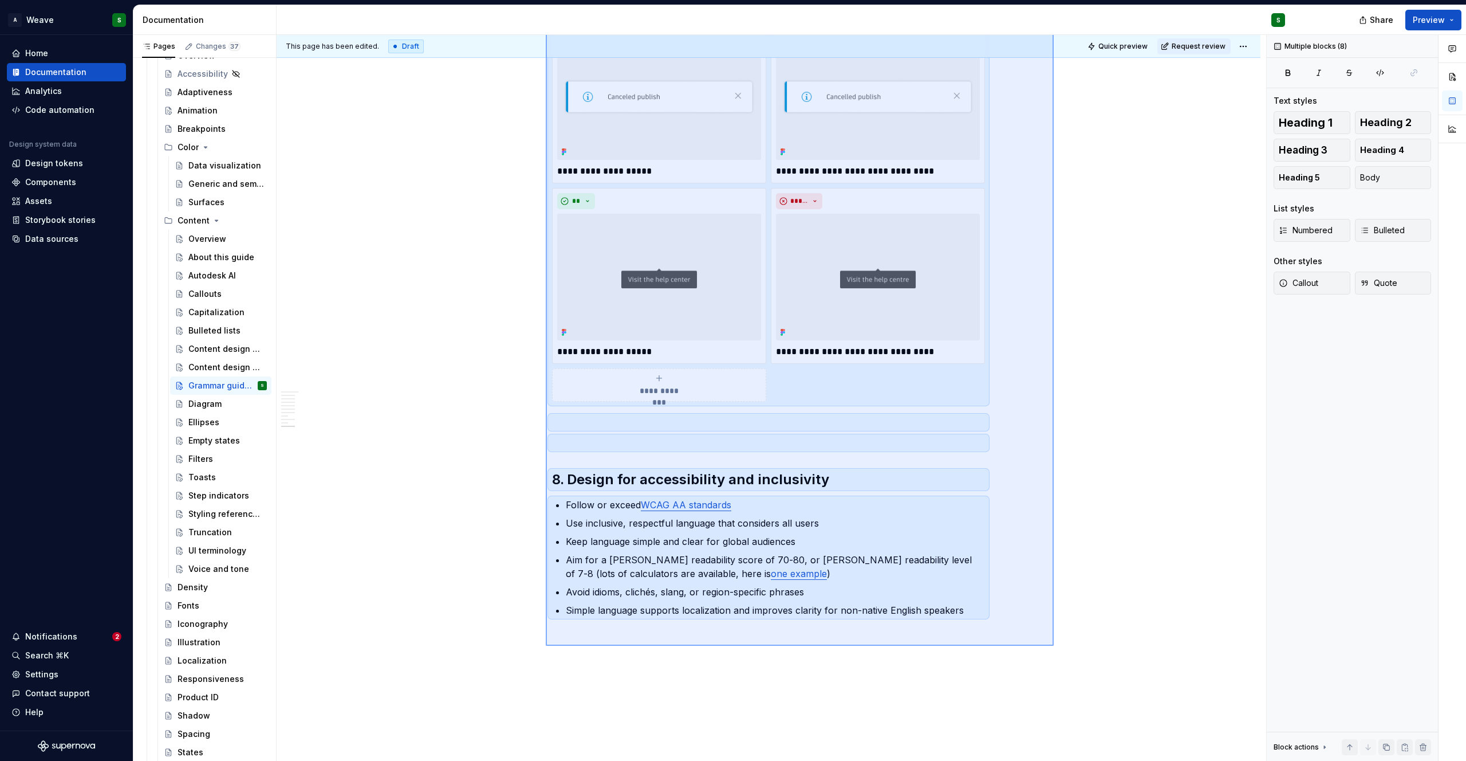
drag, startPoint x: 546, startPoint y: 478, endPoint x: 1054, endPoint y: 645, distance: 535.0
click at [1054, 645] on div "**********" at bounding box center [772, 398] width 990 height 726
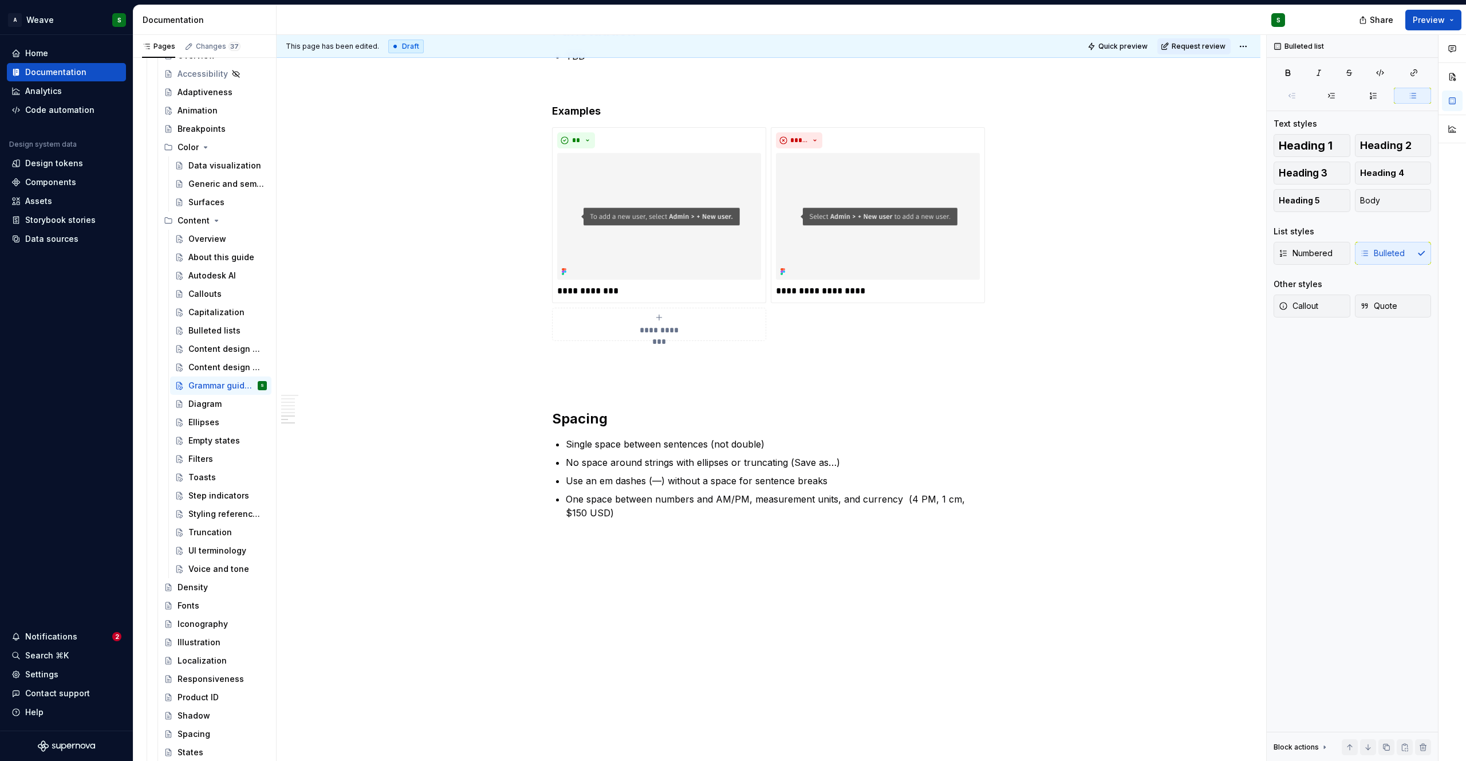
scroll to position [627, 0]
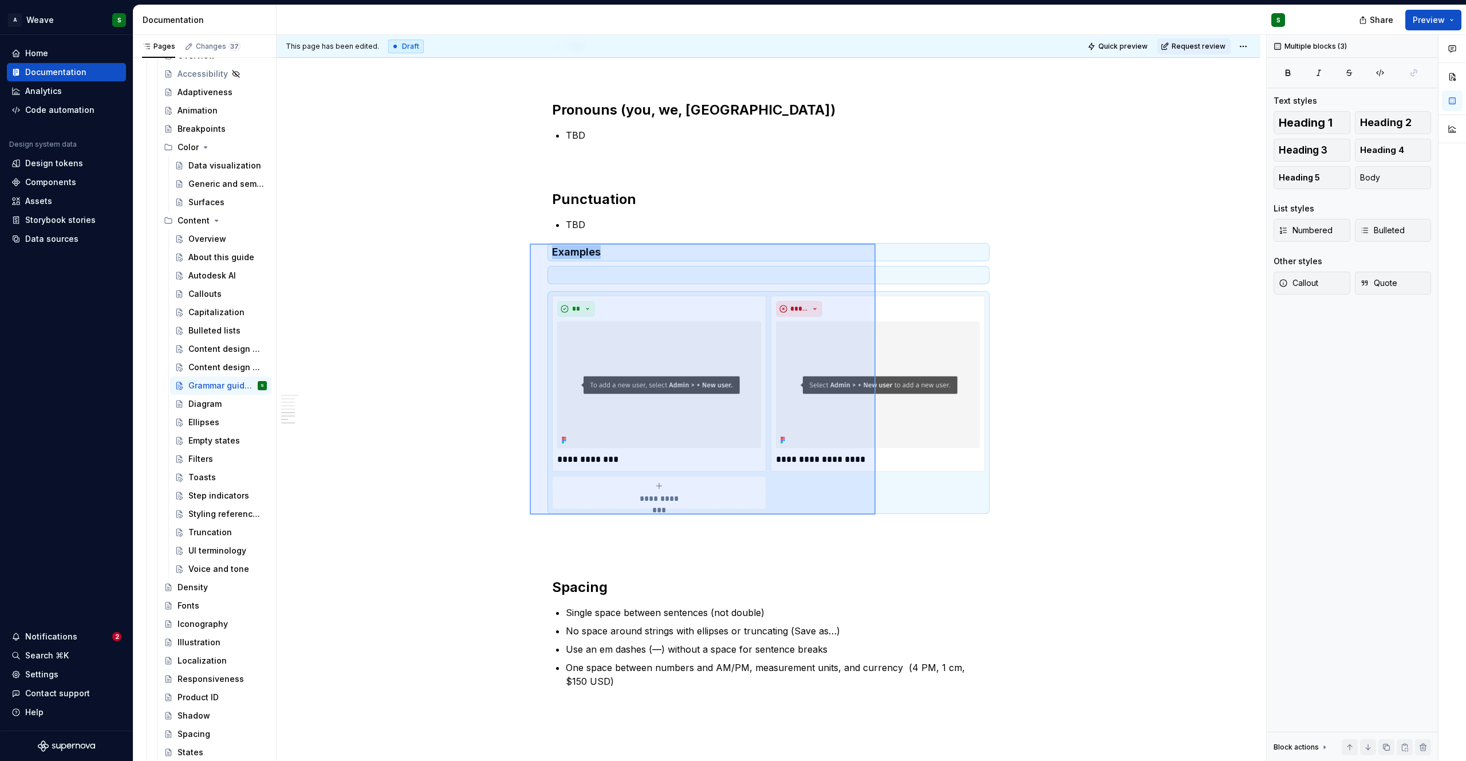
drag, startPoint x: 623, startPoint y: 330, endPoint x: 948, endPoint y: 523, distance: 378.0
click at [948, 523] on div "**********" at bounding box center [772, 398] width 990 height 726
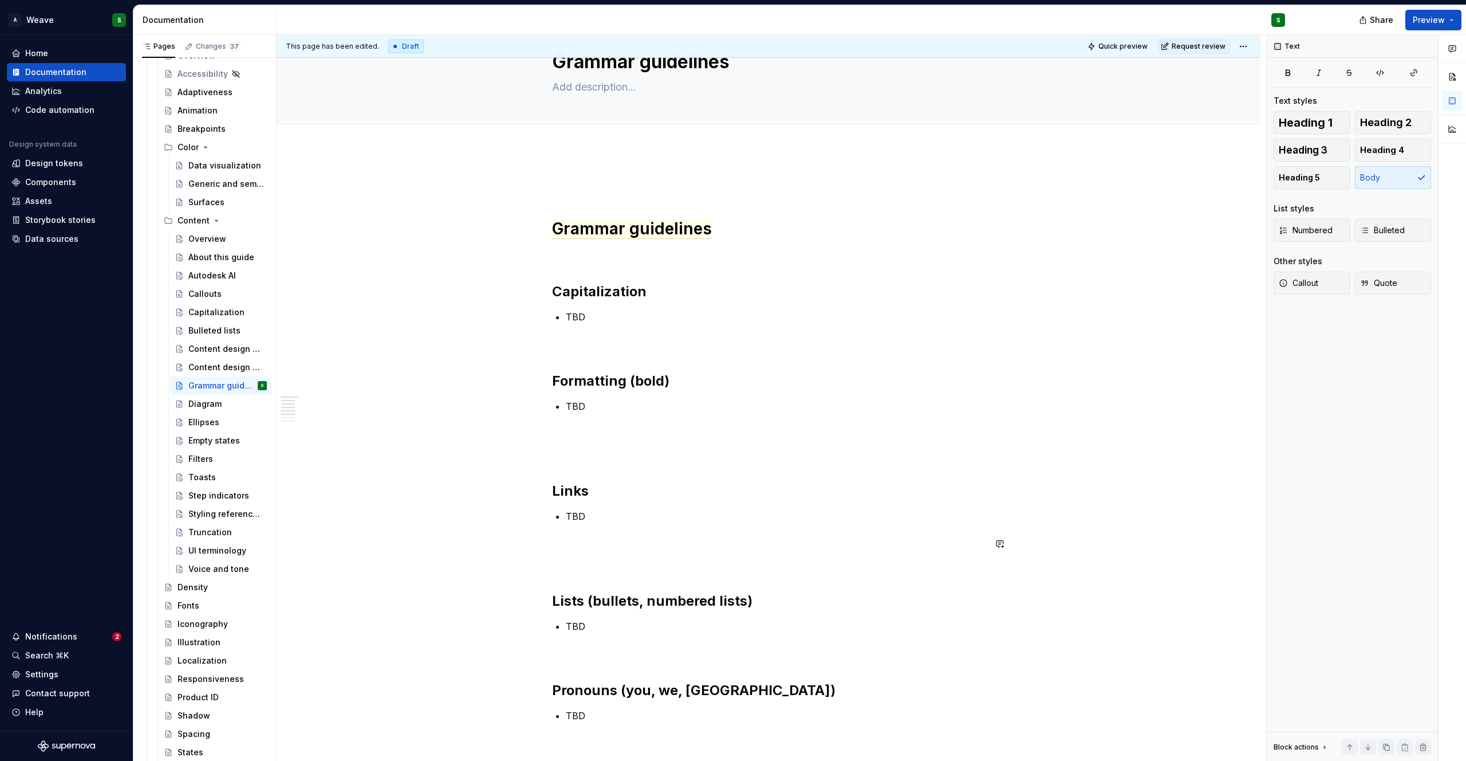
scroll to position [0, 0]
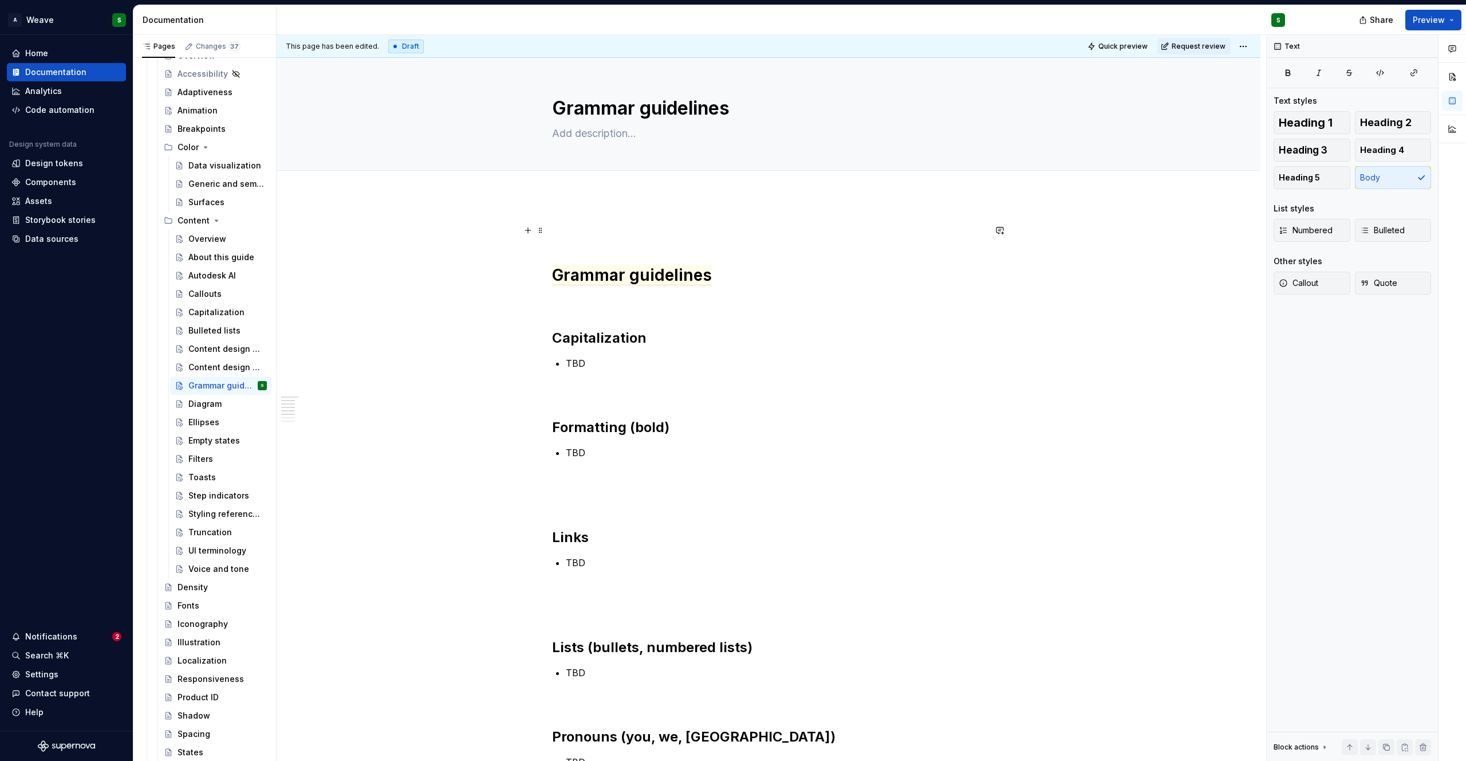
click at [801, 233] on p at bounding box center [768, 230] width 433 height 14
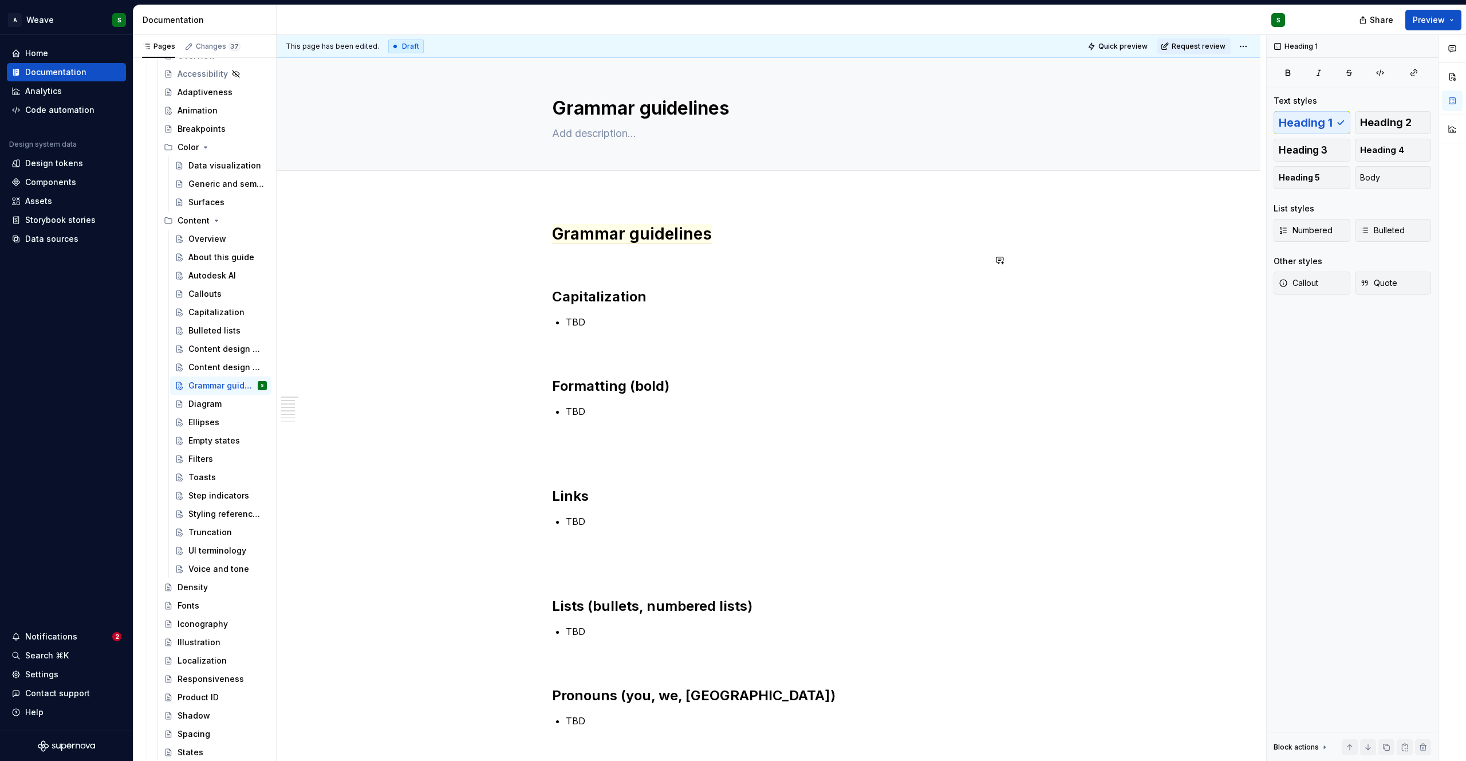
click at [585, 245] on div "Grammar guidelines Capitalization TBD Formatting (bold) TBD Links TBD Lists (bu…" at bounding box center [768, 598] width 433 height 751
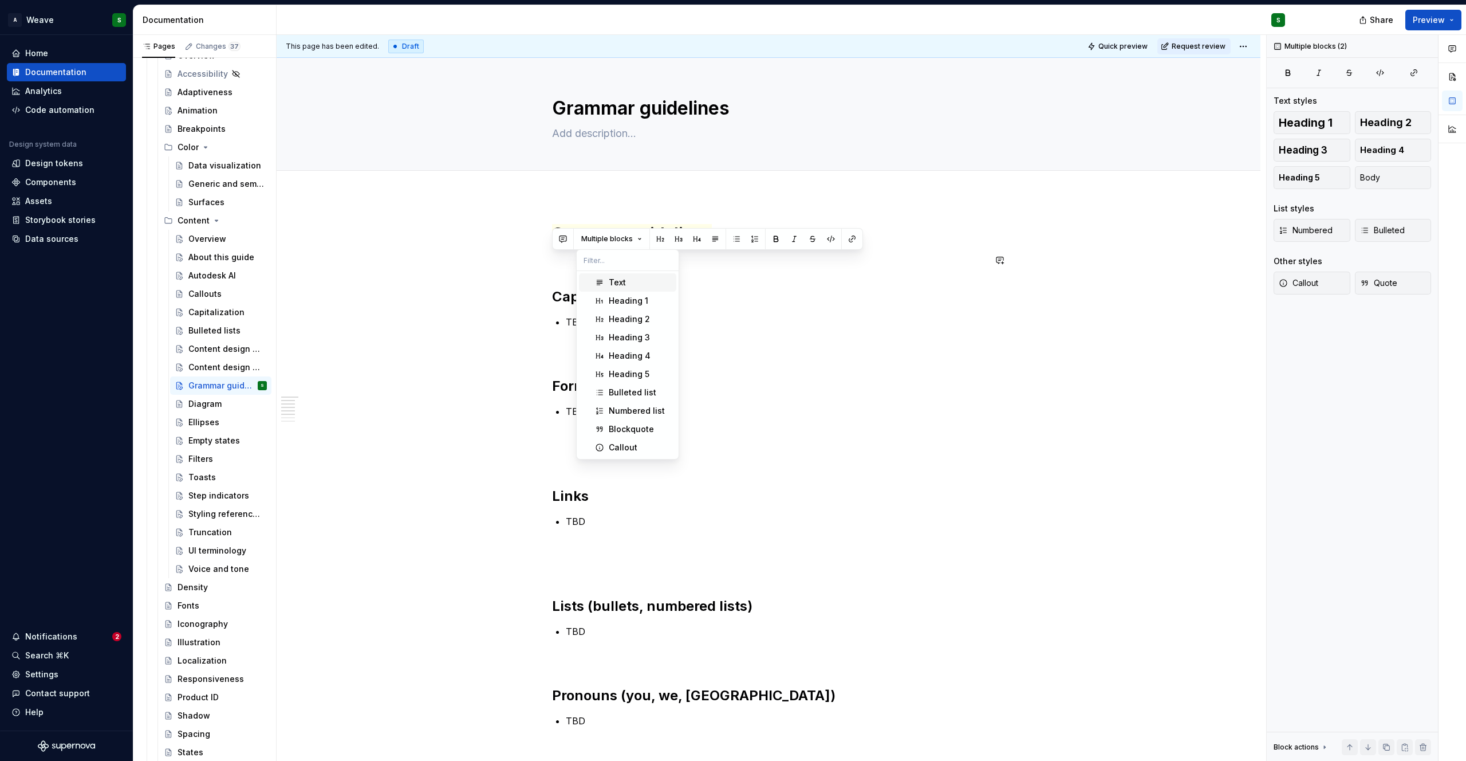
click at [511, 276] on div "Grammar guidelines Capitalization TBD Formatting (bold) TBD Links TBD Lists (bu…" at bounding box center [769, 706] width 984 height 1021
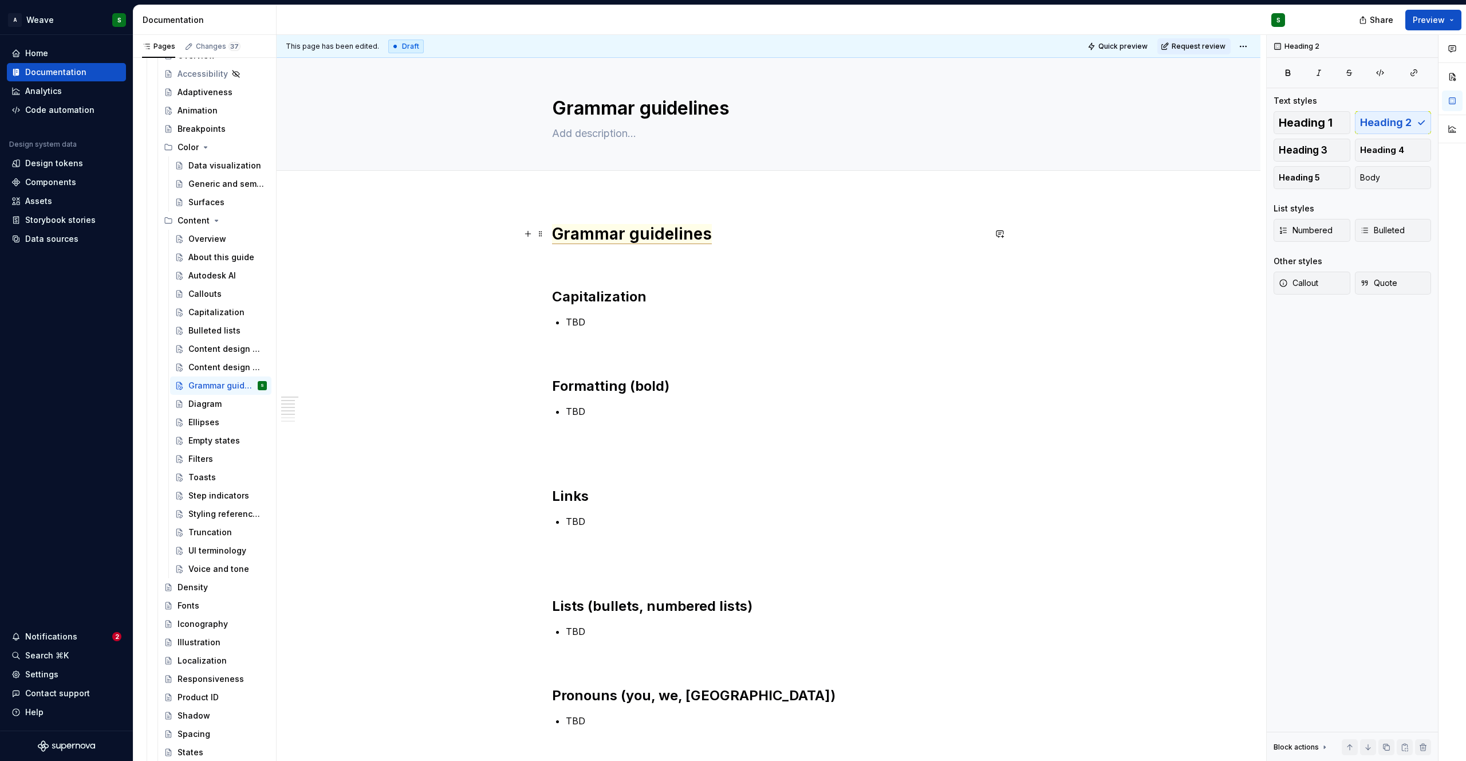
click at [584, 242] on span "Grammar guidelines" at bounding box center [632, 234] width 160 height 20
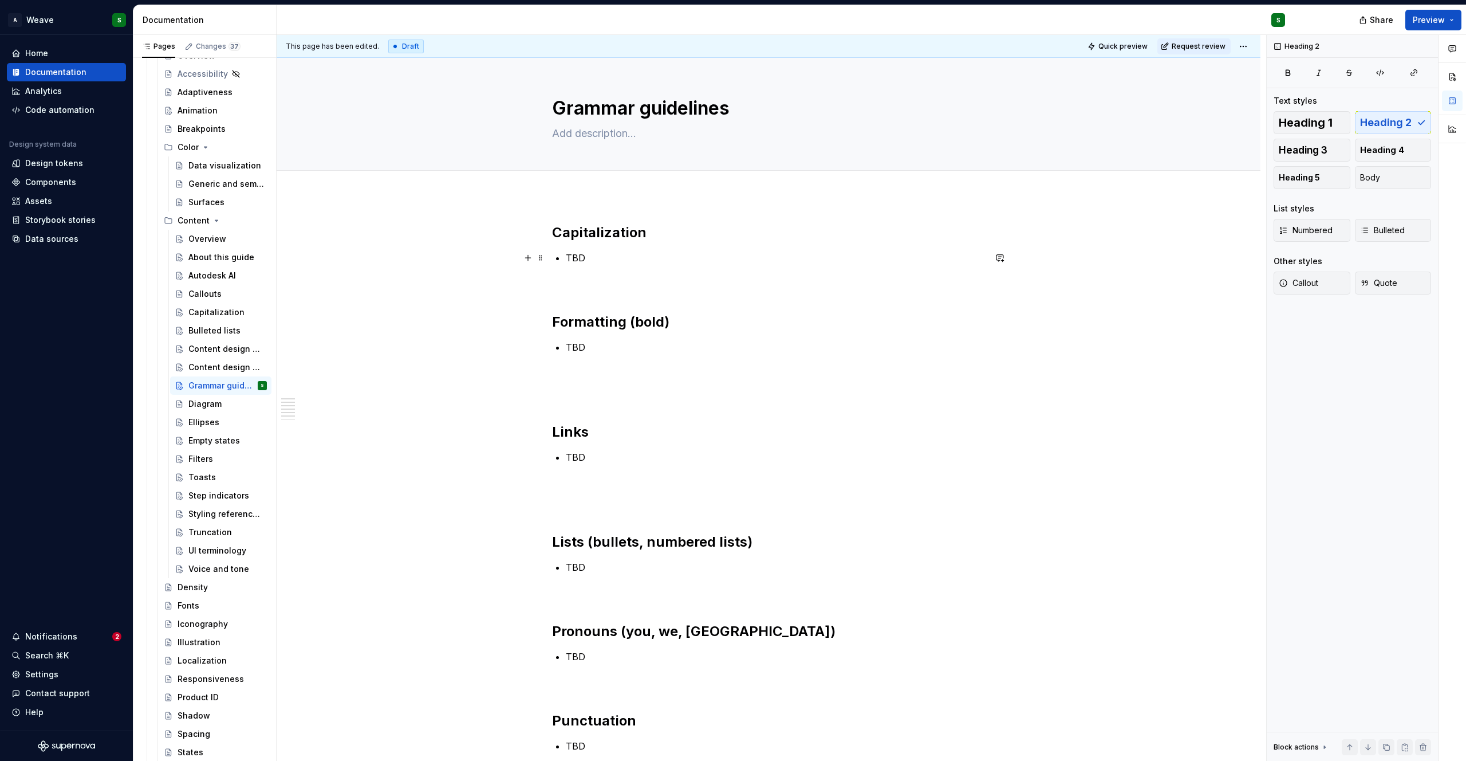
click at [570, 260] on p "TBD" at bounding box center [775, 258] width 419 height 14
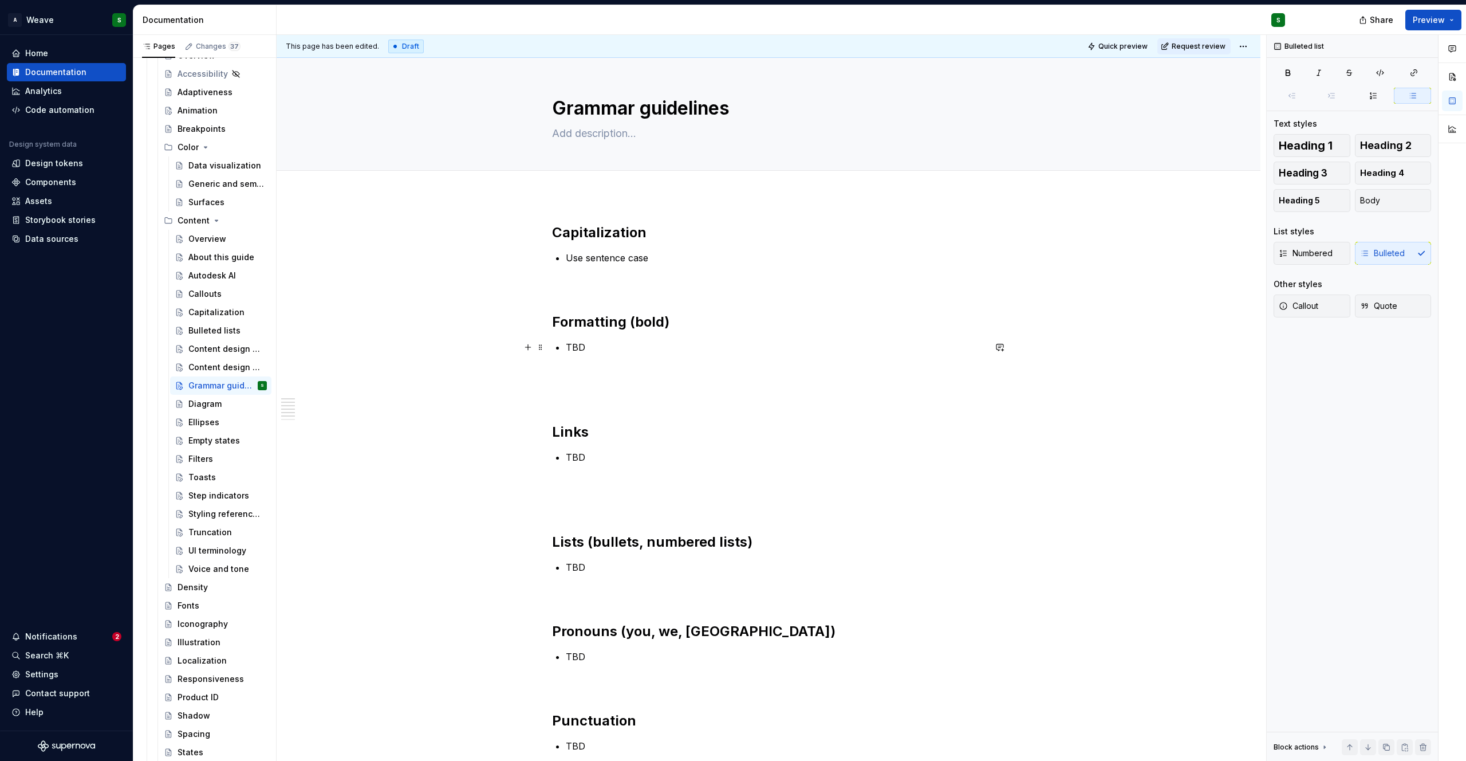
click at [572, 349] on p "TBD" at bounding box center [775, 347] width 419 height 14
click at [572, 457] on p "TBD" at bounding box center [775, 457] width 419 height 14
click at [620, 459] on p "TBD" at bounding box center [775, 457] width 419 height 14
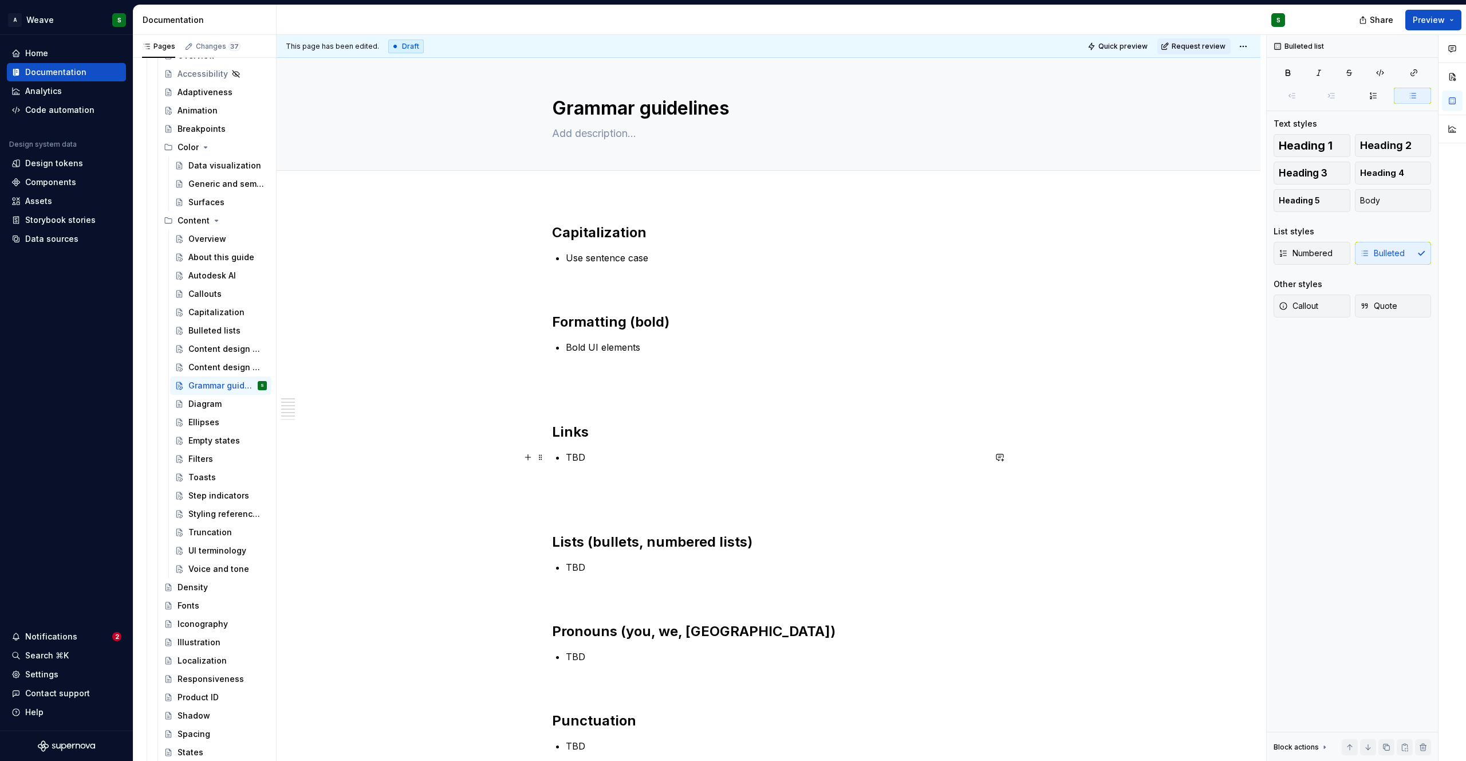
click at [582, 453] on p "TBD" at bounding box center [775, 457] width 419 height 14
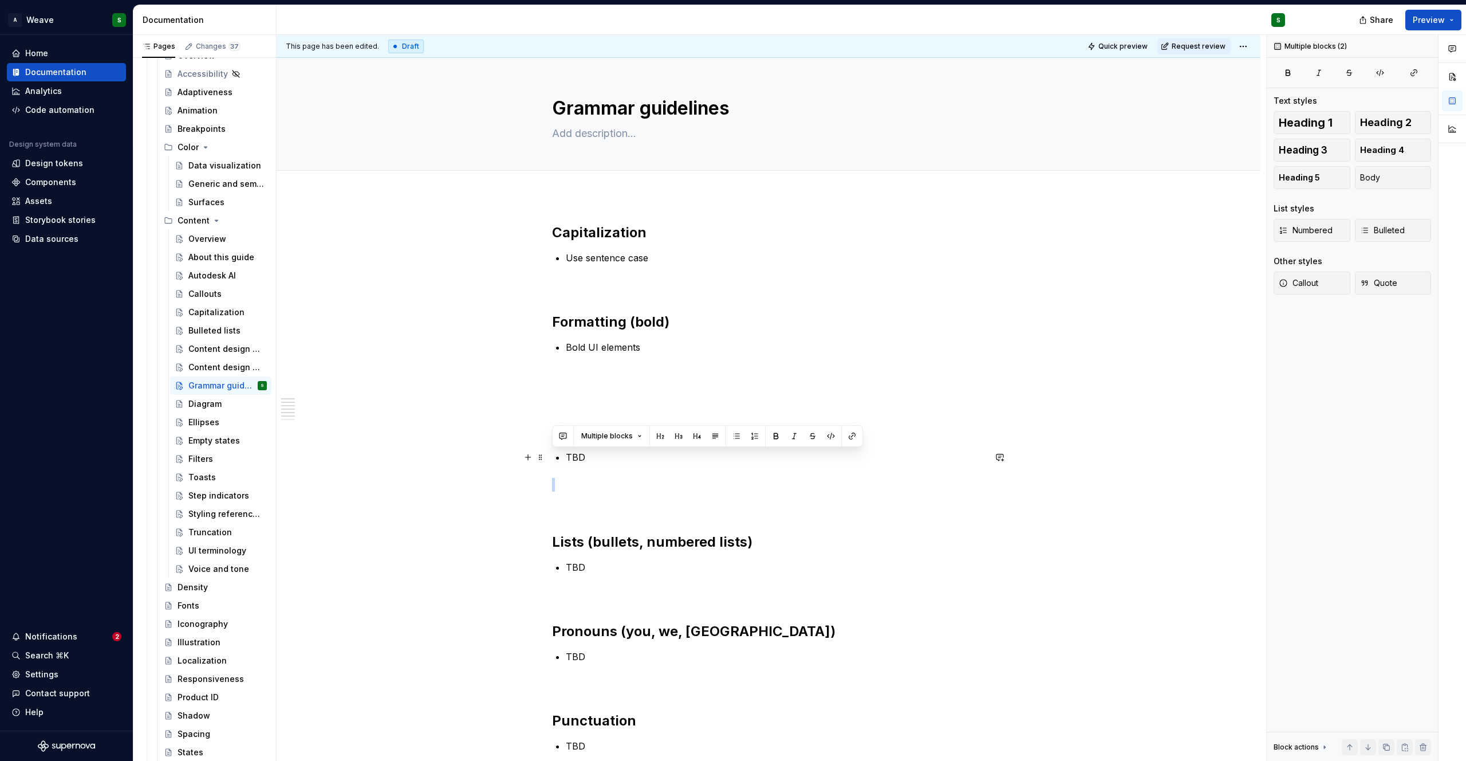
click at [577, 458] on p "TBD" at bounding box center [775, 457] width 419 height 14
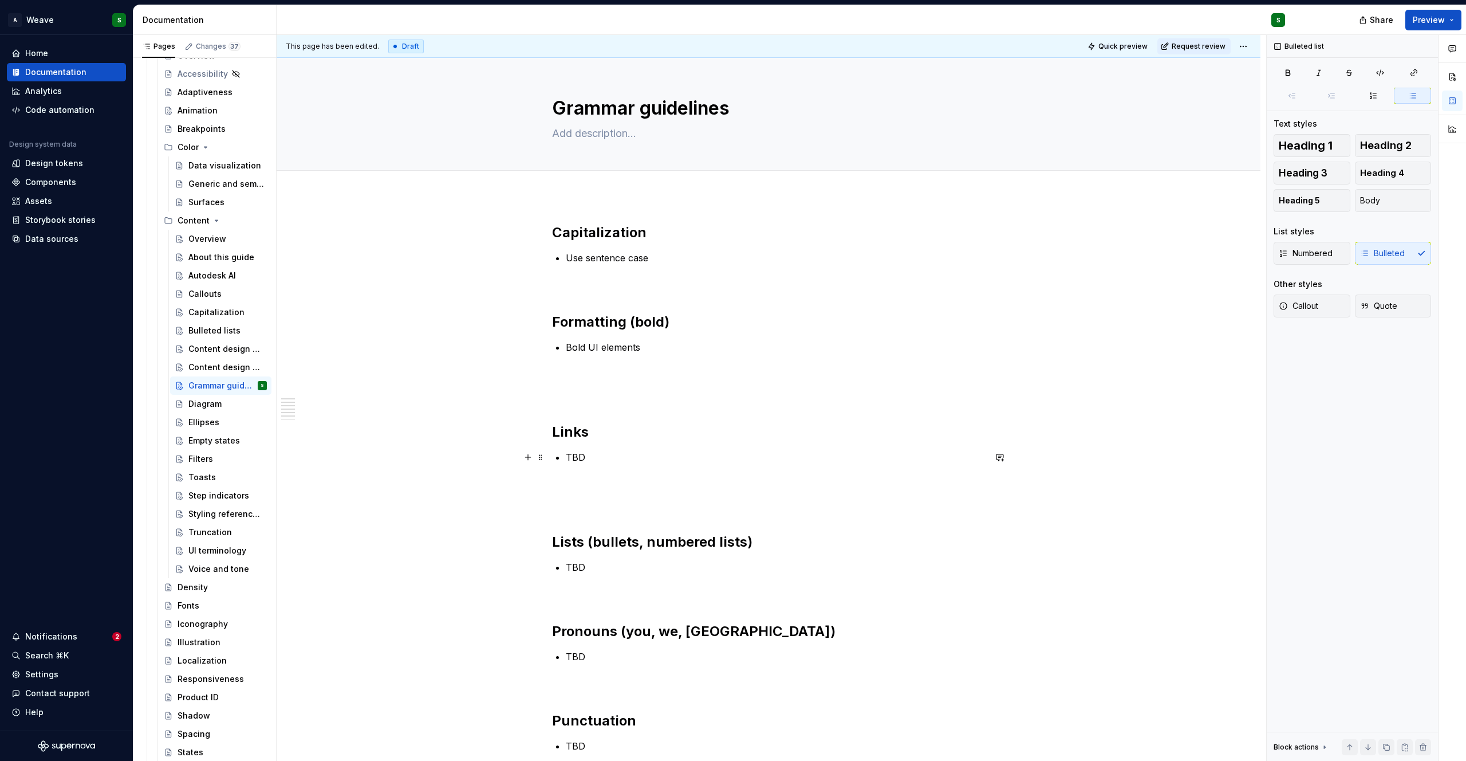
click at [577, 458] on p "TBD" at bounding box center [775, 457] width 419 height 14
click at [589, 471] on div "Capitalization Use sentence case Formatting (bold) Bold UI elements Links Use e…" at bounding box center [768, 566] width 433 height 687
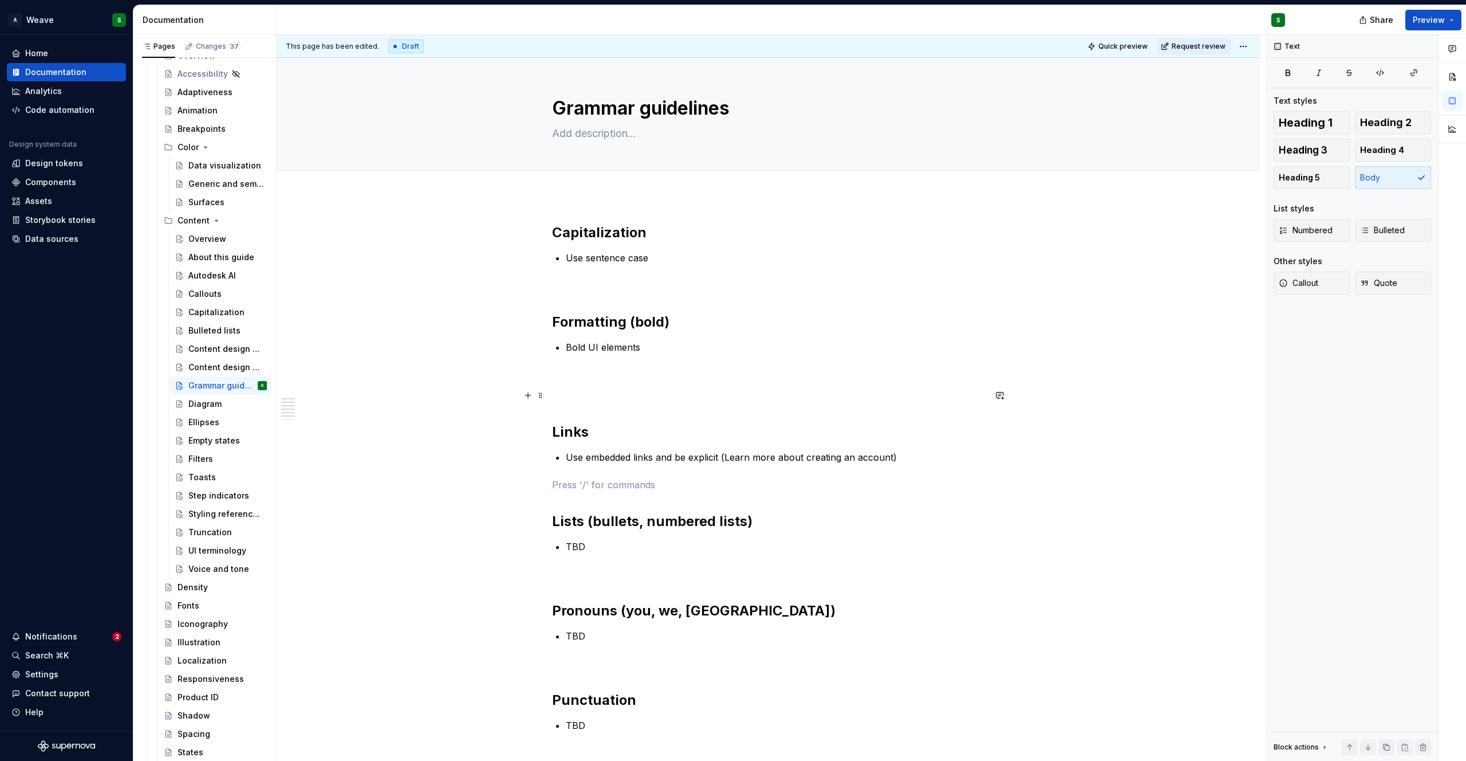
click at [563, 390] on p at bounding box center [768, 395] width 433 height 14
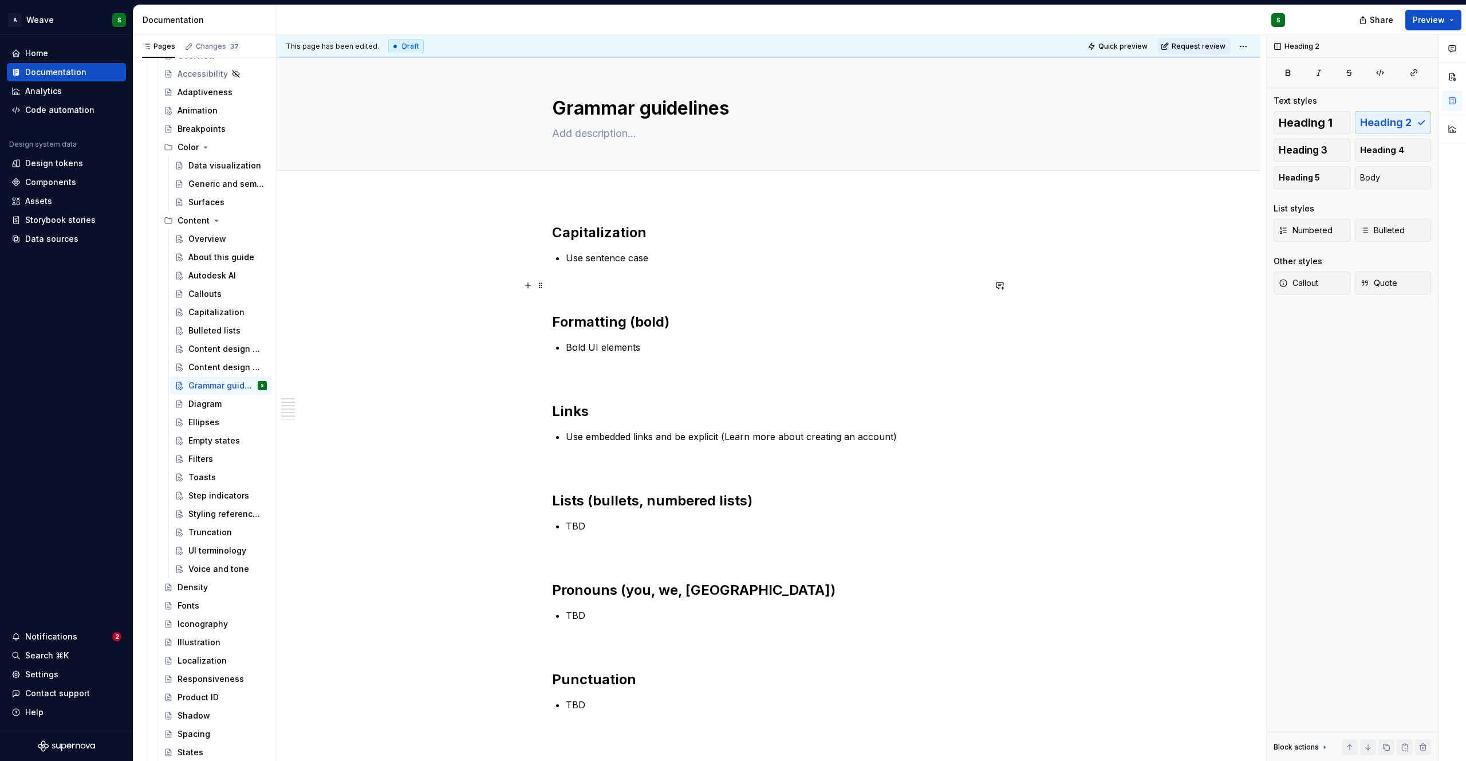
click at [558, 282] on p at bounding box center [768, 285] width 433 height 14
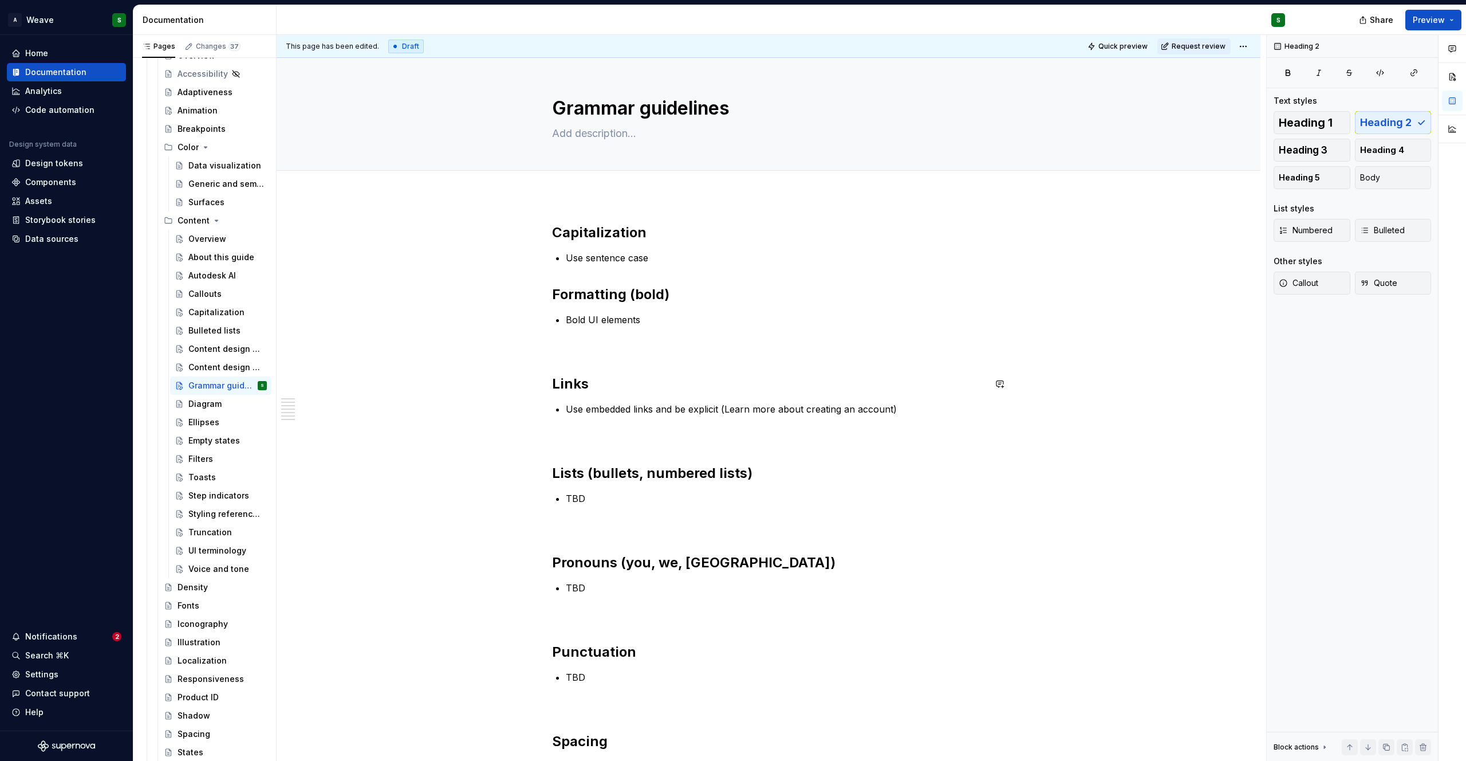
click at [565, 354] on div "Capitalization Use sentence case Formatting (bold) Bold UI elements Links Use e…" at bounding box center [768, 532] width 433 height 619
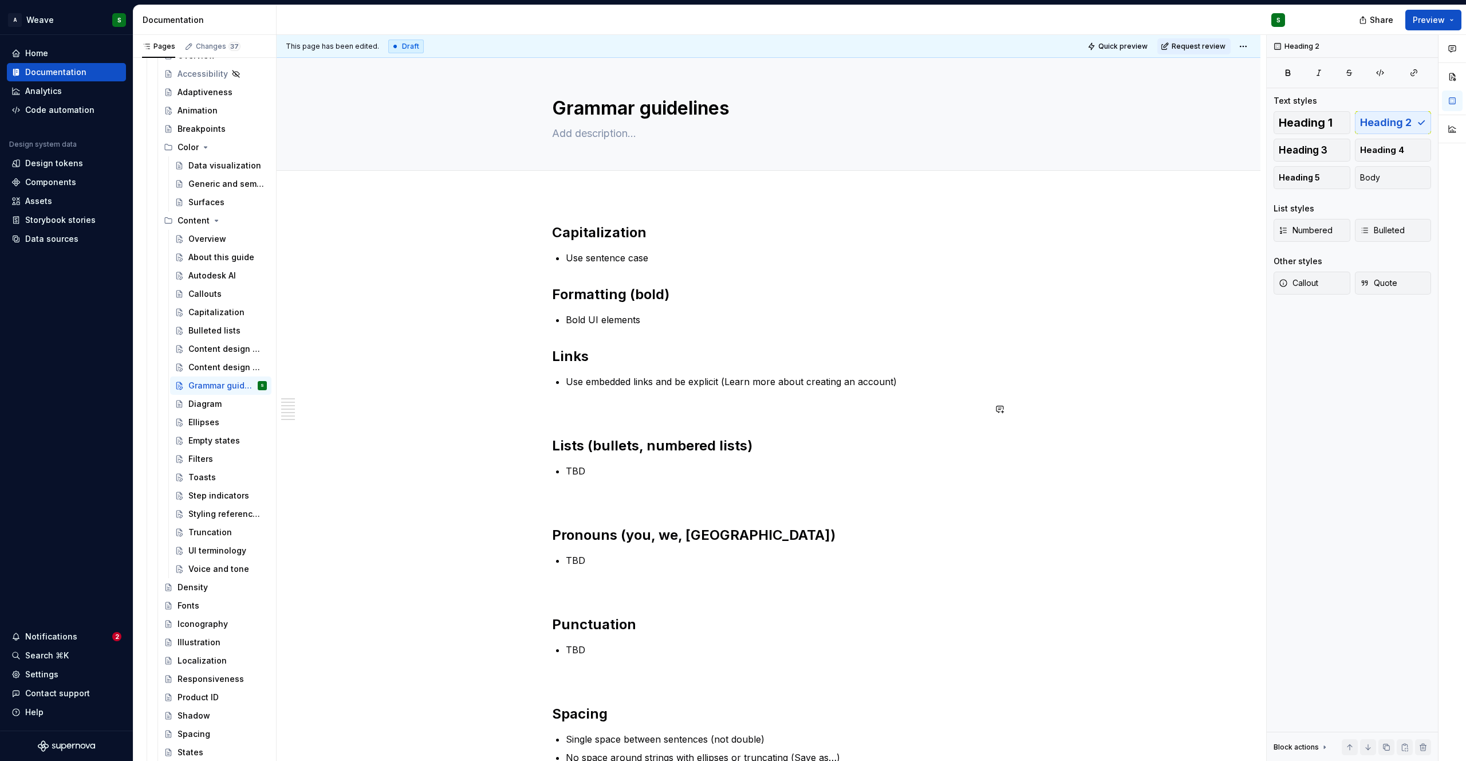
click at [556, 424] on div "Capitalization Use sentence case Formatting (bold) Bold UI elements Links Use e…" at bounding box center [768, 518] width 433 height 591
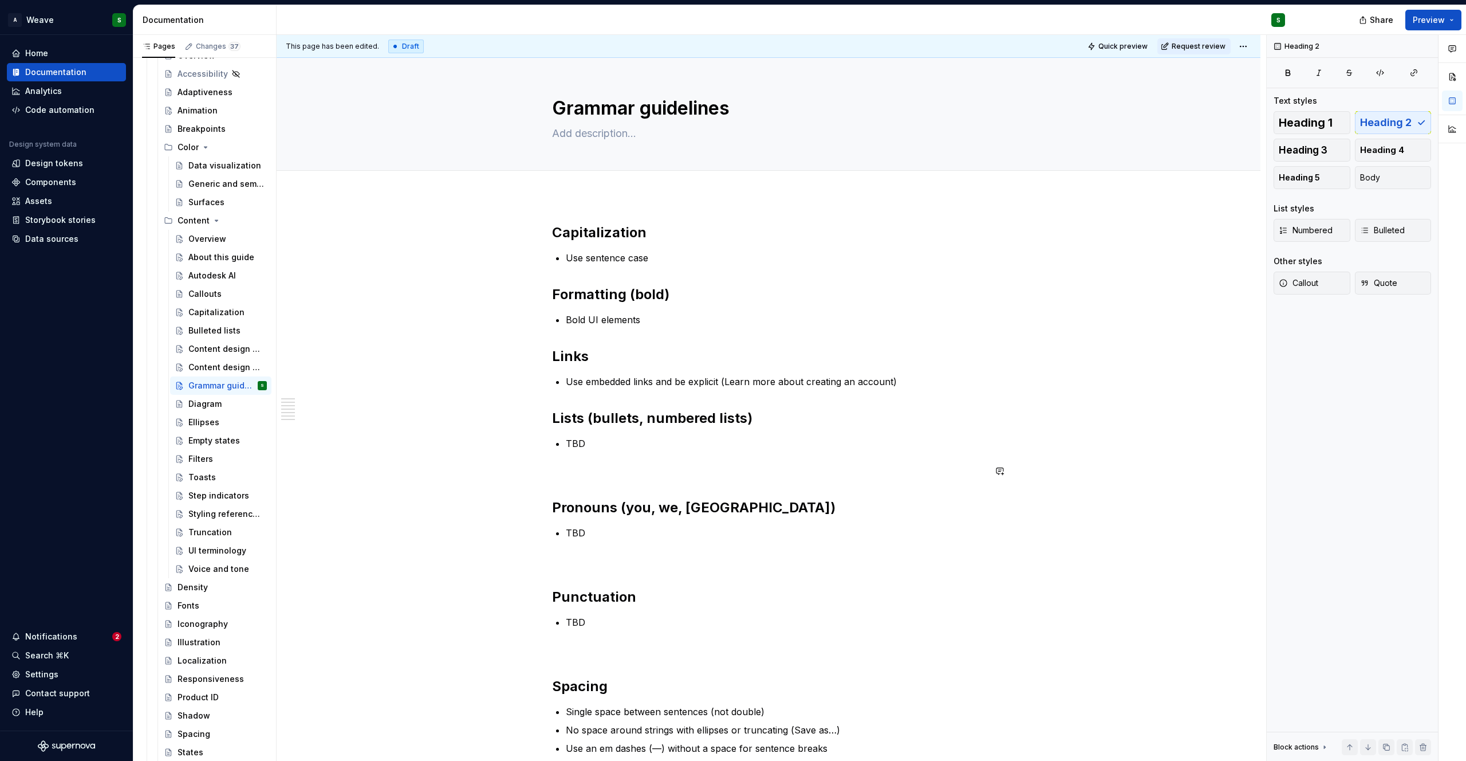
click at [552, 486] on div "Capitalization Use sentence case Formatting (bold) Bold UI elements Links Use e…" at bounding box center [768, 505] width 433 height 564
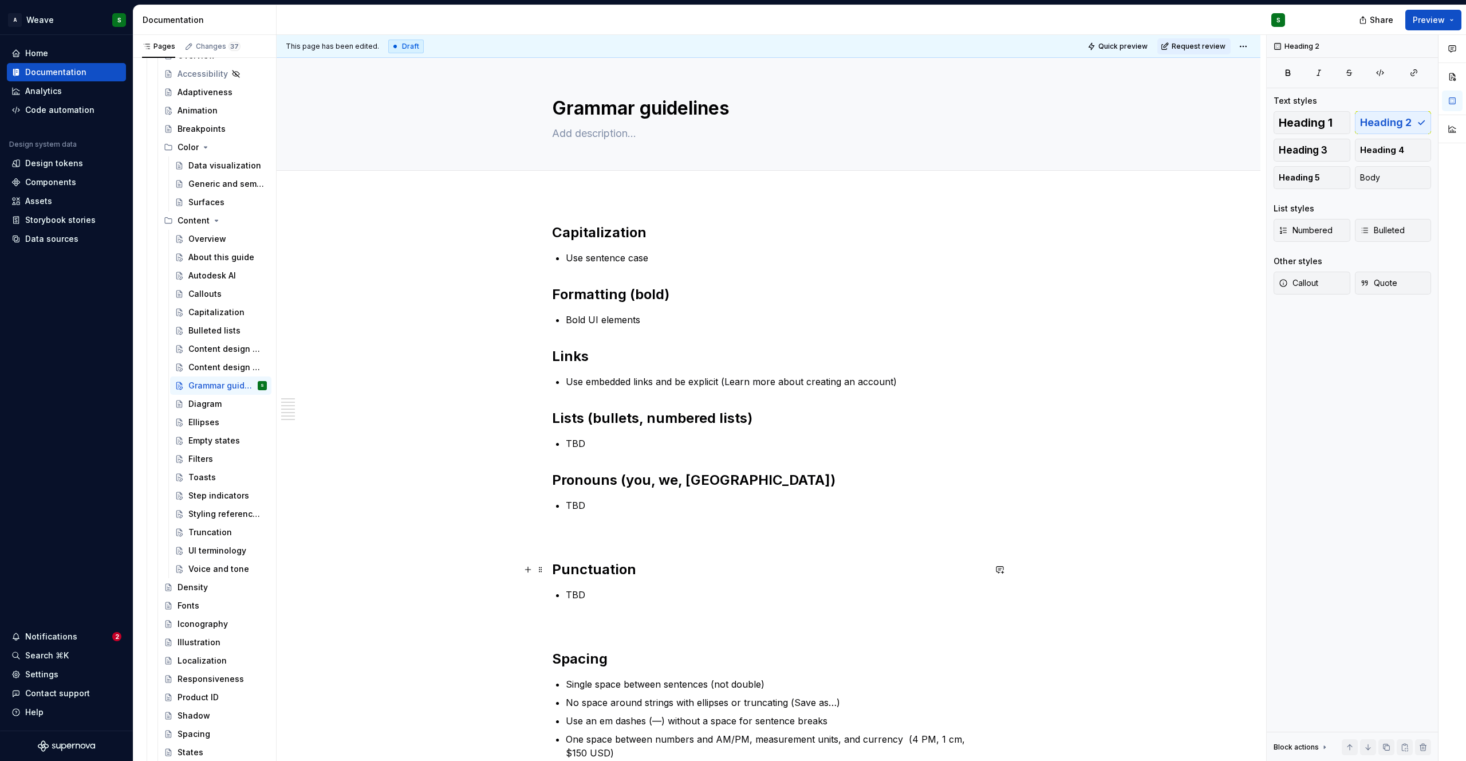
click at [550, 568] on div "Capitalization Use sentence case Formatting (bold) Bold UI elements Links Use e…" at bounding box center [769, 598] width 984 height 805
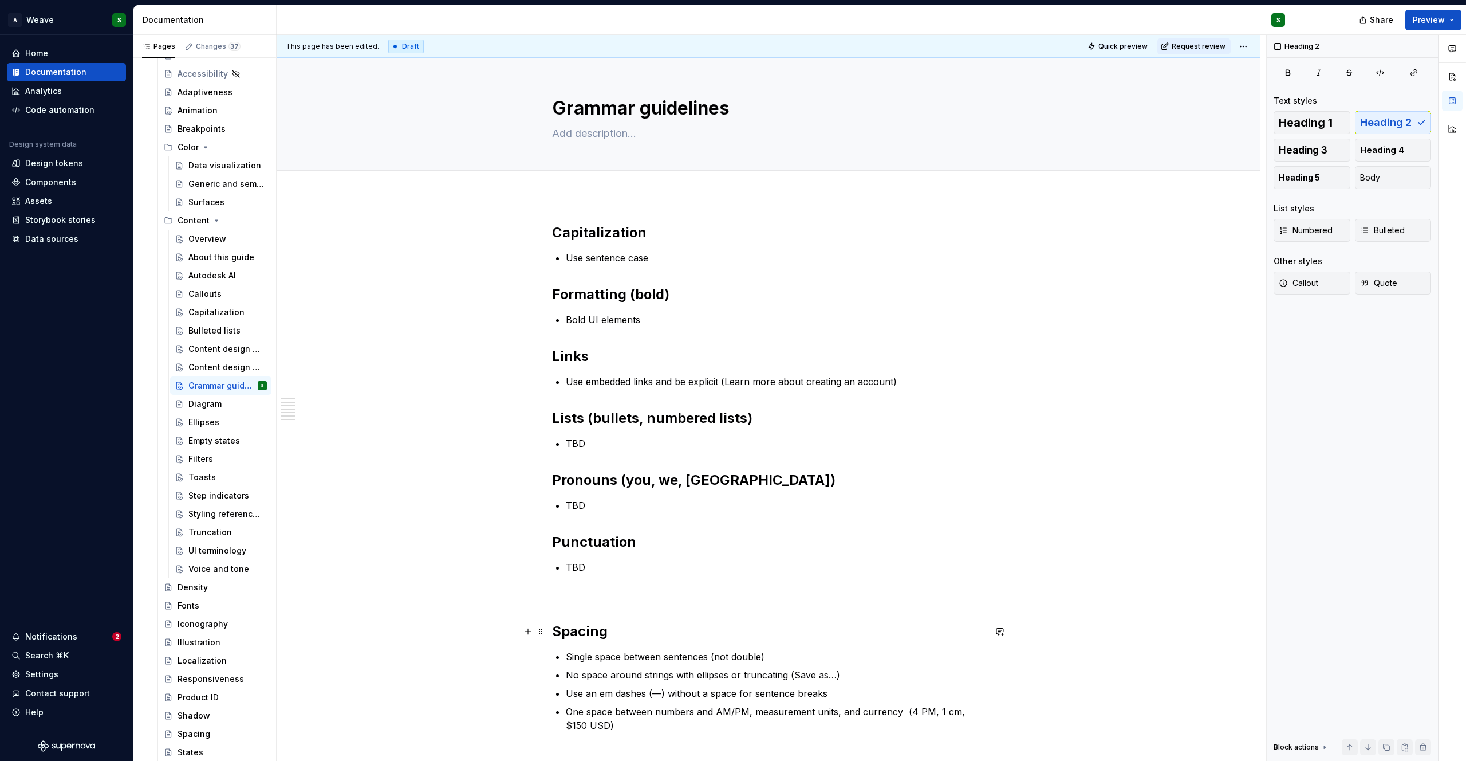
click at [552, 624] on h2 "Spacing" at bounding box center [768, 631] width 433 height 18
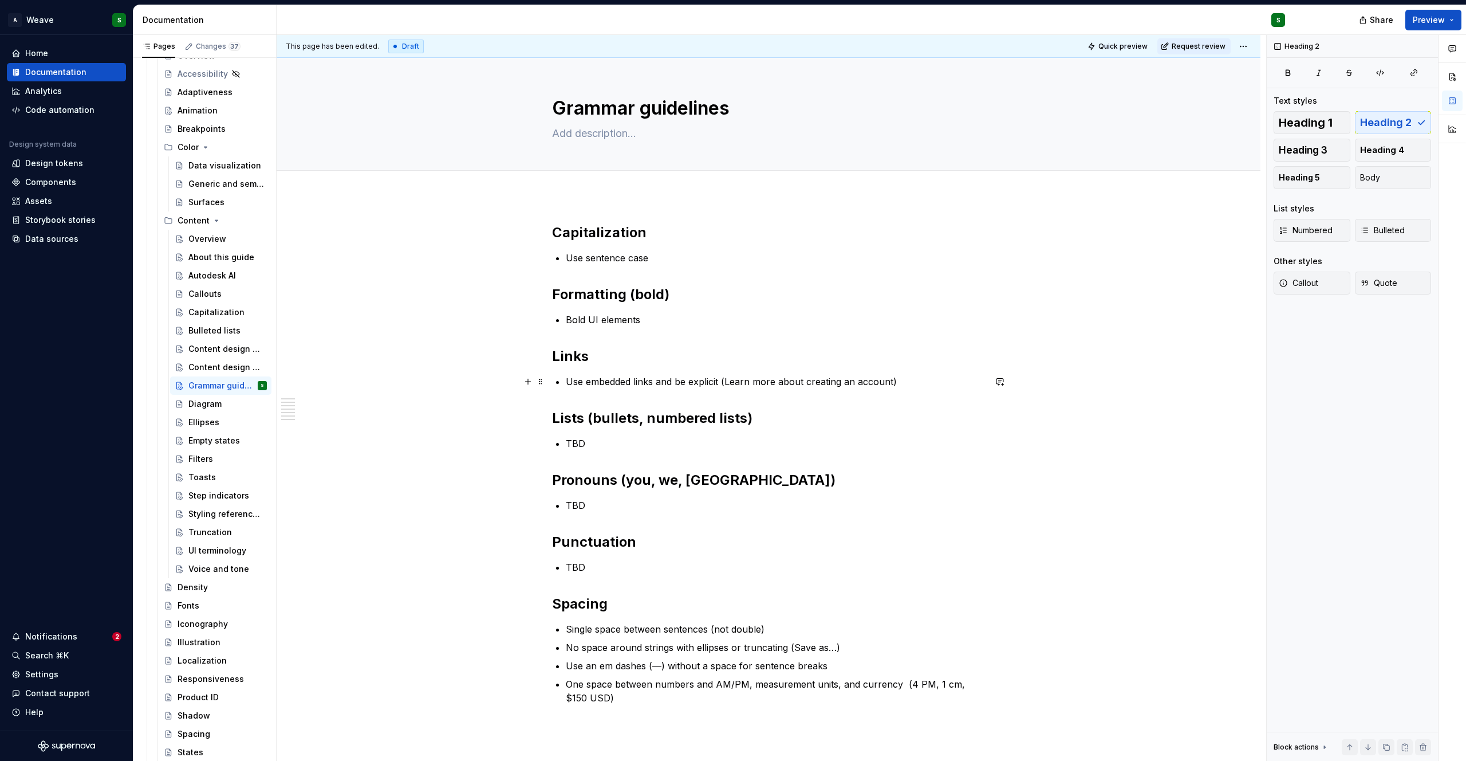
click at [1102, 375] on div "Capitalization Use sentence case Formatting (bold) Bold UI elements Links Use e…" at bounding box center [769, 571] width 984 height 750
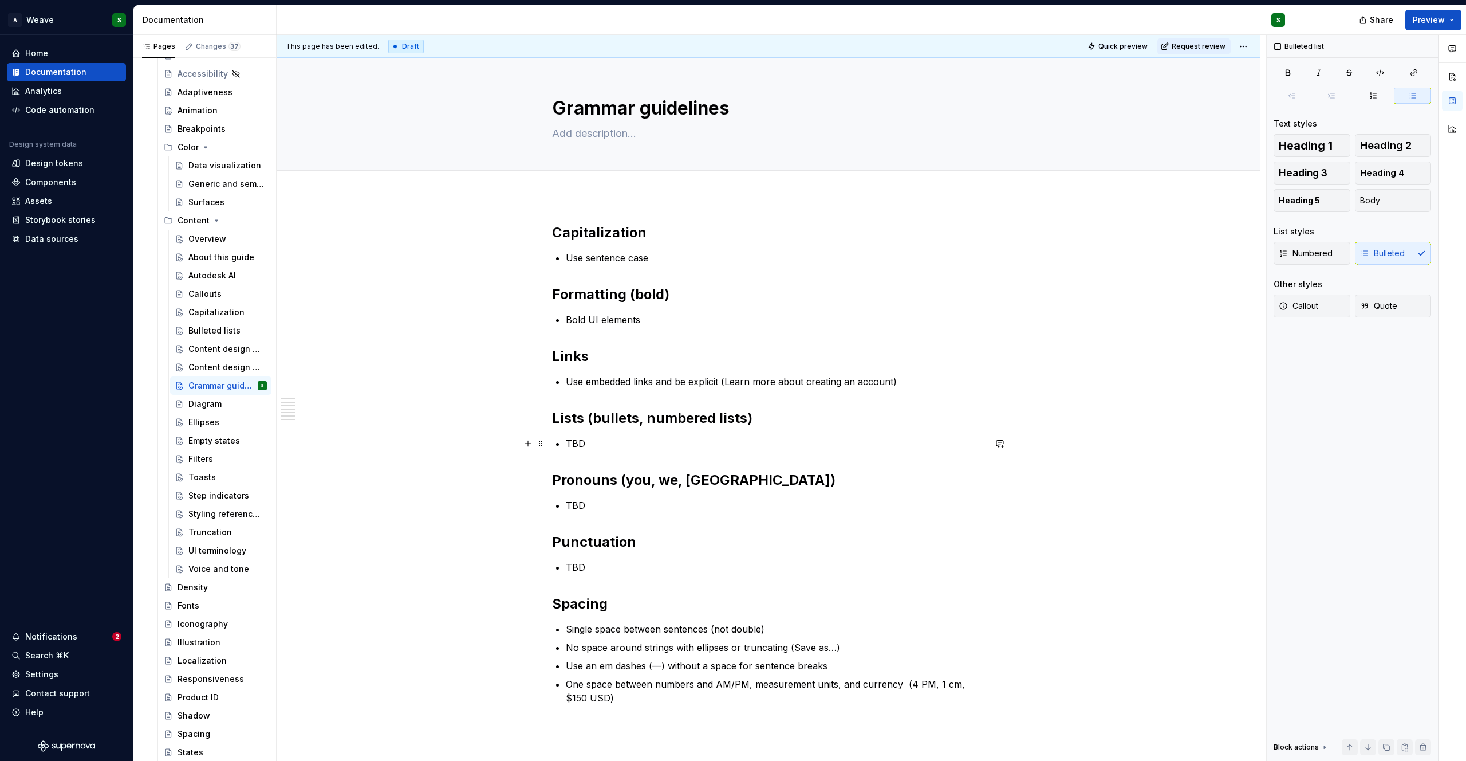
click at [570, 444] on p "TBD" at bounding box center [775, 443] width 419 height 14
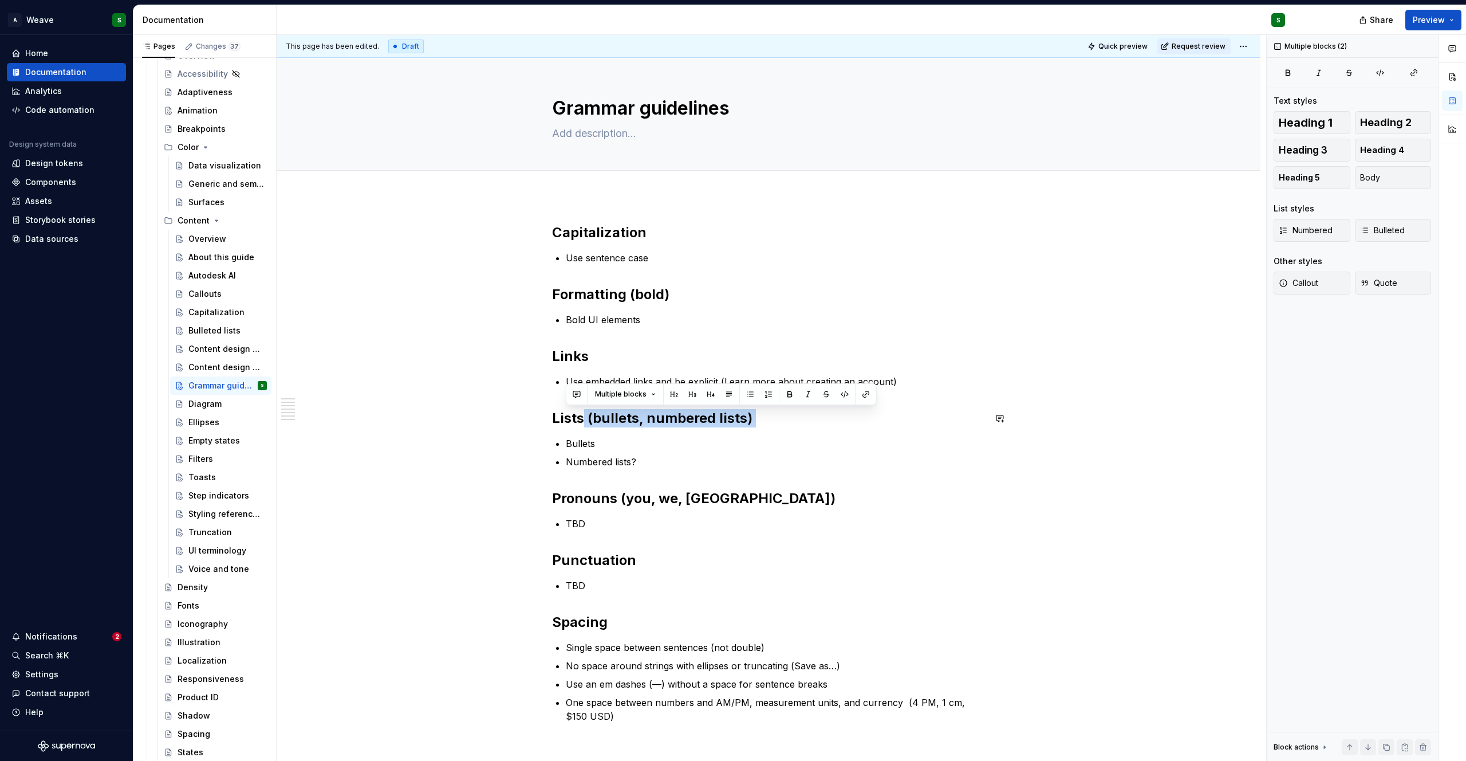
drag, startPoint x: 584, startPoint y: 421, endPoint x: 764, endPoint y: 433, distance: 180.2
click at [764, 433] on div "Capitalization Use sentence case Formatting (bold) Bold UI elements Links Use e…" at bounding box center [768, 472] width 433 height 499
drag, startPoint x: 747, startPoint y: 420, endPoint x: 584, endPoint y: 422, distance: 163.8
click at [584, 422] on h2 "Lists (bullets, numbered lists)" at bounding box center [768, 418] width 433 height 18
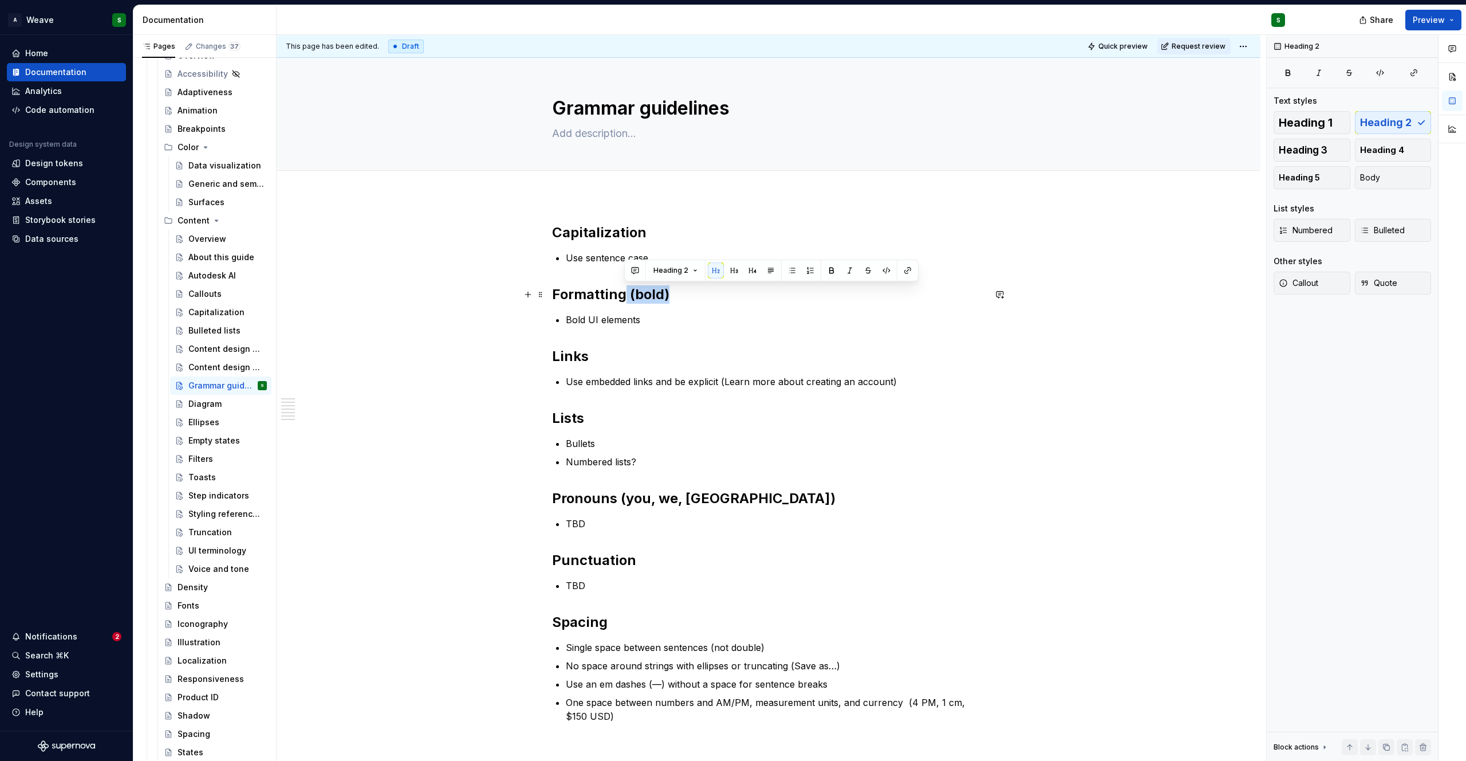
drag, startPoint x: 669, startPoint y: 297, endPoint x: 622, endPoint y: 300, distance: 47.1
click at [622, 300] on h2 "Formatting (bold)" at bounding box center [768, 294] width 433 height 18
click at [552, 294] on h2 "Formatting" at bounding box center [768, 294] width 433 height 18
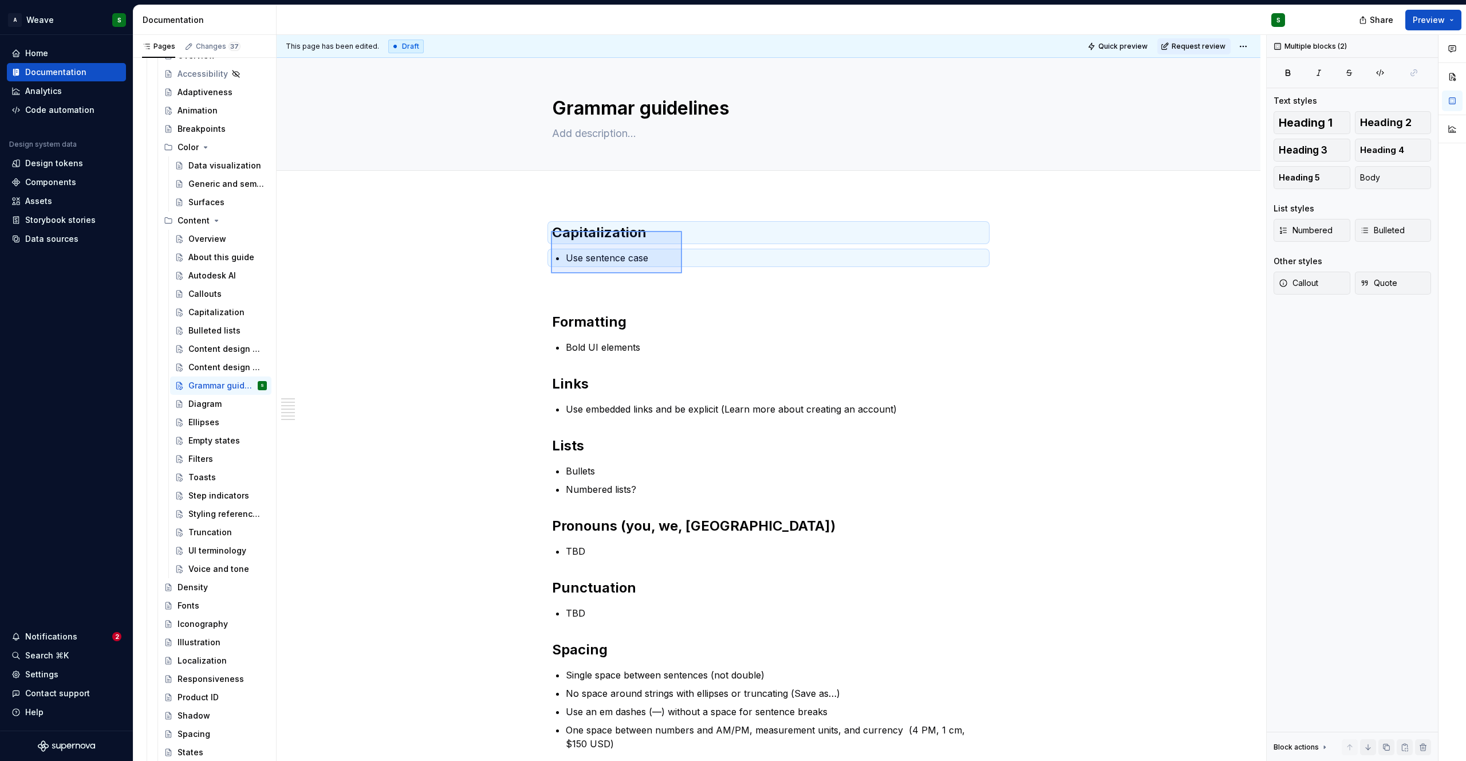
drag, startPoint x: 551, startPoint y: 231, endPoint x: 682, endPoint y: 273, distance: 137.8
click at [682, 273] on div "This page has been edited. Draft Quick preview Request review Grammar guideline…" at bounding box center [772, 398] width 990 height 726
copy h2 "Capitalization"
click at [553, 287] on p at bounding box center [768, 285] width 433 height 14
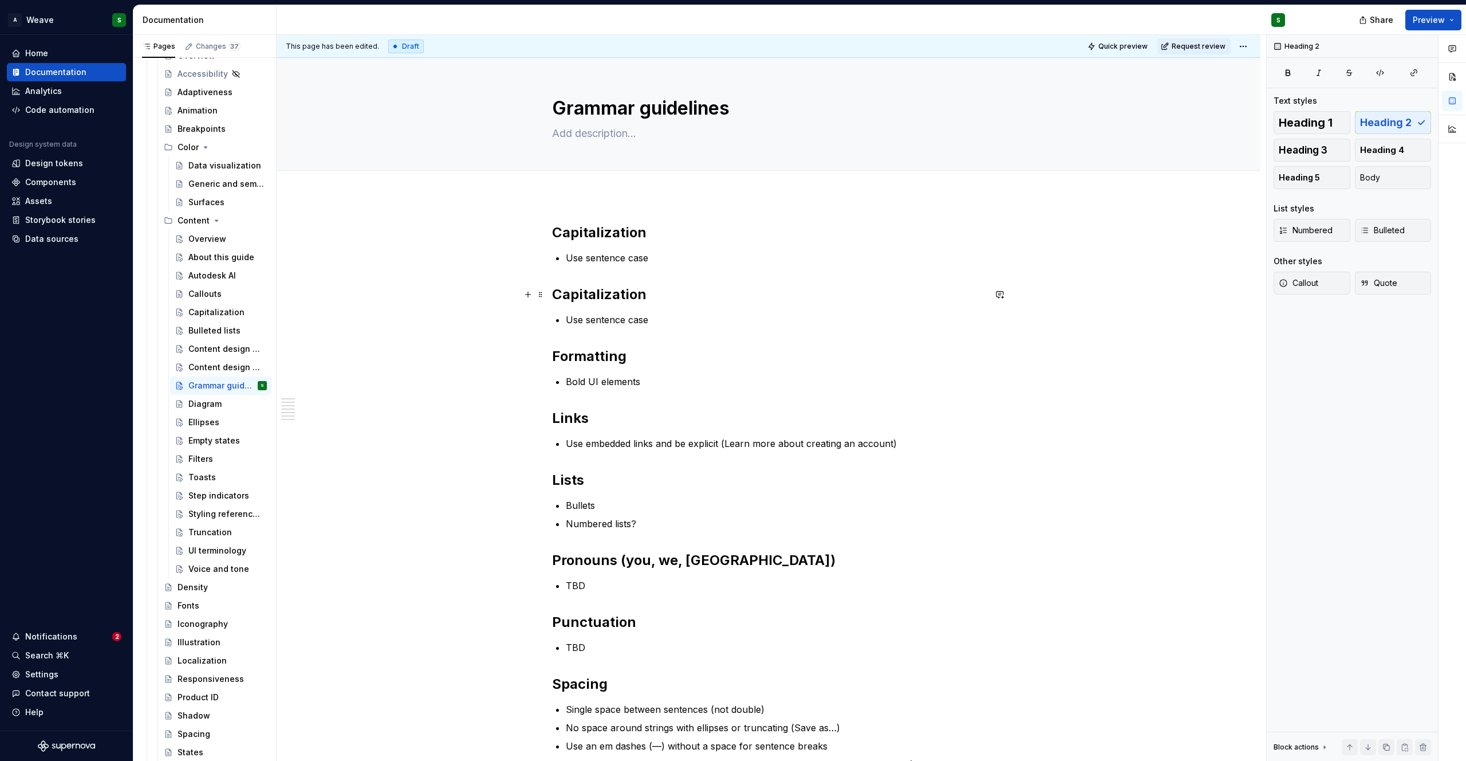
click at [590, 286] on h2 "Capitalization" at bounding box center [768, 294] width 433 height 18
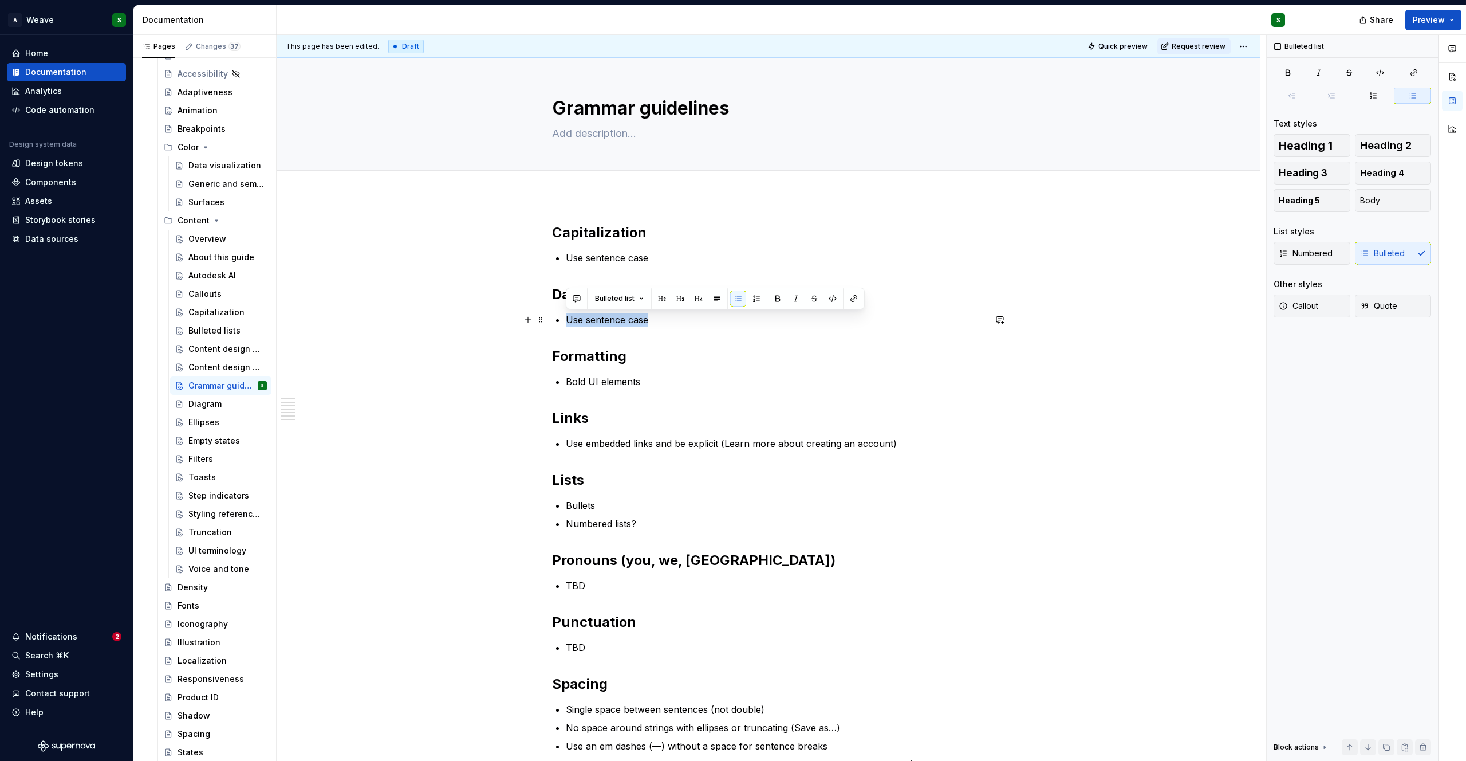
drag, startPoint x: 567, startPoint y: 320, endPoint x: 650, endPoint y: 319, distance: 82.5
click at [650, 319] on p "Use sentence case" at bounding box center [775, 320] width 419 height 14
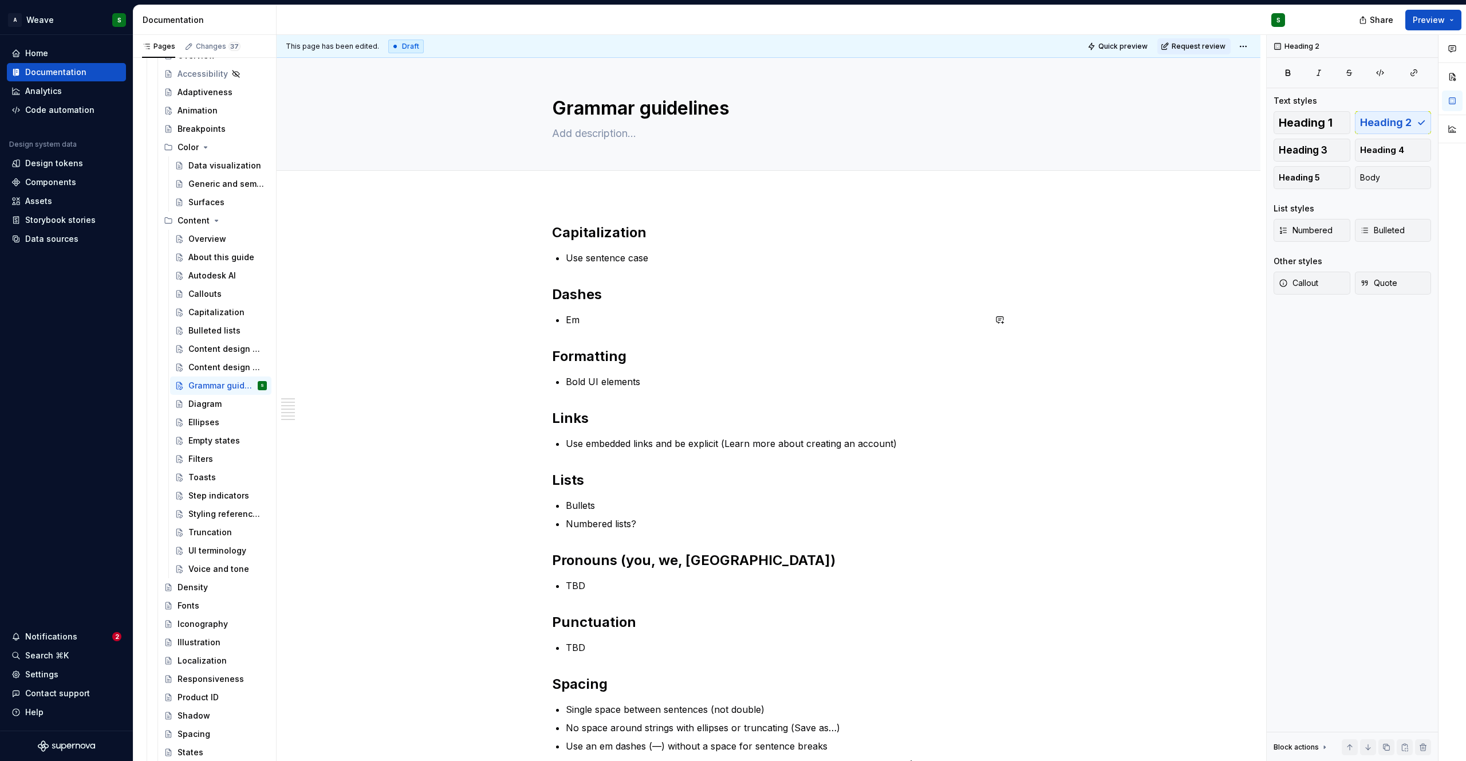
click at [638, 337] on div "Capitalization Use sentence case Dashes Em Formatting Bold UI elements Links Us…" at bounding box center [768, 503] width 433 height 561
drag, startPoint x: 617, startPoint y: 320, endPoint x: 544, endPoint y: 272, distance: 87.4
click at [544, 272] on div "Capitalization Use sentence case Dashes Em Formatting Bold UI elements Links Us…" at bounding box center [769, 611] width 984 height 830
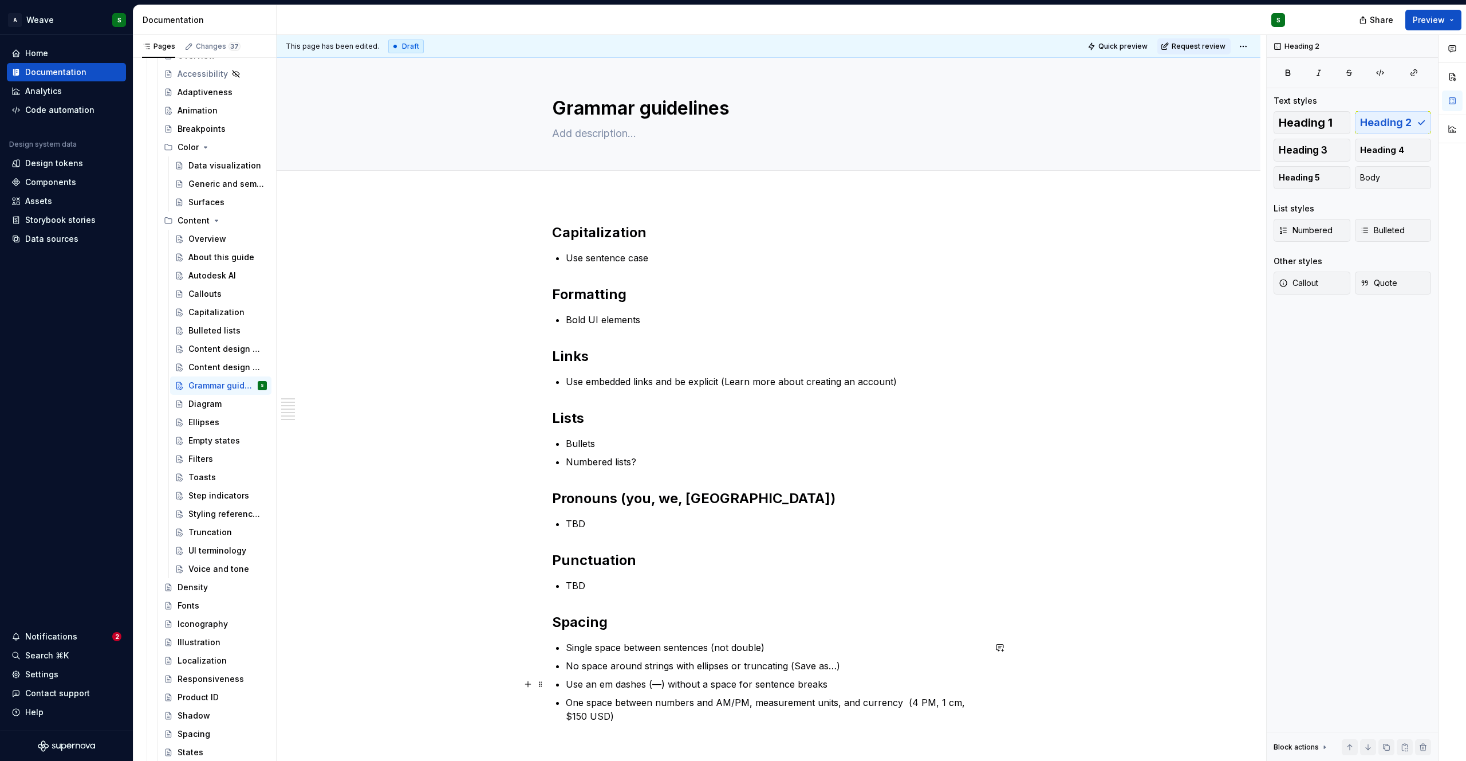
click at [589, 686] on p "Use an em dashes (—) without a space for sentence breaks" at bounding box center [775, 684] width 419 height 14
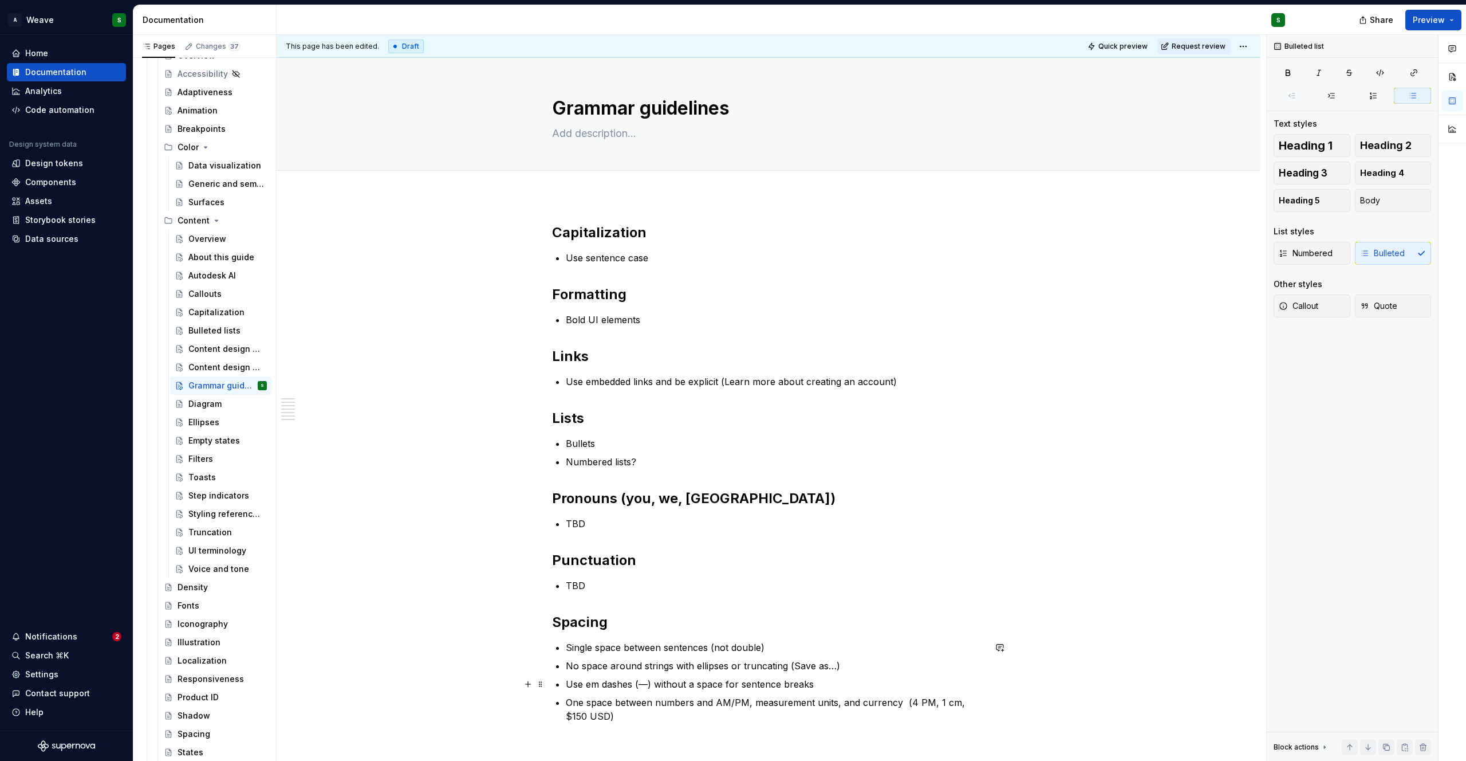
click at [600, 685] on p "Use em dashes (—) without a space for sentence breaks" at bounding box center [775, 684] width 419 height 14
click at [667, 687] on p "Use em and en dashes (—) without a space for sentence breaks" at bounding box center [775, 684] width 419 height 14
copy p "(—)"
click at [599, 684] on p "Use em and en dashes without a space for sentence breaks" at bounding box center [775, 684] width 419 height 14
click at [651, 682] on p "Use em (—) and en dashes without a space for sentence breaks" at bounding box center [775, 684] width 419 height 14
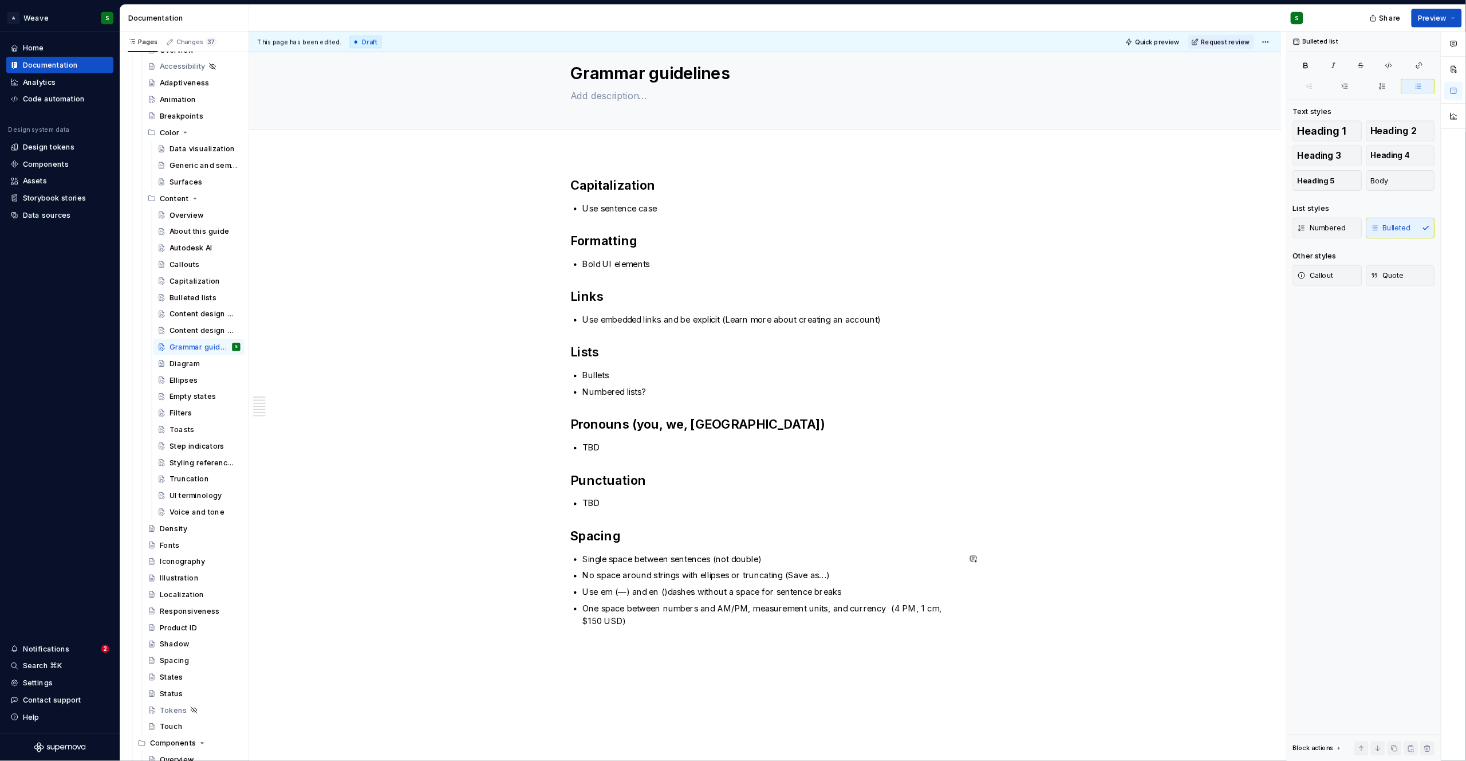
scroll to position [27, 0]
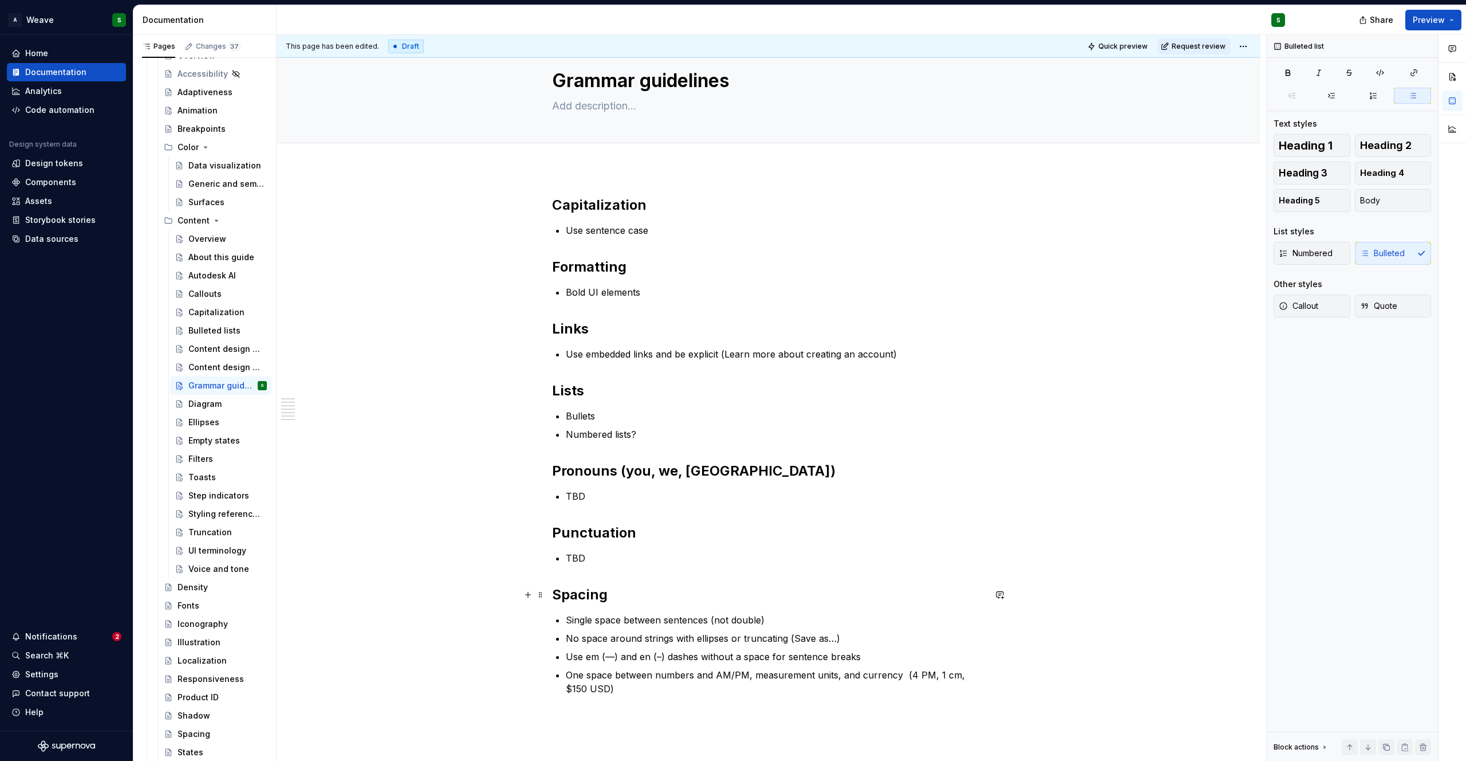
click at [773, 611] on div "Capitalization Use sentence case Formatting Bold UI elements Links Use embedded…" at bounding box center [768, 445] width 433 height 499
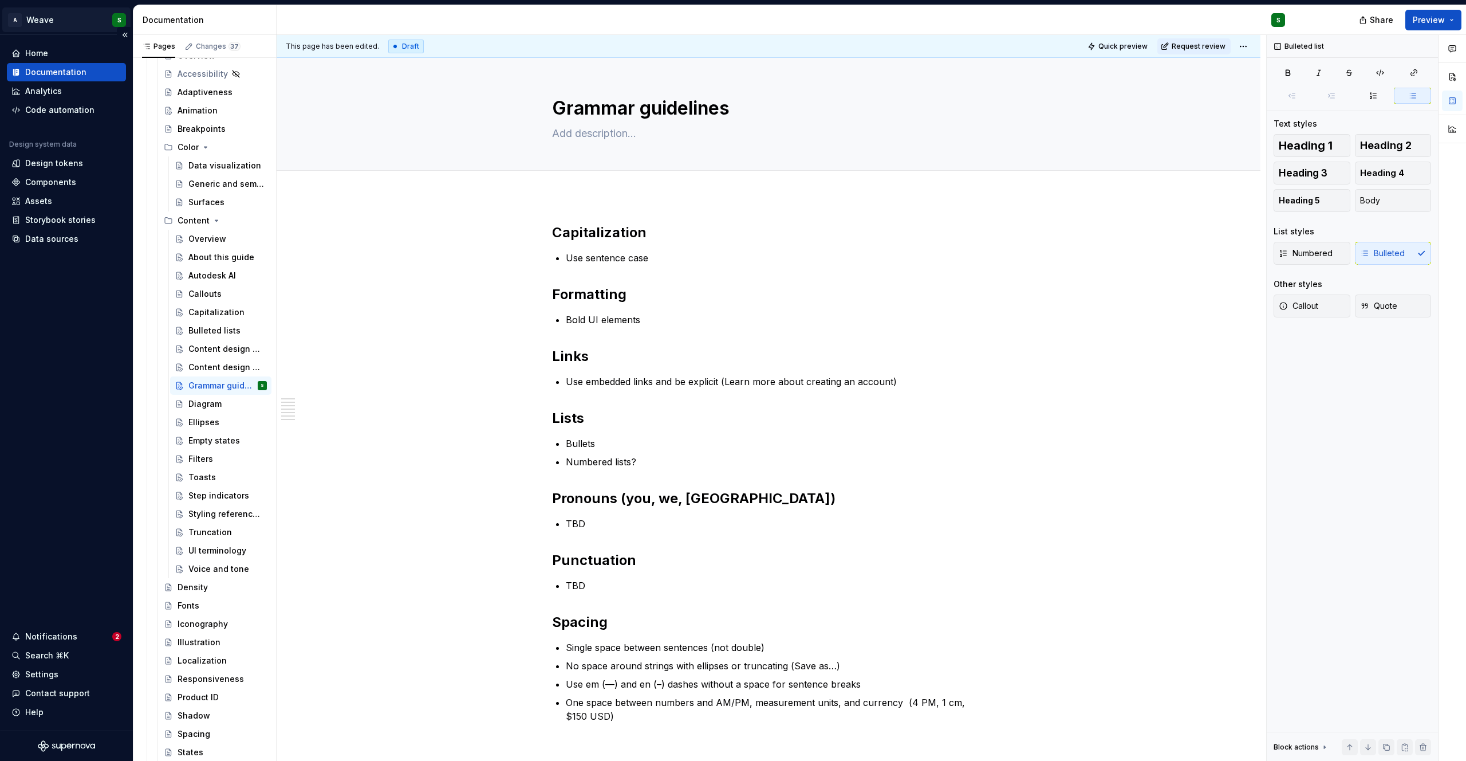
type textarea "*"
